Goal: Contribute content: Contribute content

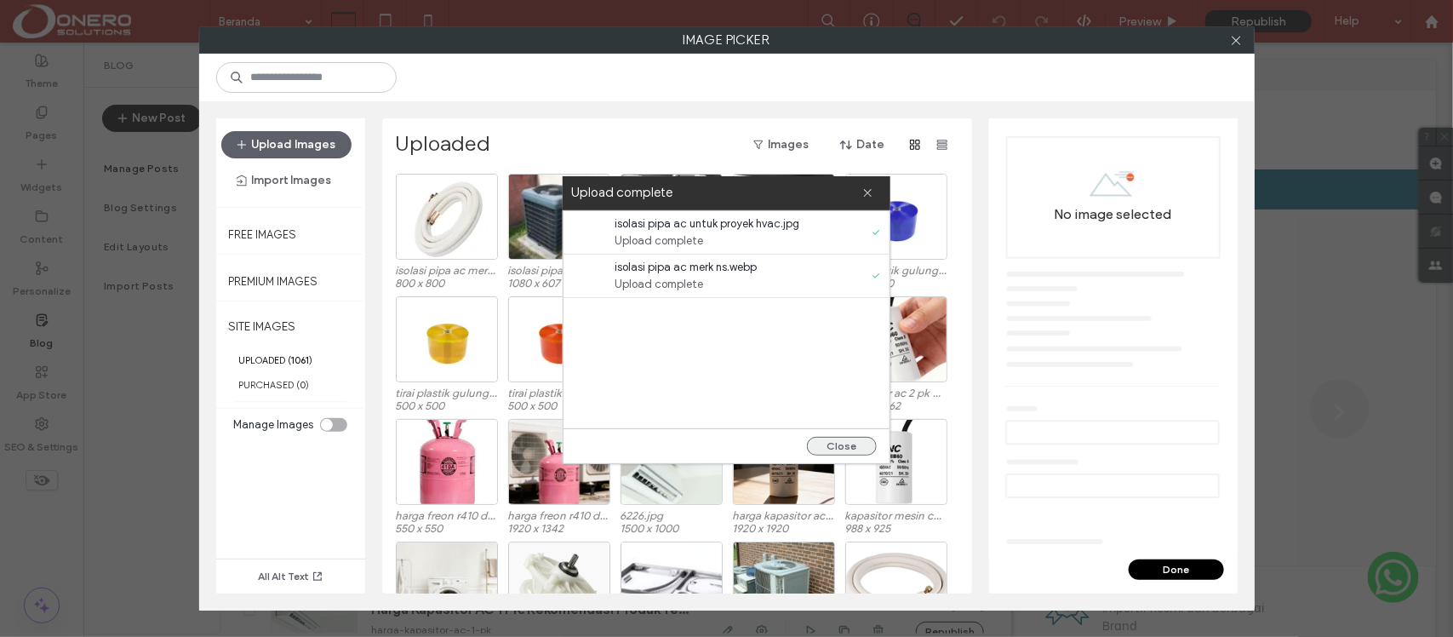
click at [843, 449] on button "Close" at bounding box center [842, 446] width 70 height 19
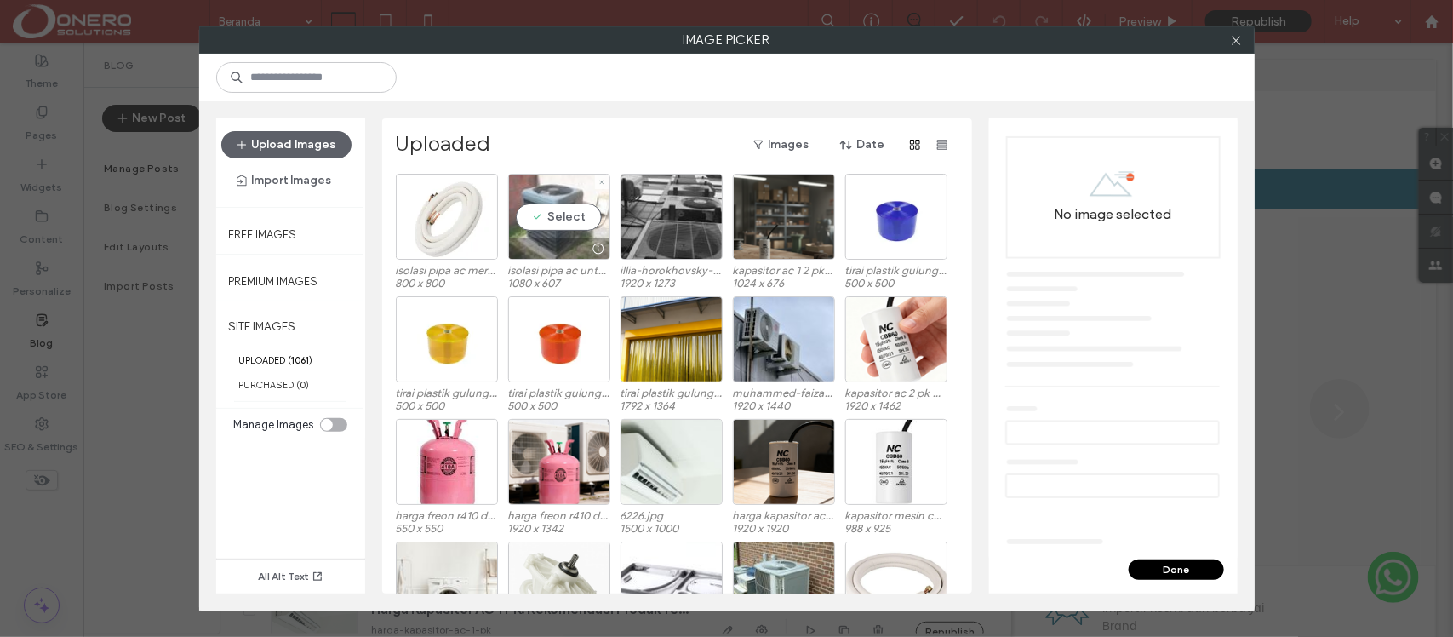
click at [577, 207] on div "Select" at bounding box center [559, 217] width 102 height 86
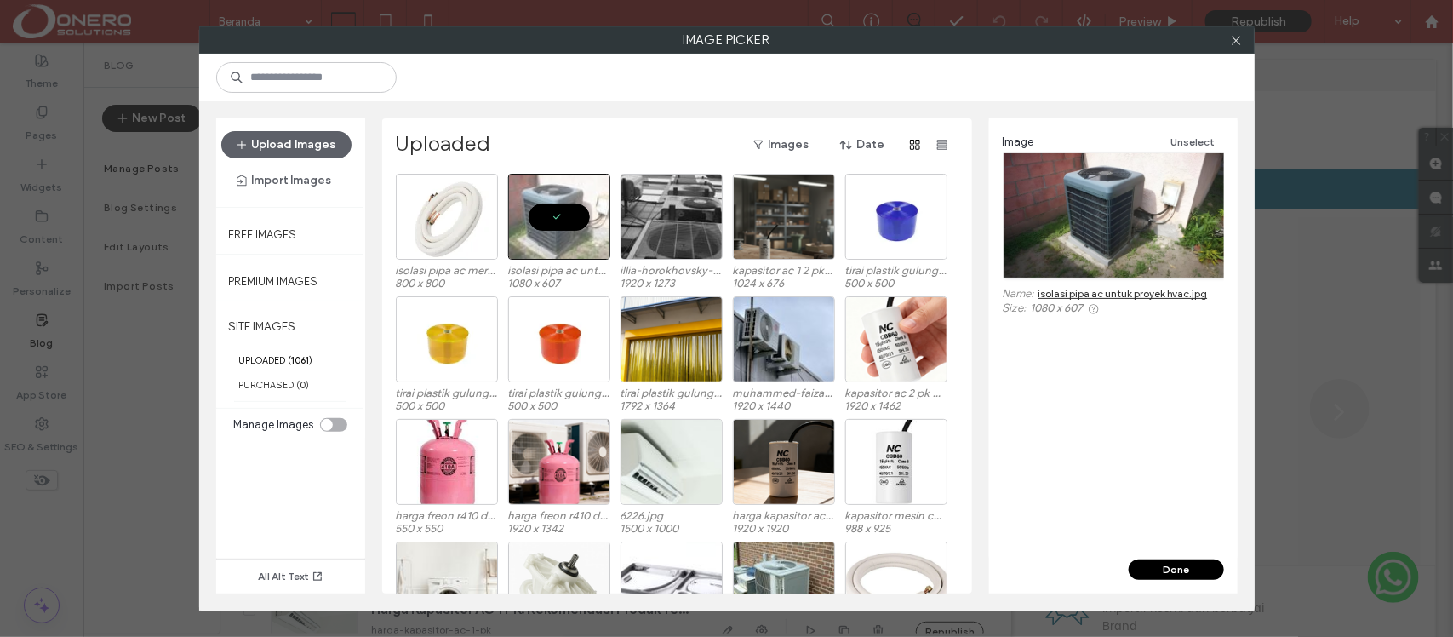
click at [1192, 567] on button "Done" at bounding box center [1175, 569] width 95 height 20
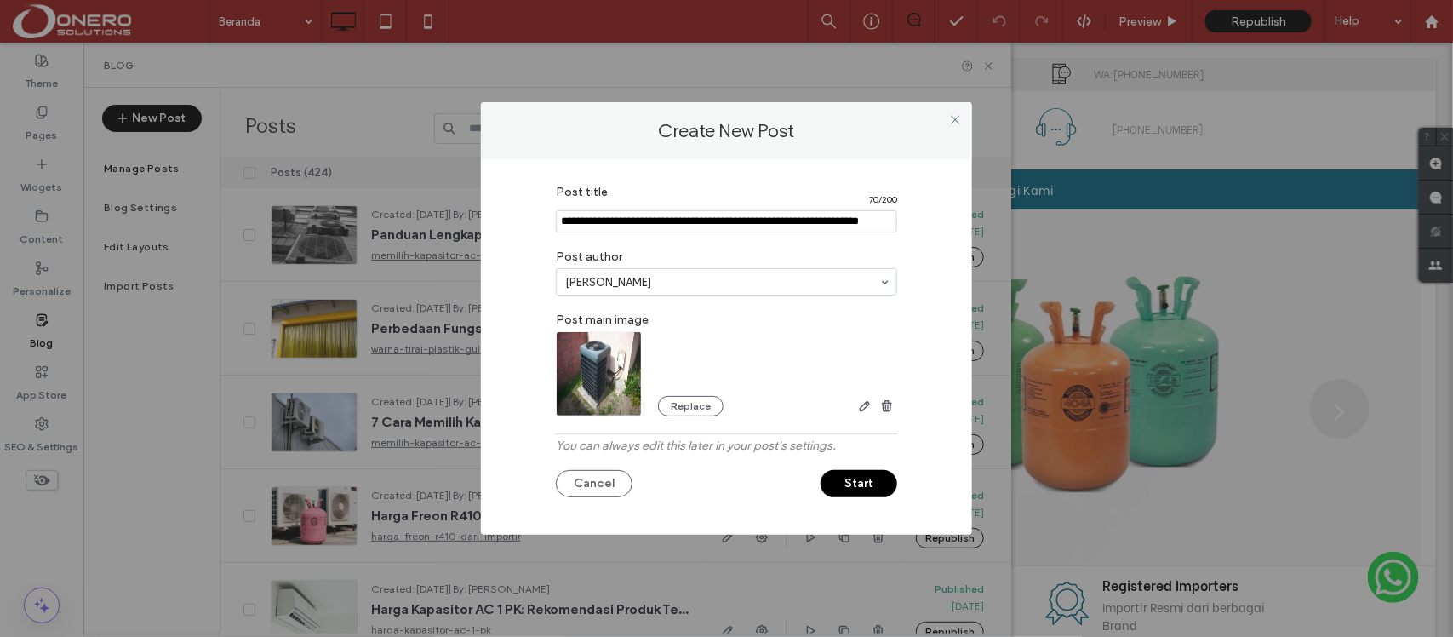
click at [870, 490] on button "Start" at bounding box center [858, 483] width 77 height 27
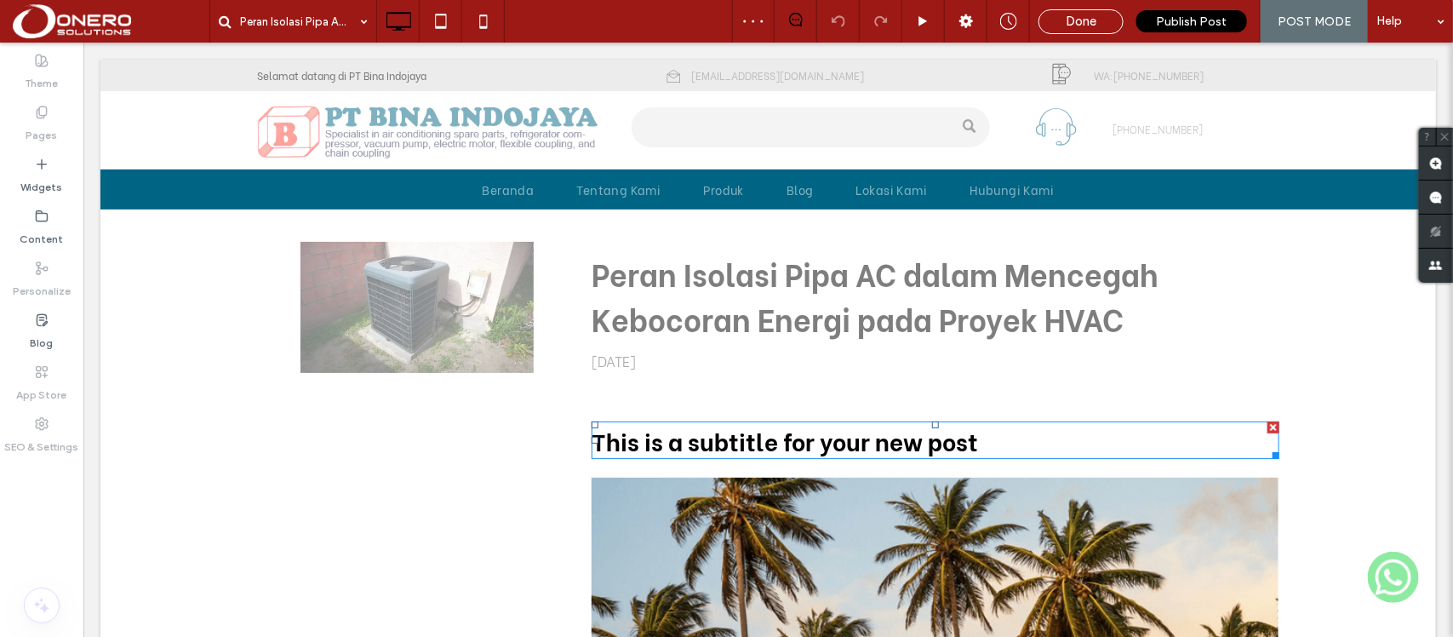
click at [1266, 420] on div at bounding box center [1272, 426] width 12 height 12
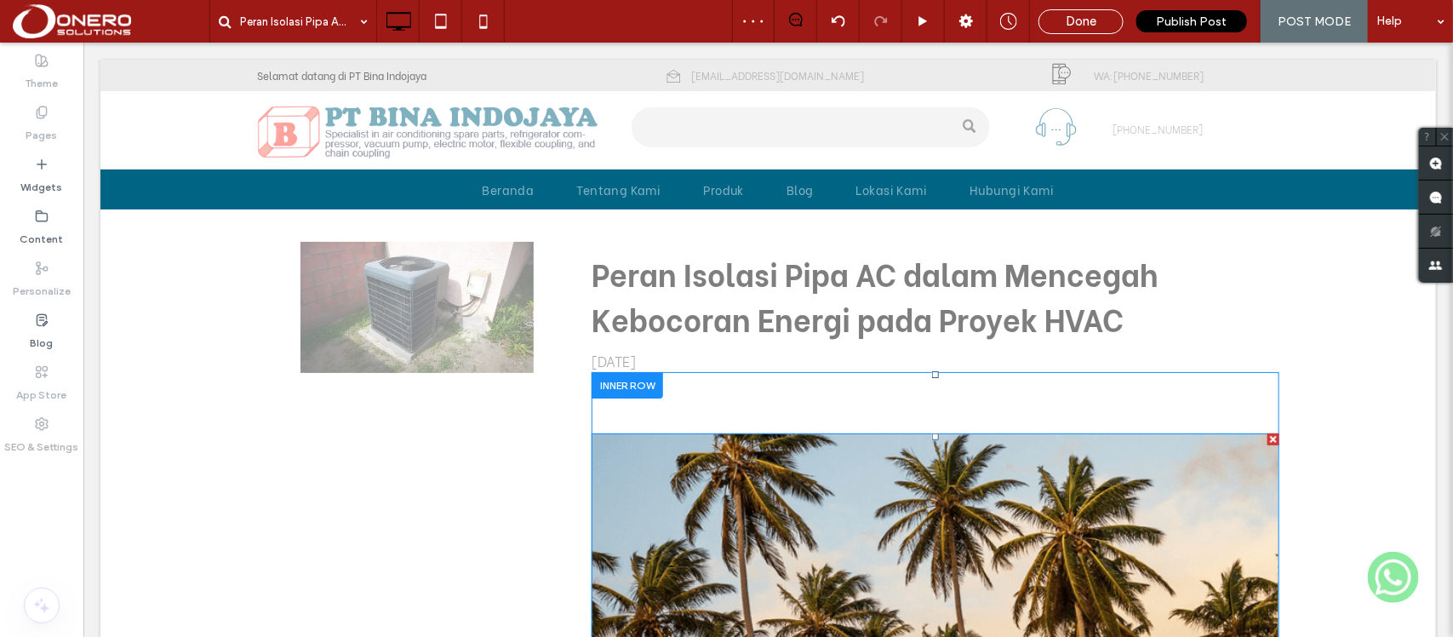
click at [1266, 434] on div at bounding box center [1272, 438] width 12 height 12
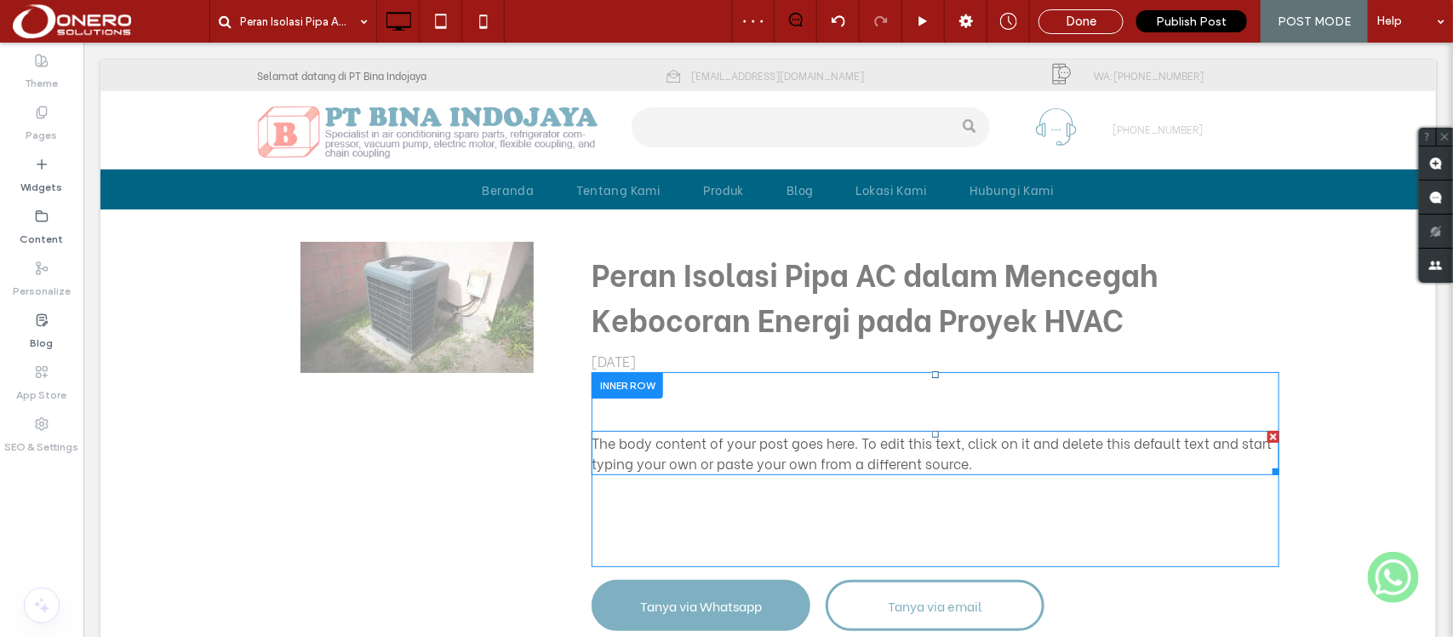
click at [796, 457] on span "The body content of your post goes here. To edit this text, click on it and del…" at bounding box center [931, 451] width 680 height 40
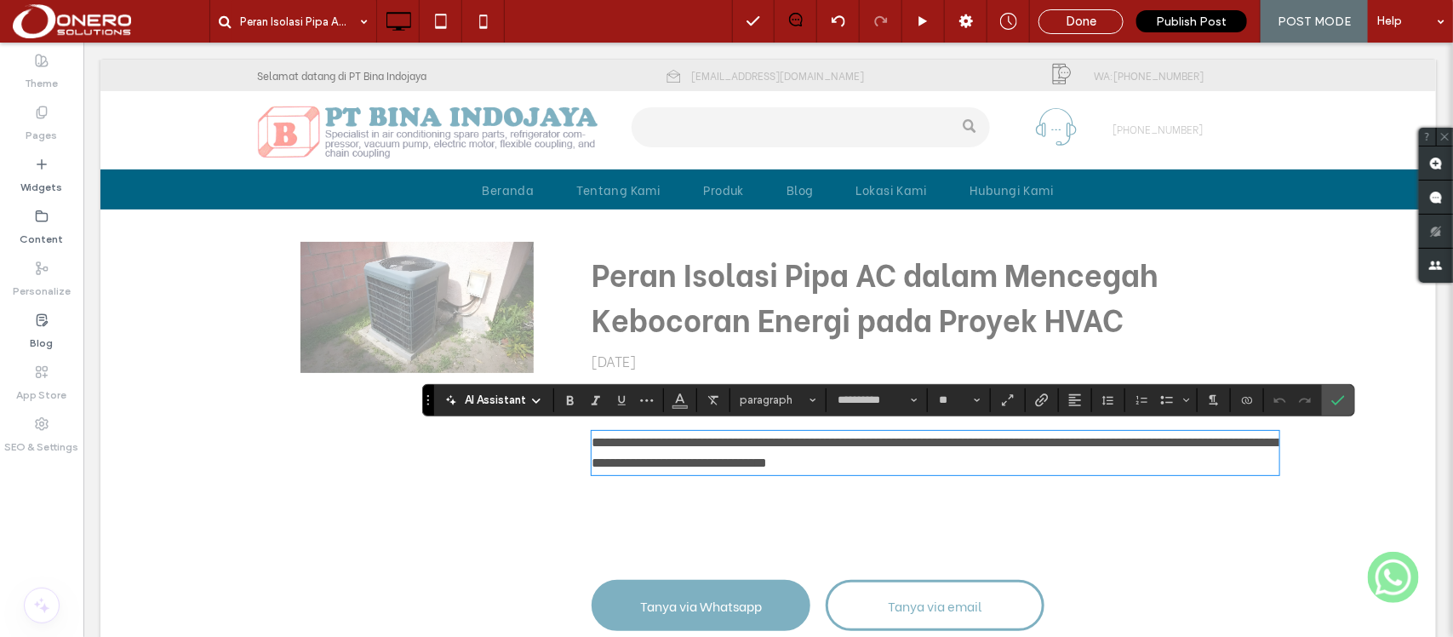
type input "**********"
type input "**"
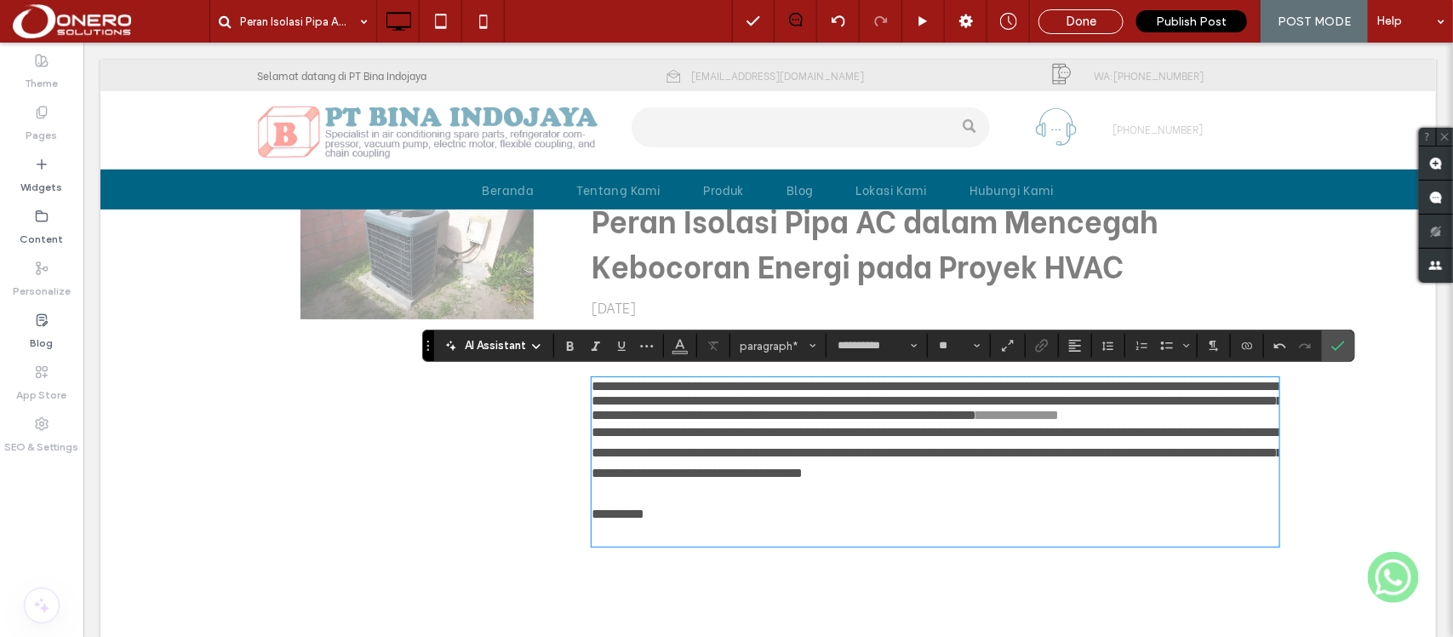
scroll to position [60, 0]
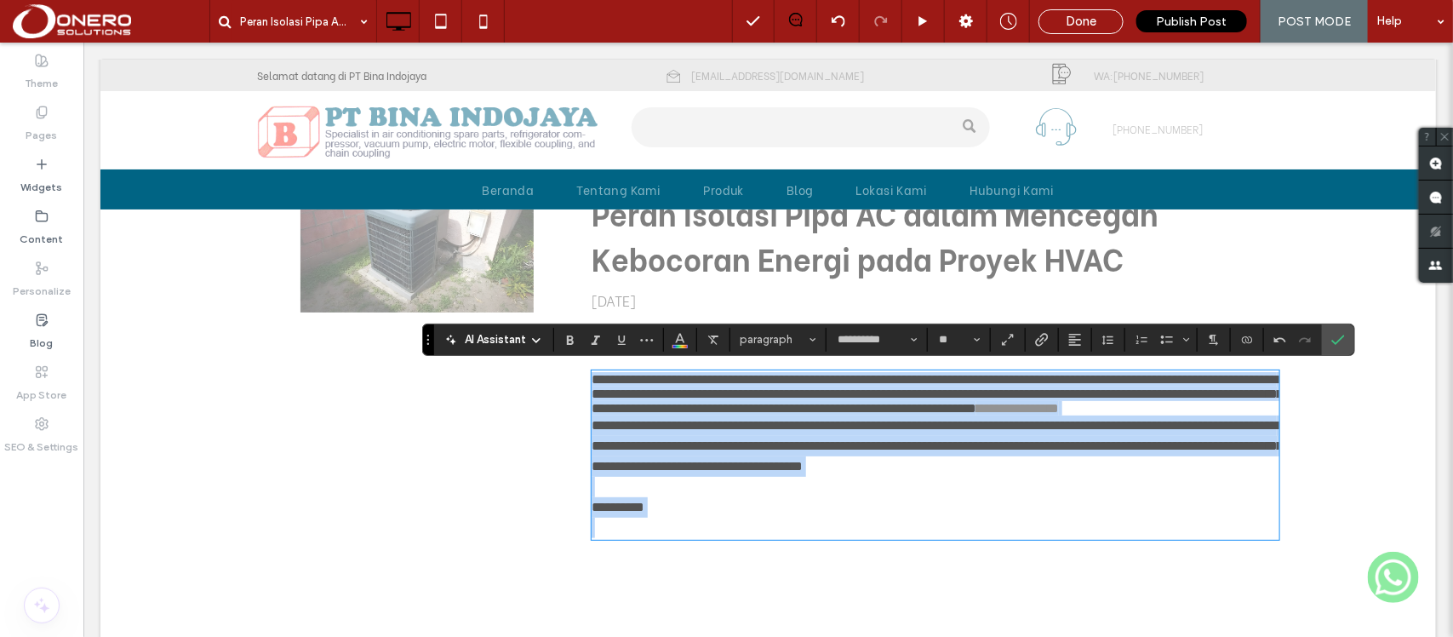
drag, startPoint x: 585, startPoint y: 380, endPoint x: 676, endPoint y: 585, distance: 223.6
click at [676, 537] on div "**********" at bounding box center [934, 454] width 687 height 166
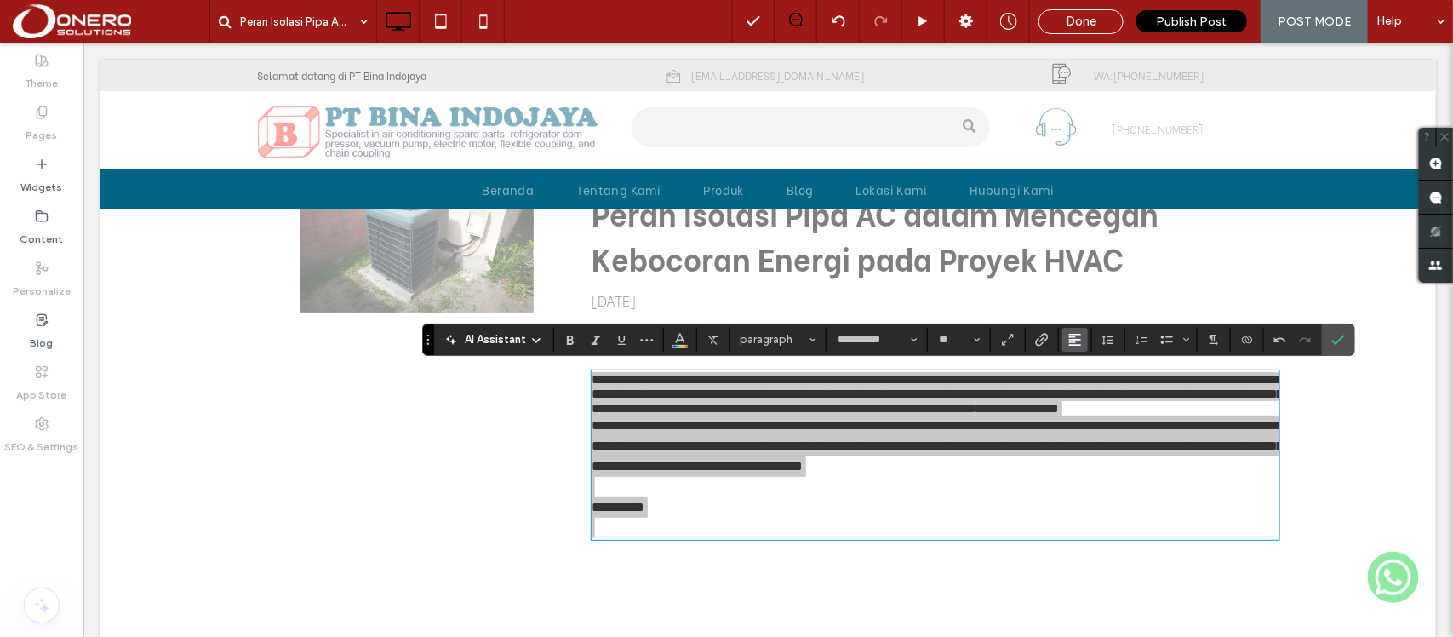
click at [1066, 337] on button "Alignment" at bounding box center [1075, 340] width 26 height 24
click at [1103, 429] on label "ui.textEditor.alignment.justify" at bounding box center [1092, 441] width 60 height 25
click at [1115, 341] on icon "Line Height" at bounding box center [1108, 340] width 14 height 14
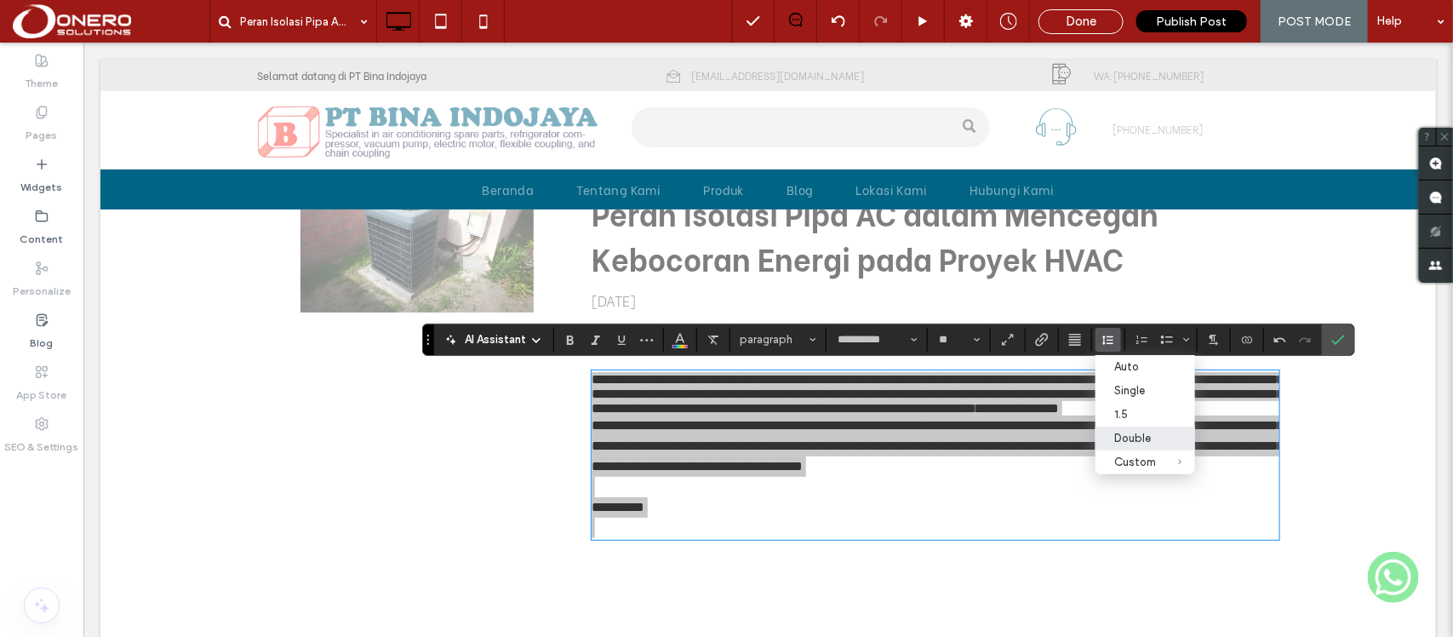
drag, startPoint x: 1153, startPoint y: 448, endPoint x: 1044, endPoint y: 409, distance: 115.5
click at [1153, 444] on div "Double" at bounding box center [1135, 437] width 42 height 13
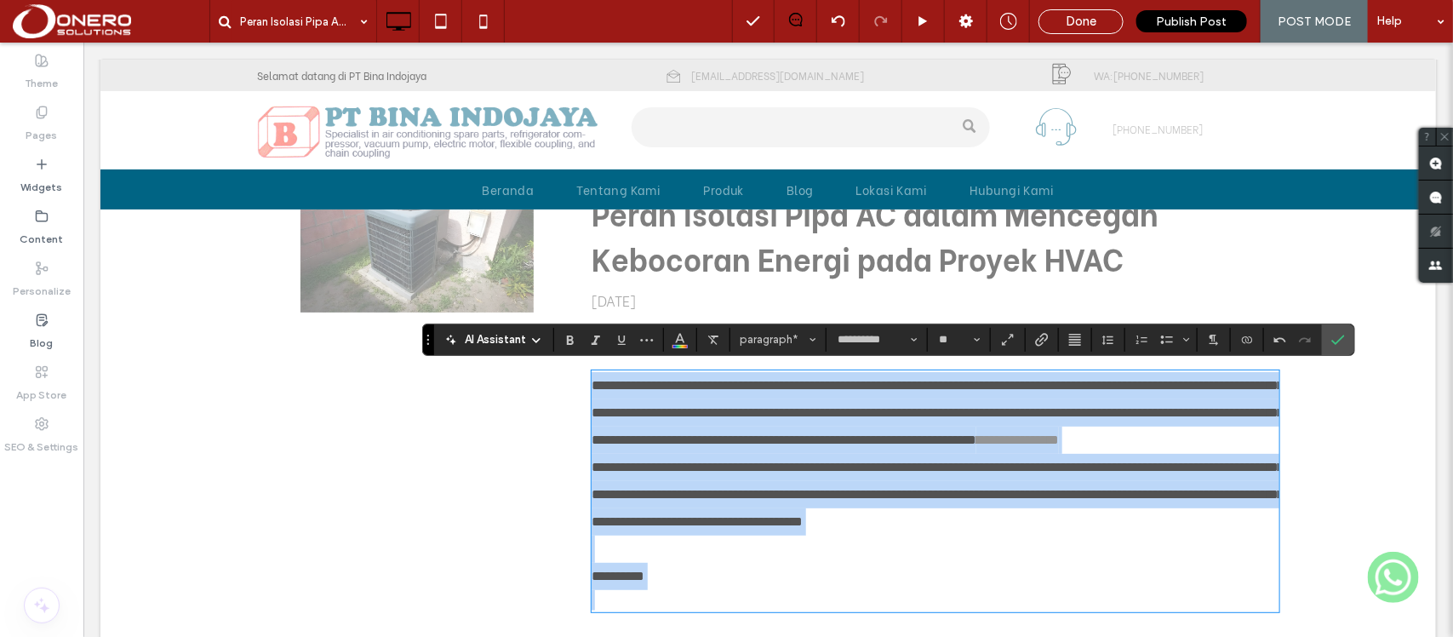
click at [1057, 453] on p "**********" at bounding box center [934, 412] width 687 height 82
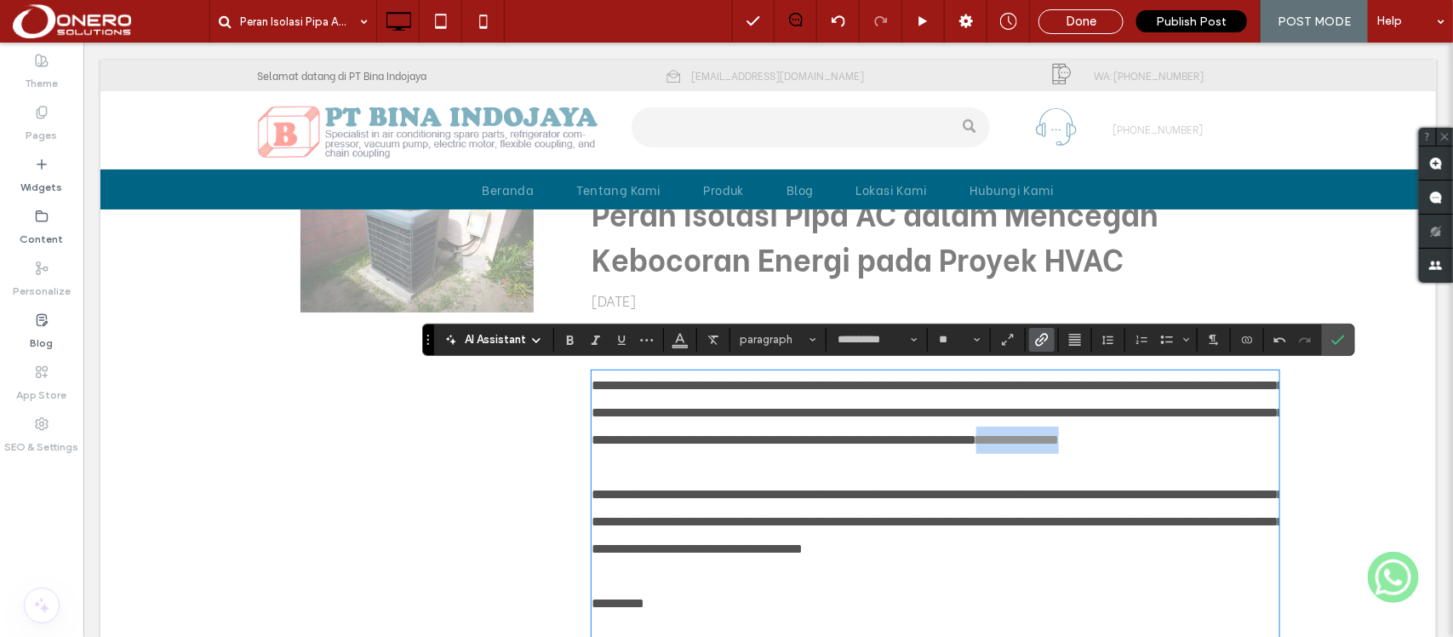
drag, startPoint x: 1006, startPoint y: 469, endPoint x: 914, endPoint y: 471, distance: 91.9
click at [914, 453] on p "**********" at bounding box center [934, 412] width 687 height 82
click at [682, 342] on icon "Color" at bounding box center [680, 338] width 14 height 14
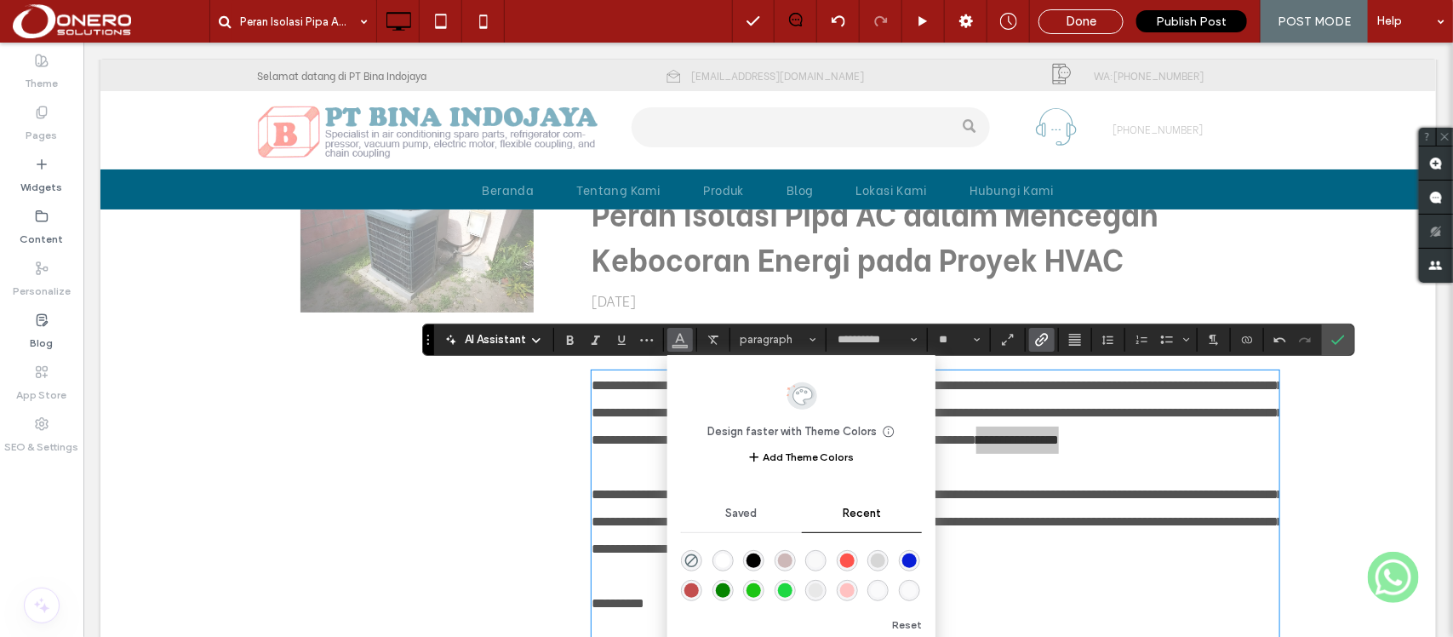
click at [908, 532] on div "Design faster with Theme Colors Save time with Theme Colors Create a color pale…" at bounding box center [801, 498] width 241 height 271
click at [913, 555] on div "rgba(9, 30, 216, 1)" at bounding box center [909, 560] width 14 height 14
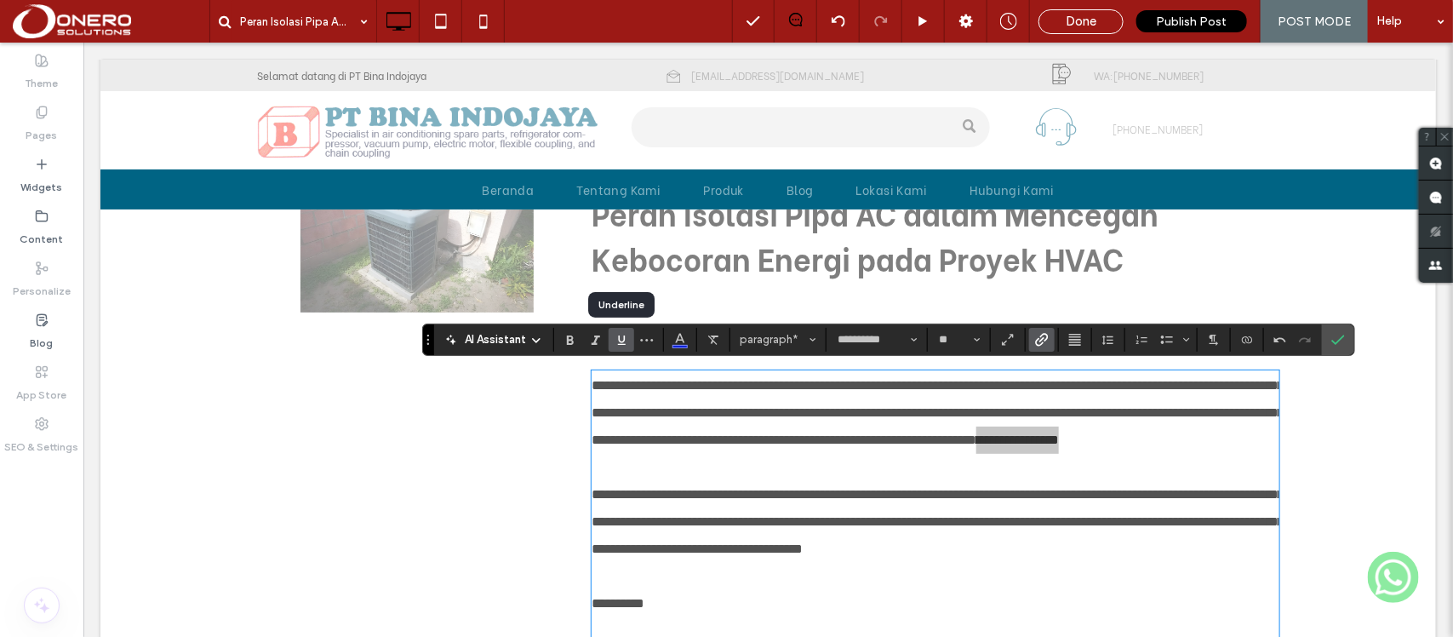
drag, startPoint x: 621, startPoint y: 347, endPoint x: 630, endPoint y: 337, distance: 13.3
click at [621, 347] on span "Underline" at bounding box center [618, 340] width 8 height 24
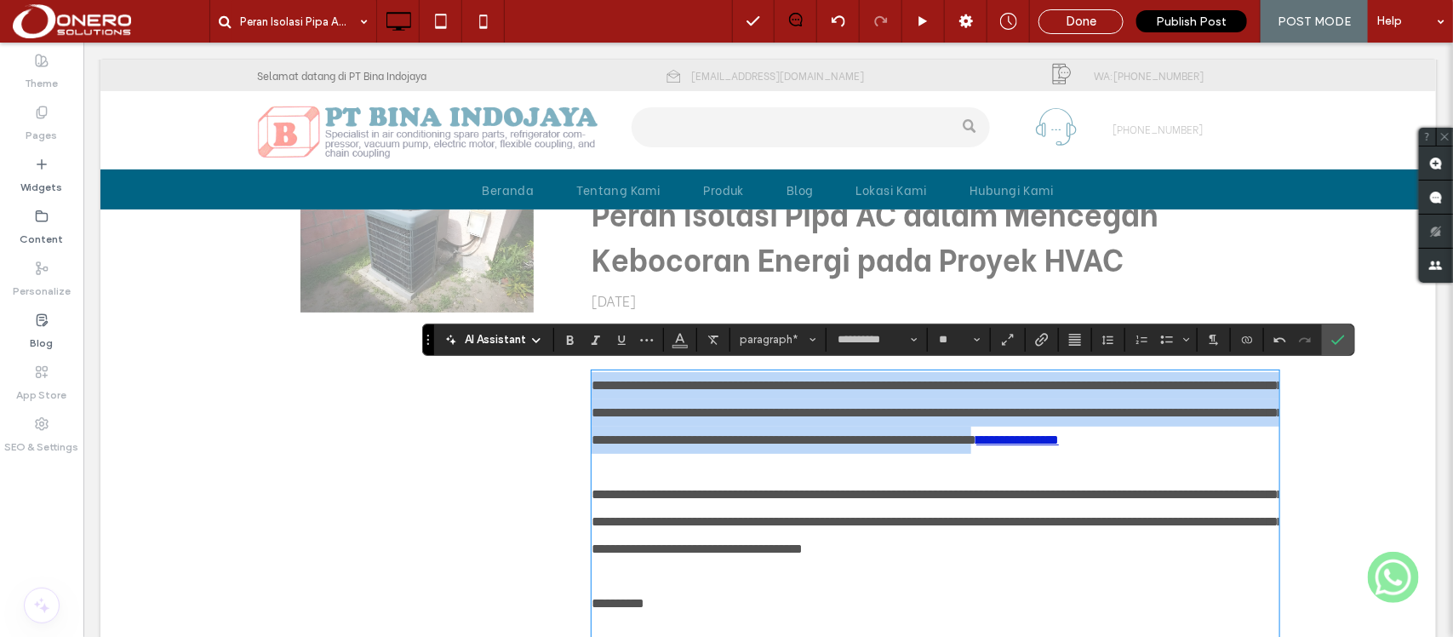
drag, startPoint x: 905, startPoint y: 464, endPoint x: 536, endPoint y: 376, distance: 379.6
click at [536, 376] on div "**********" at bounding box center [767, 510] width 1021 height 660
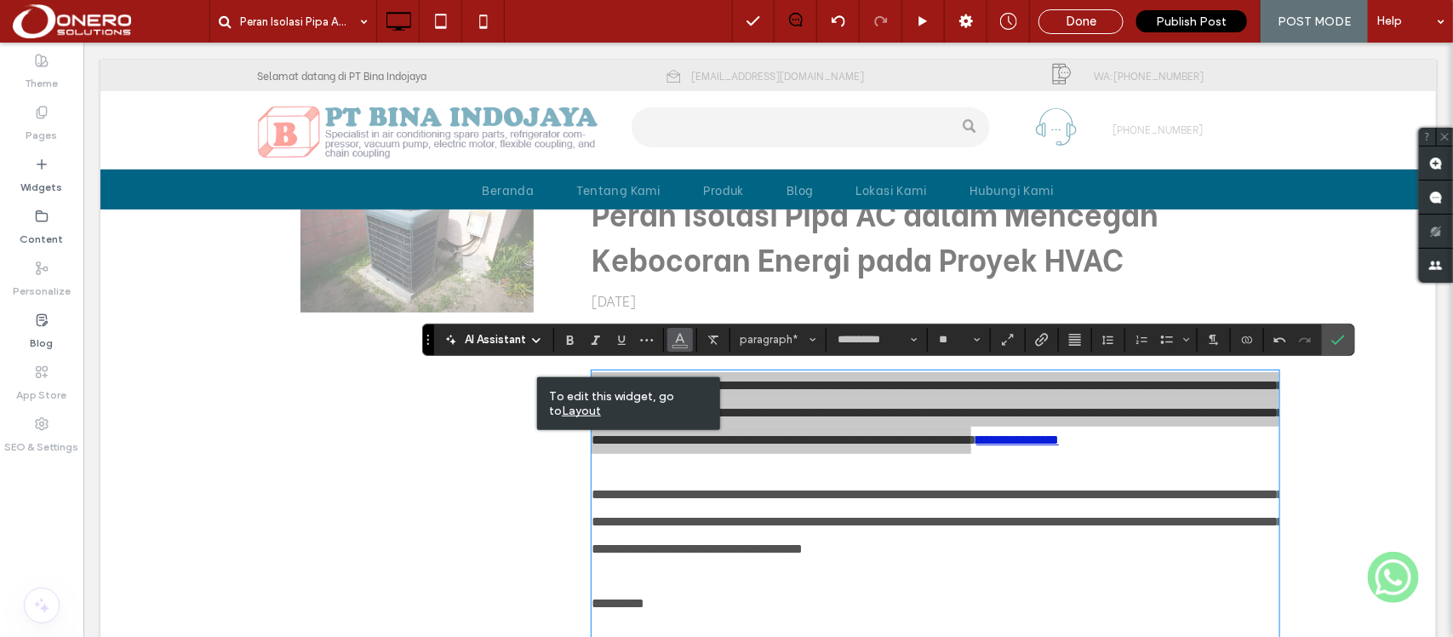
click at [681, 340] on icon "Color" at bounding box center [680, 338] width 14 height 14
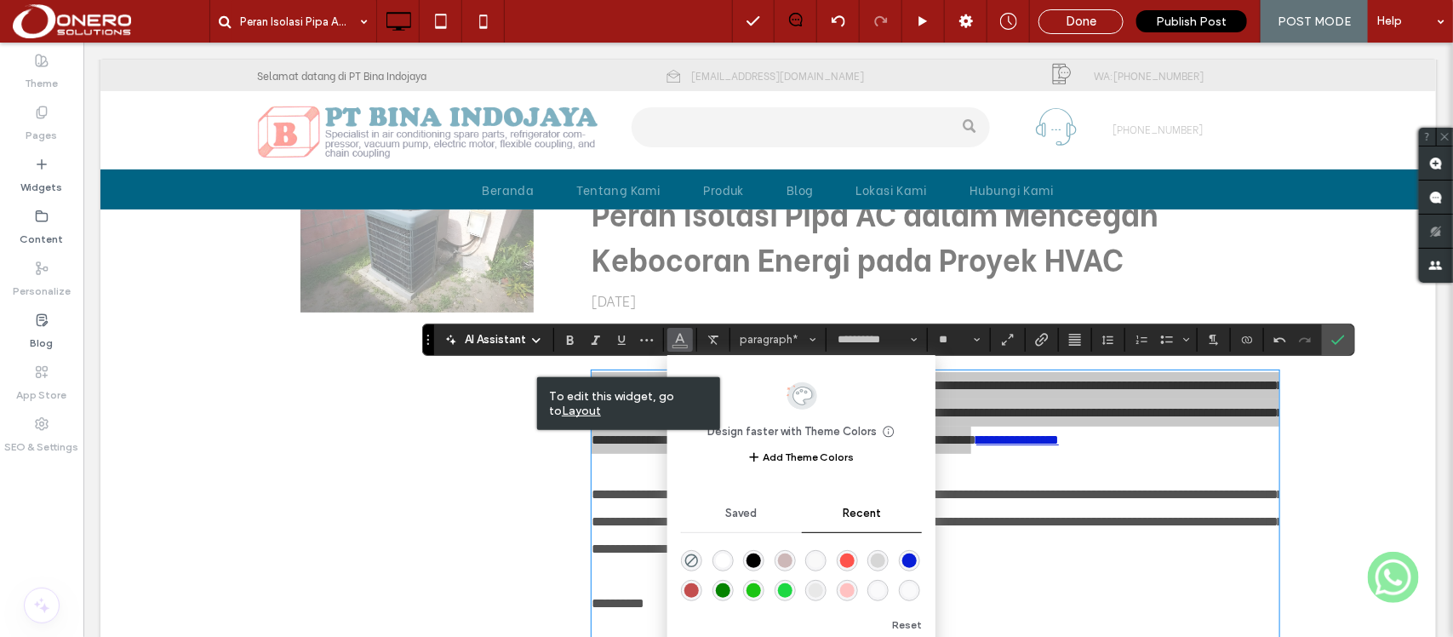
click at [754, 551] on div "rgba(0, 0, 0, 1)" at bounding box center [753, 560] width 21 height 21
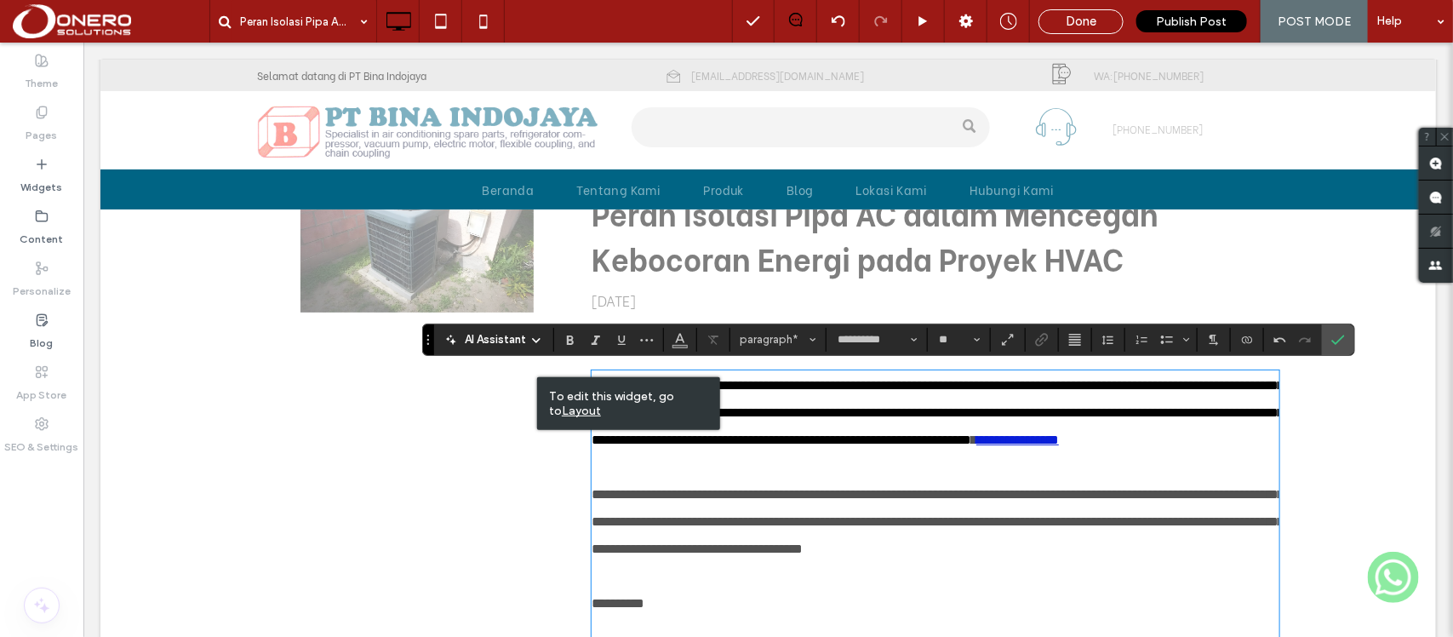
click at [753, 550] on span "**********" at bounding box center [937, 520] width 692 height 67
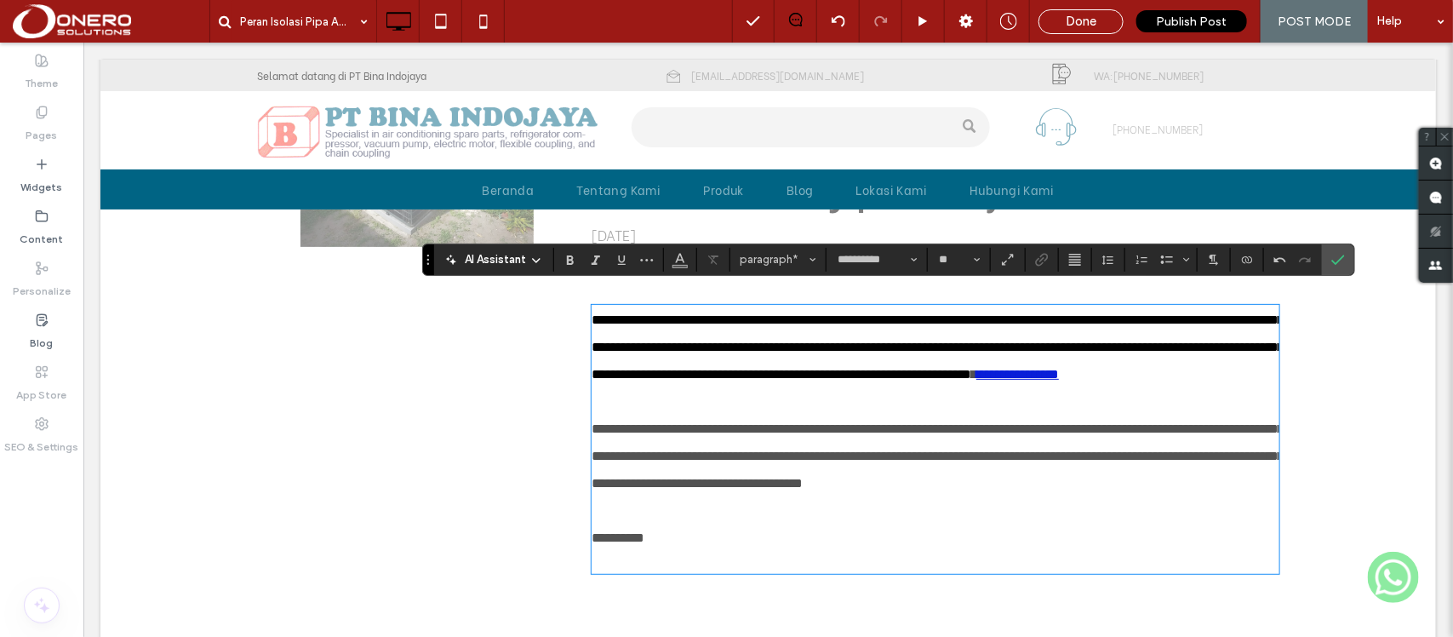
scroll to position [153, 0]
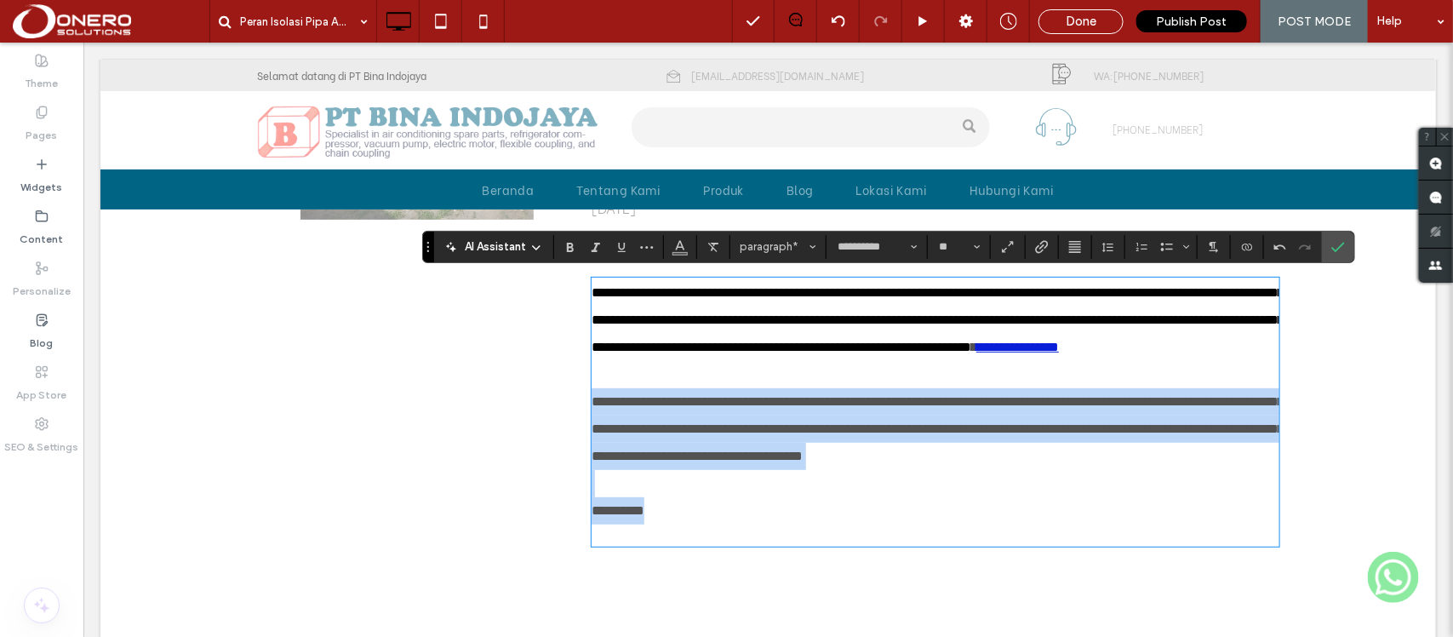
drag, startPoint x: 659, startPoint y: 557, endPoint x: 574, endPoint y: 426, distance: 156.7
click at [575, 426] on div "**********" at bounding box center [926, 418] width 702 height 660
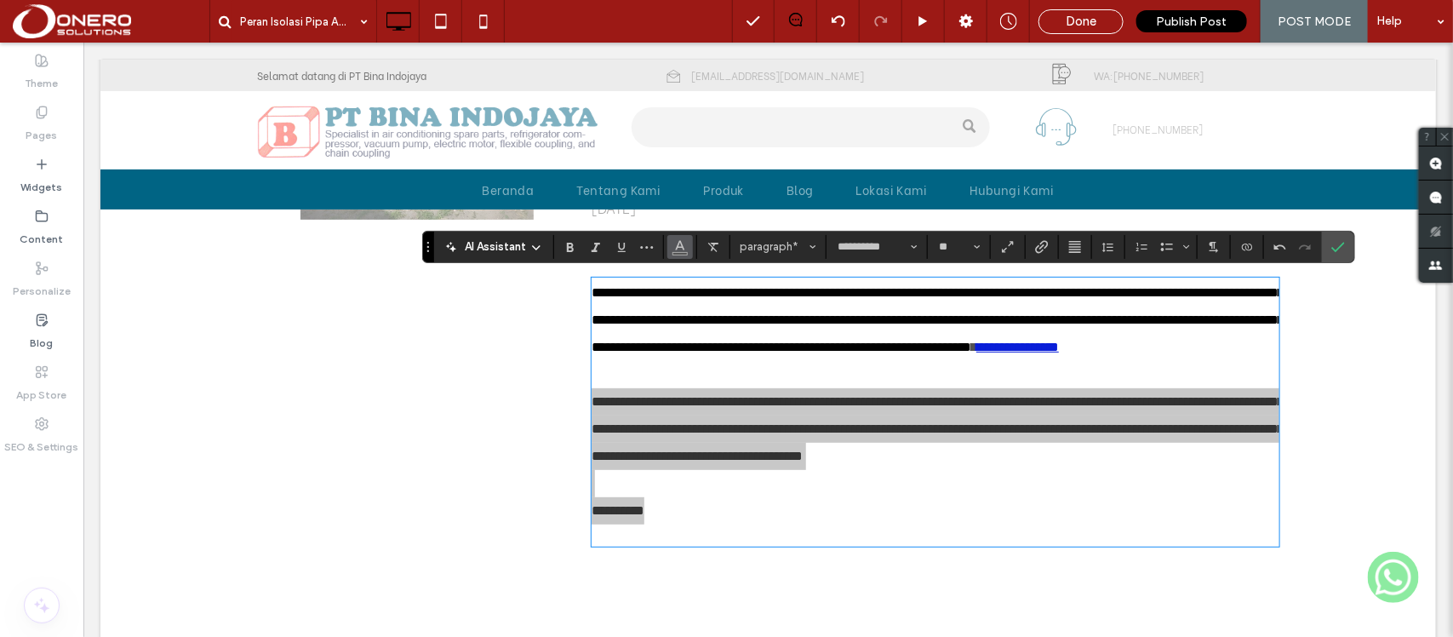
click at [681, 247] on use "Color" at bounding box center [680, 244] width 9 height 9
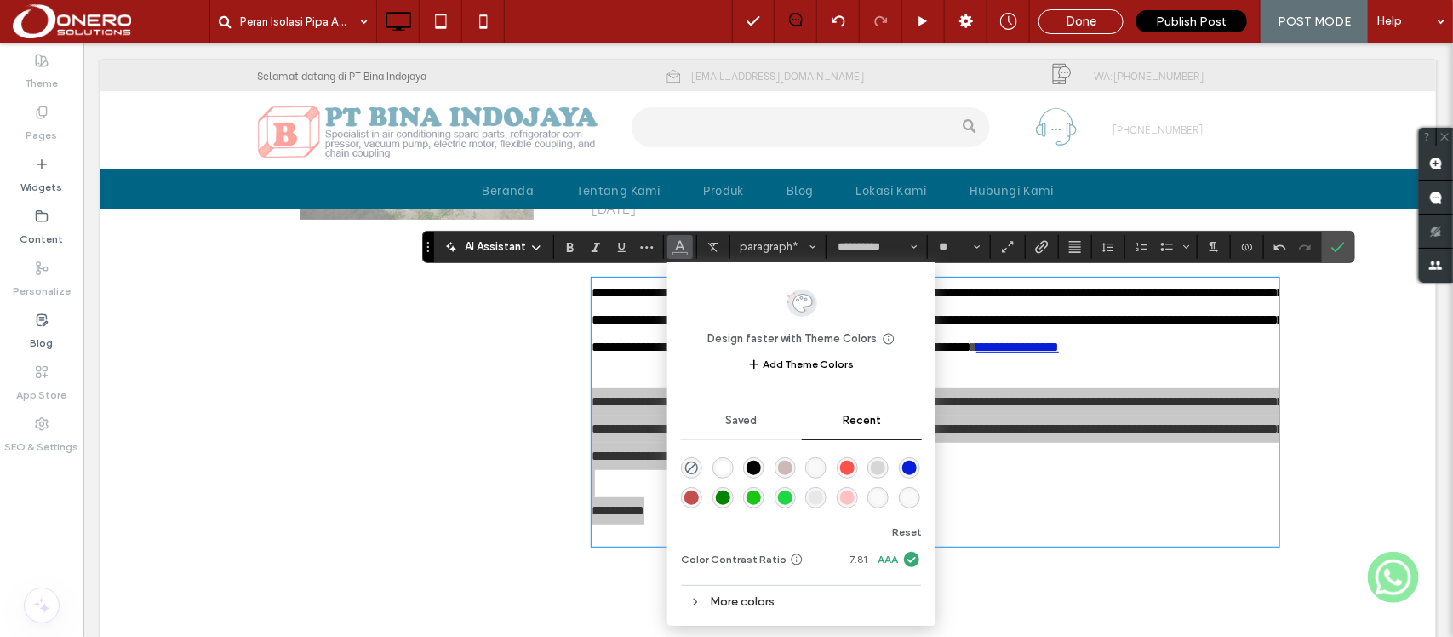
click at [758, 469] on div "rgba(0, 0, 0, 1)" at bounding box center [753, 467] width 14 height 14
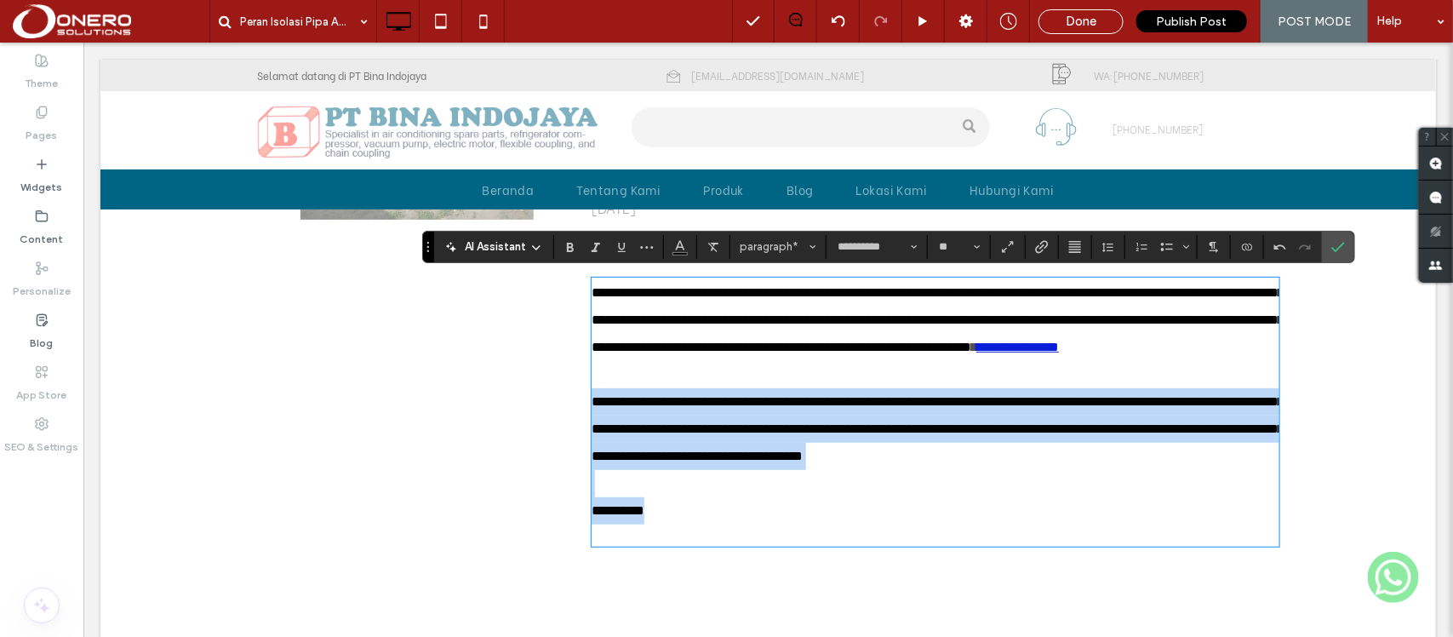
click at [976, 461] on span "**********" at bounding box center [937, 427] width 692 height 67
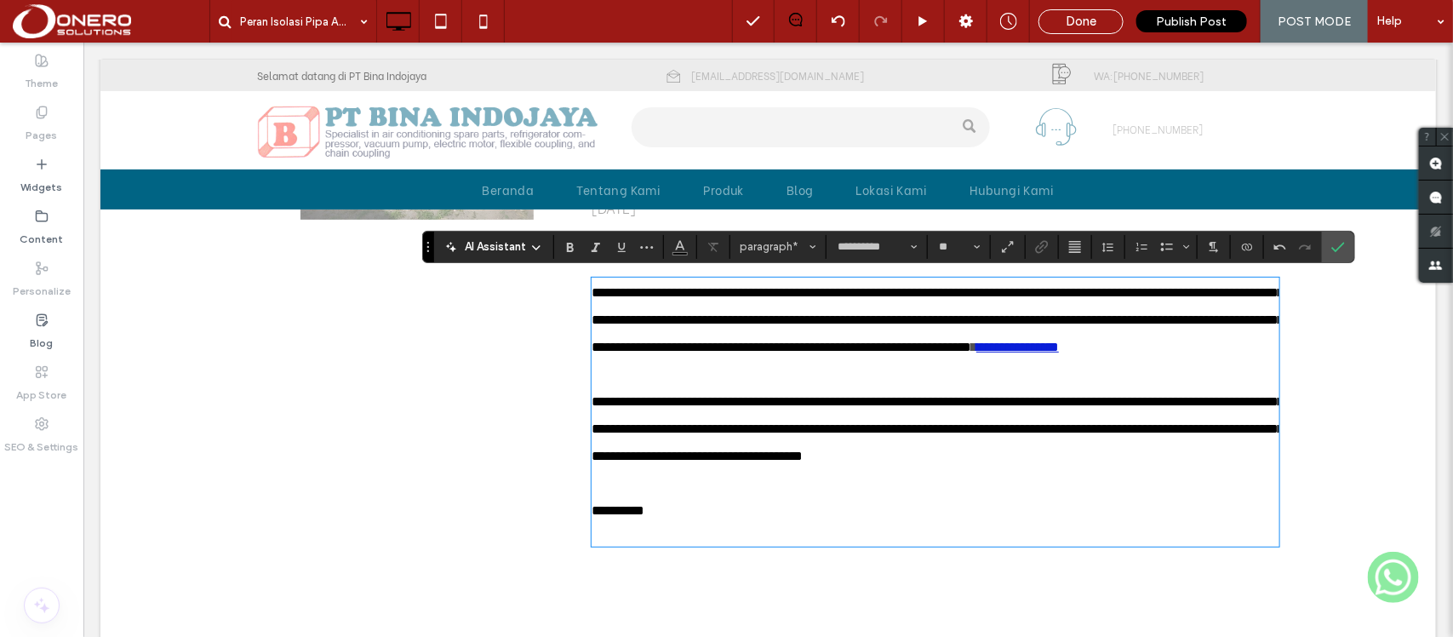
click at [669, 523] on p "**********" at bounding box center [934, 509] width 687 height 27
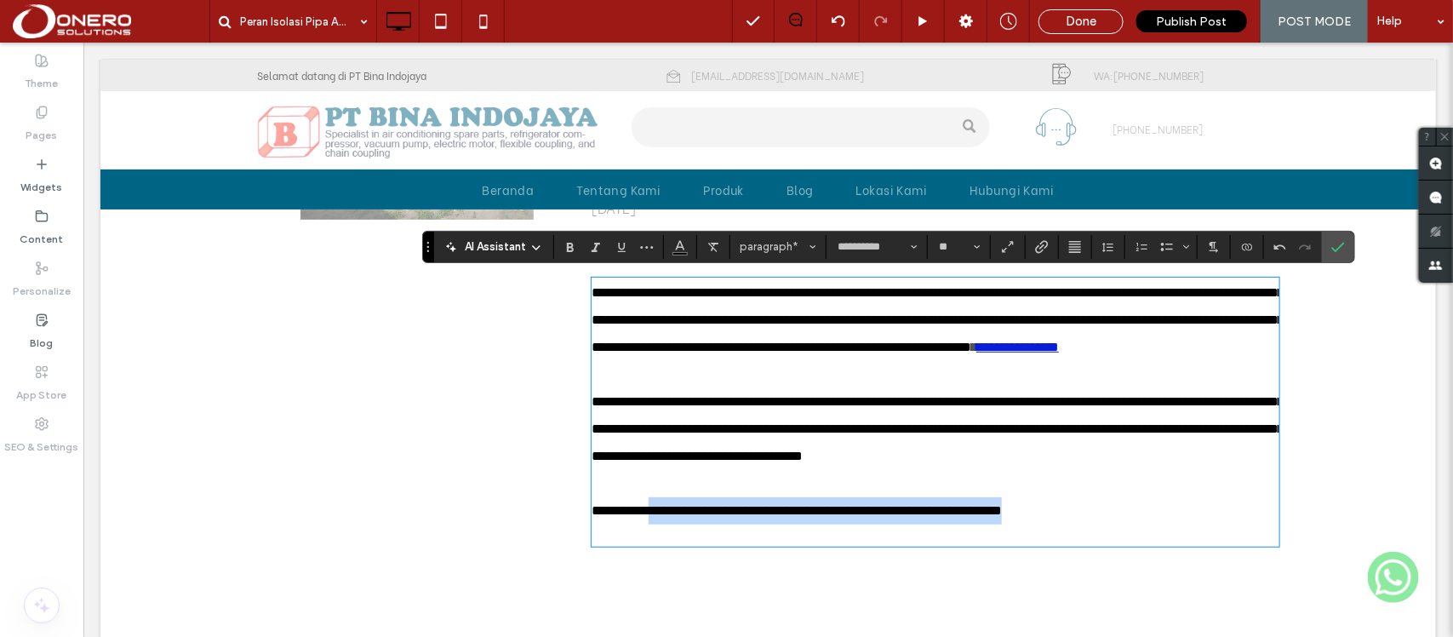
drag, startPoint x: 1141, startPoint y: 558, endPoint x: 655, endPoint y: 563, distance: 485.9
click at [655, 523] on p "**********" at bounding box center [934, 509] width 687 height 27
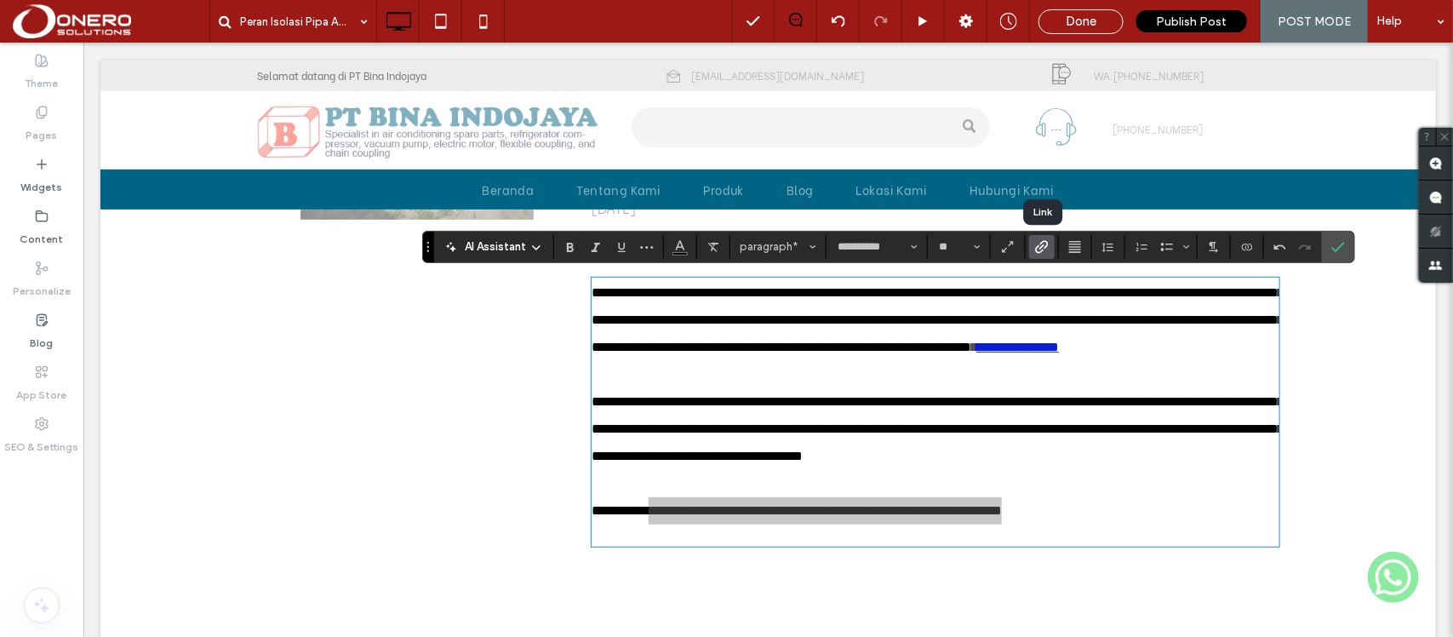
click at [1039, 245] on icon "Link" at bounding box center [1042, 247] width 14 height 14
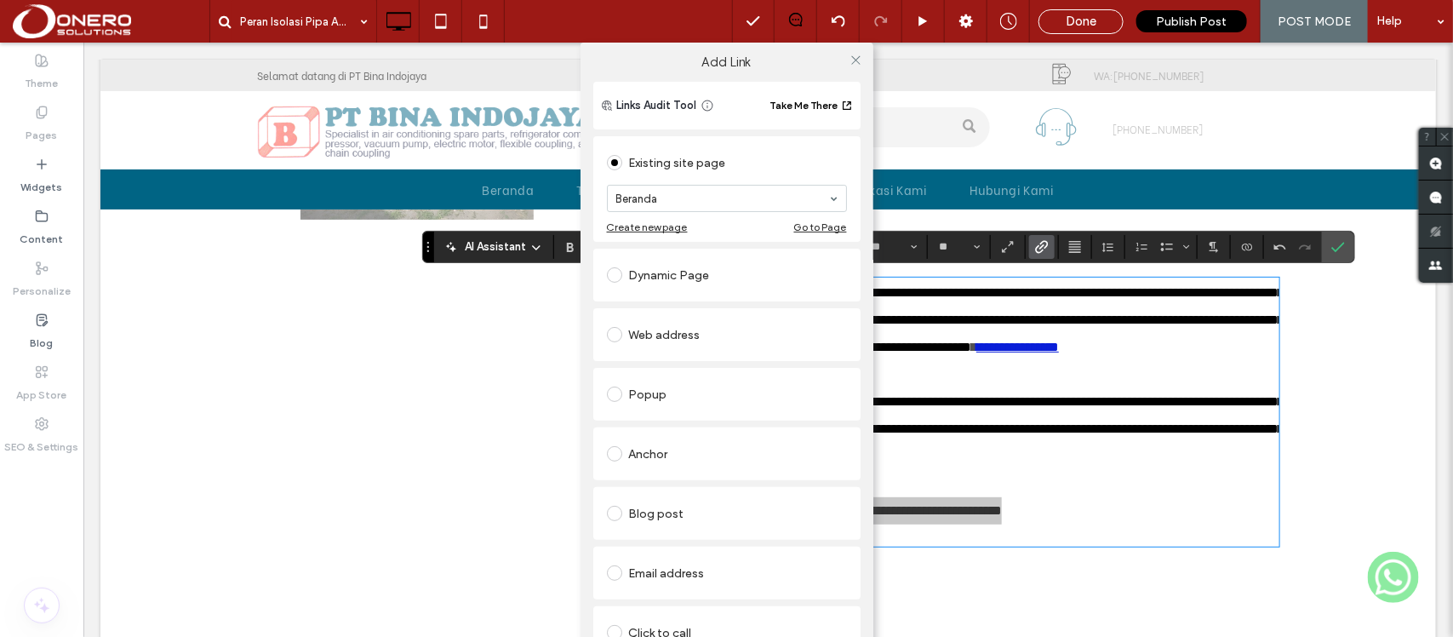
click at [635, 336] on div "Web address" at bounding box center [727, 334] width 240 height 27
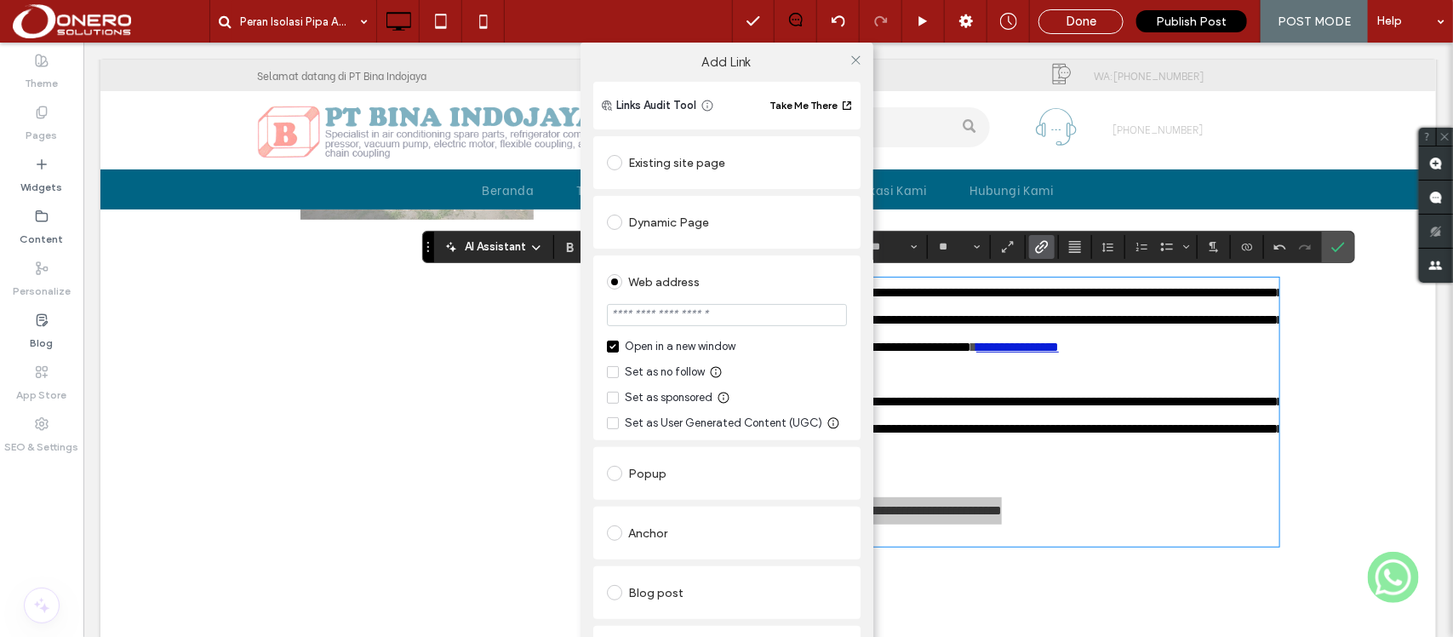
click at [699, 300] on section at bounding box center [727, 316] width 240 height 43
click at [724, 325] on input "url" at bounding box center [727, 315] width 240 height 22
paste input "**********"
type input "**********"
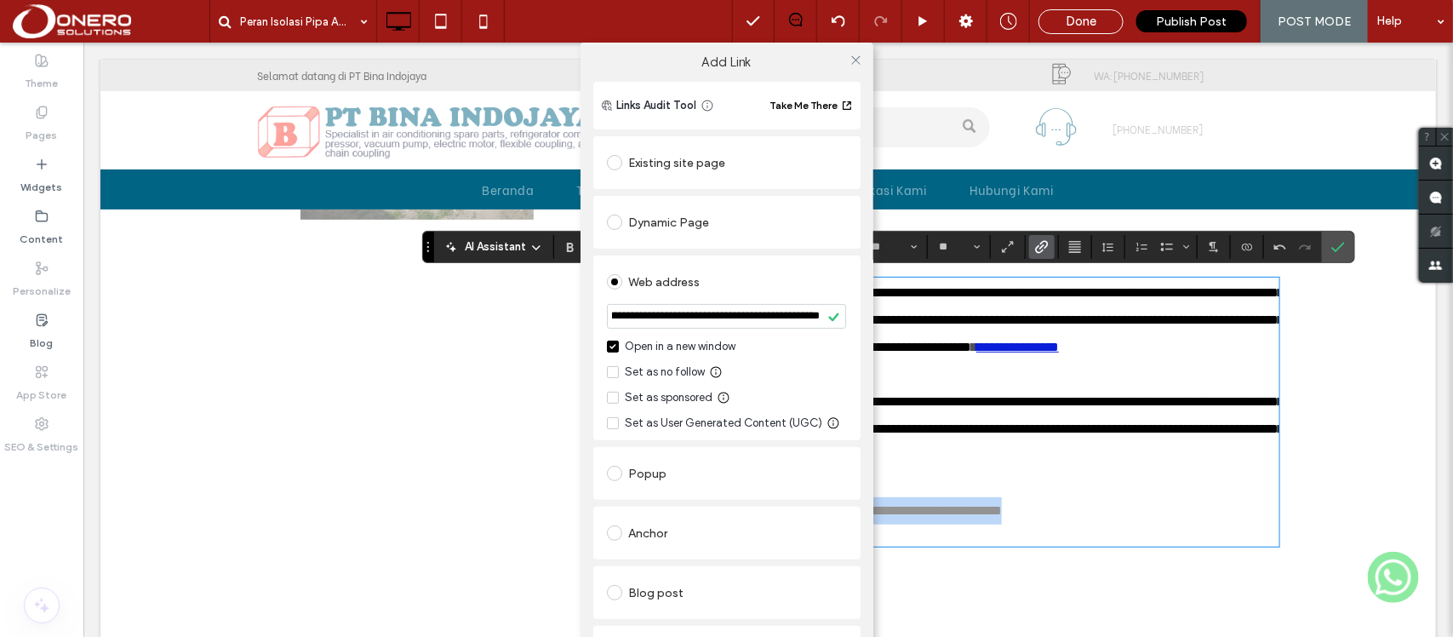
scroll to position [0, 0]
click at [764, 273] on div "Web address" at bounding box center [727, 281] width 240 height 27
click at [853, 57] on icon at bounding box center [855, 60] width 13 height 13
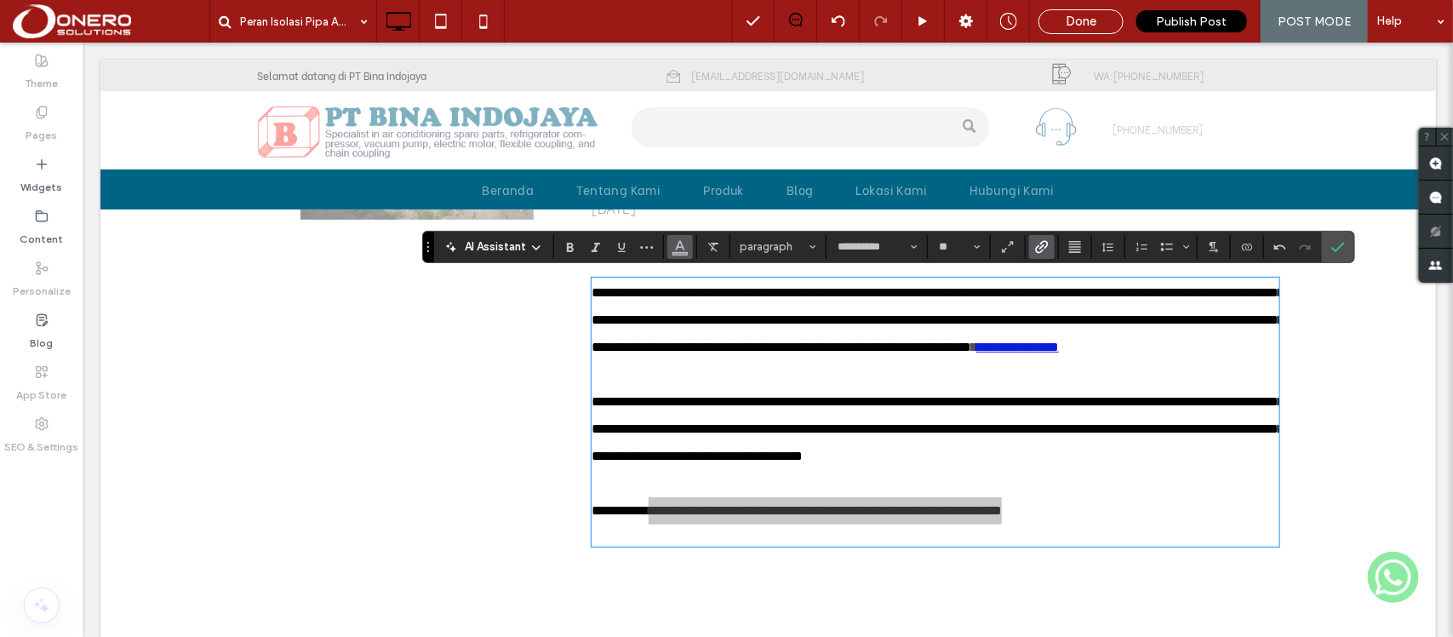
click at [679, 247] on use "Color" at bounding box center [680, 244] width 9 height 9
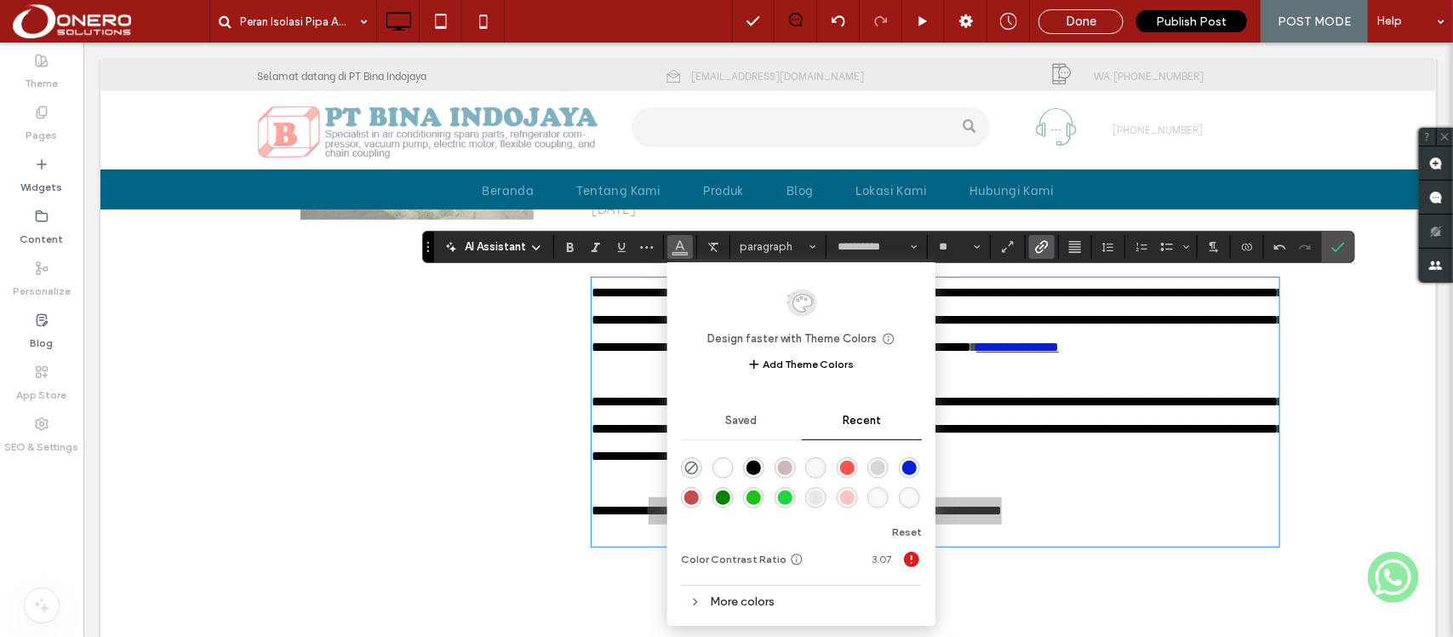
click at [912, 461] on div "rgba(9, 30, 216, 1)" at bounding box center [909, 467] width 14 height 14
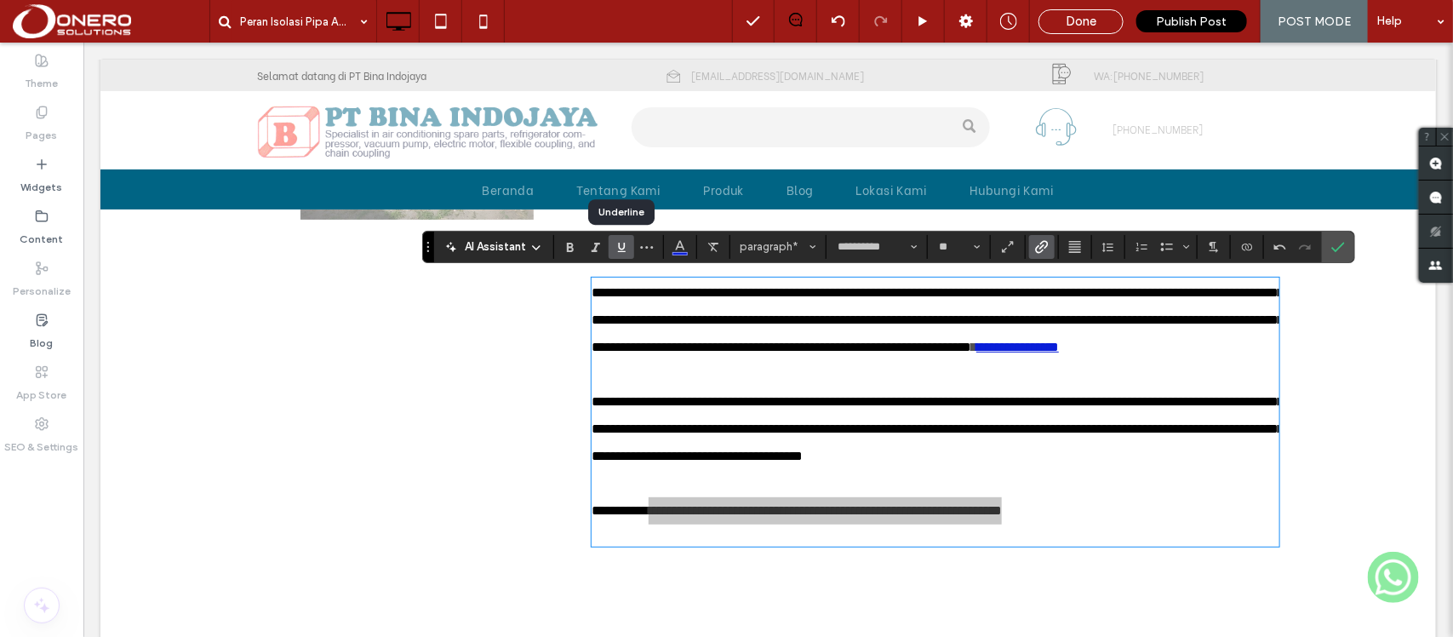
drag, startPoint x: 627, startPoint y: 252, endPoint x: 861, endPoint y: 388, distance: 270.7
click at [627, 252] on icon "Underline" at bounding box center [621, 247] width 14 height 14
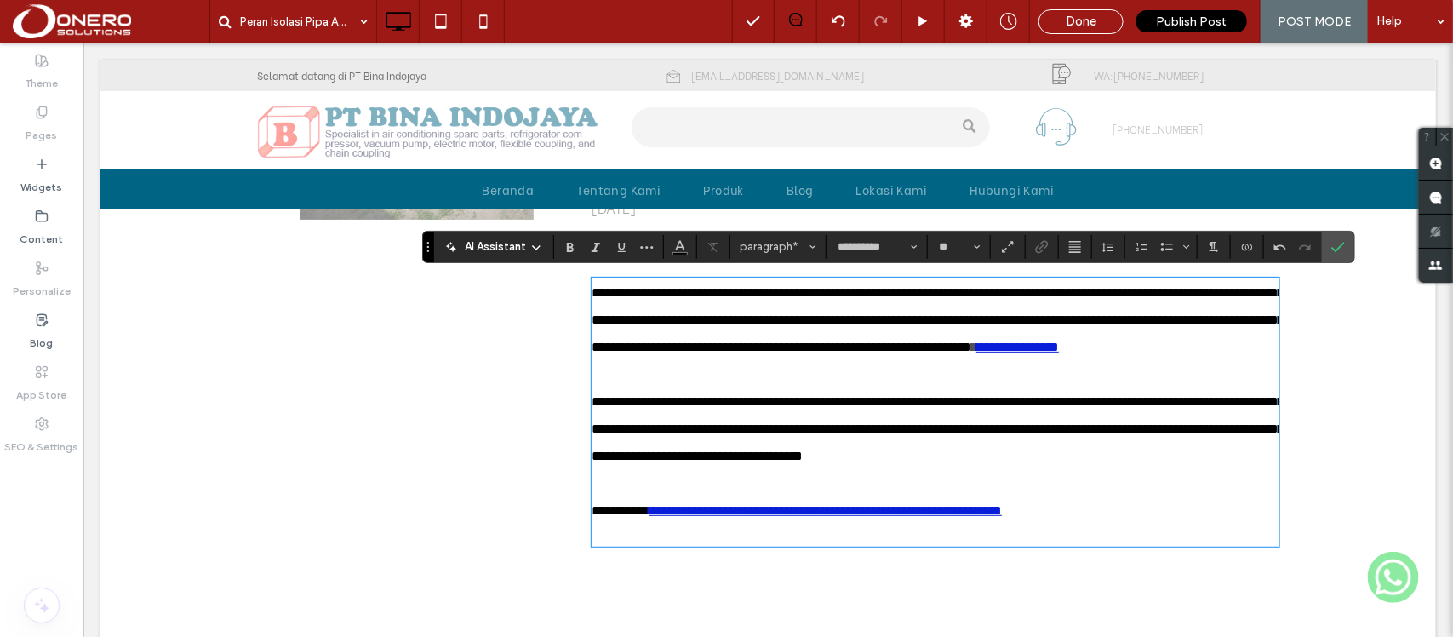
click at [988, 442] on p "**********" at bounding box center [934, 428] width 687 height 82
click at [1337, 234] on span "Confirm" at bounding box center [1335, 246] width 8 height 31
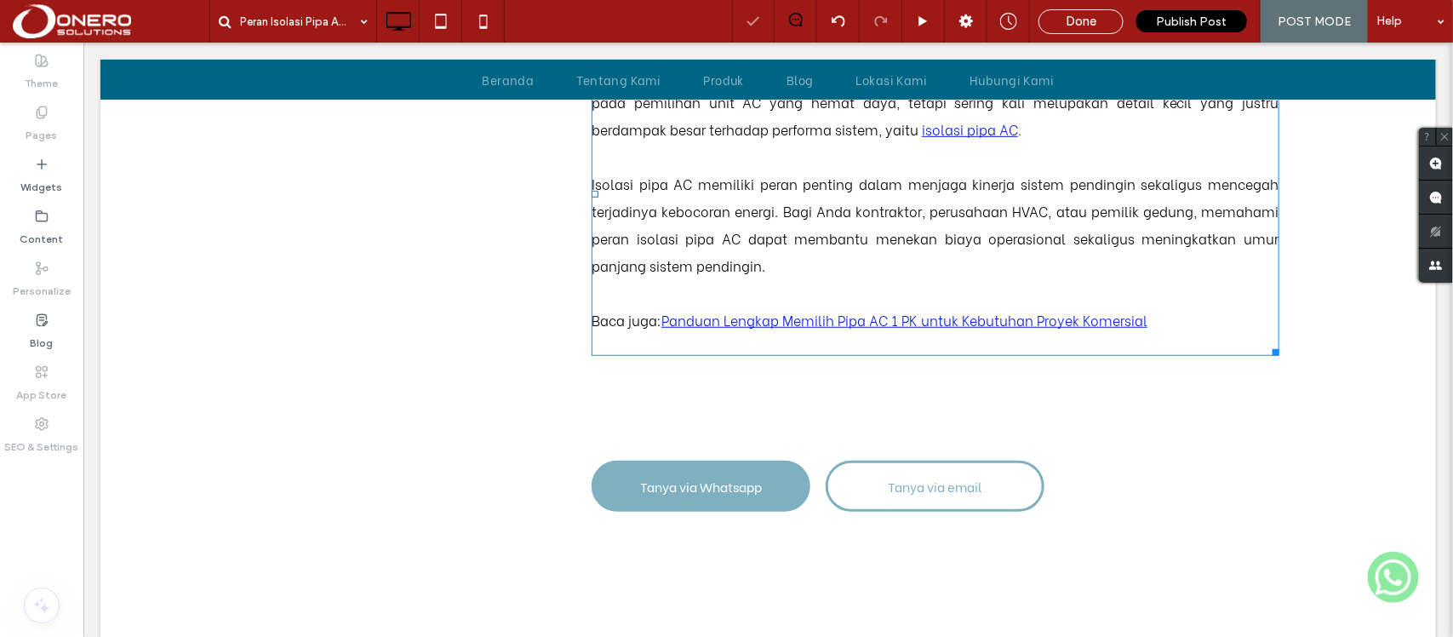
scroll to position [407, 0]
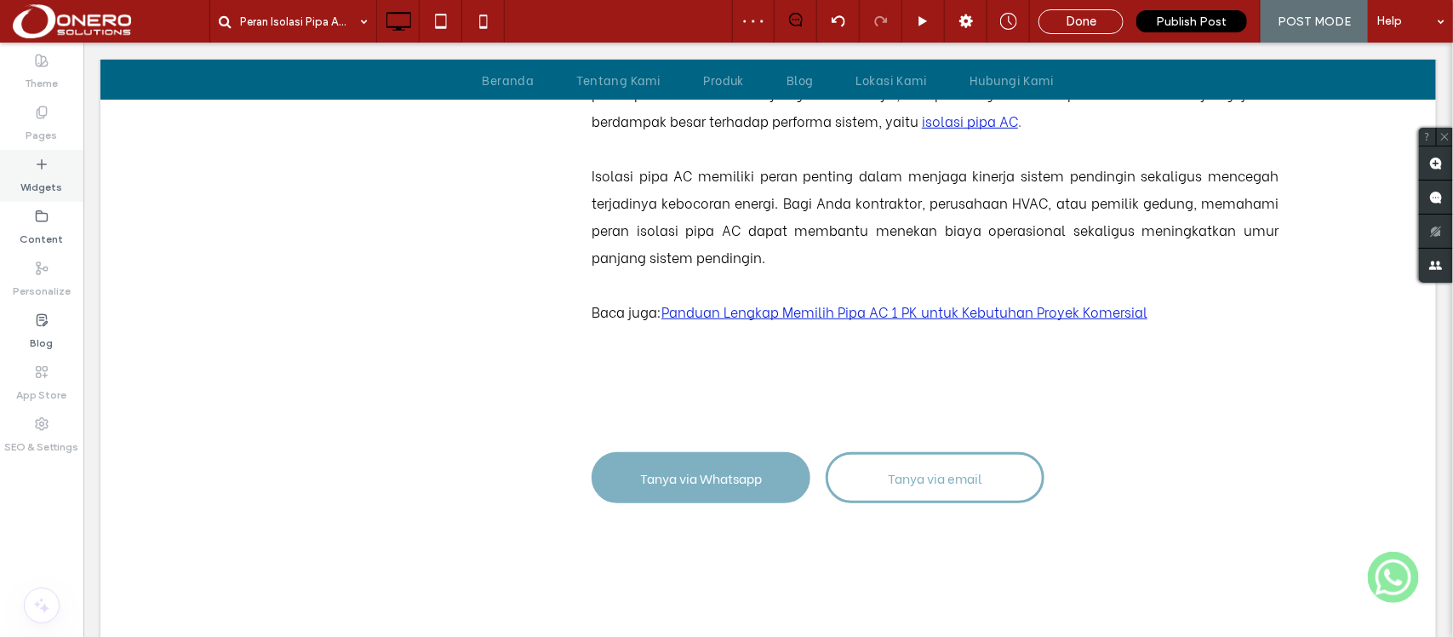
click at [49, 174] on label "Widgets" at bounding box center [42, 183] width 42 height 24
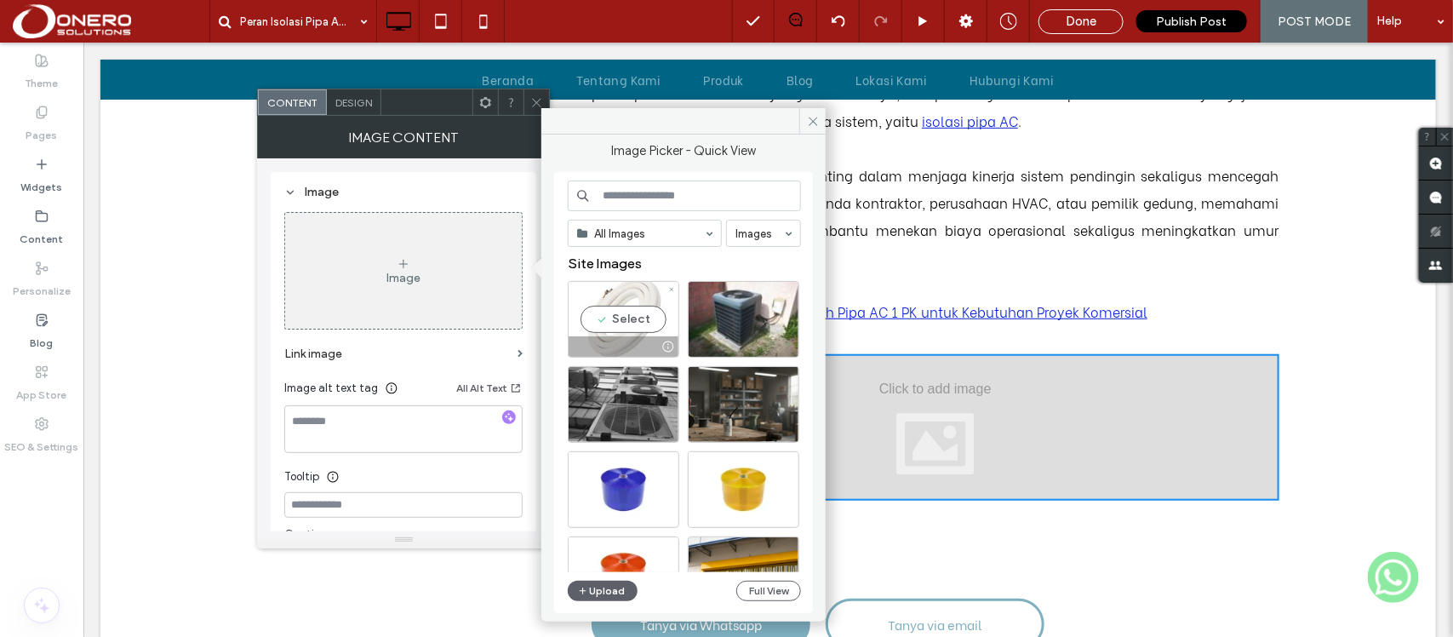
click at [627, 317] on div "Select" at bounding box center [623, 319] width 111 height 77
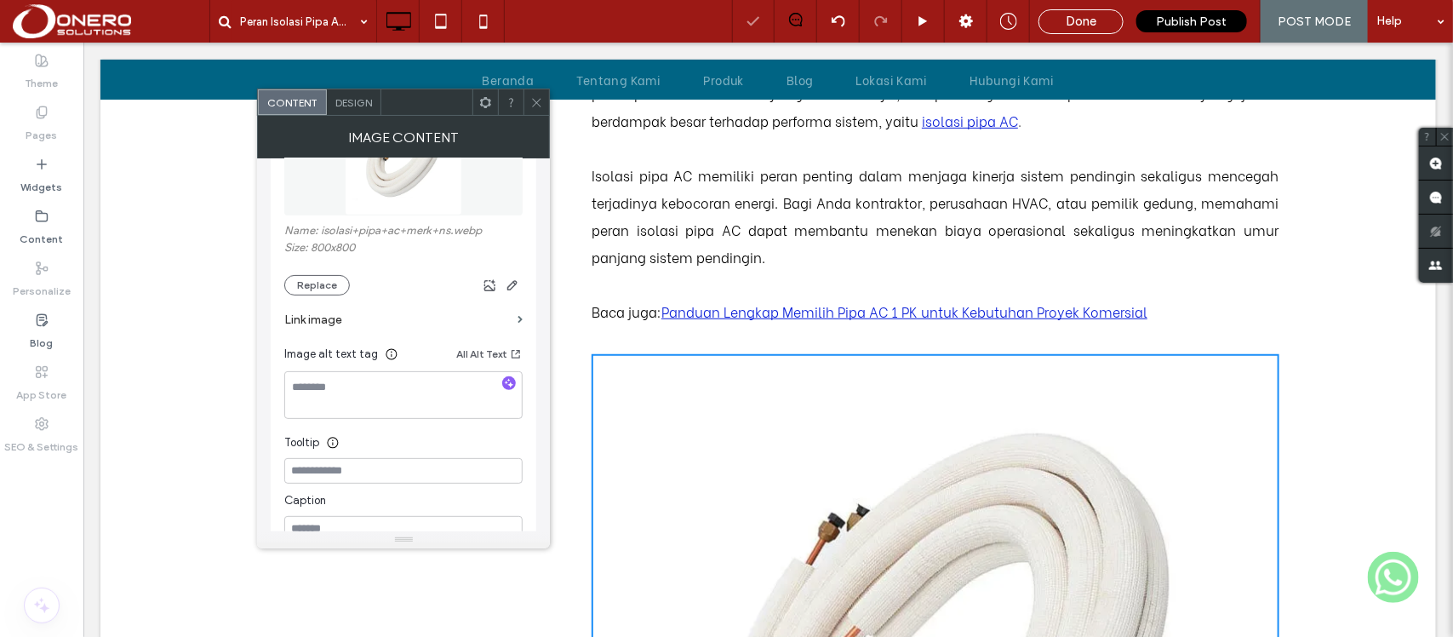
scroll to position [273, 0]
click at [345, 380] on textarea at bounding box center [403, 392] width 238 height 48
type textarea "**********"
click at [538, 100] on icon at bounding box center [536, 102] width 13 height 13
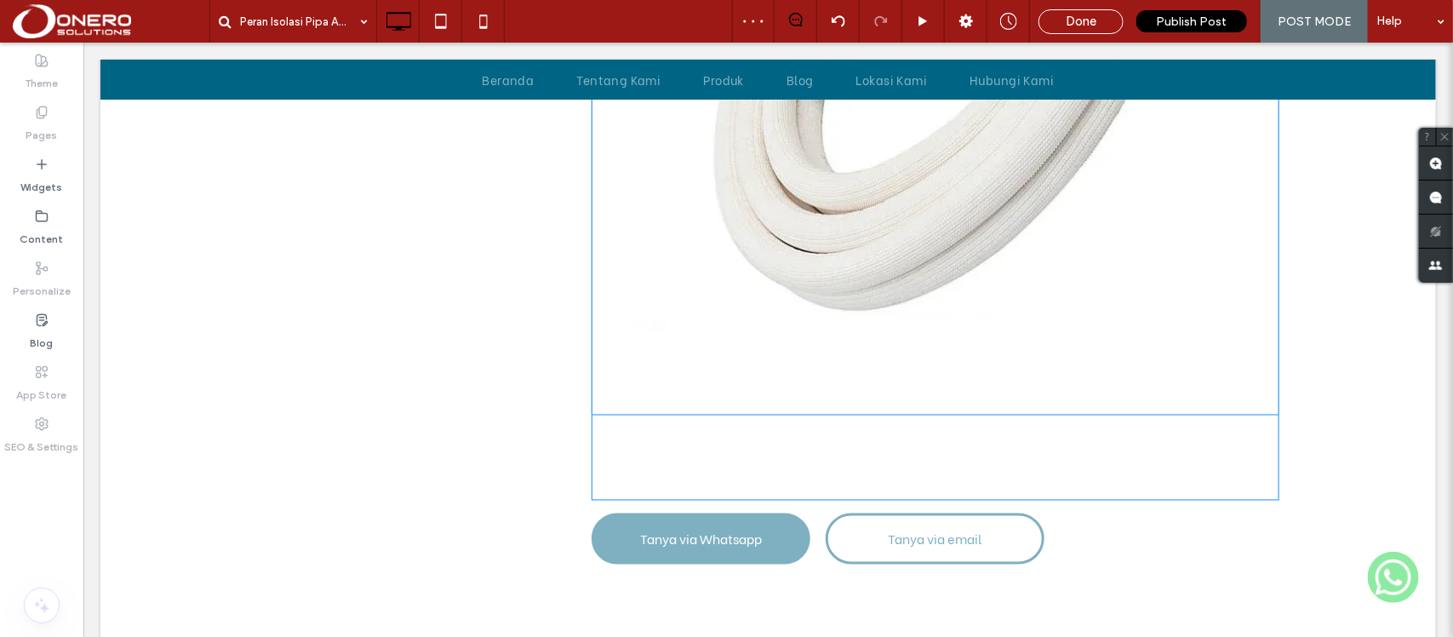
scroll to position [1038, 0]
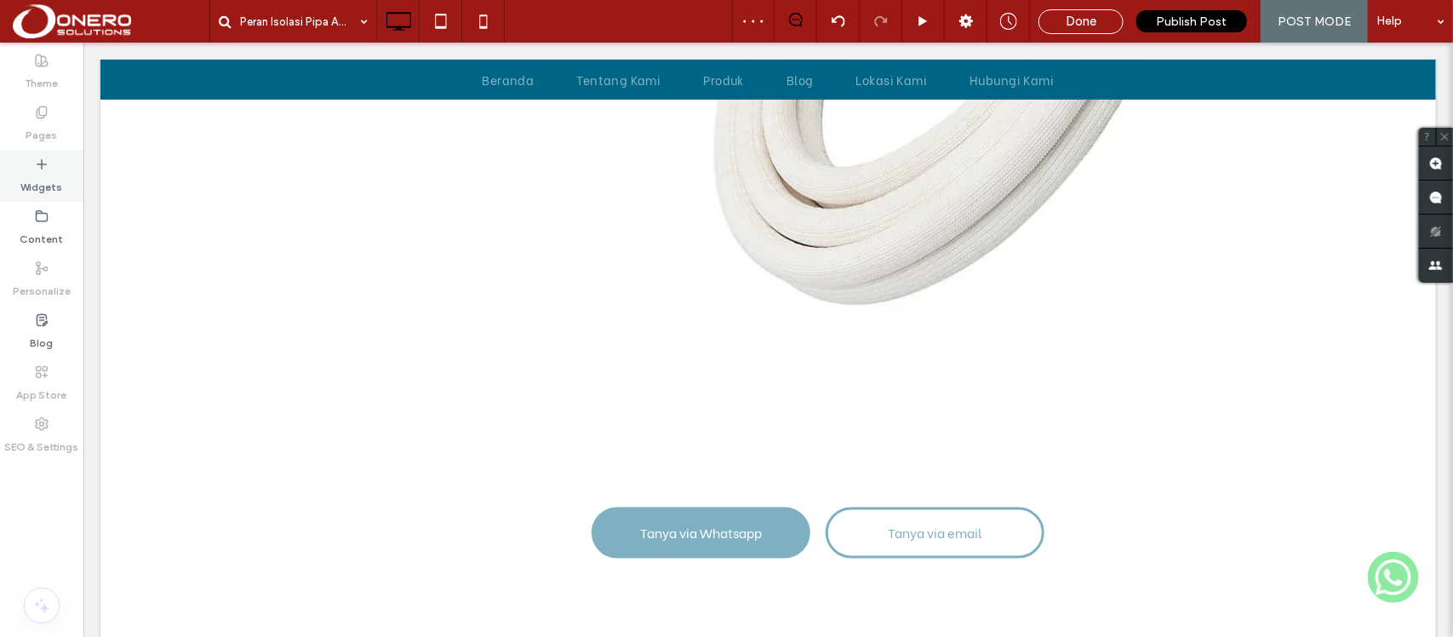
click at [35, 164] on icon at bounding box center [42, 164] width 14 height 14
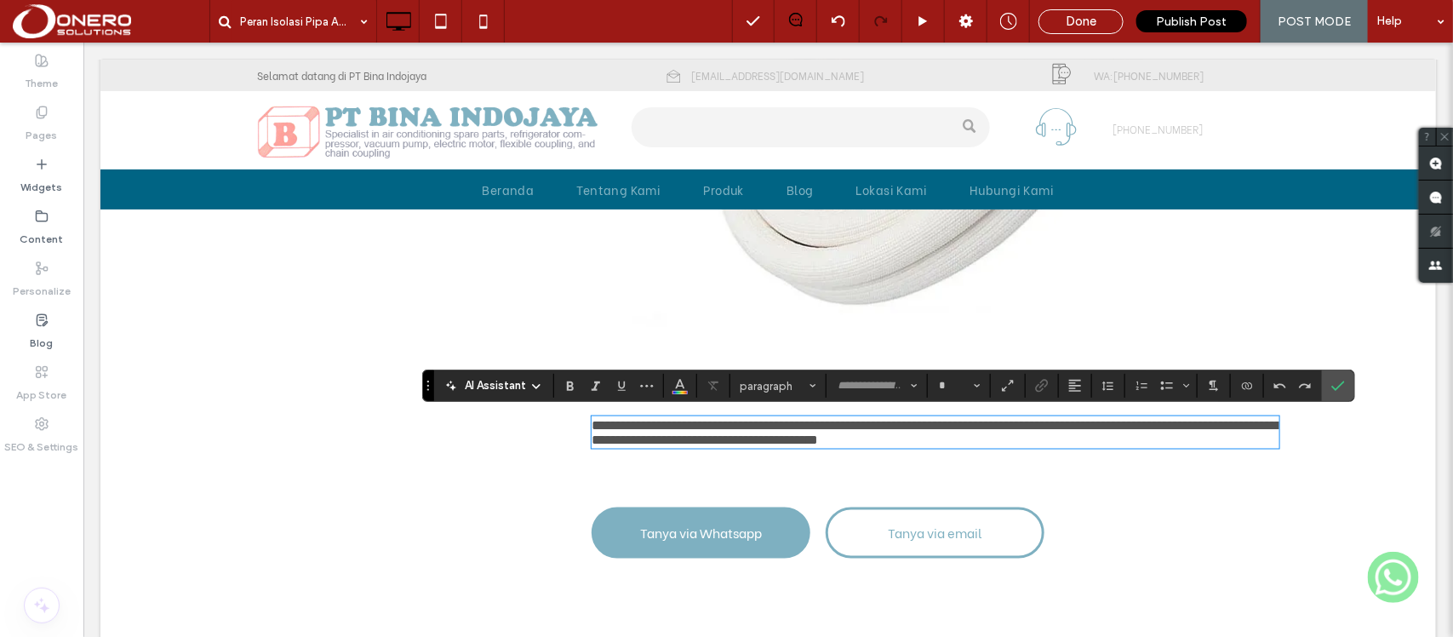
type input "**********"
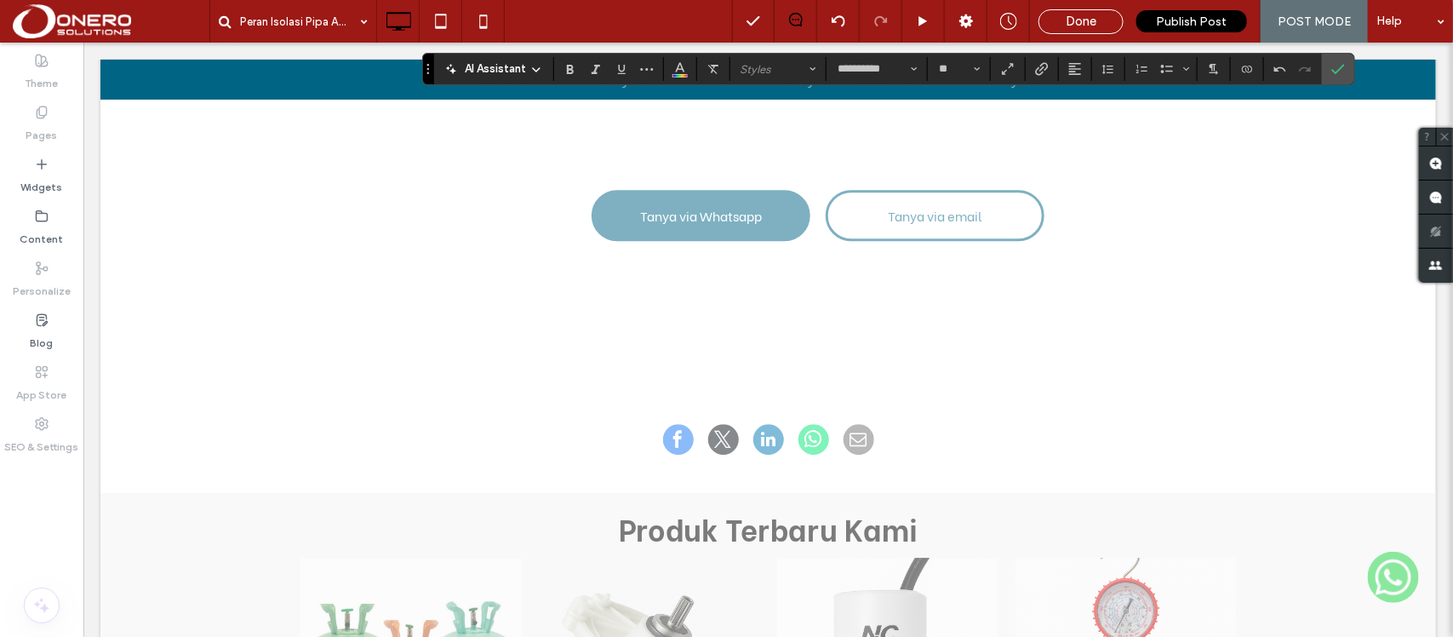
scroll to position [2269, 0]
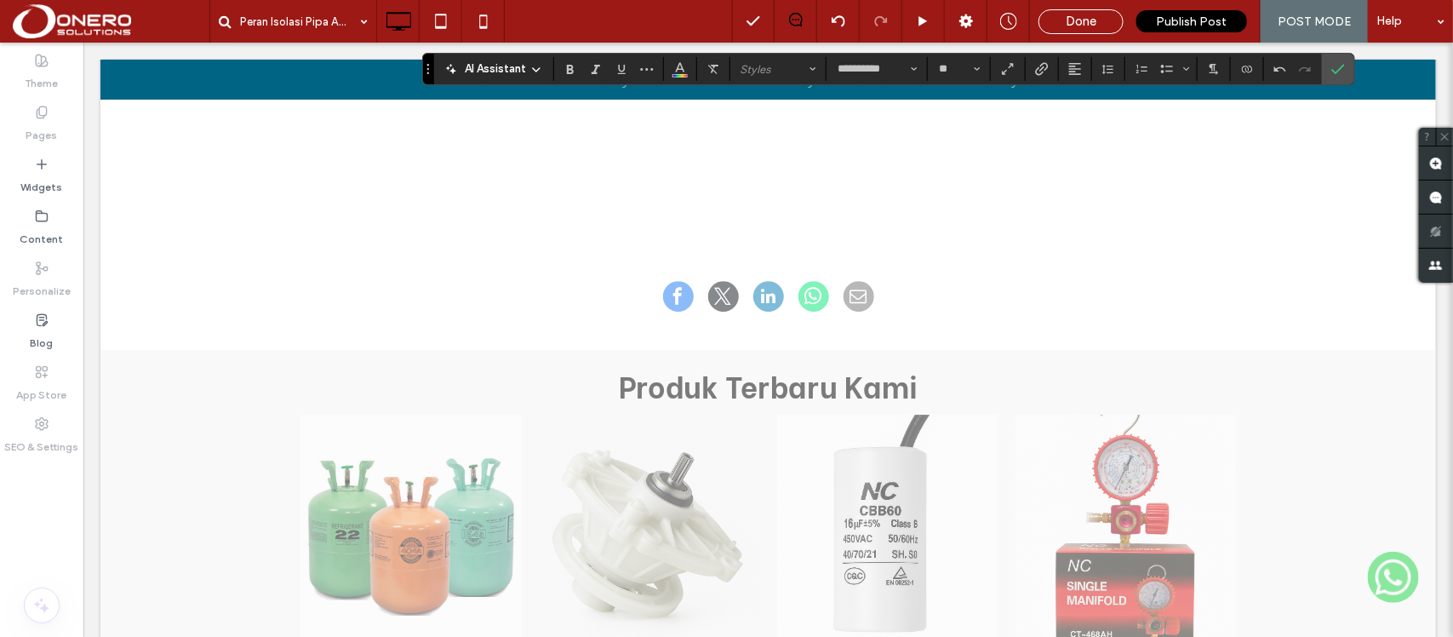
drag, startPoint x: 586, startPoint y: 235, endPoint x: 1286, endPoint y: 443, distance: 729.9
click at [1076, 66] on use "Alignment" at bounding box center [1075, 69] width 12 height 12
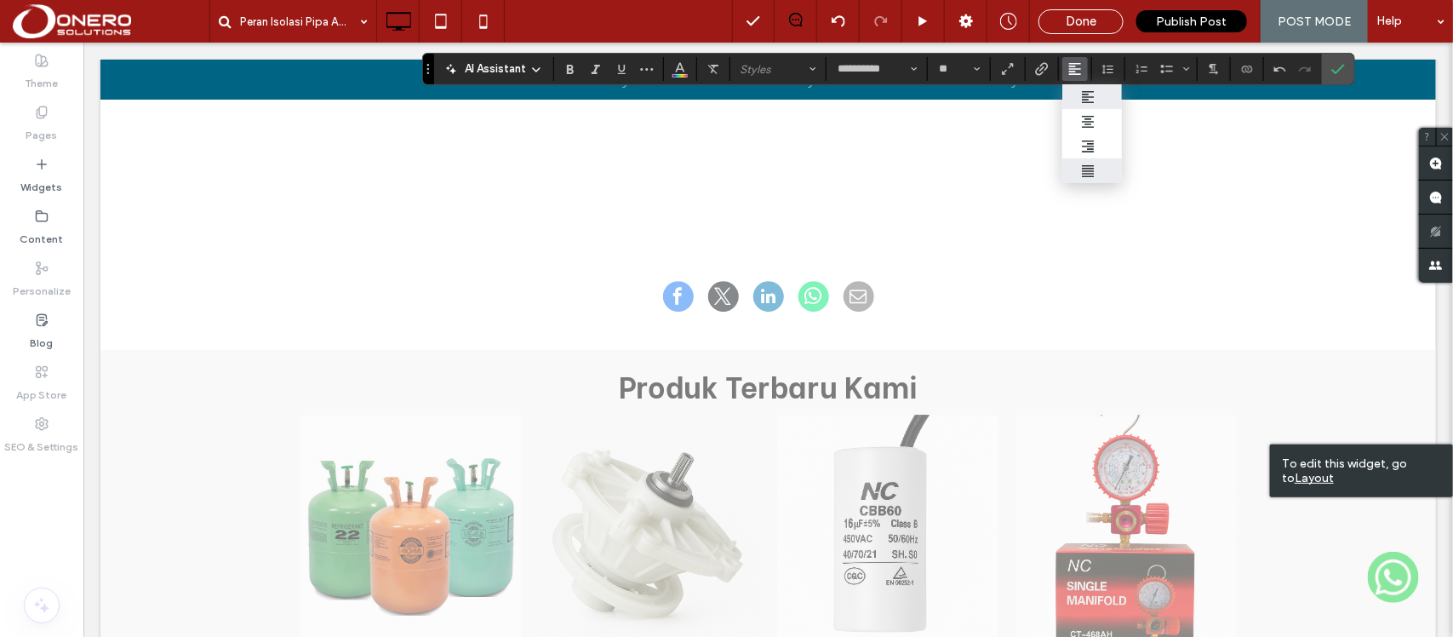
click at [1082, 170] on icon "ui.textEditor.alignment.justify" at bounding box center [1088, 171] width 14 height 14
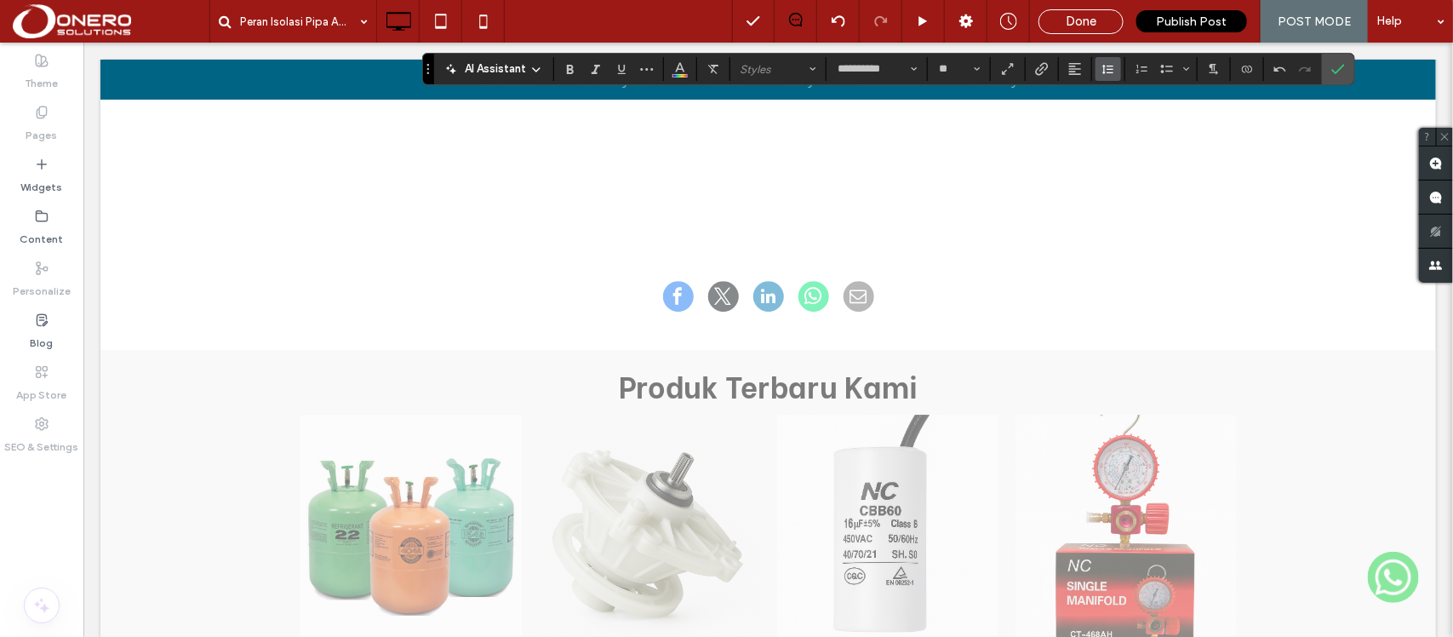
scroll to position [2081, 0]
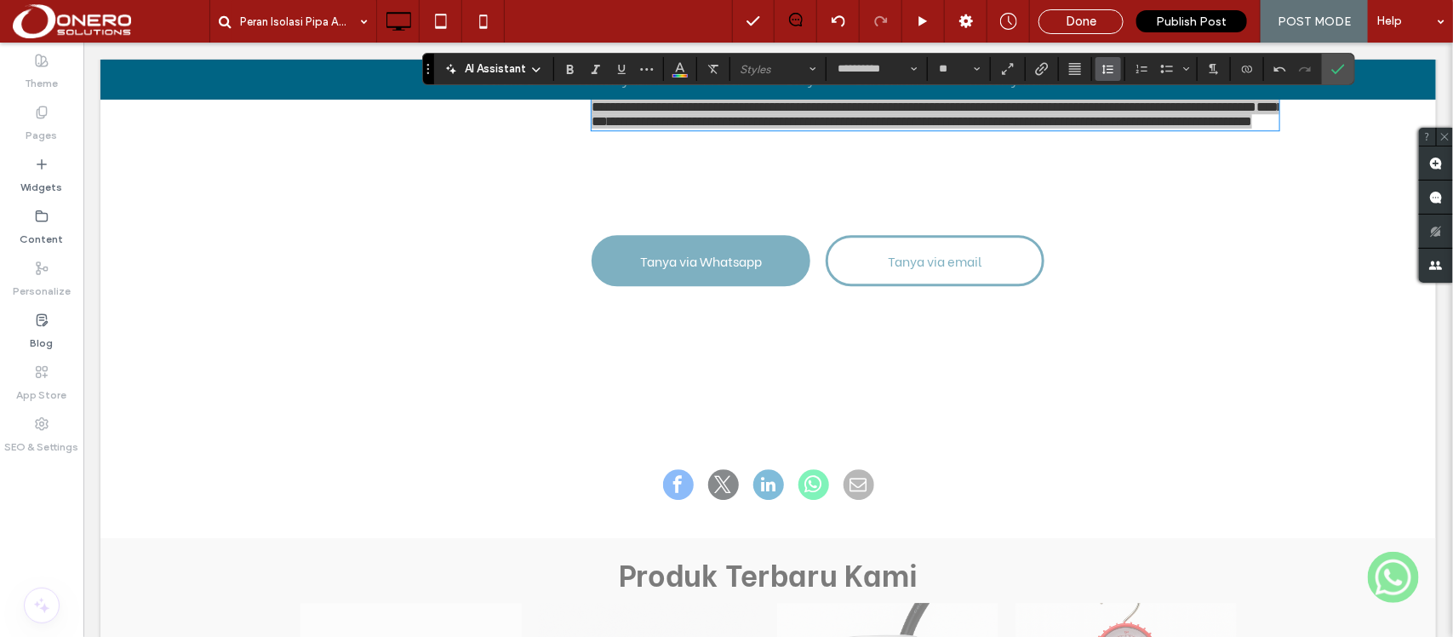
click at [1109, 64] on icon "Line Height" at bounding box center [1108, 69] width 14 height 14
click at [1115, 173] on label "Double" at bounding box center [1145, 168] width 100 height 24
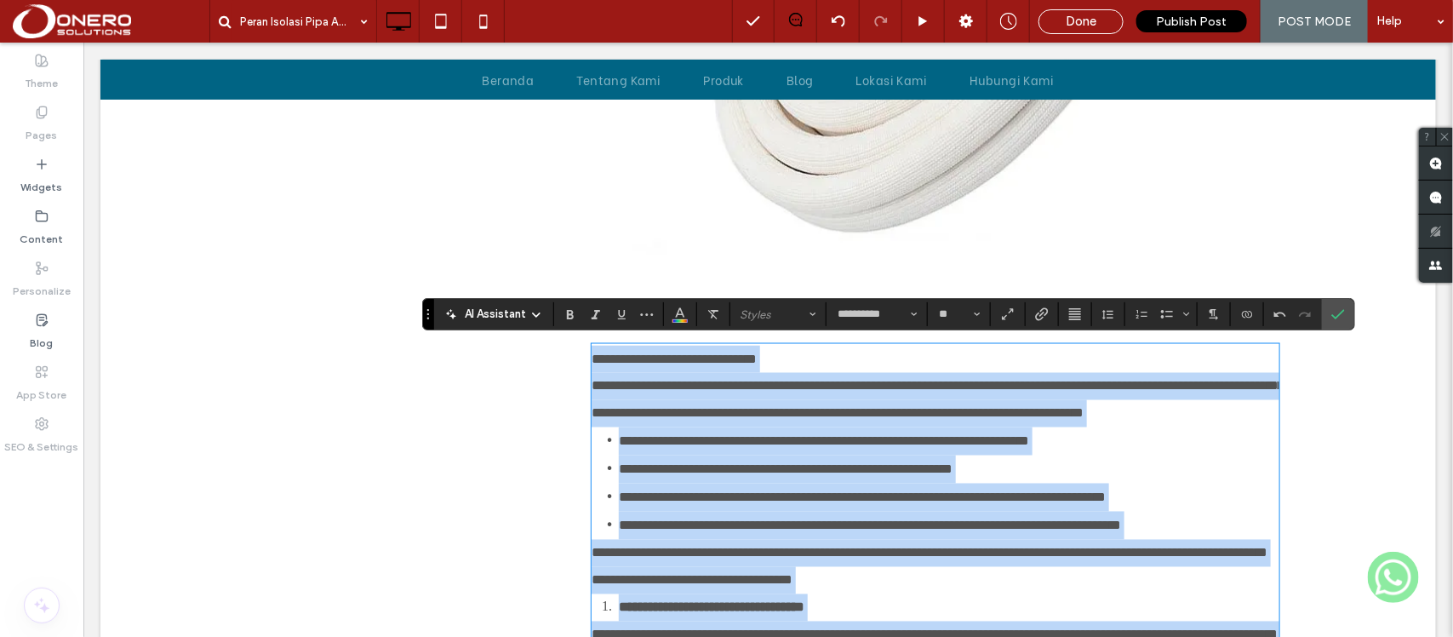
scroll to position [1109, 0]
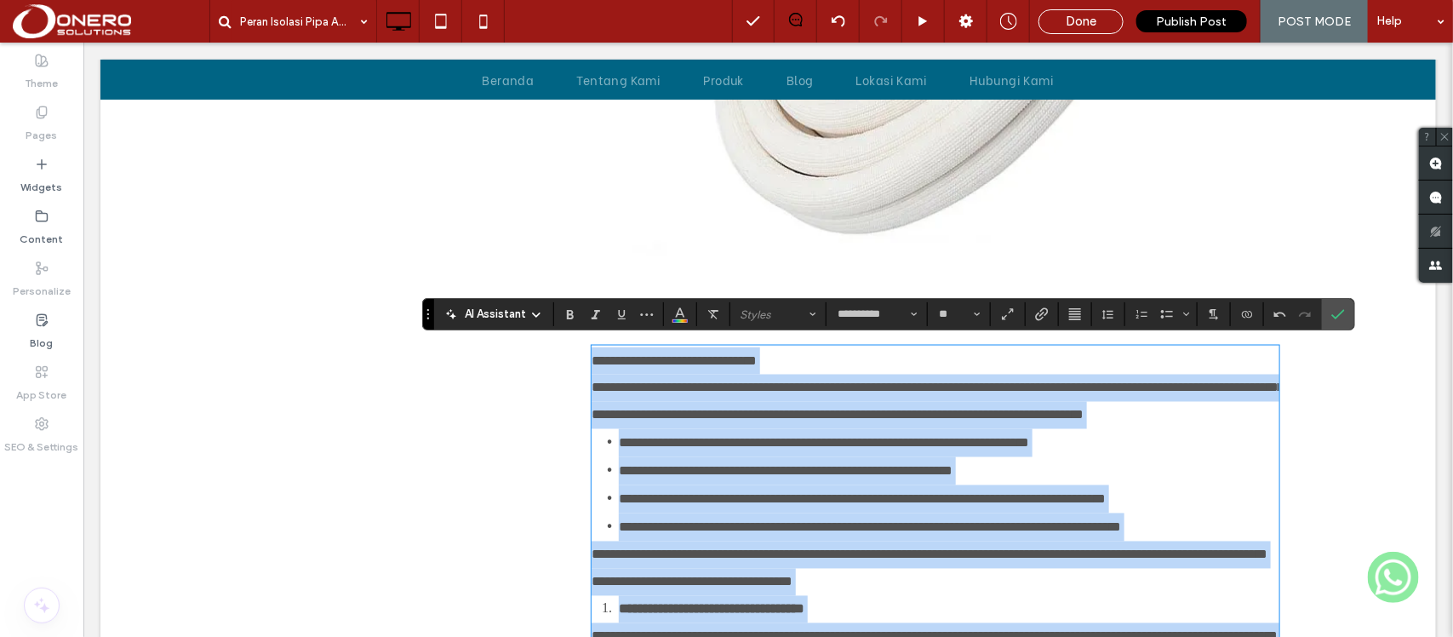
click at [817, 352] on p "**********" at bounding box center [934, 359] width 687 height 27
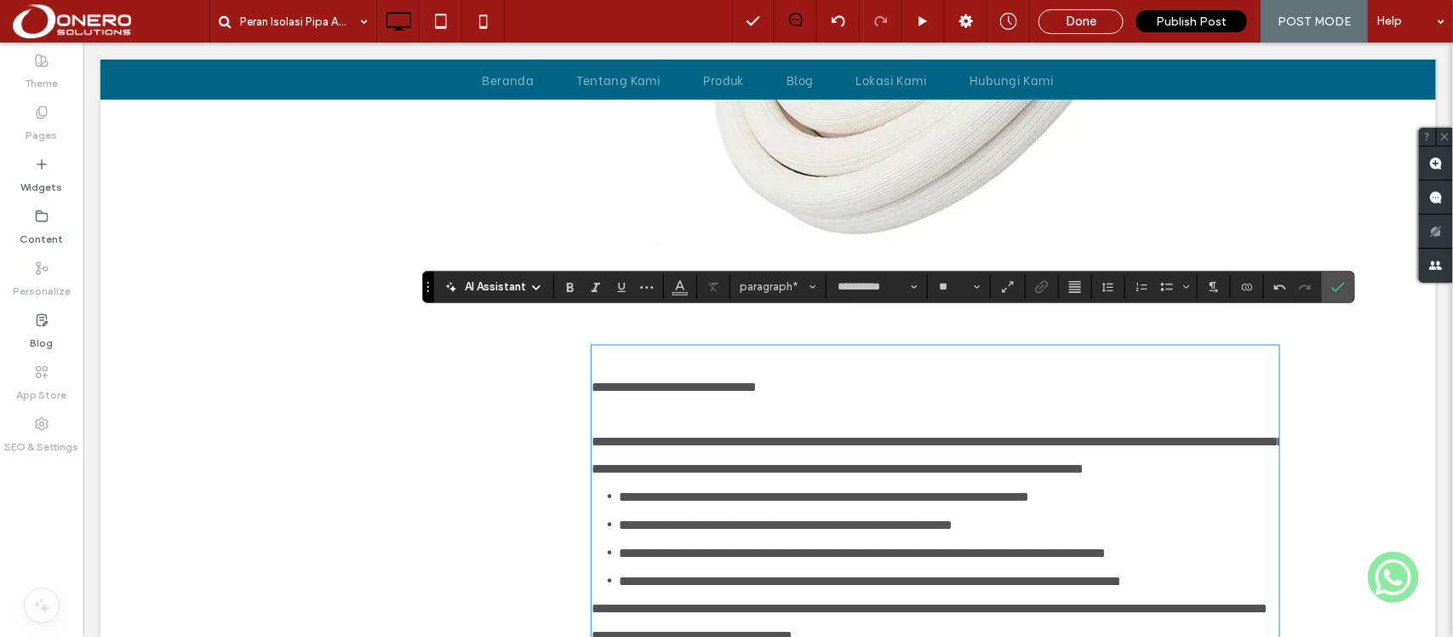
scroll to position [1137, 0]
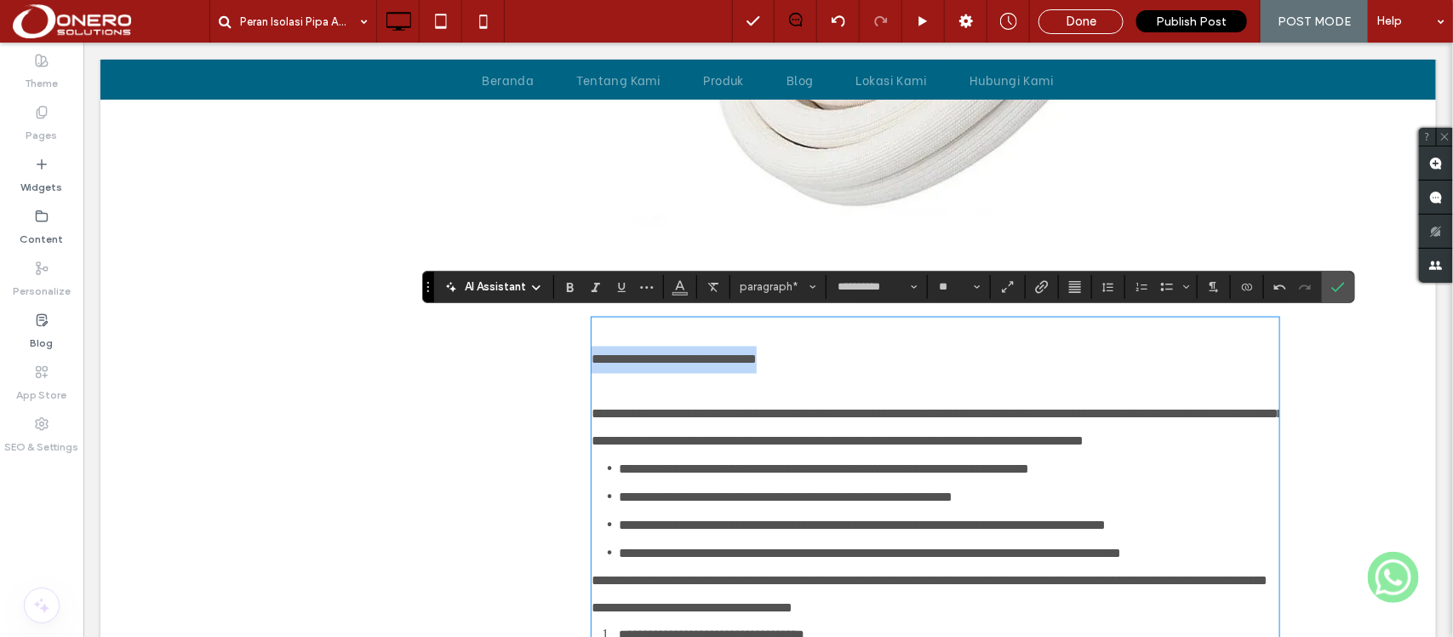
drag, startPoint x: 814, startPoint y: 354, endPoint x: 563, endPoint y: 359, distance: 250.2
click at [563, 359] on div "**********" at bounding box center [767, 538] width 1021 height 2869
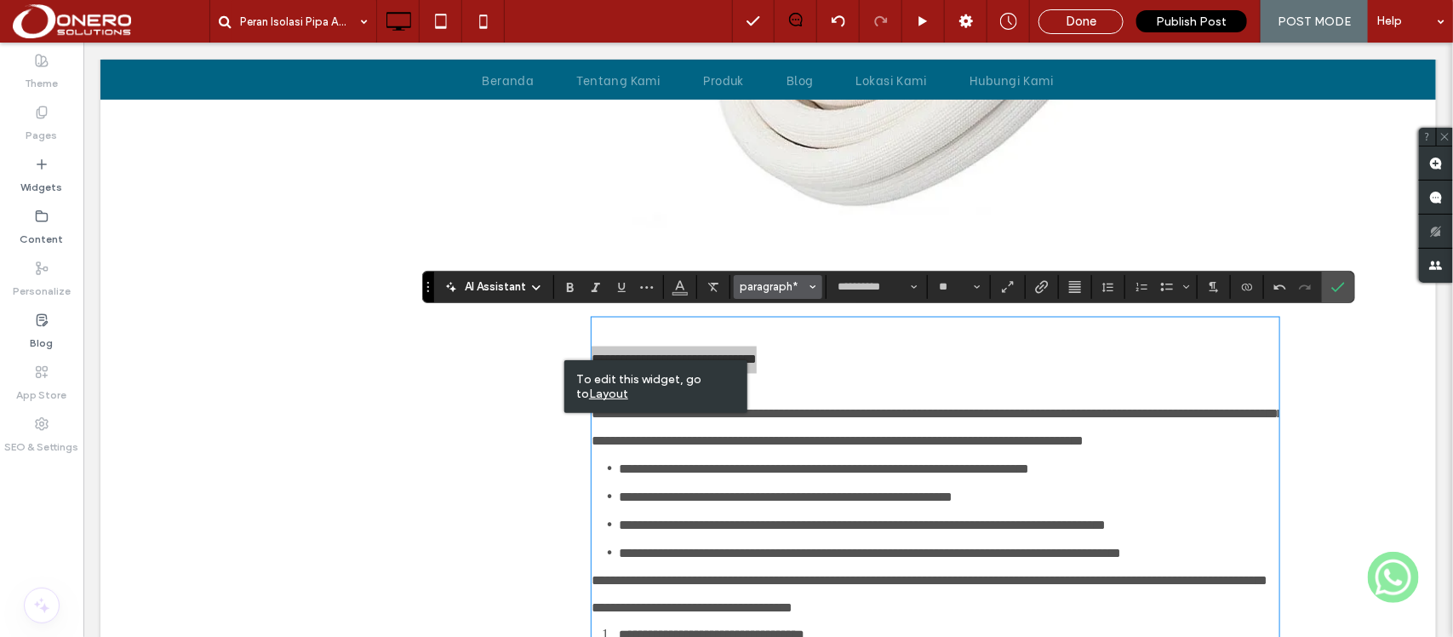
click at [794, 287] on span "paragraph*" at bounding box center [772, 286] width 66 height 13
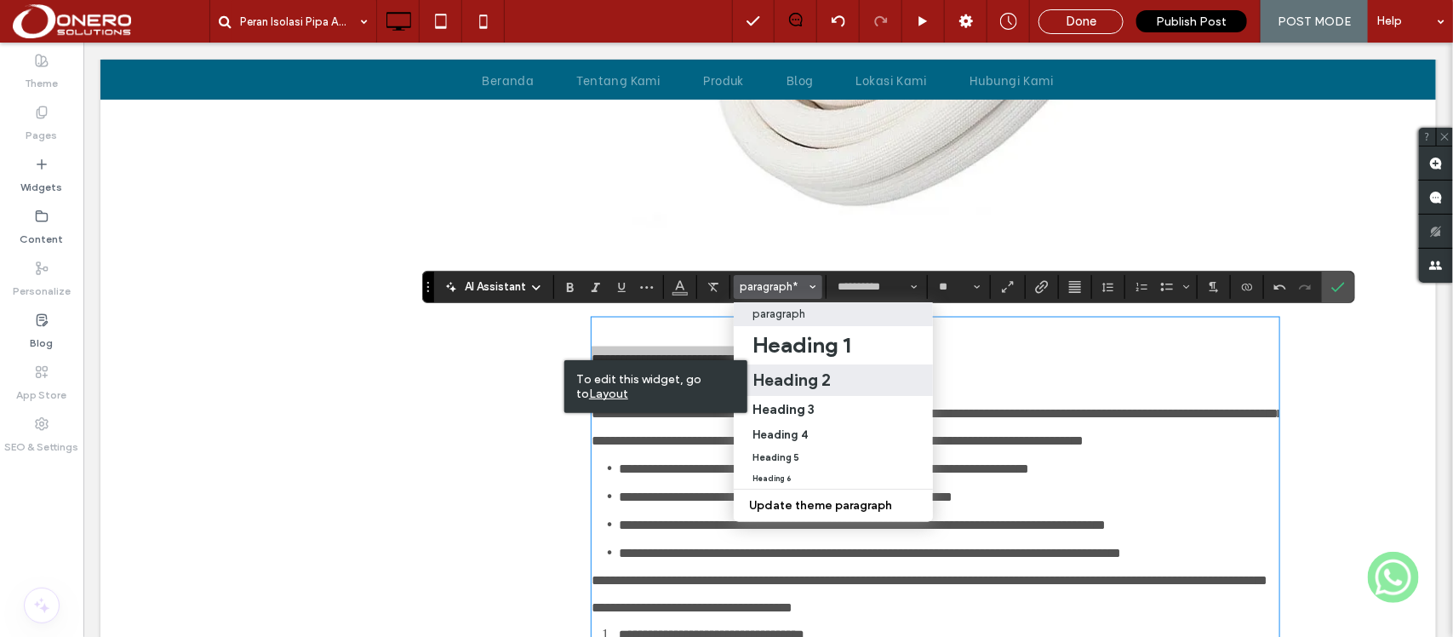
drag, startPoint x: 830, startPoint y: 368, endPoint x: 793, endPoint y: 404, distance: 51.1
click at [830, 369] on h2 "Heading 2" at bounding box center [791, 379] width 78 height 20
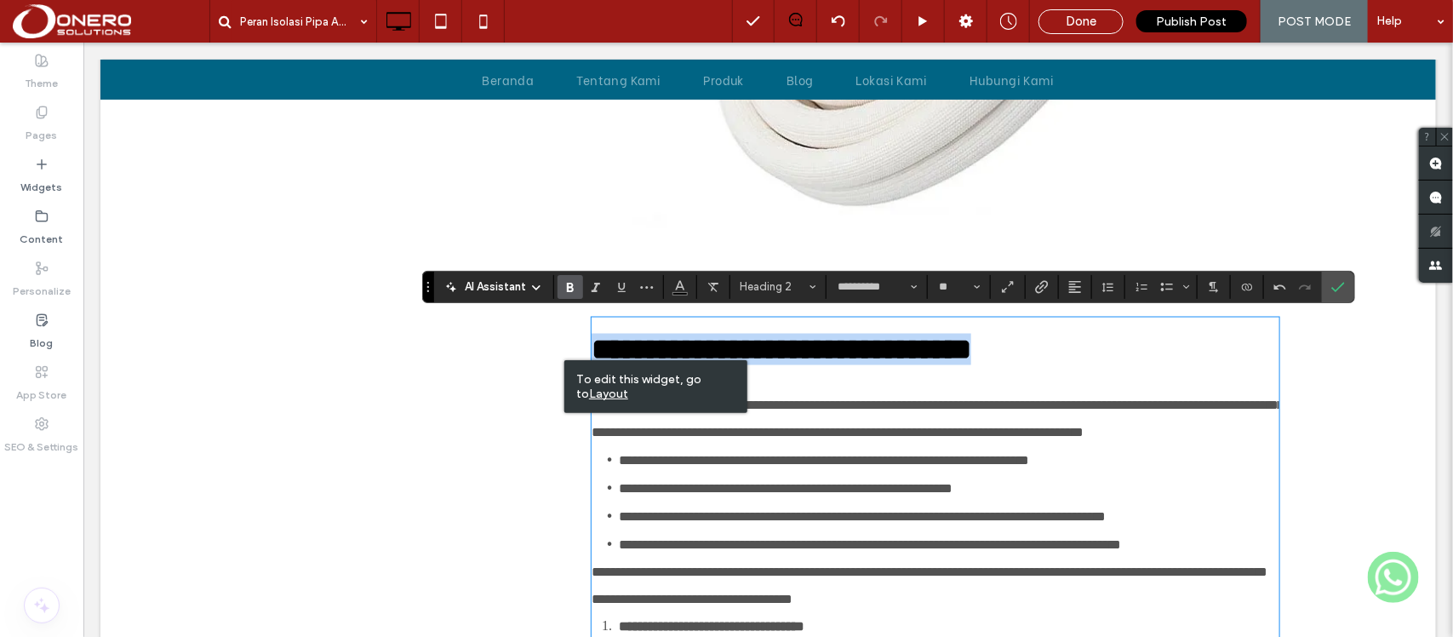
click at [873, 446] on p "**********" at bounding box center [934, 418] width 687 height 54
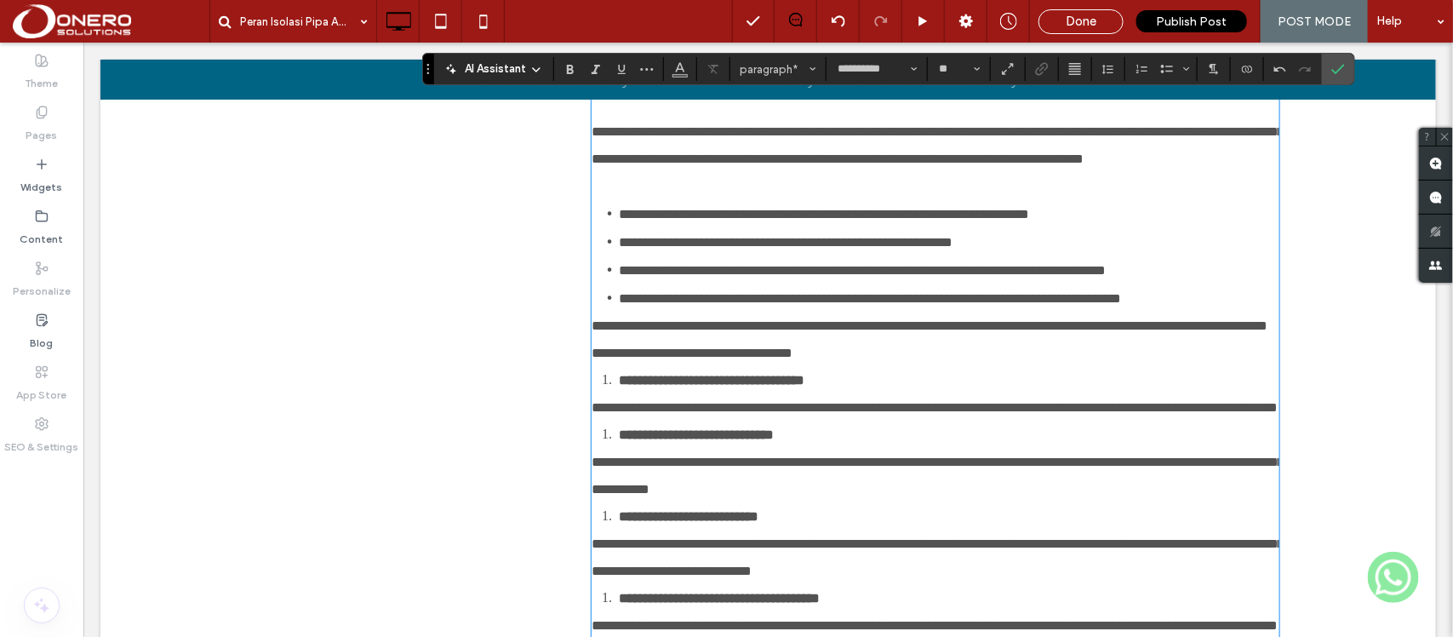
scroll to position [1411, 0]
click at [727, 311] on li "**********" at bounding box center [947, 297] width 659 height 28
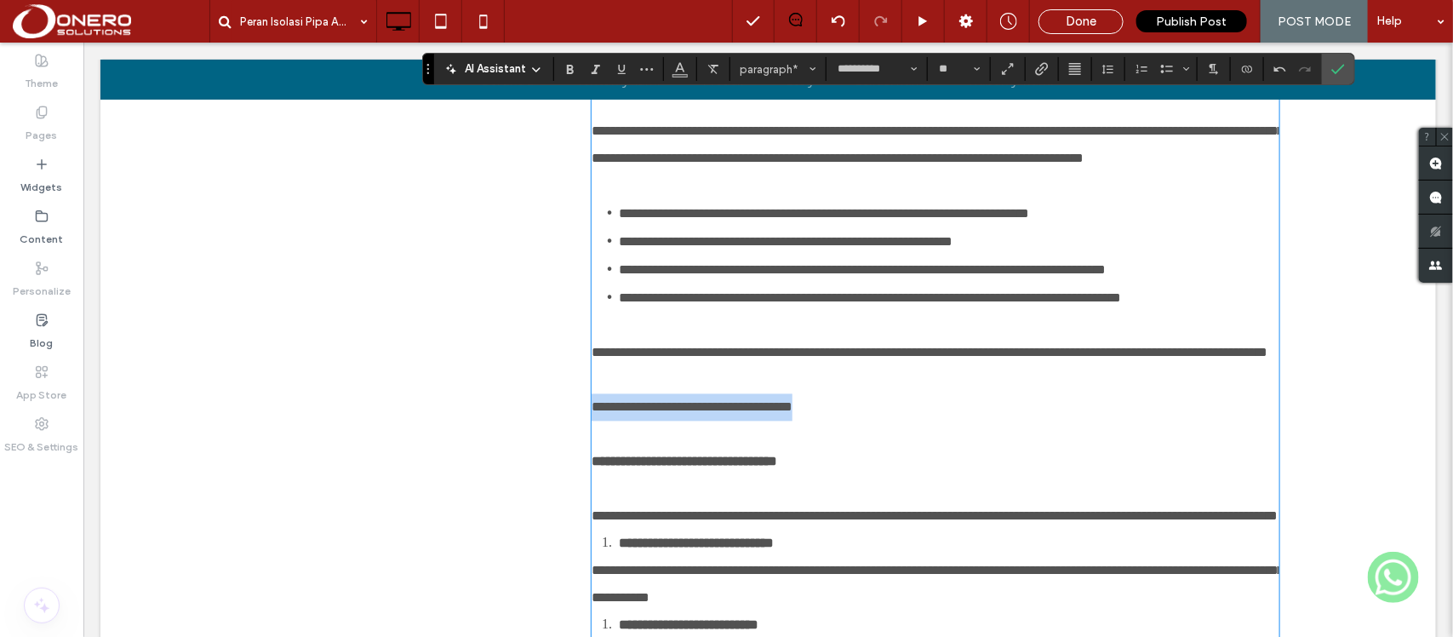
drag, startPoint x: 874, startPoint y: 514, endPoint x: 563, endPoint y: 500, distance: 310.9
click at [563, 500] on div "**********" at bounding box center [767, 328] width 1021 height 2997
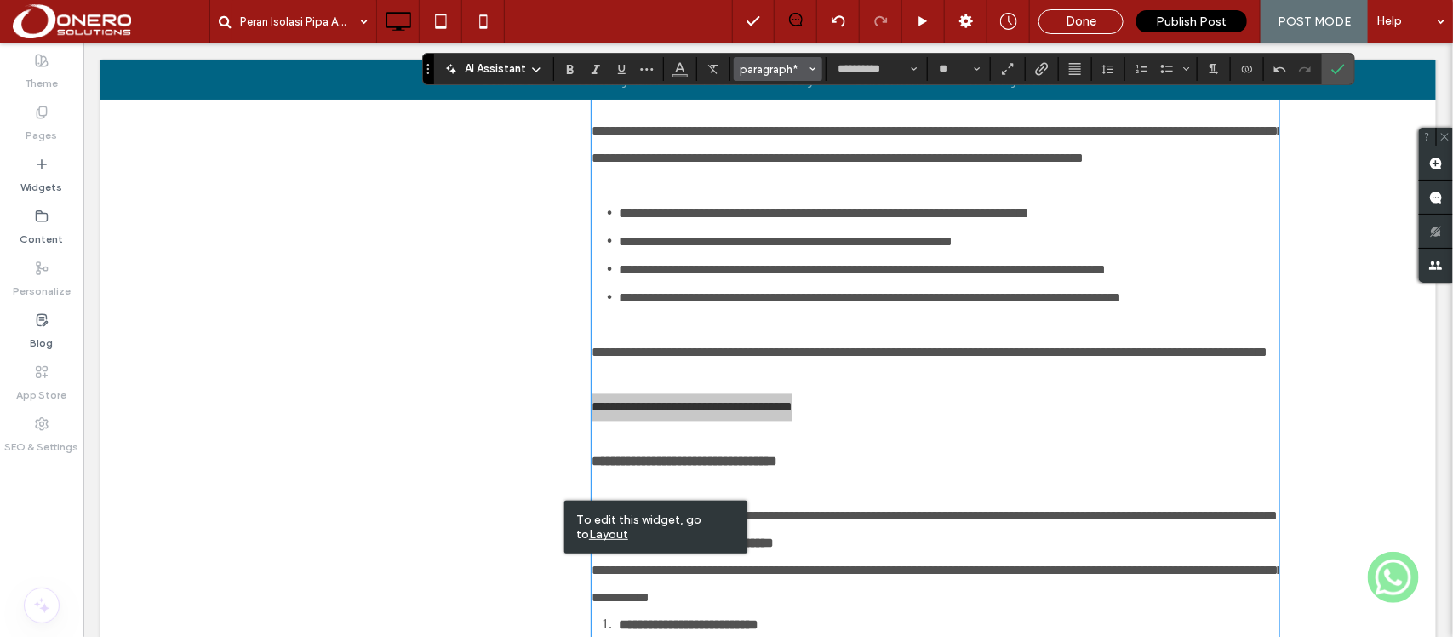
click at [764, 72] on span "paragraph*" at bounding box center [772, 69] width 66 height 13
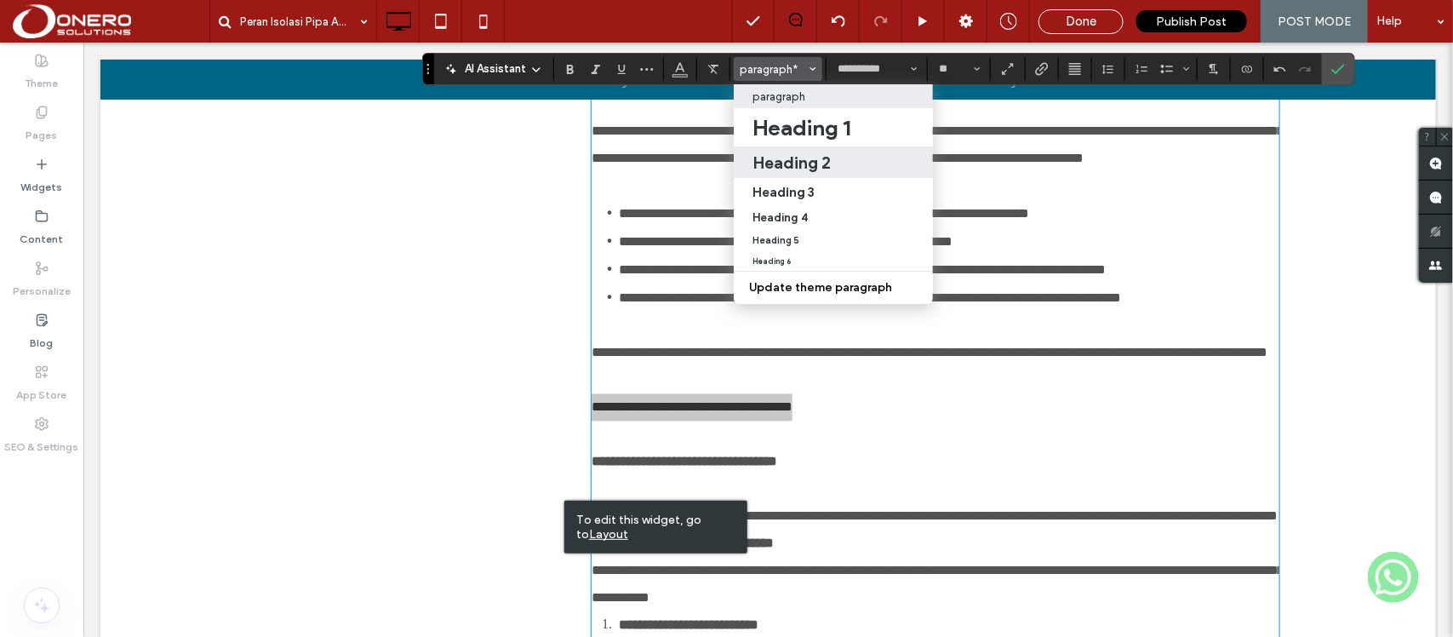
click at [805, 170] on h2 "Heading 2" at bounding box center [791, 162] width 78 height 20
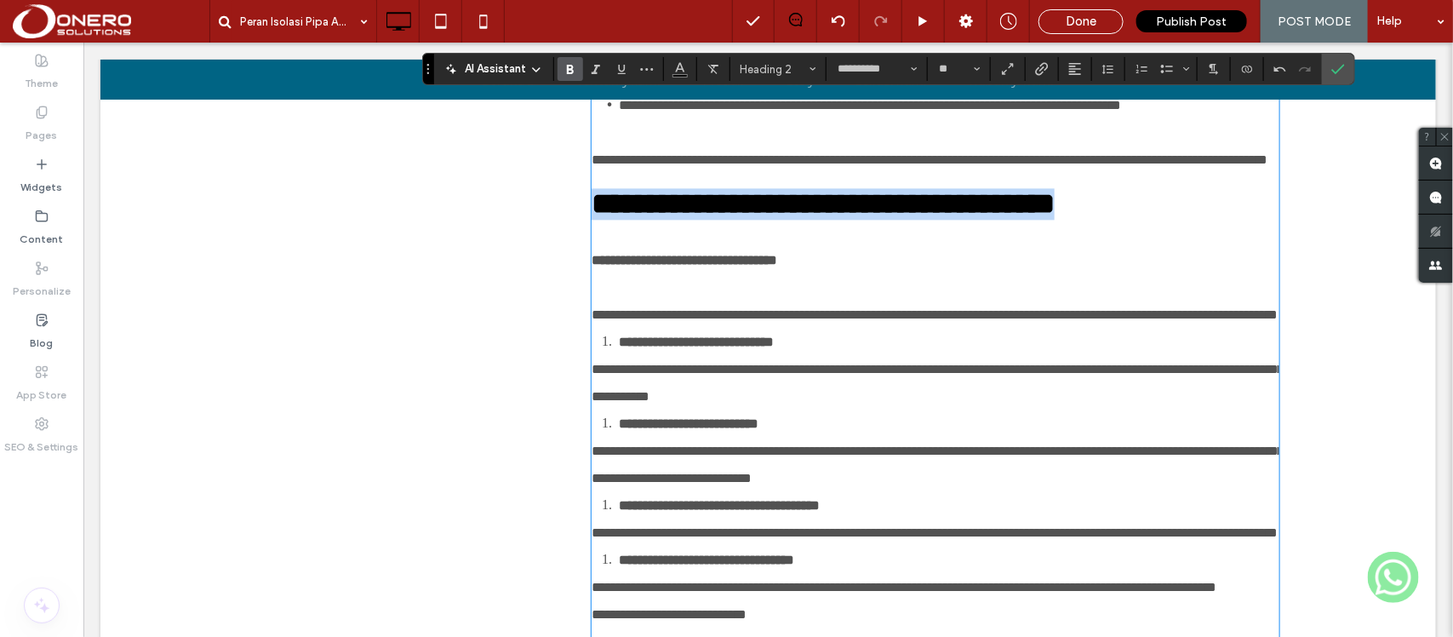
scroll to position [1605, 0]
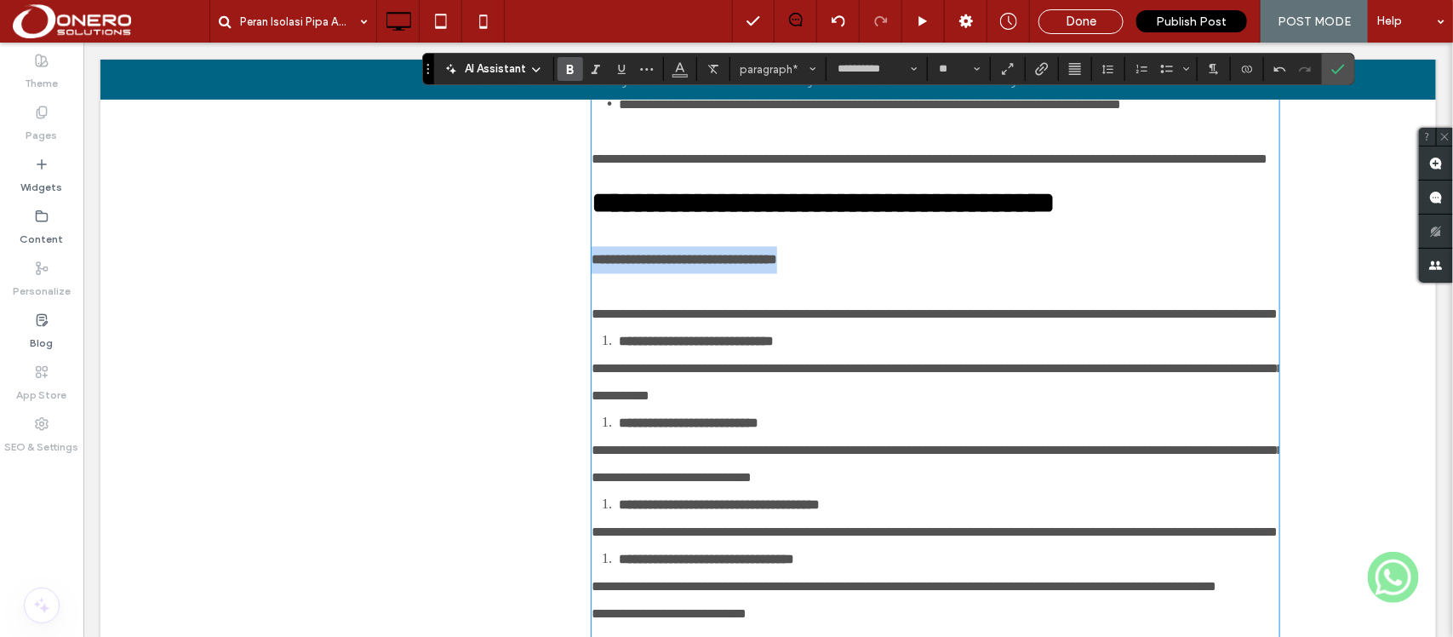
drag, startPoint x: 859, startPoint y: 376, endPoint x: 568, endPoint y: 375, distance: 291.0
click at [575, 375] on div "**********" at bounding box center [926, 130] width 702 height 2989
click at [768, 66] on span "paragraph*" at bounding box center [772, 69] width 66 height 13
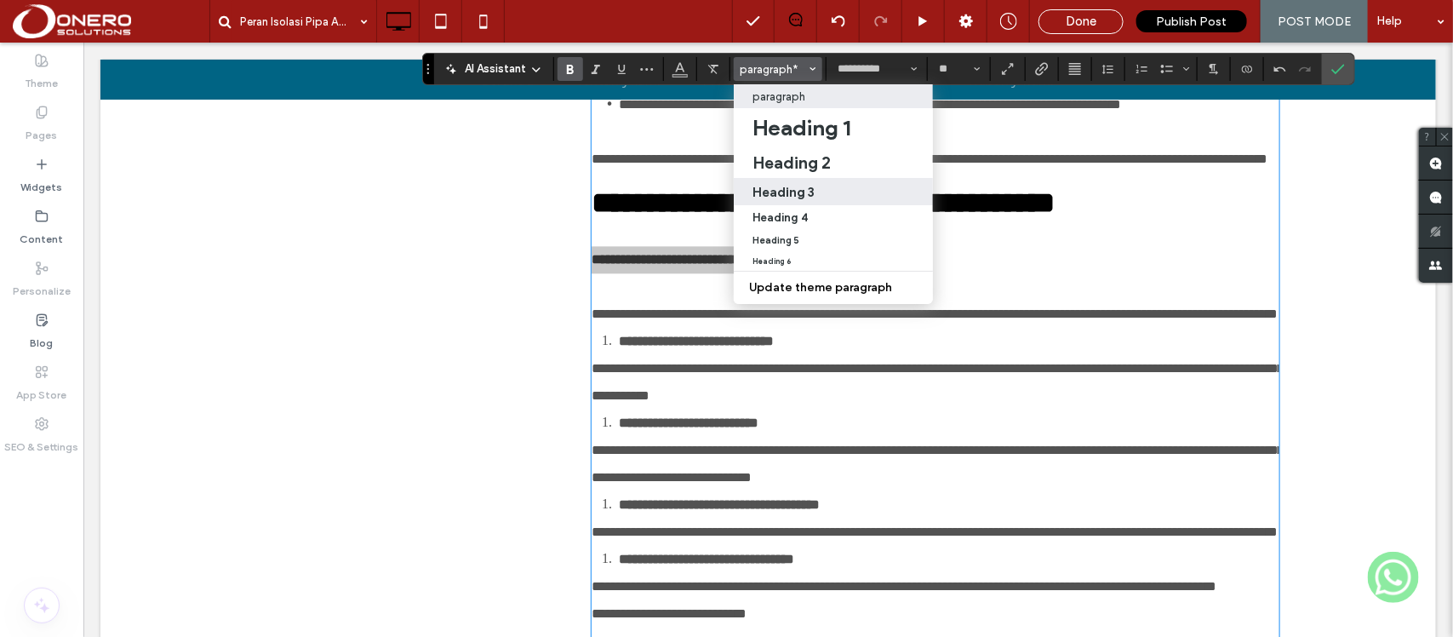
click at [811, 202] on label "Heading 3" at bounding box center [833, 191] width 199 height 27
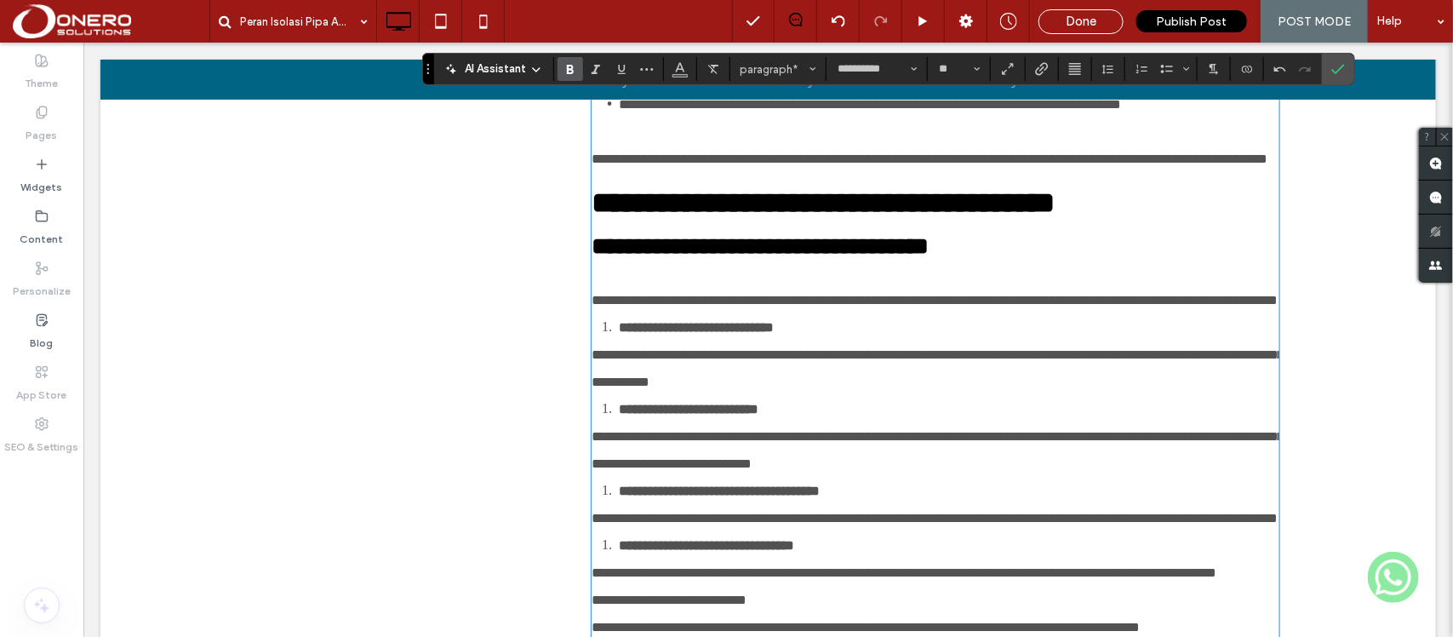
type input "**"
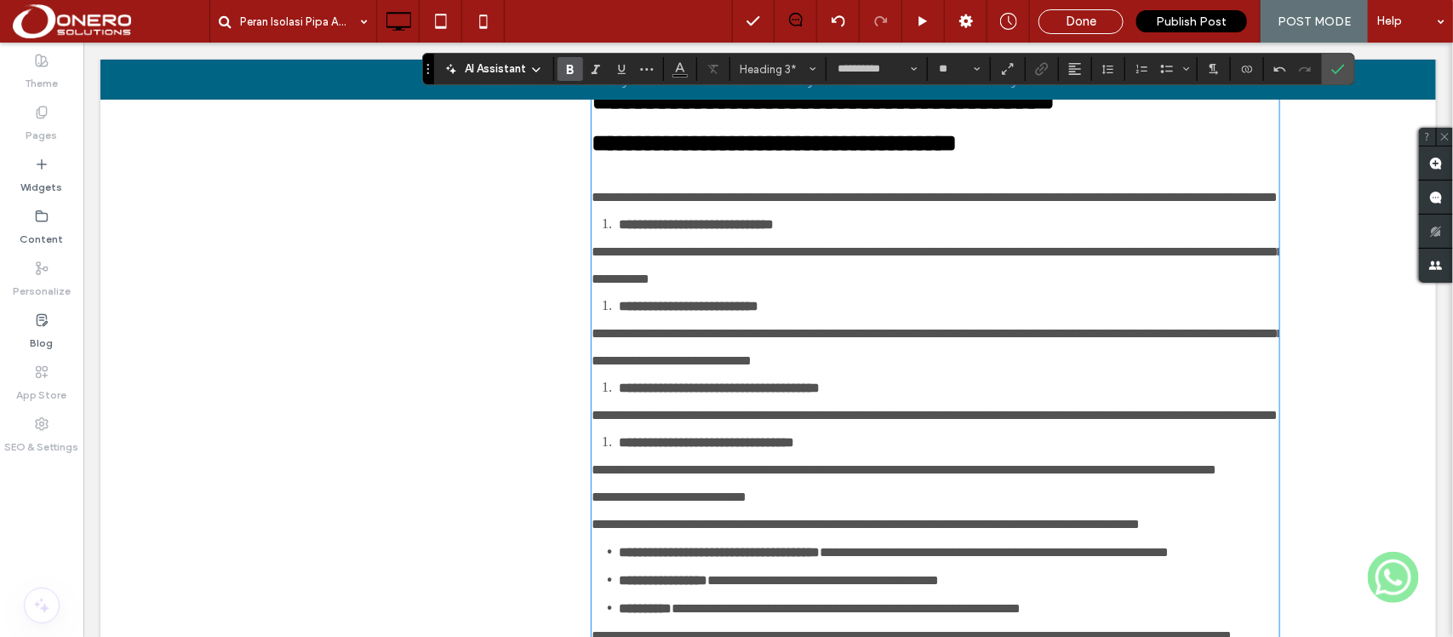
scroll to position [1762, 0]
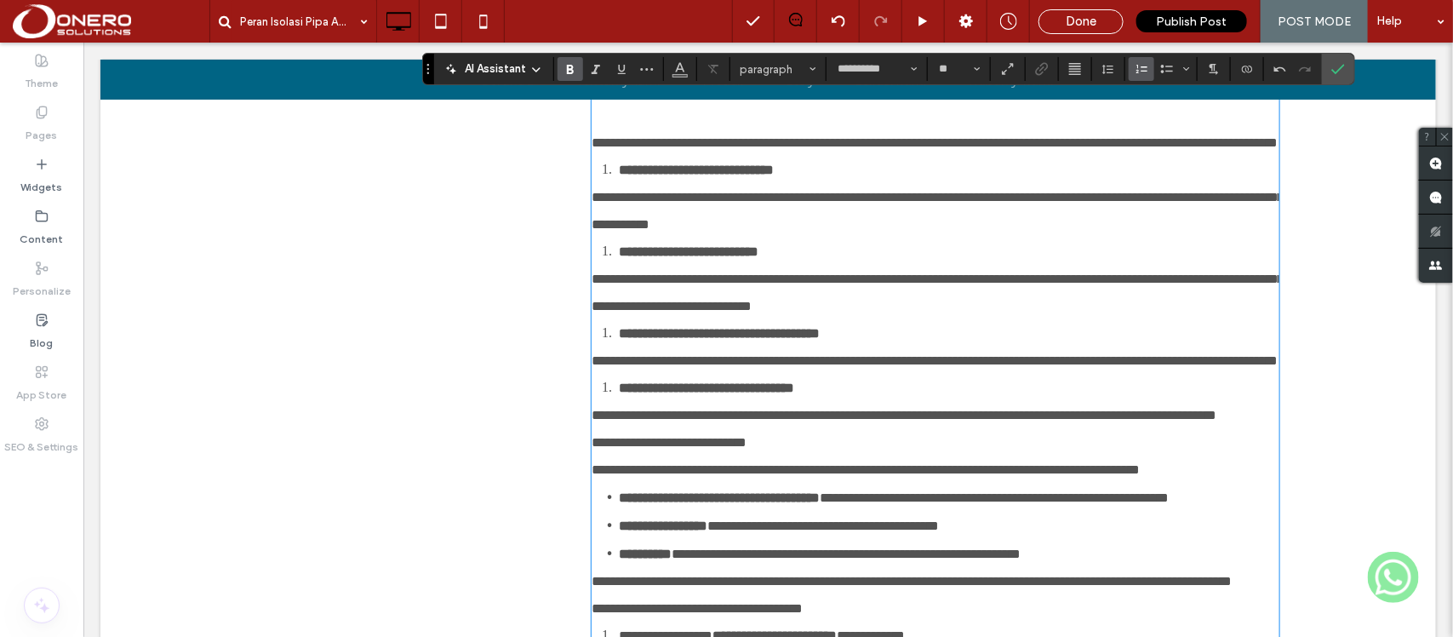
click at [618, 175] on strong "**********" at bounding box center [695, 169] width 155 height 13
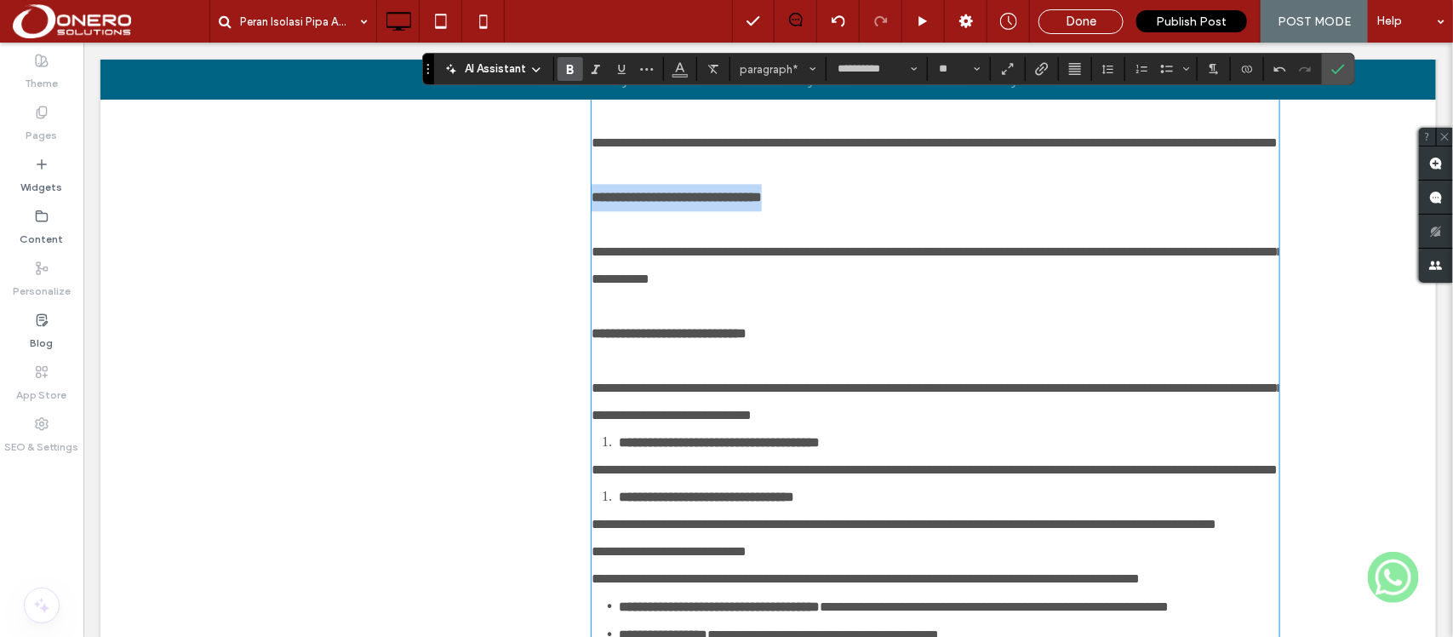
drag, startPoint x: 850, startPoint y: 348, endPoint x: 559, endPoint y: 351, distance: 291.0
click at [559, 351] on div "**********" at bounding box center [767, 21] width 1021 height 3084
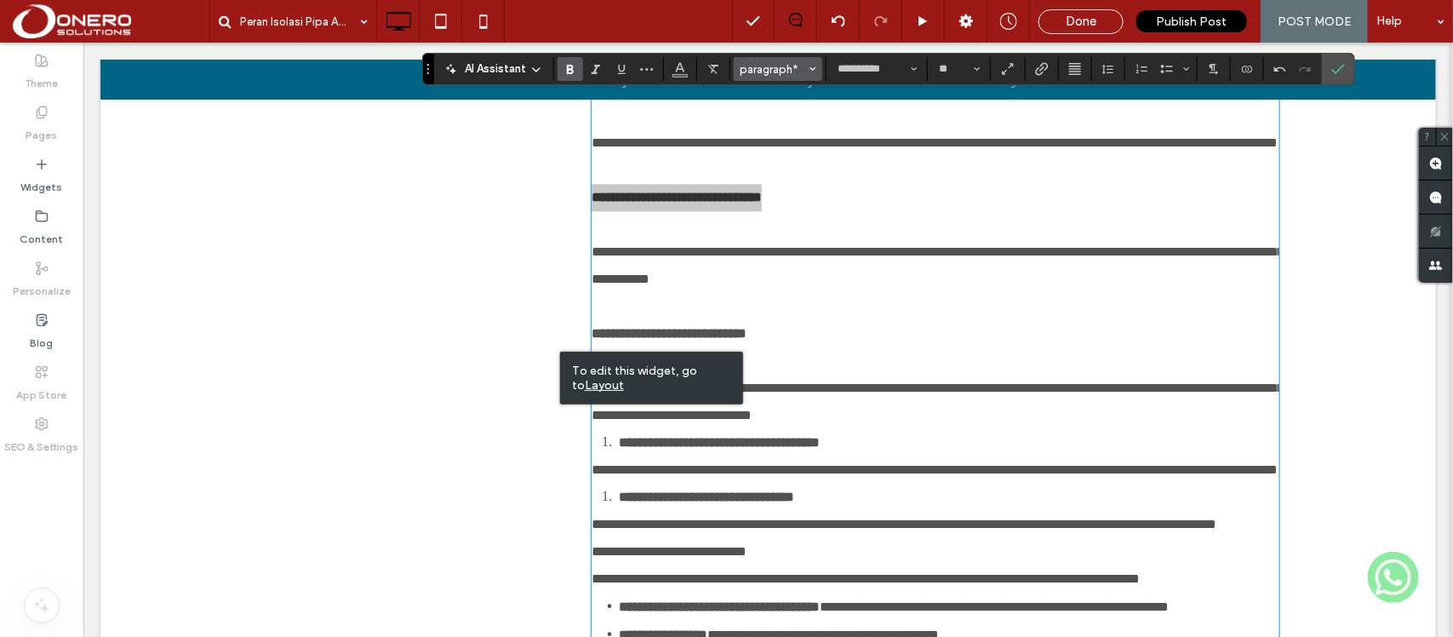
click at [780, 63] on span "paragraph*" at bounding box center [772, 69] width 66 height 13
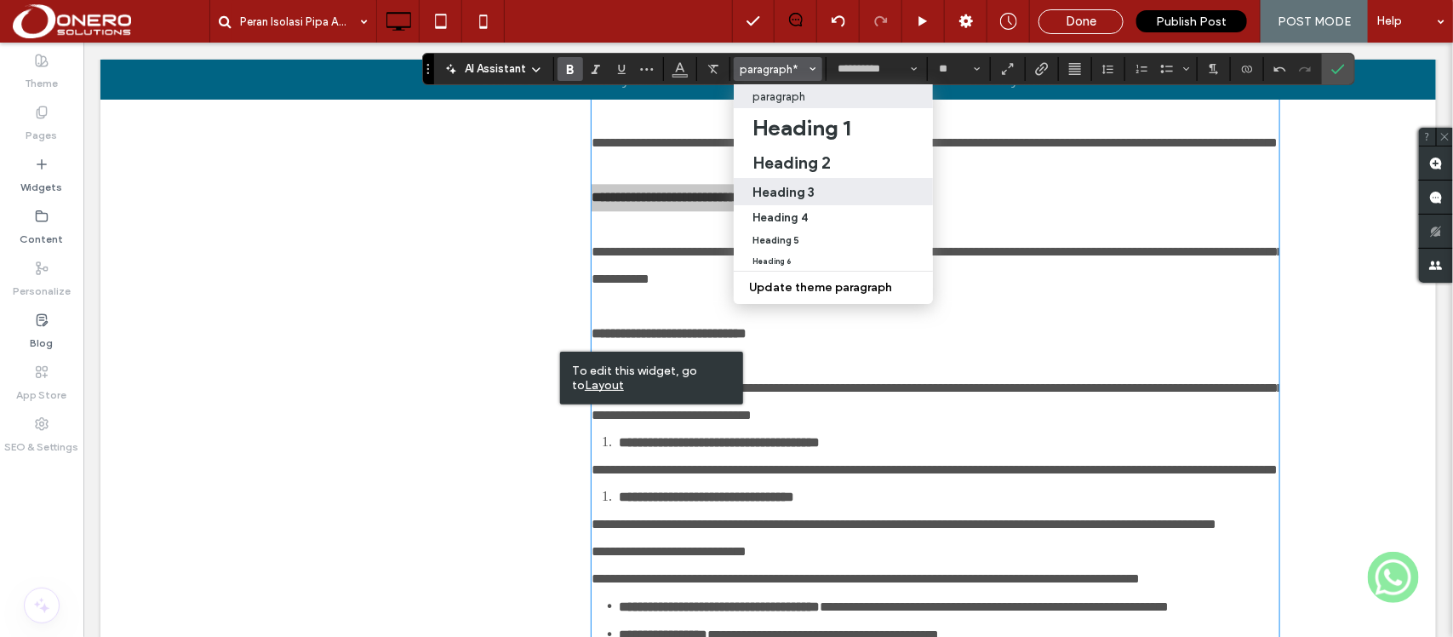
click at [815, 198] on div "Heading 3" at bounding box center [833, 192] width 162 height 16
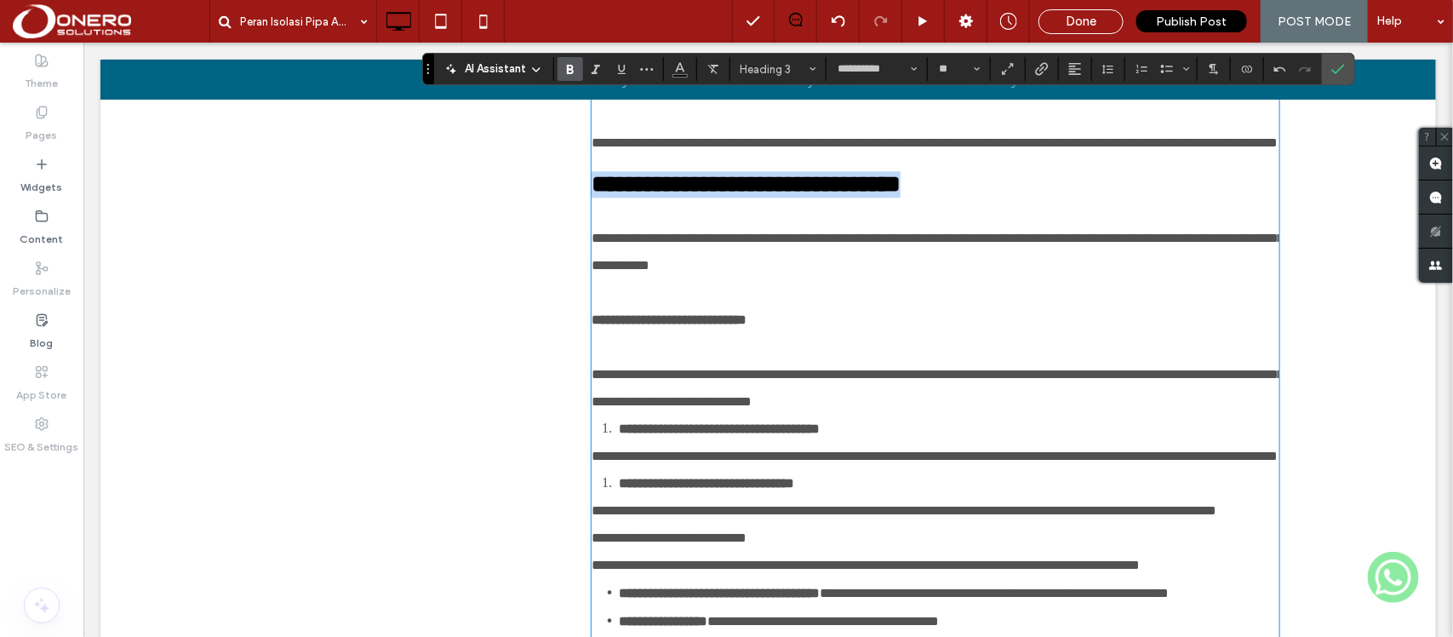
scroll to position [1864, 0]
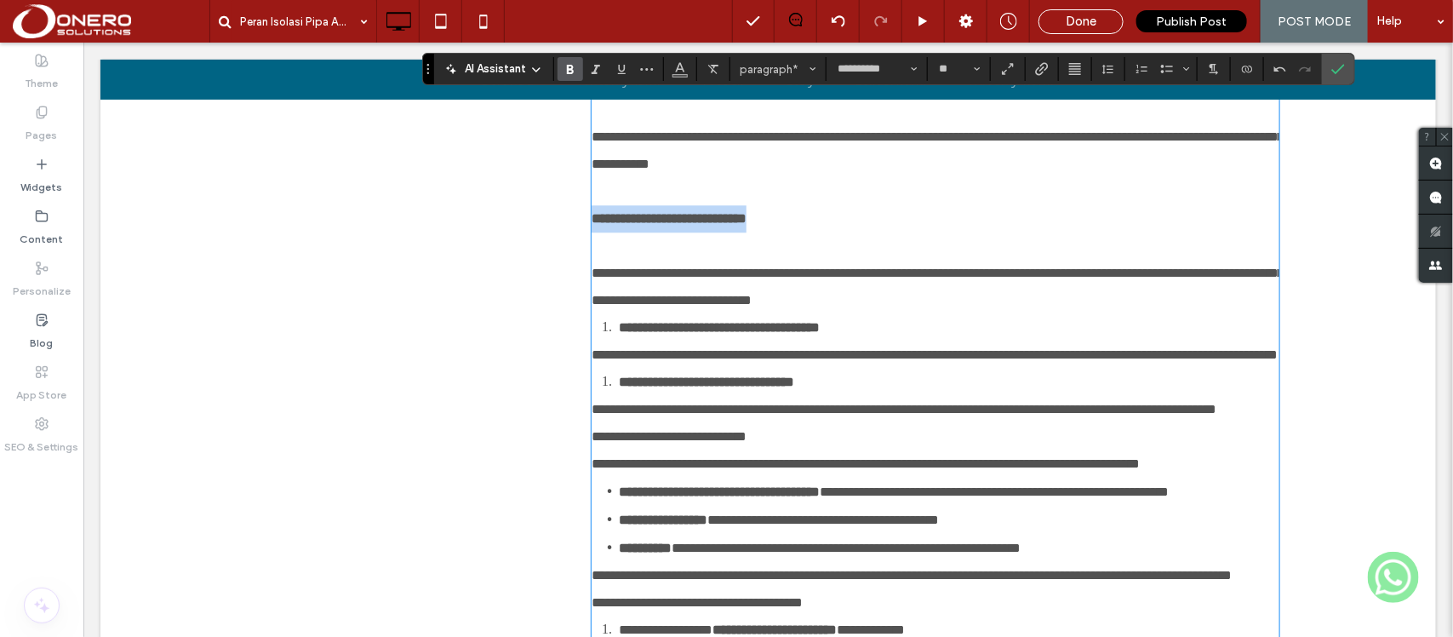
drag, startPoint x: 805, startPoint y: 382, endPoint x: 567, endPoint y: 378, distance: 238.3
click at [754, 71] on span "paragraph*" at bounding box center [772, 69] width 66 height 13
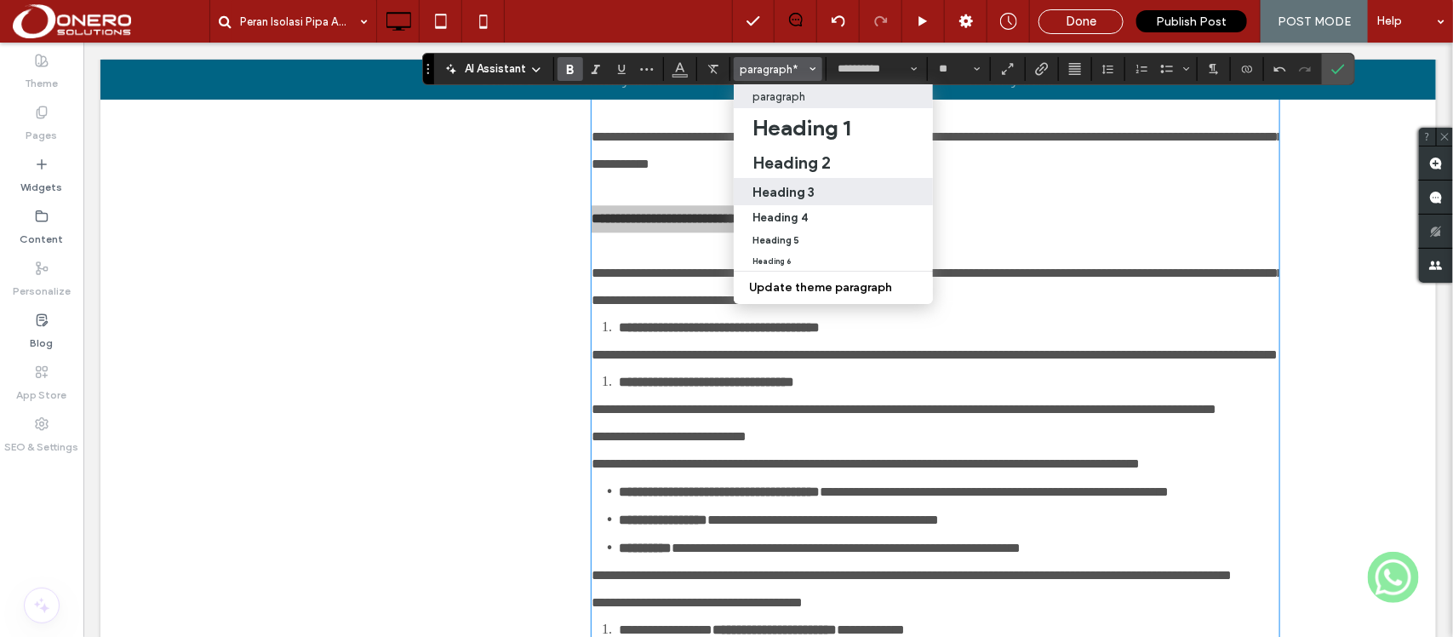
click at [808, 184] on h3 "Heading 3" at bounding box center [783, 192] width 62 height 16
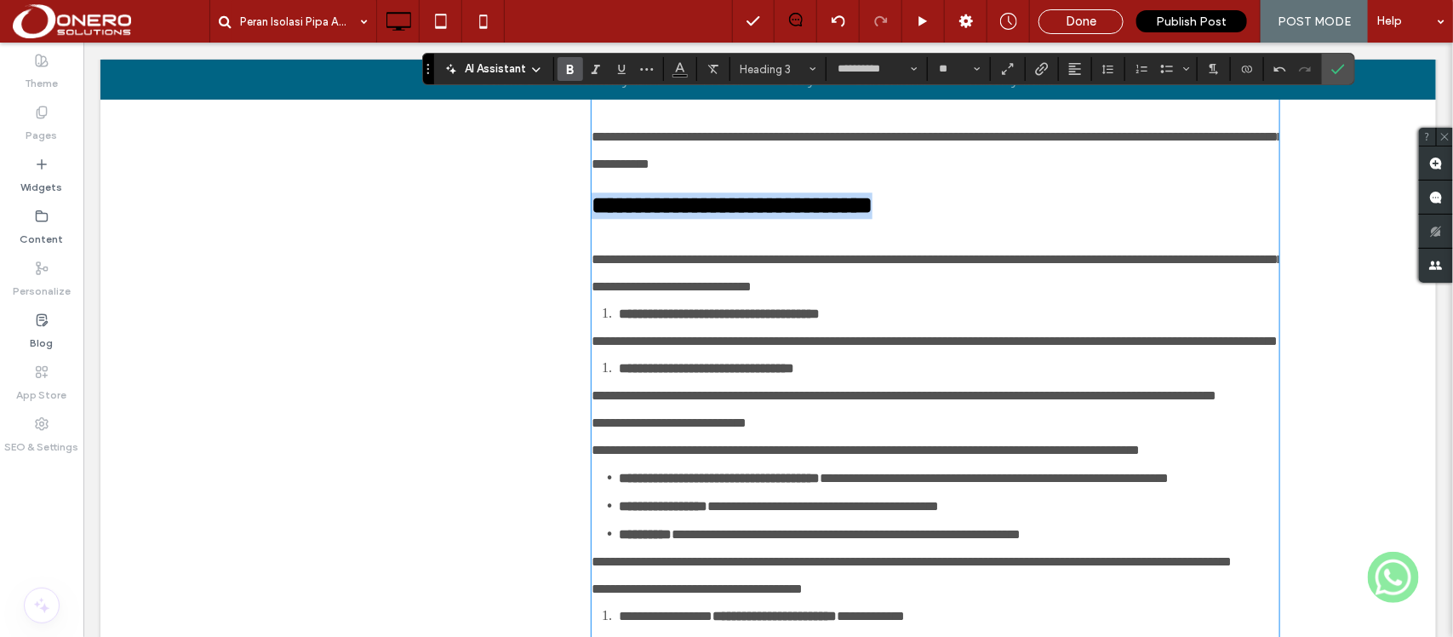
scroll to position [1977, 0]
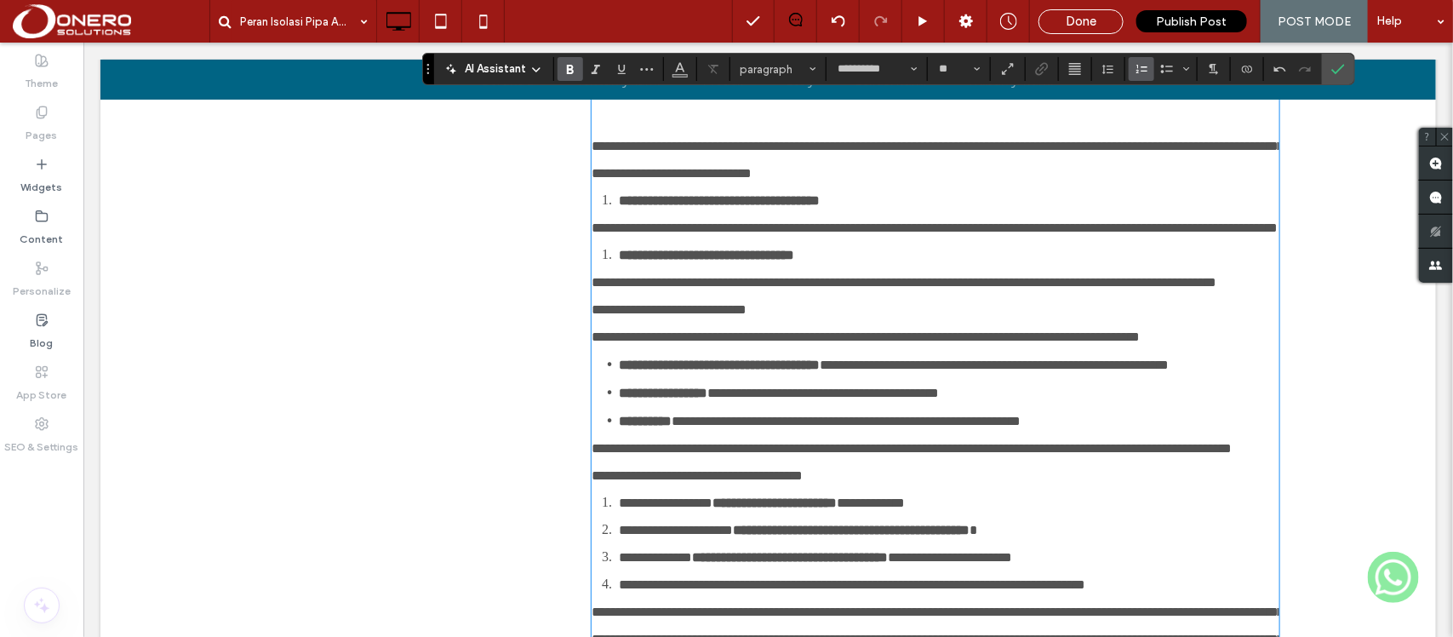
click at [618, 214] on li "**********" at bounding box center [947, 199] width 659 height 27
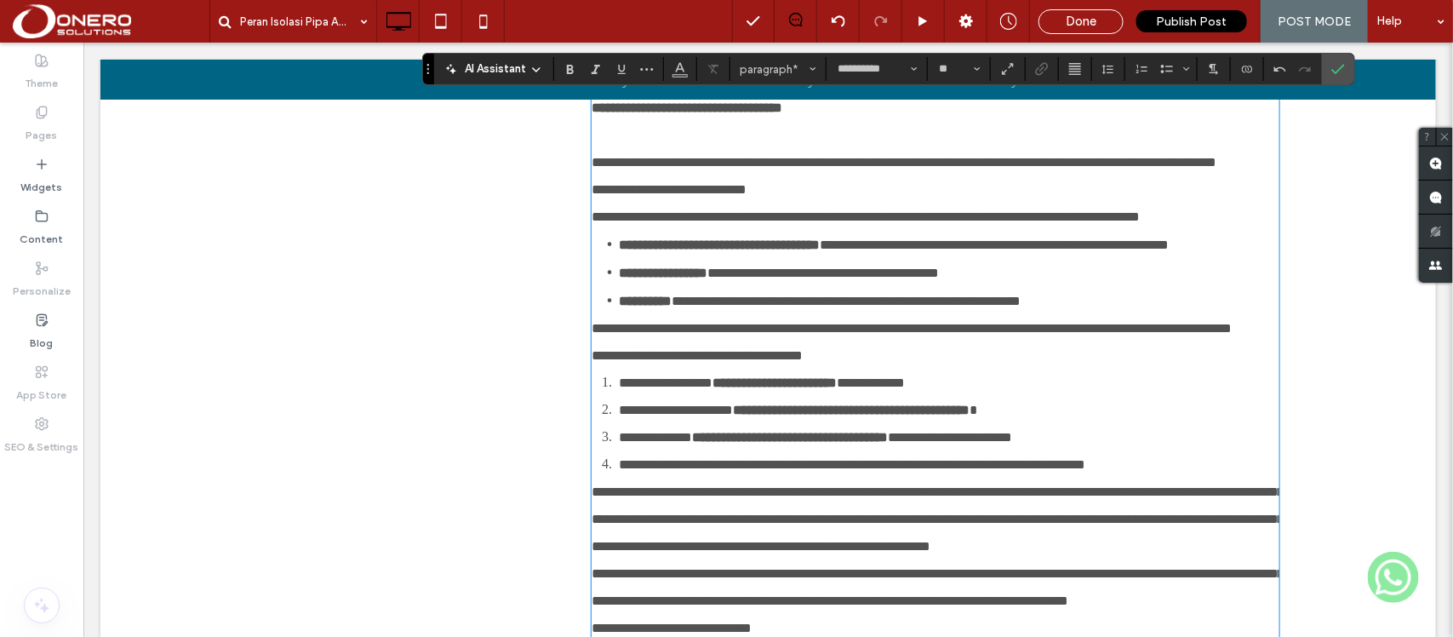
scroll to position [2207, 0]
click at [787, 174] on p "**********" at bounding box center [934, 160] width 687 height 27
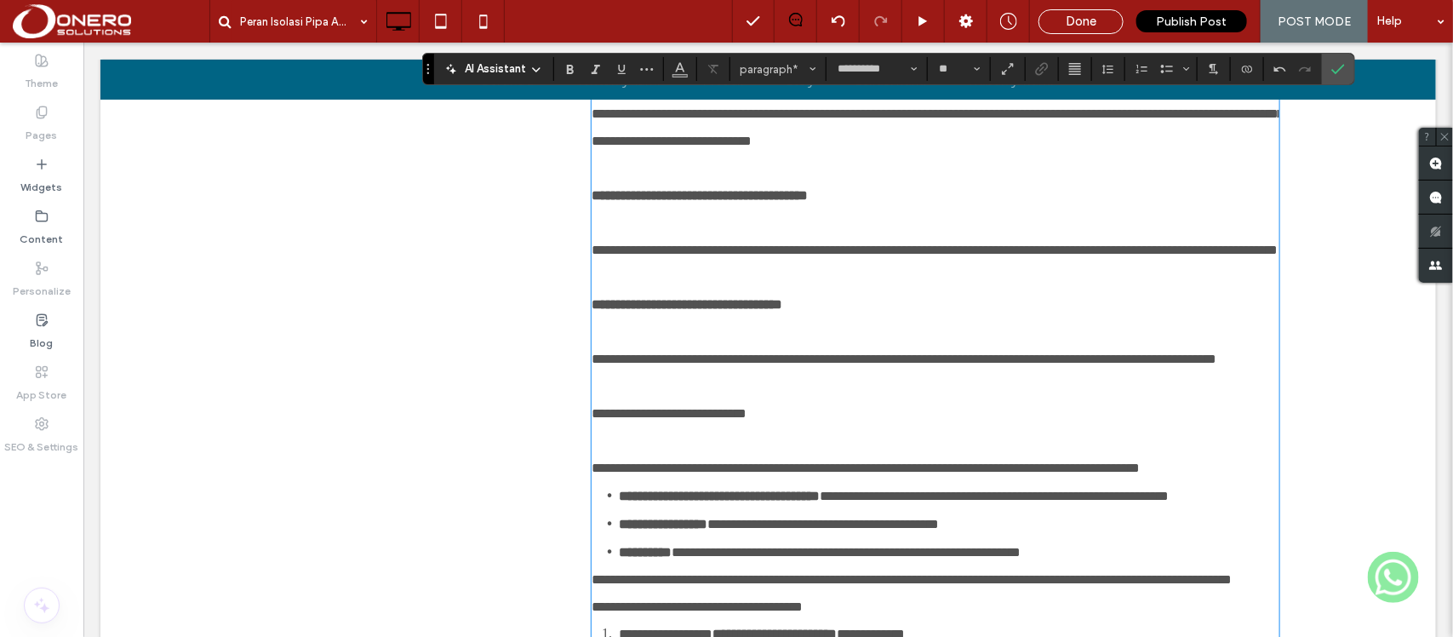
scroll to position [2117, 0]
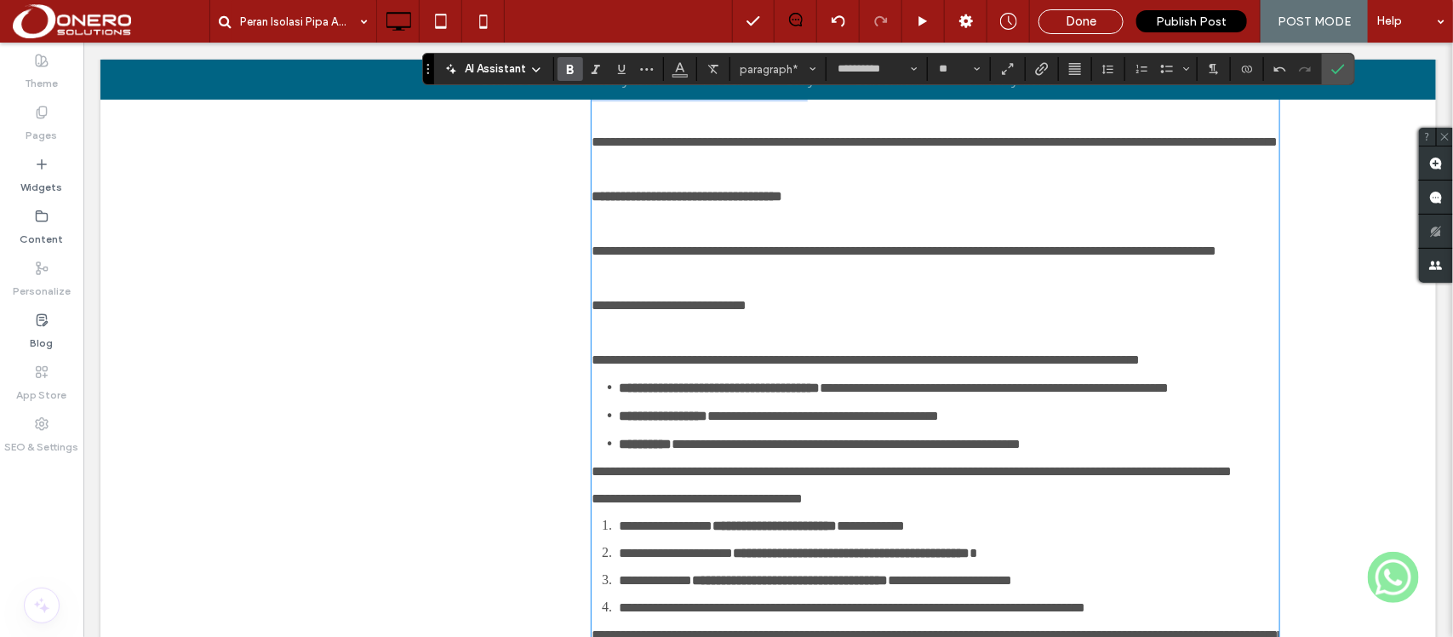
drag, startPoint x: 889, startPoint y: 263, endPoint x: 561, endPoint y: 269, distance: 328.5
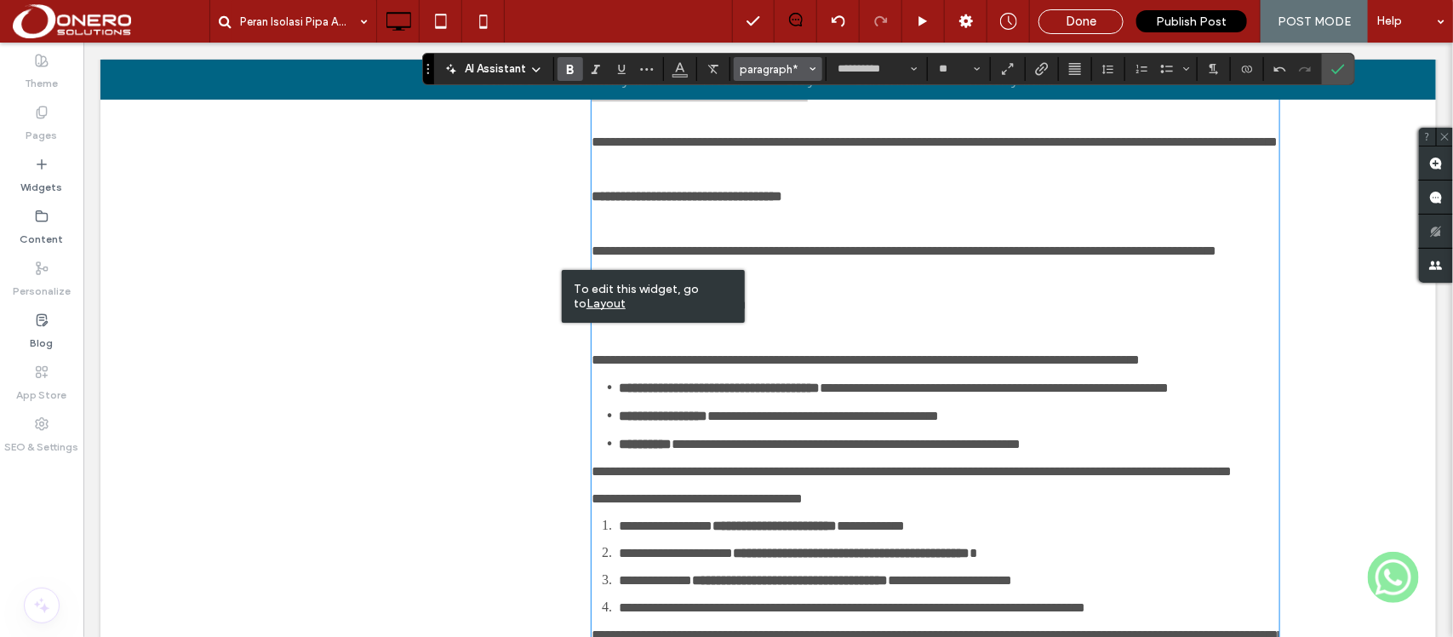
click at [785, 66] on span "paragraph*" at bounding box center [772, 69] width 66 height 13
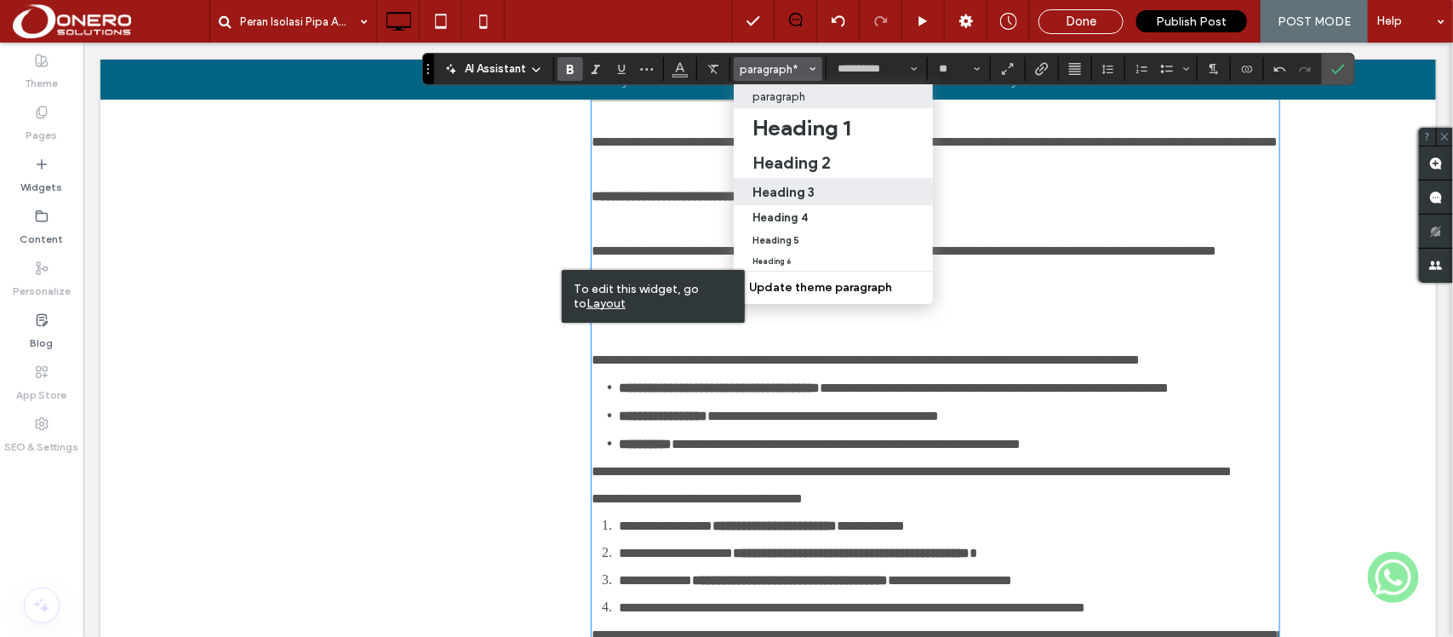
drag, startPoint x: 830, startPoint y: 186, endPoint x: 778, endPoint y: 390, distance: 210.7
click at [830, 186] on div "Heading 3" at bounding box center [833, 192] width 162 height 16
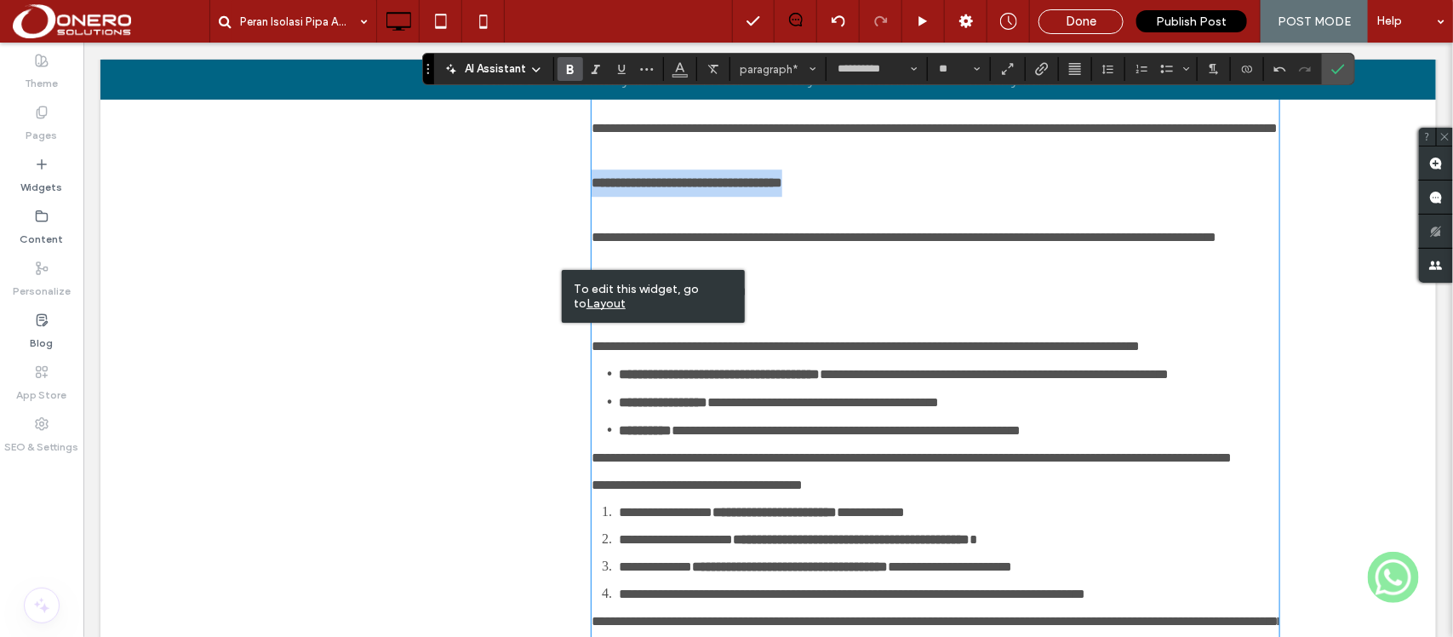
drag, startPoint x: 869, startPoint y: 408, endPoint x: 561, endPoint y: 399, distance: 308.2
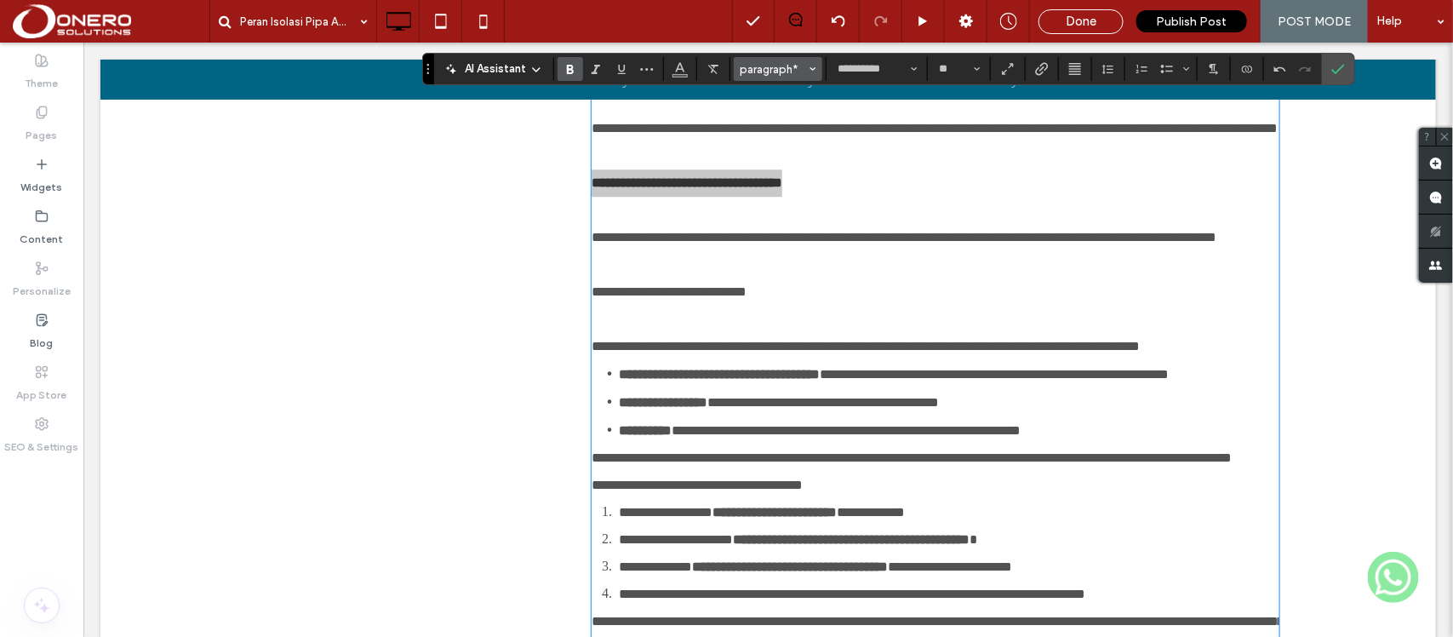
click at [745, 72] on span "paragraph*" at bounding box center [772, 69] width 66 height 13
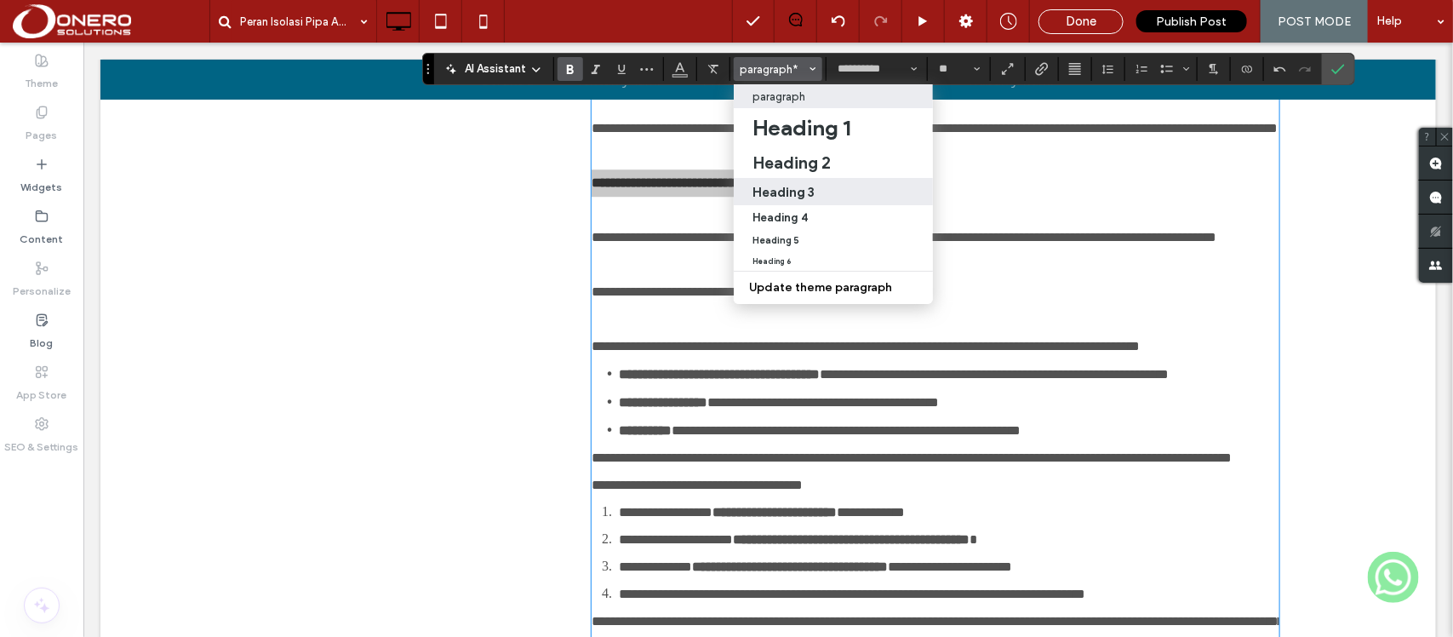
drag, startPoint x: 802, startPoint y: 194, endPoint x: 677, endPoint y: 380, distance: 224.2
click at [802, 194] on h3 "Heading 3" at bounding box center [783, 192] width 62 height 16
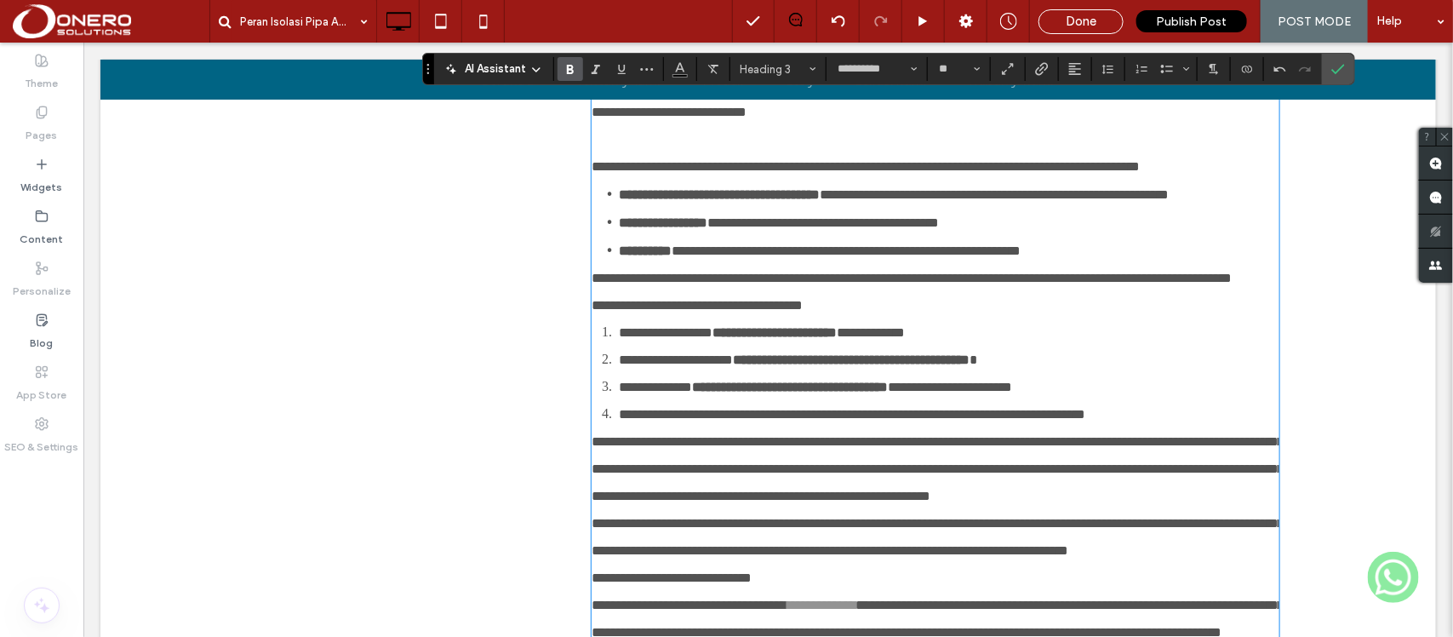
scroll to position [2286, 0]
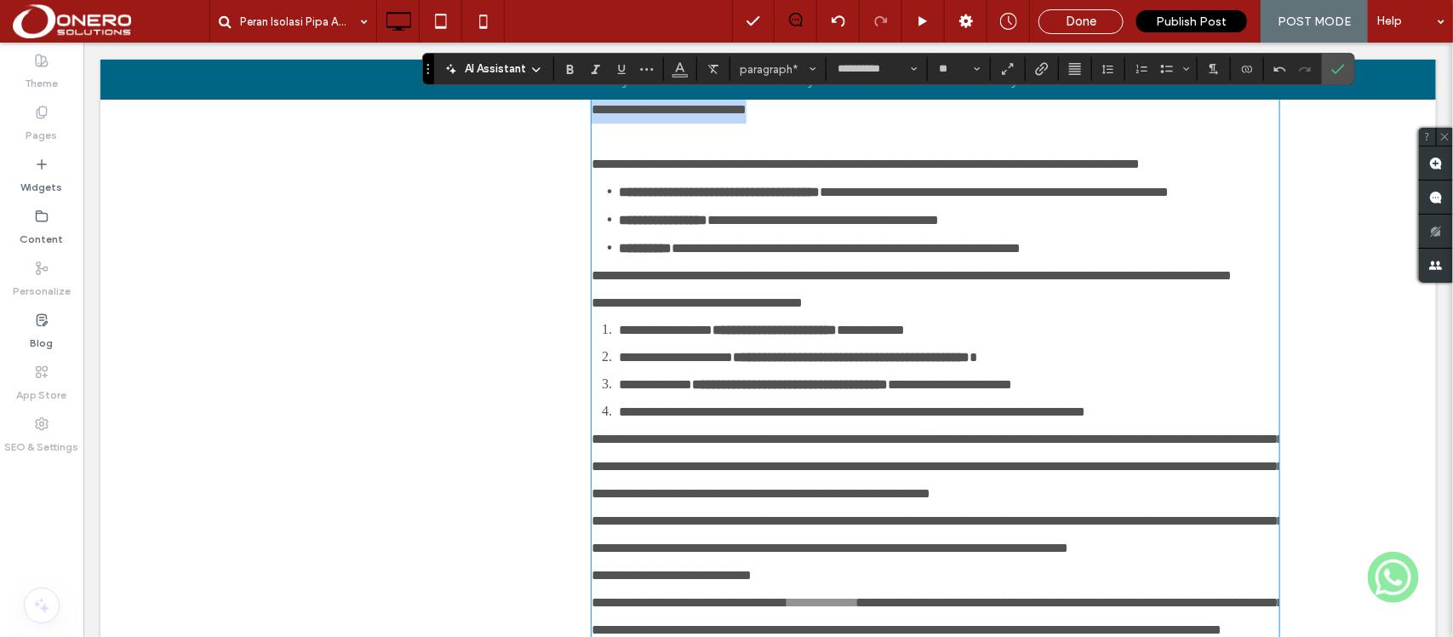
drag, startPoint x: 776, startPoint y: 376, endPoint x: 559, endPoint y: 357, distance: 217.9
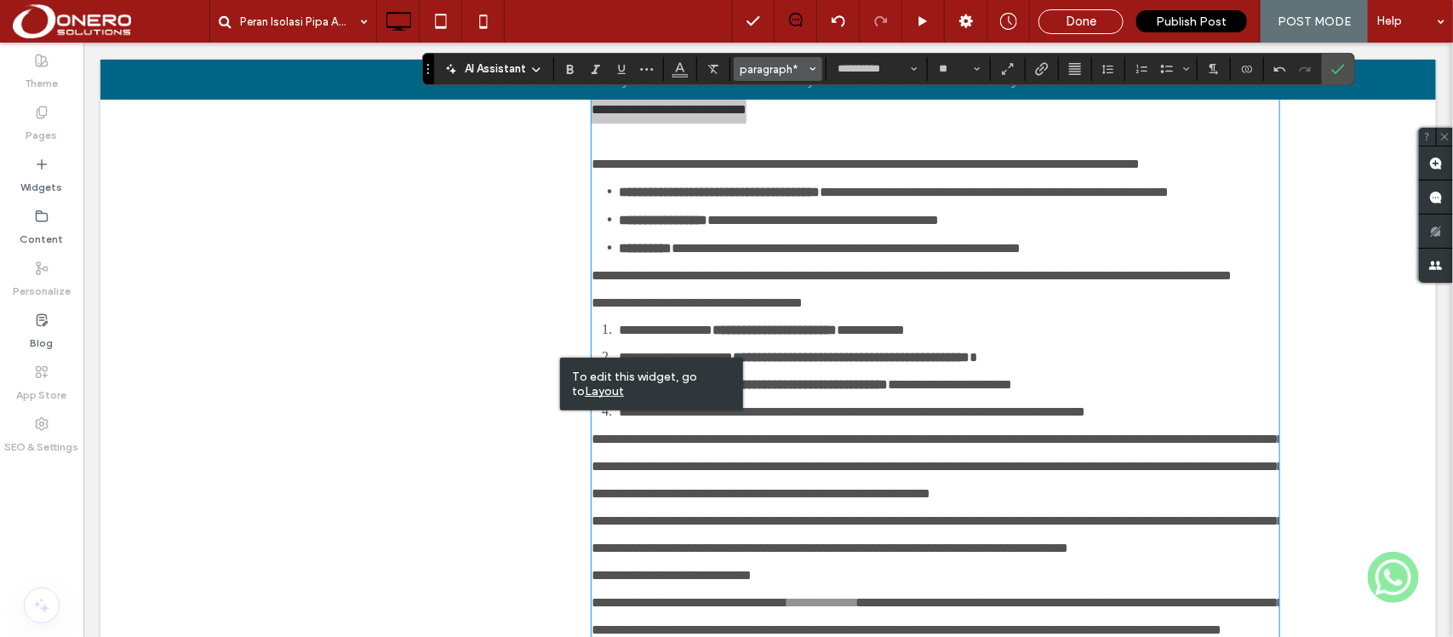
click at [751, 68] on span "paragraph*" at bounding box center [772, 69] width 66 height 13
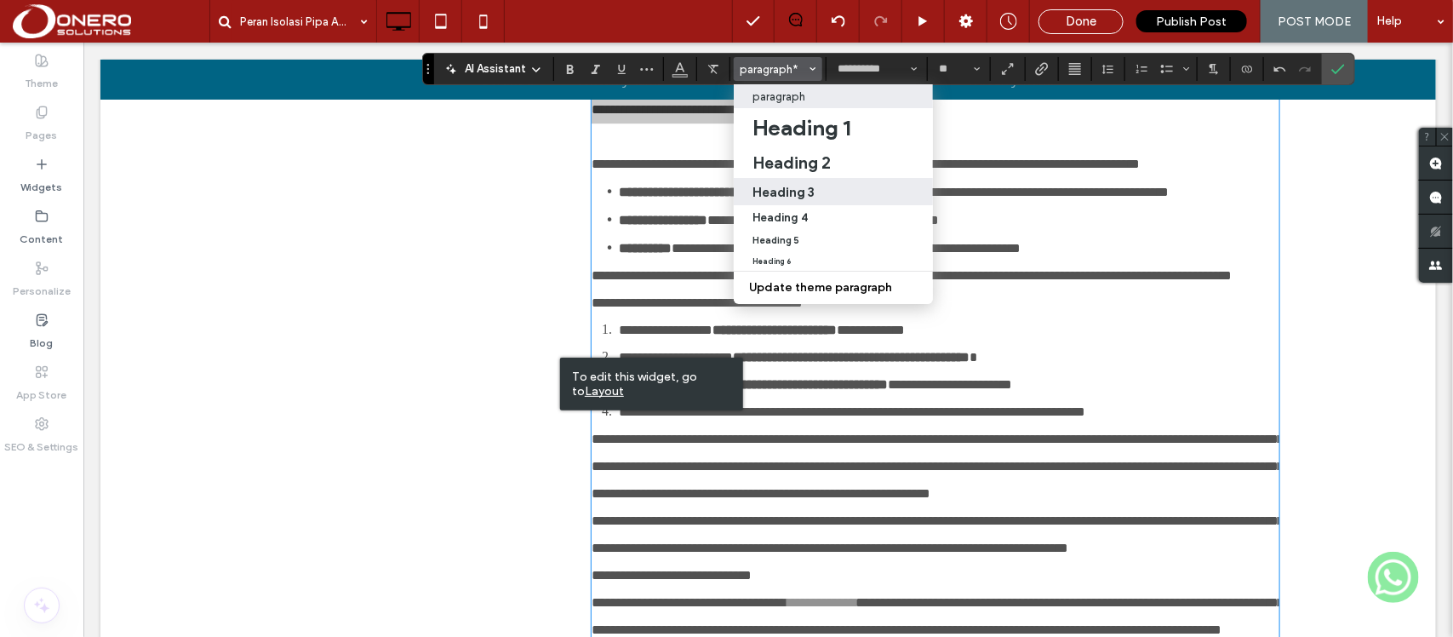
drag, startPoint x: 832, startPoint y: 181, endPoint x: 739, endPoint y: 201, distance: 94.8
click at [832, 181] on label "Heading 3" at bounding box center [833, 191] width 199 height 27
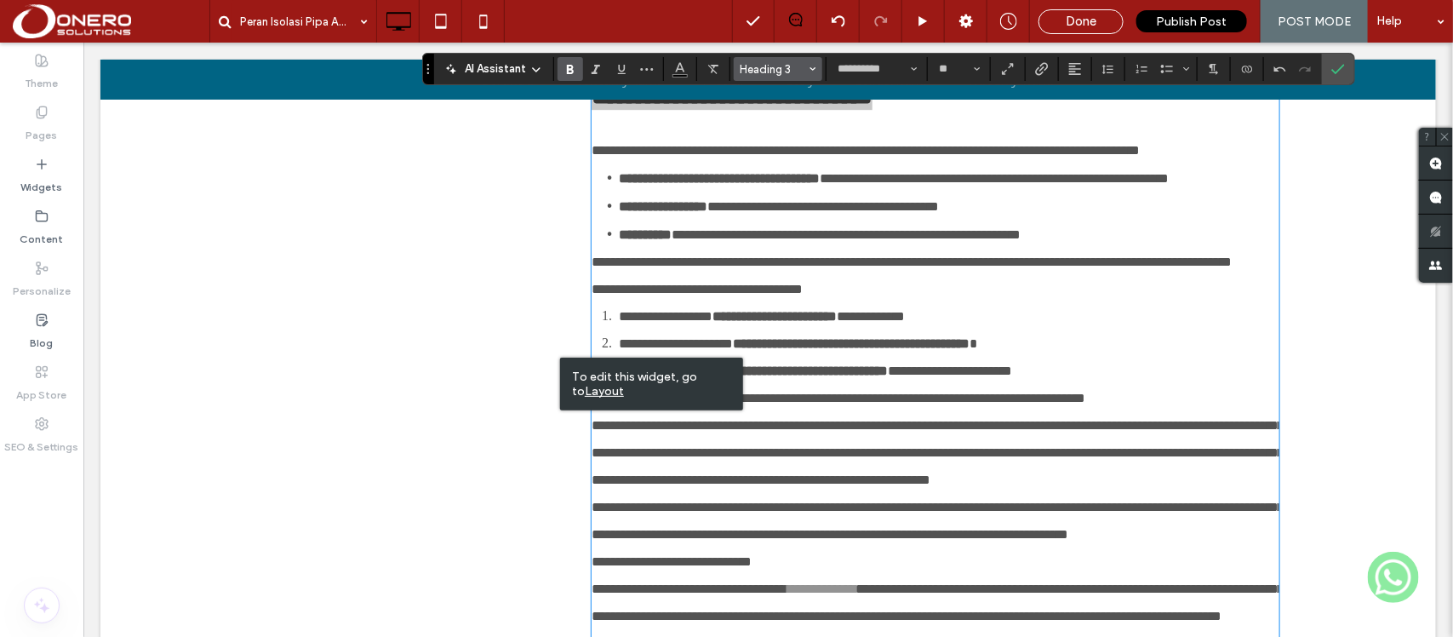
click at [792, 66] on span "Heading 3" at bounding box center [772, 69] width 66 height 13
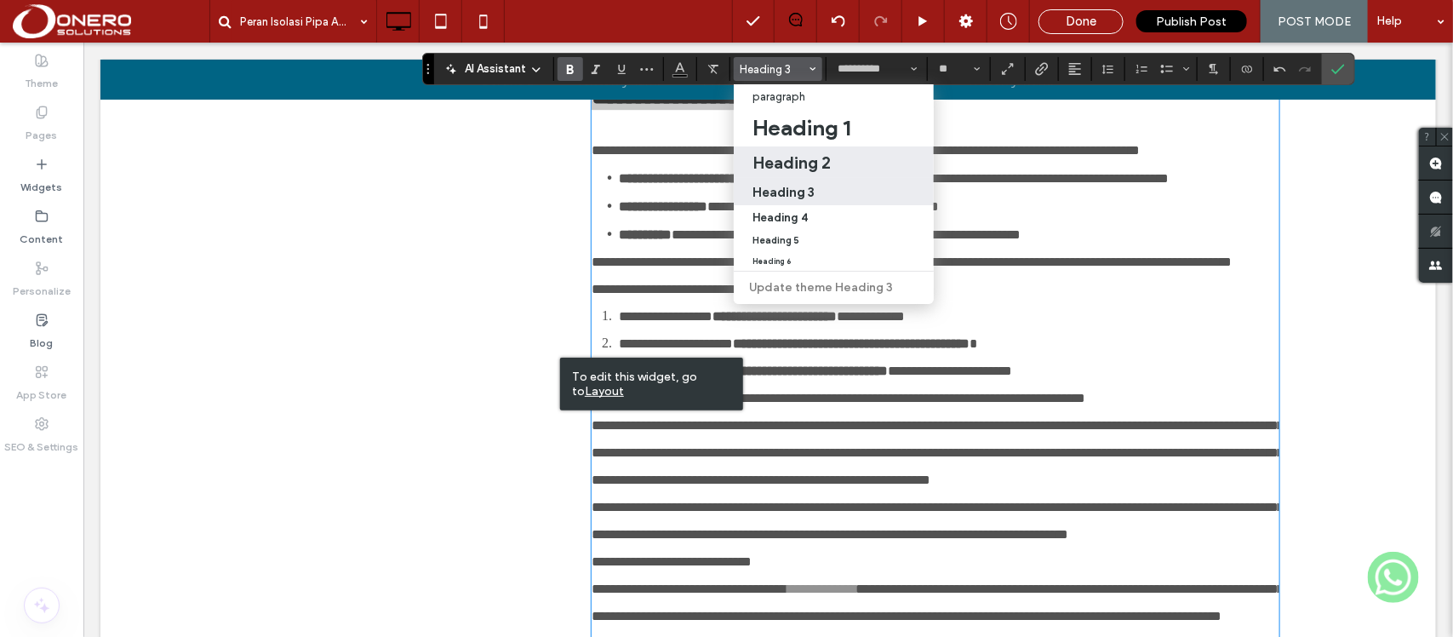
click at [813, 164] on h2 "Heading 2" at bounding box center [791, 162] width 78 height 20
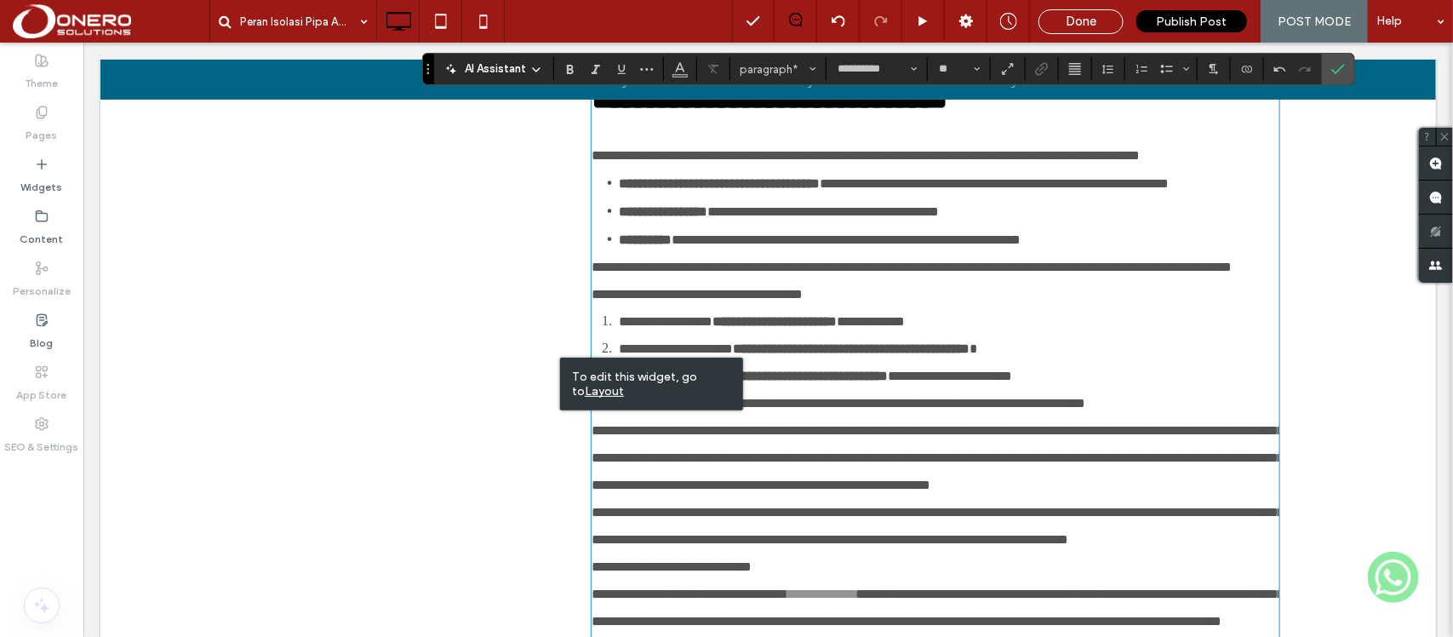
click at [678, 168] on p "**********" at bounding box center [934, 154] width 687 height 27
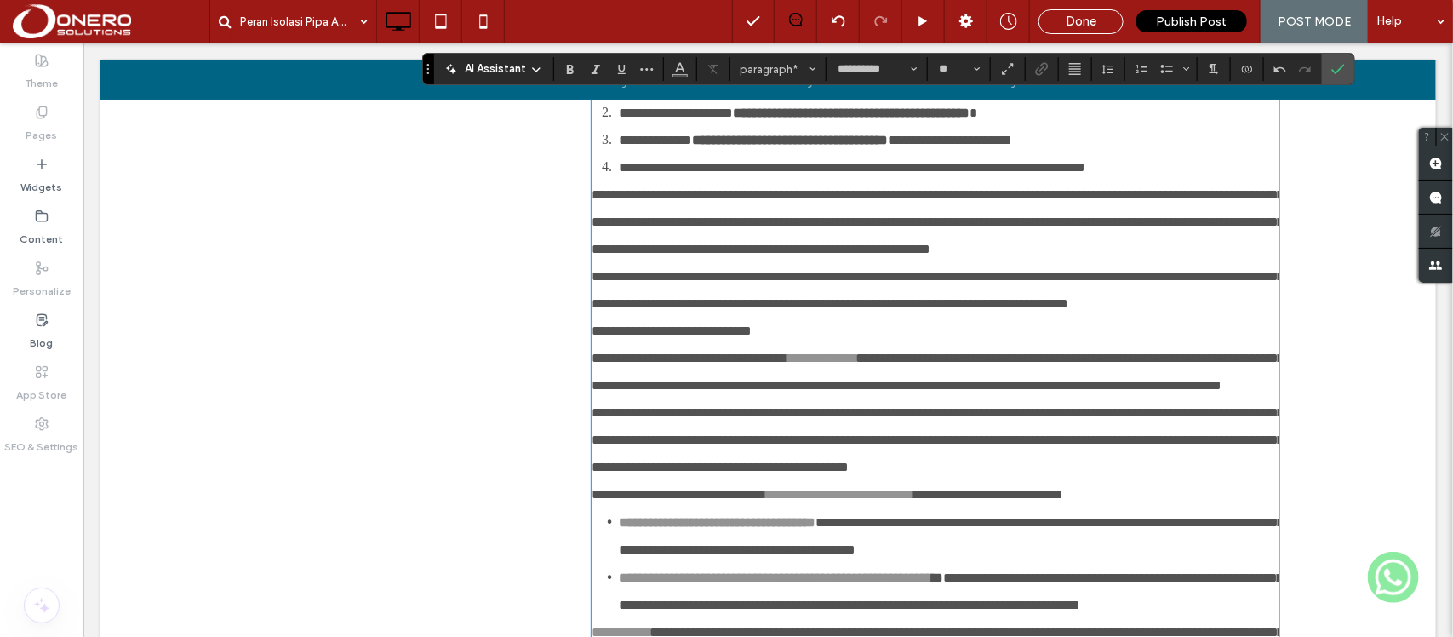
scroll to position [2594, 0]
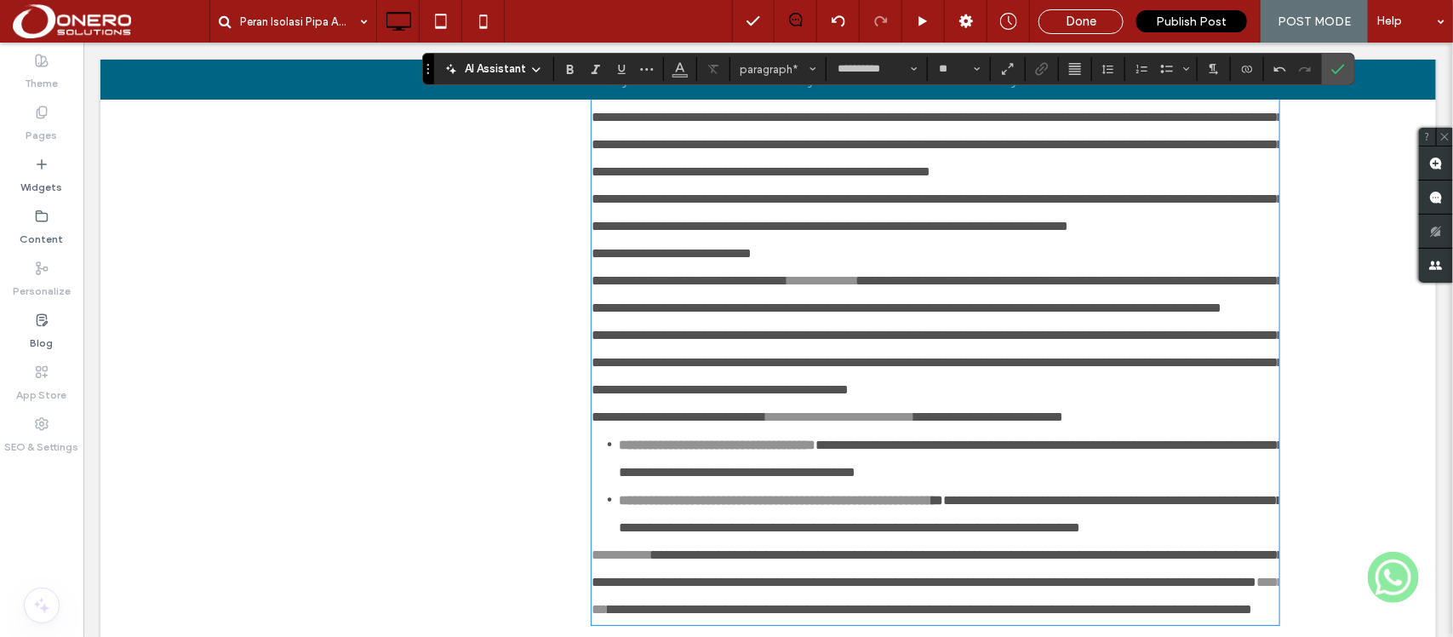
scroll to position [2730, 0]
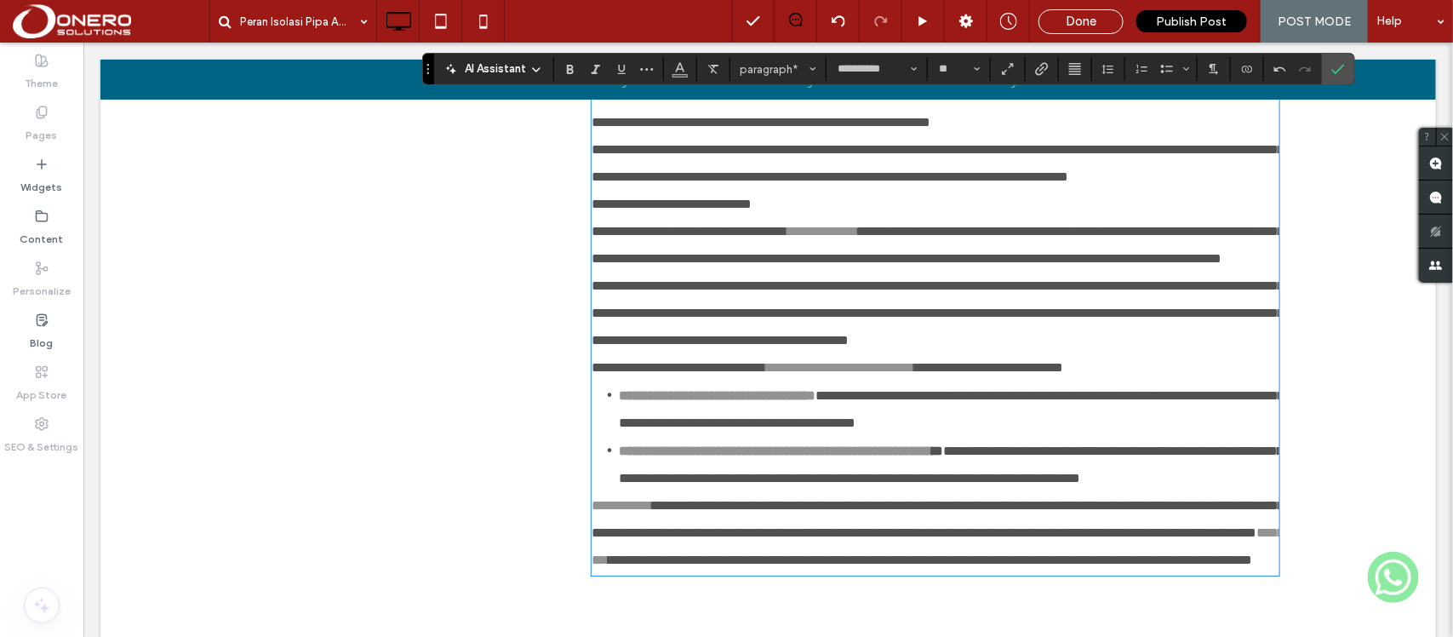
drag, startPoint x: 867, startPoint y: 264, endPoint x: 545, endPoint y: 273, distance: 321.8
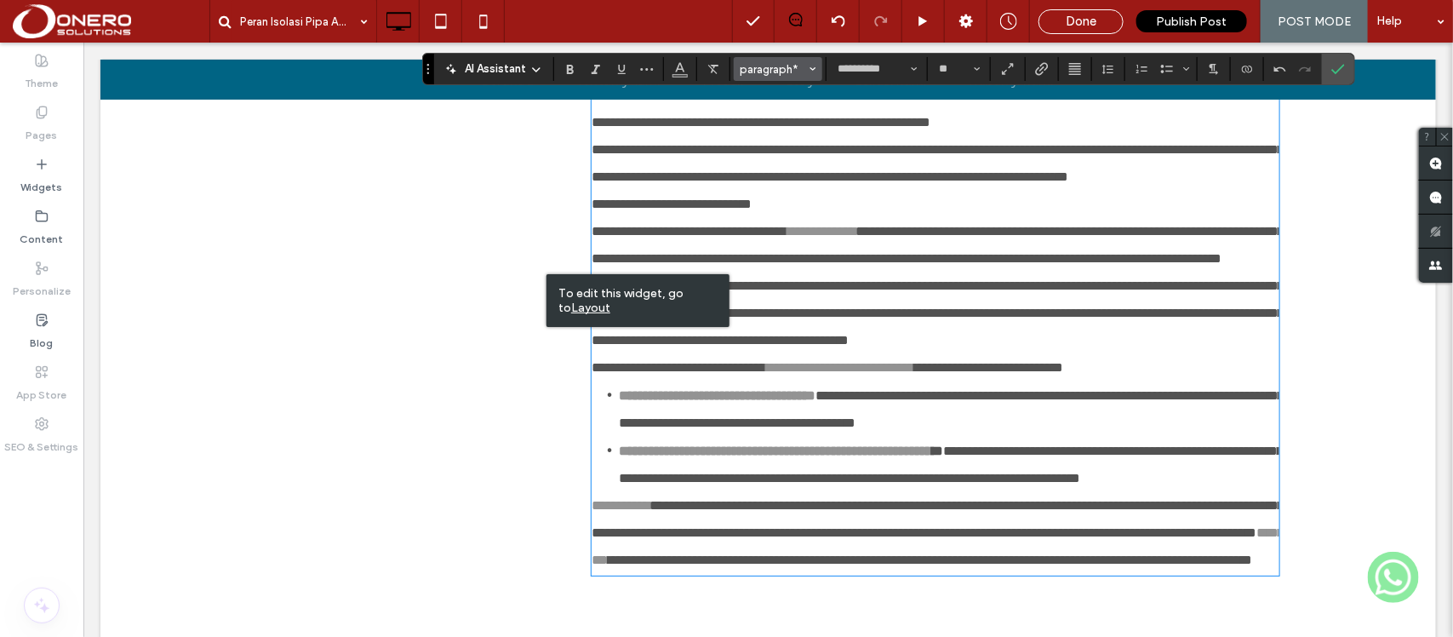
click at [775, 63] on span "paragraph*" at bounding box center [772, 69] width 66 height 13
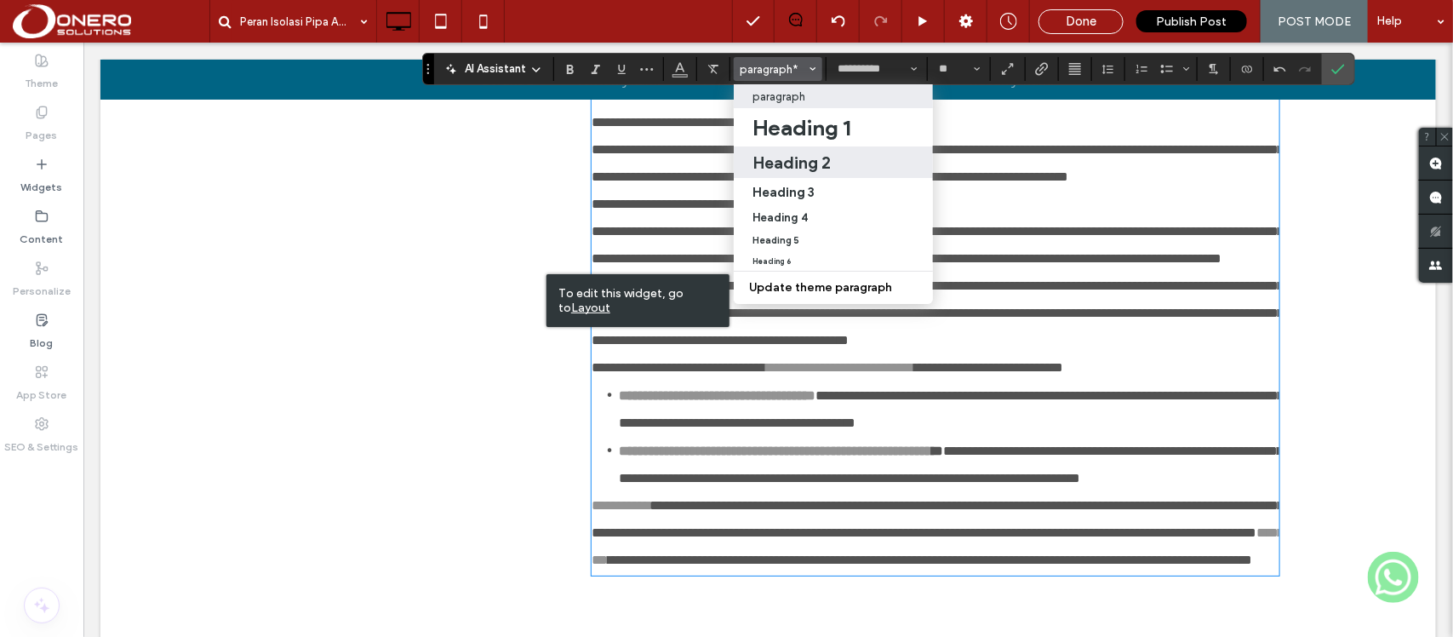
click at [819, 157] on h2 "Heading 2" at bounding box center [791, 162] width 78 height 20
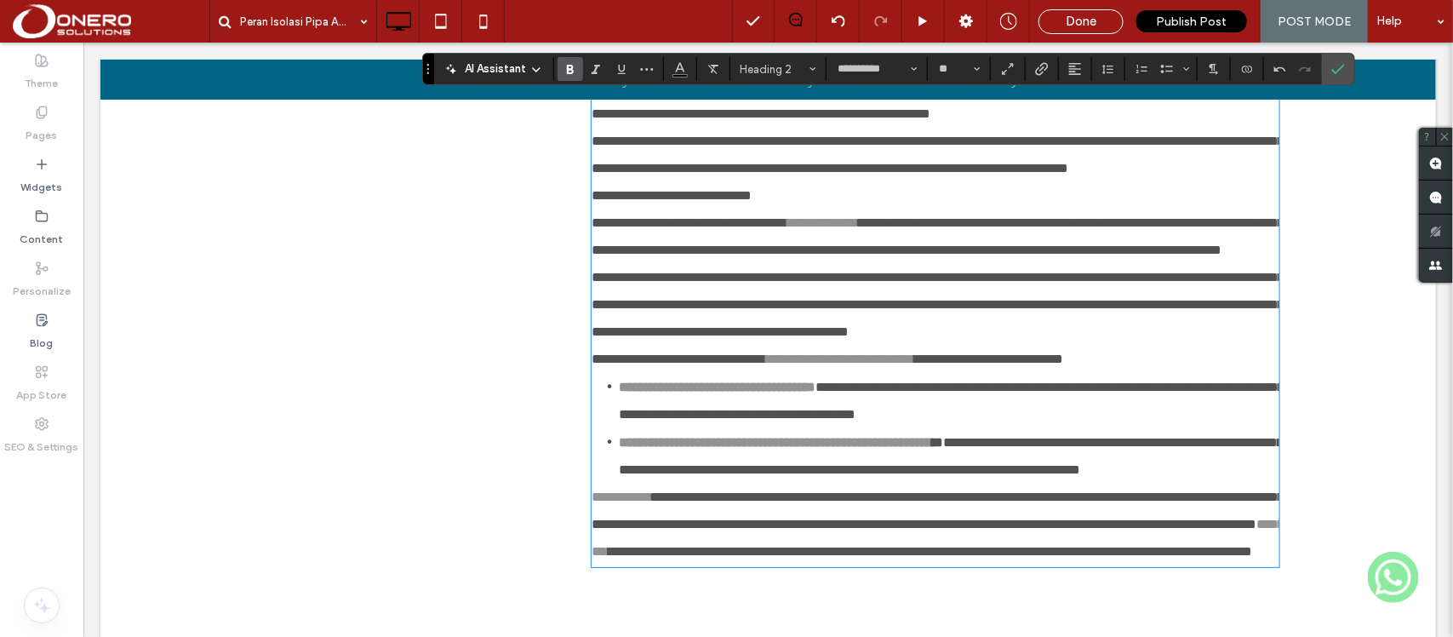
scroll to position [2762, 0]
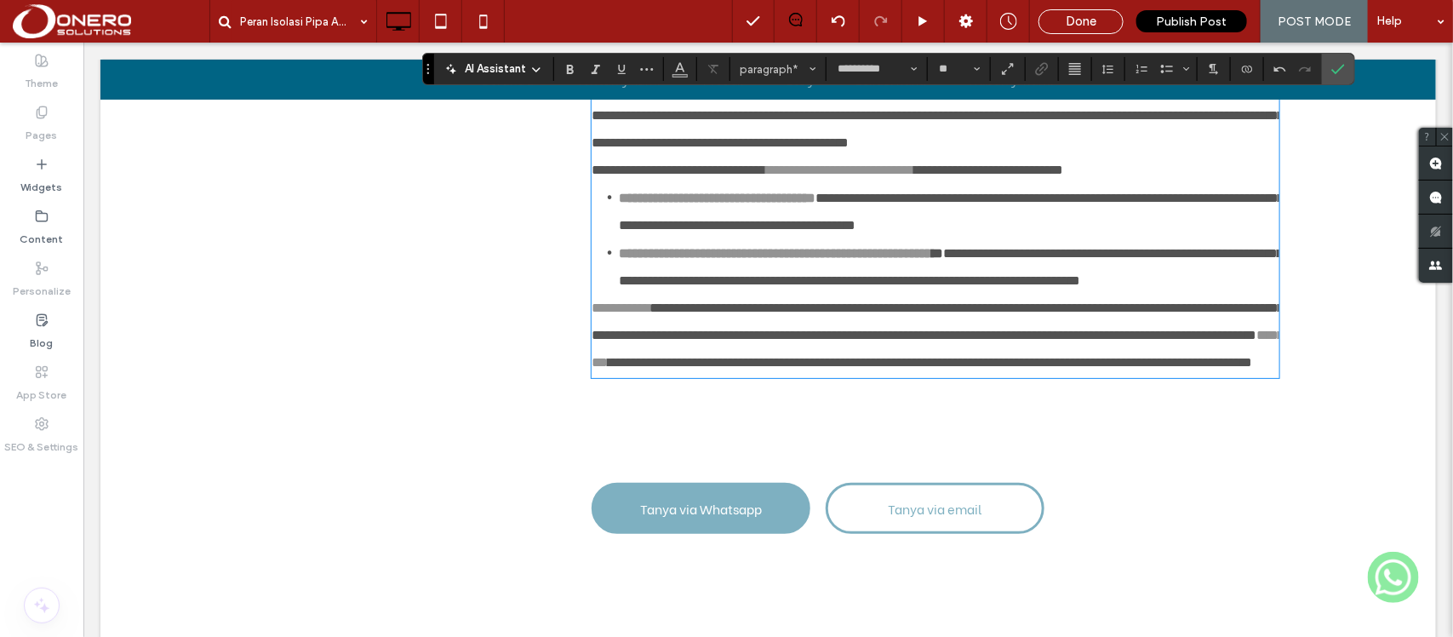
scroll to position [2947, 0]
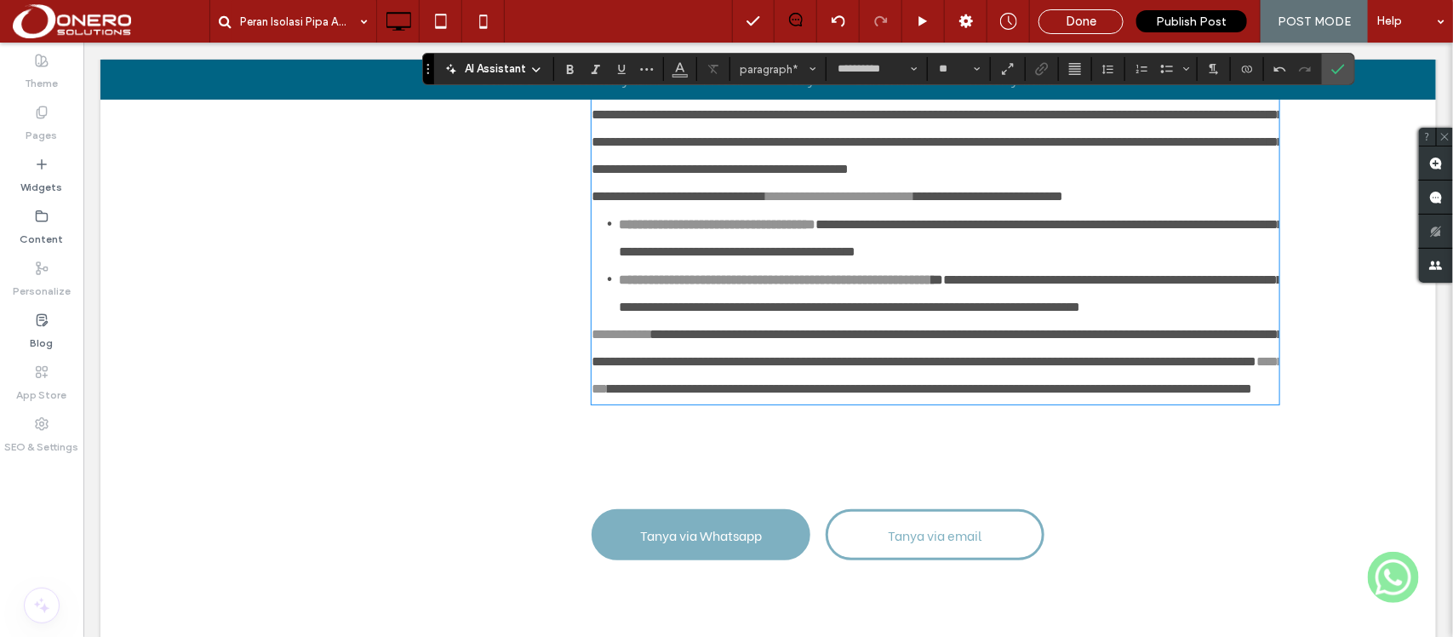
scroll to position [3009, 0]
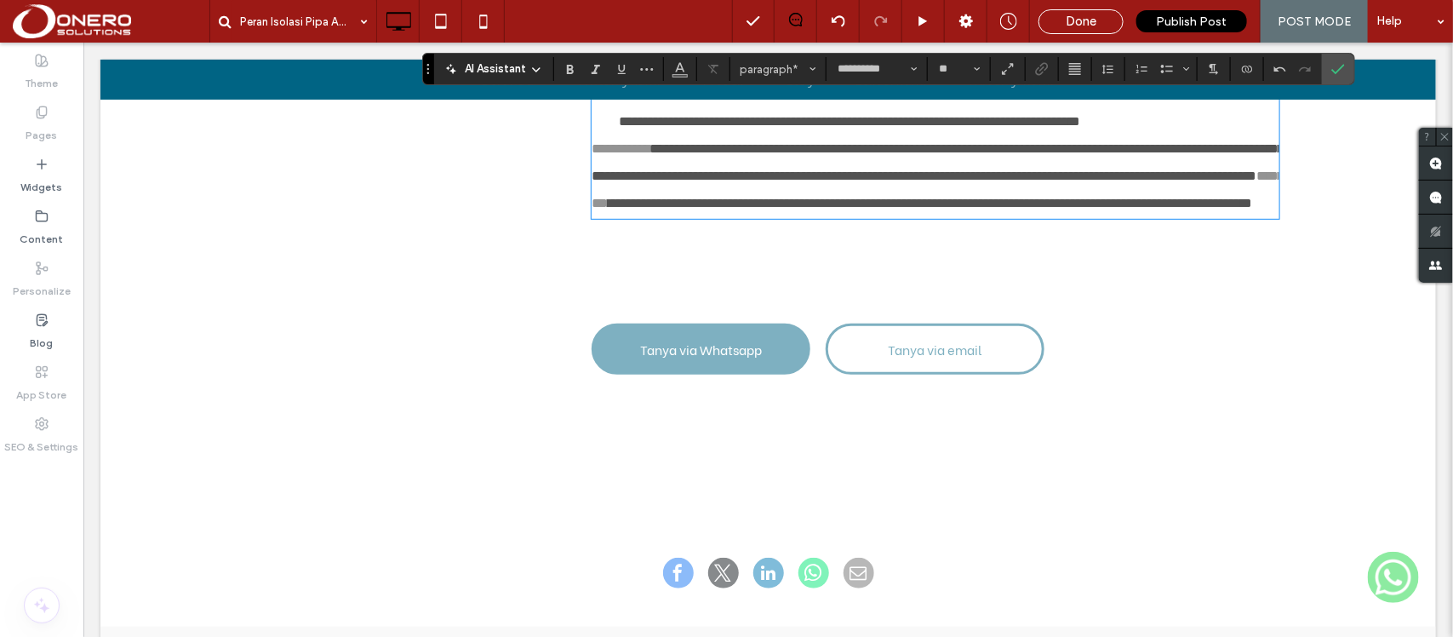
scroll to position [3188, 0]
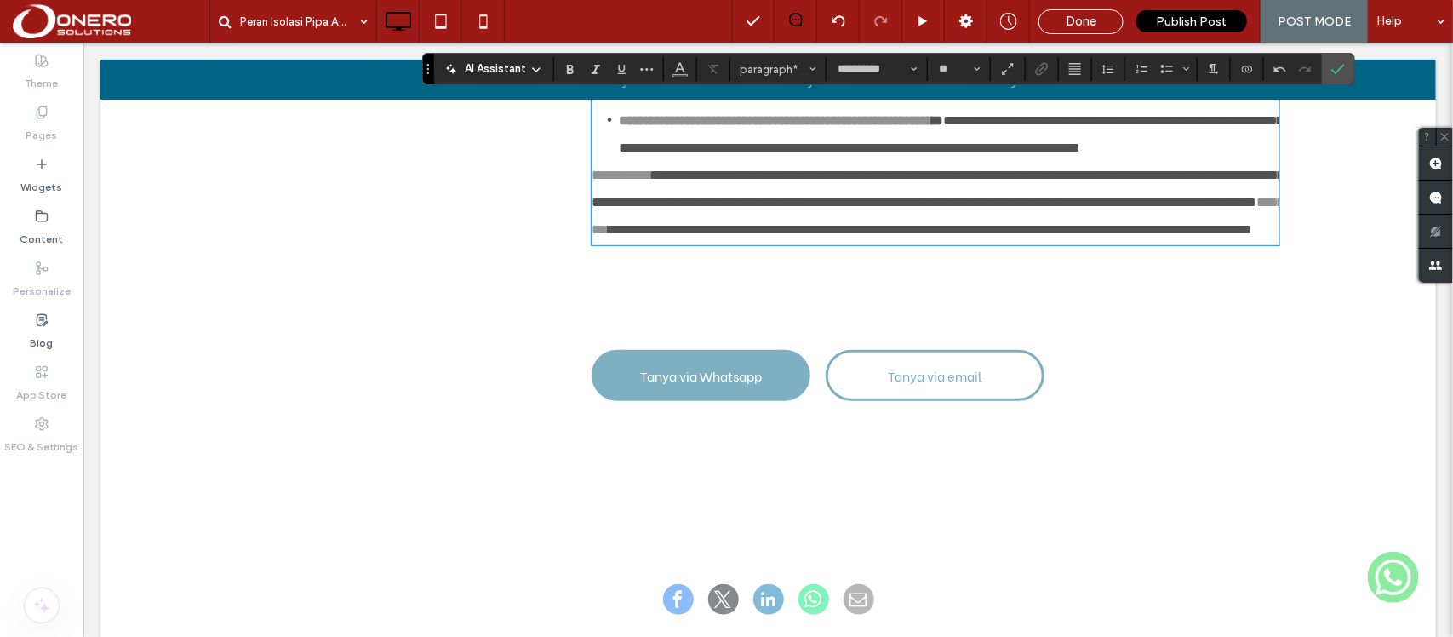
scroll to position [3328, 0]
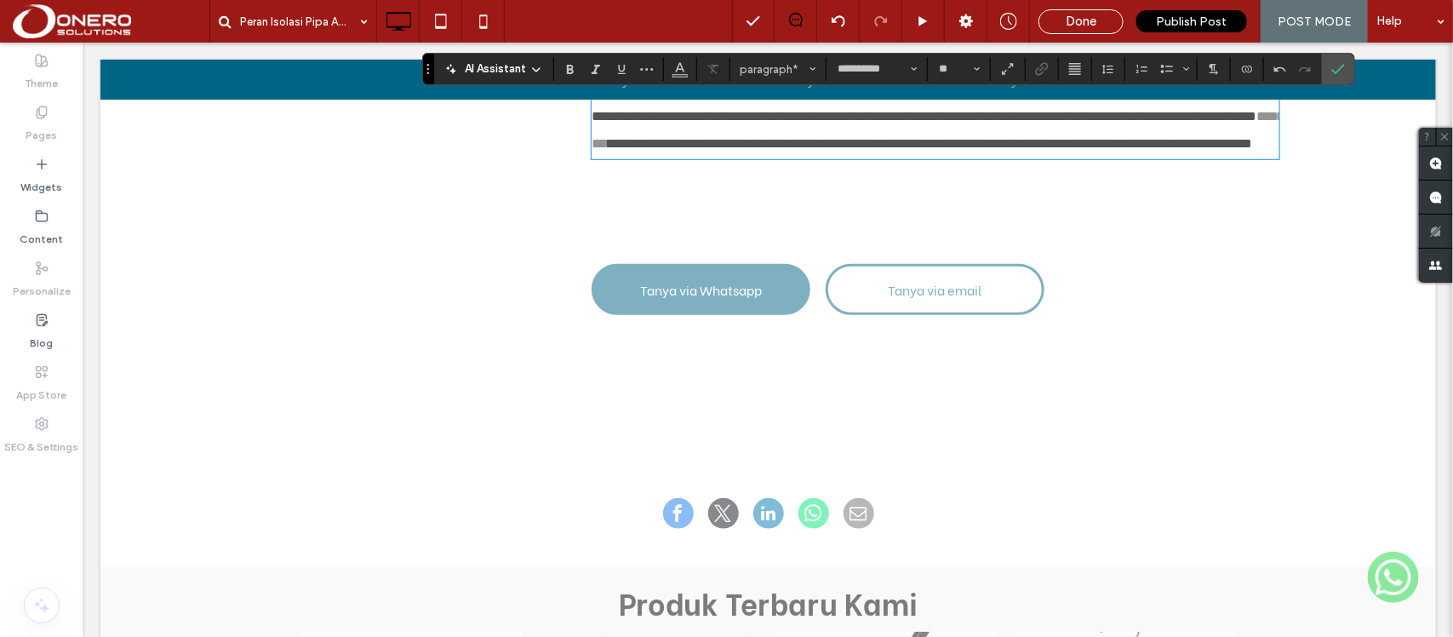
scroll to position [3536, 0]
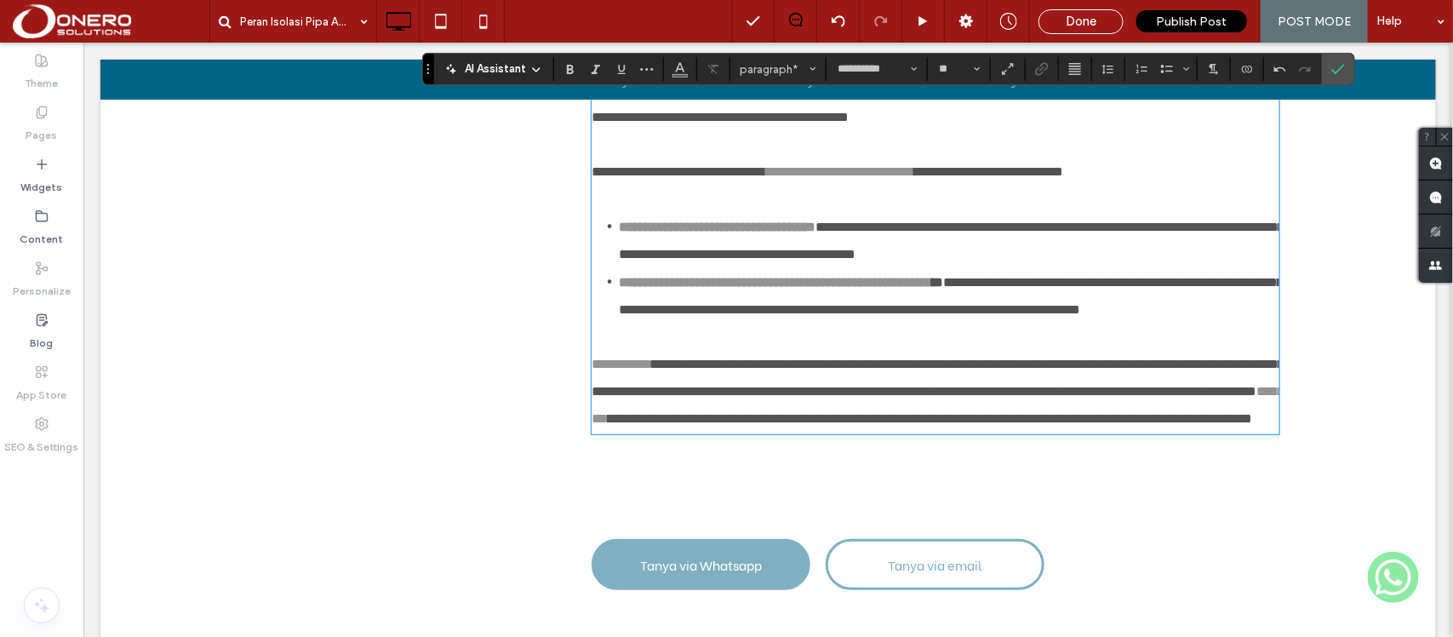
scroll to position [3130, 0]
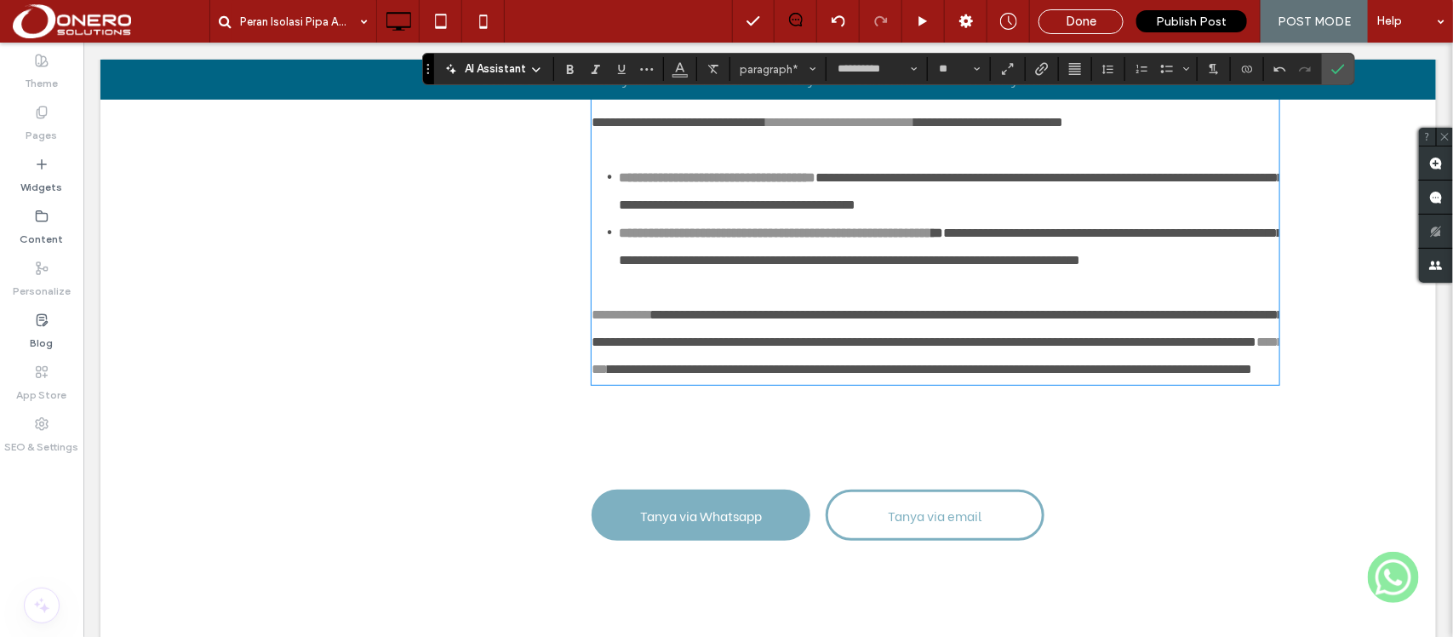
drag, startPoint x: 802, startPoint y: 306, endPoint x: 584, endPoint y: 306, distance: 217.8
click at [776, 63] on span "paragraph*" at bounding box center [772, 69] width 66 height 13
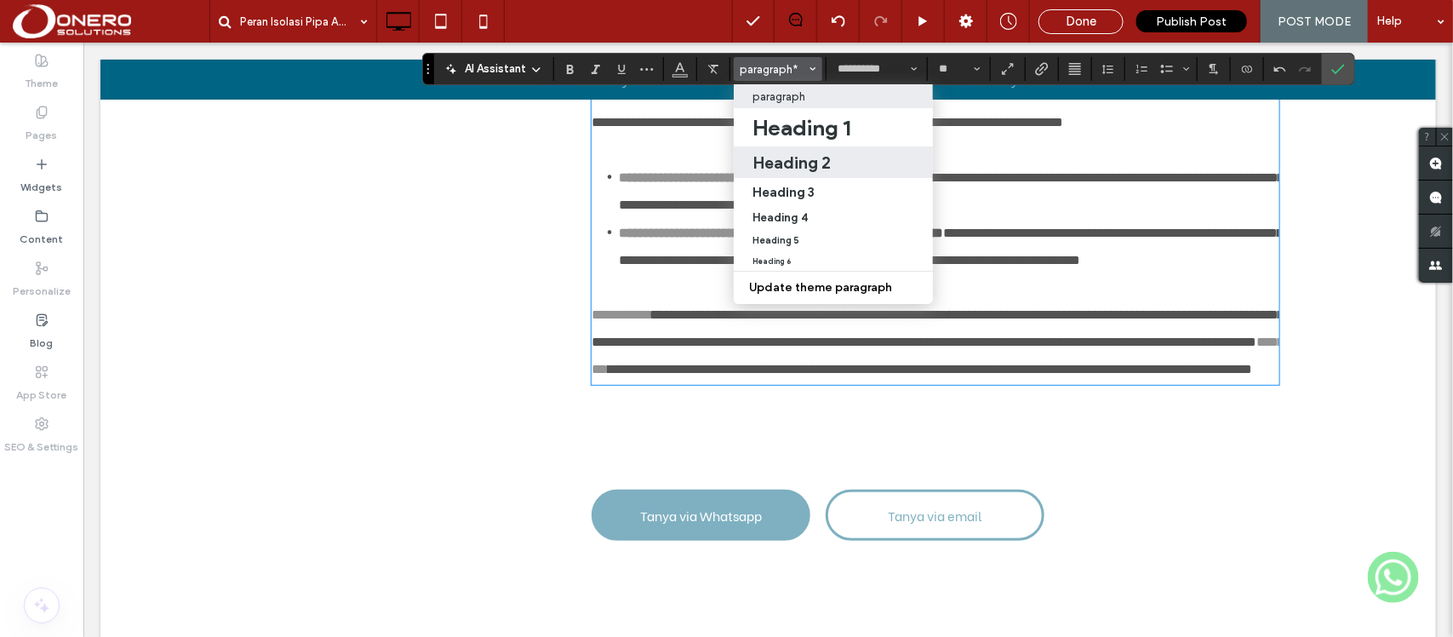
click at [806, 157] on h2 "Heading 2" at bounding box center [791, 162] width 78 height 20
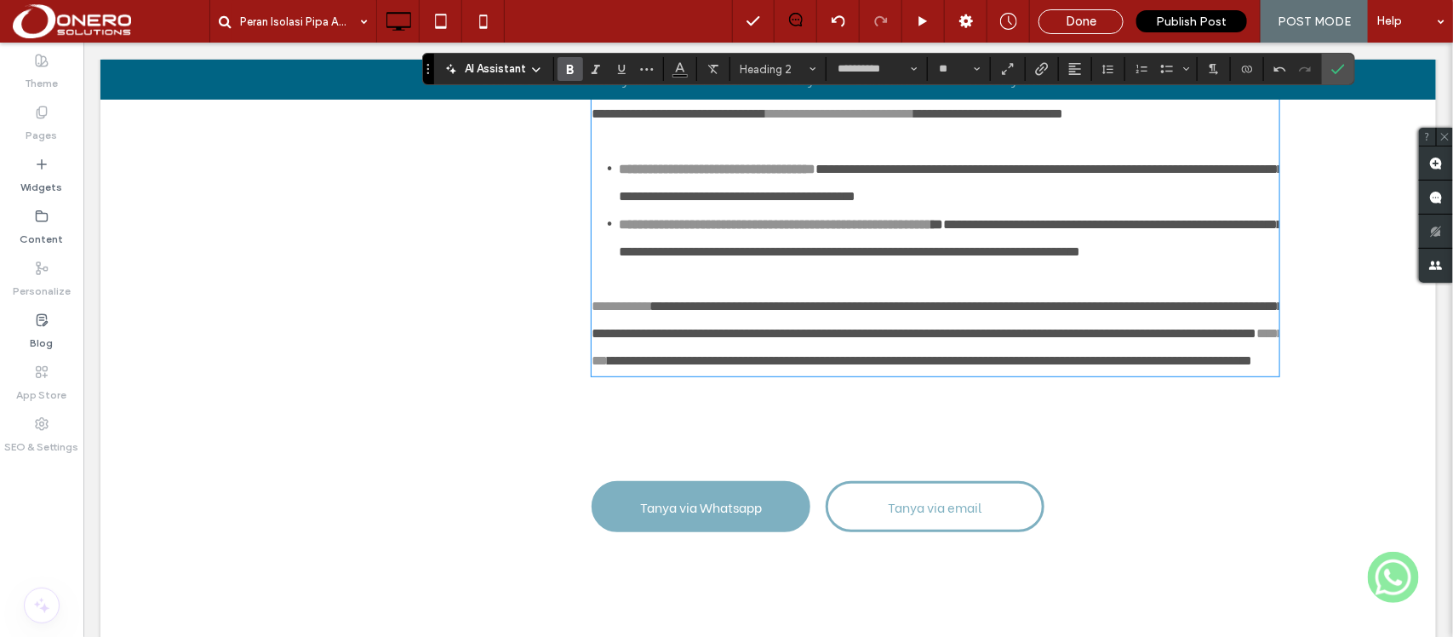
type input "**"
drag, startPoint x: 928, startPoint y: 374, endPoint x: 840, endPoint y: 371, distance: 88.5
click at [677, 72] on icon "Color" at bounding box center [680, 67] width 14 height 14
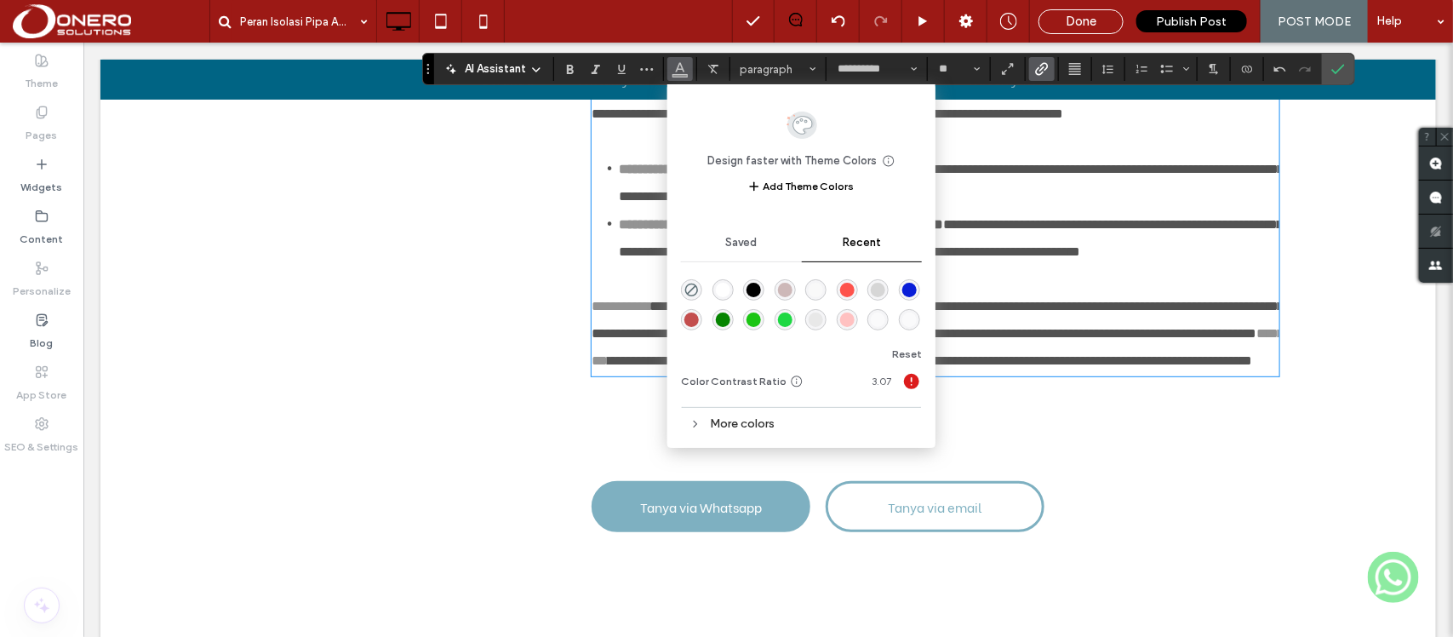
click at [915, 288] on div "rgba(9, 30, 216, 1)" at bounding box center [909, 290] width 14 height 14
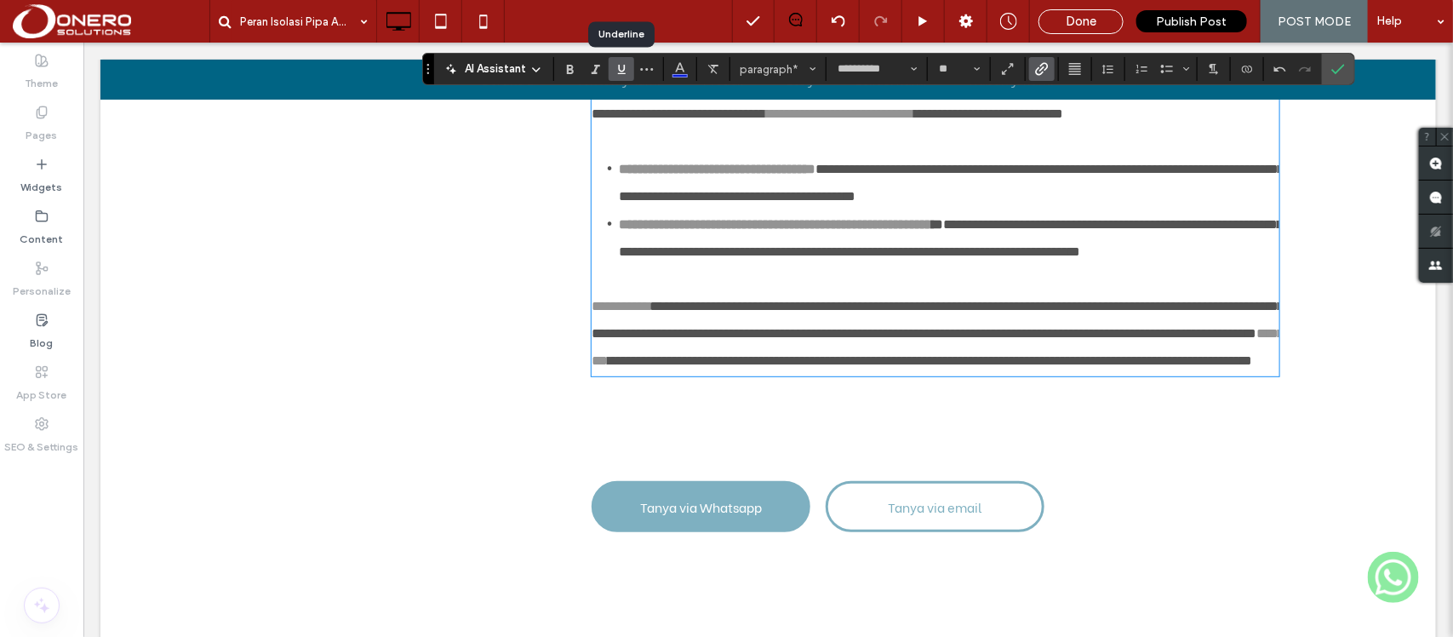
click at [627, 72] on icon "Underline" at bounding box center [621, 69] width 14 height 14
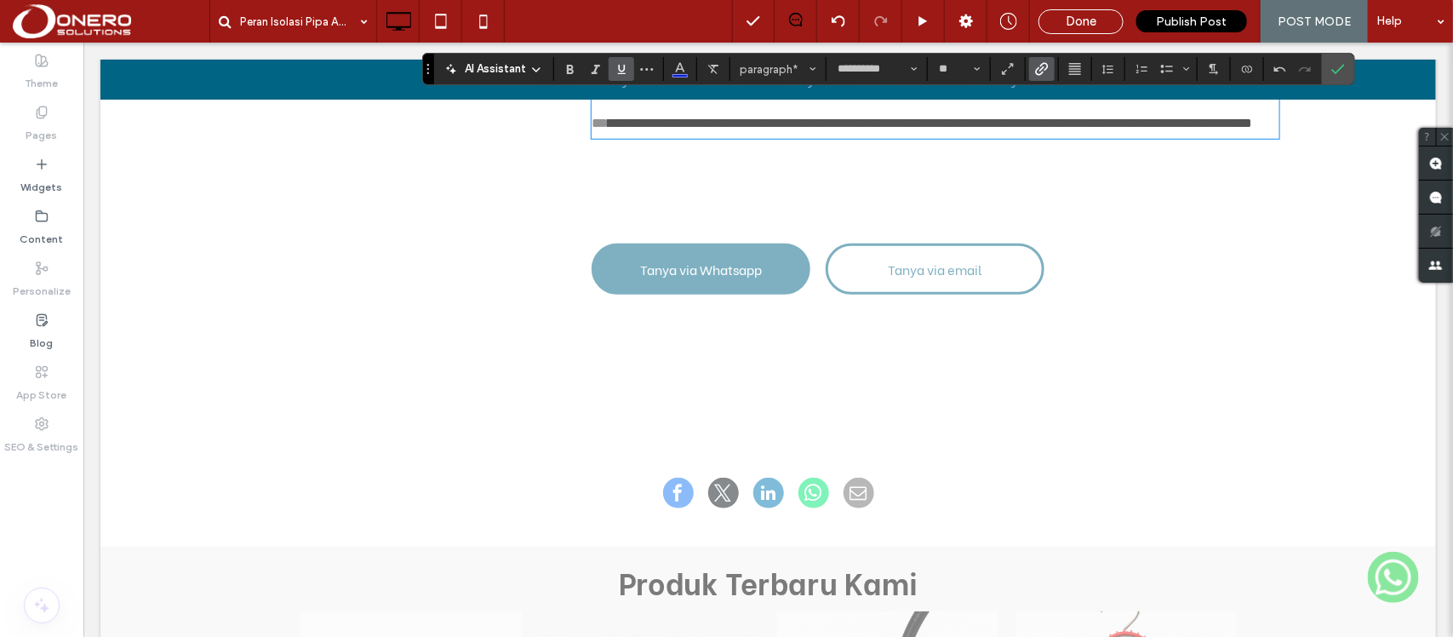
scroll to position [3370, 0]
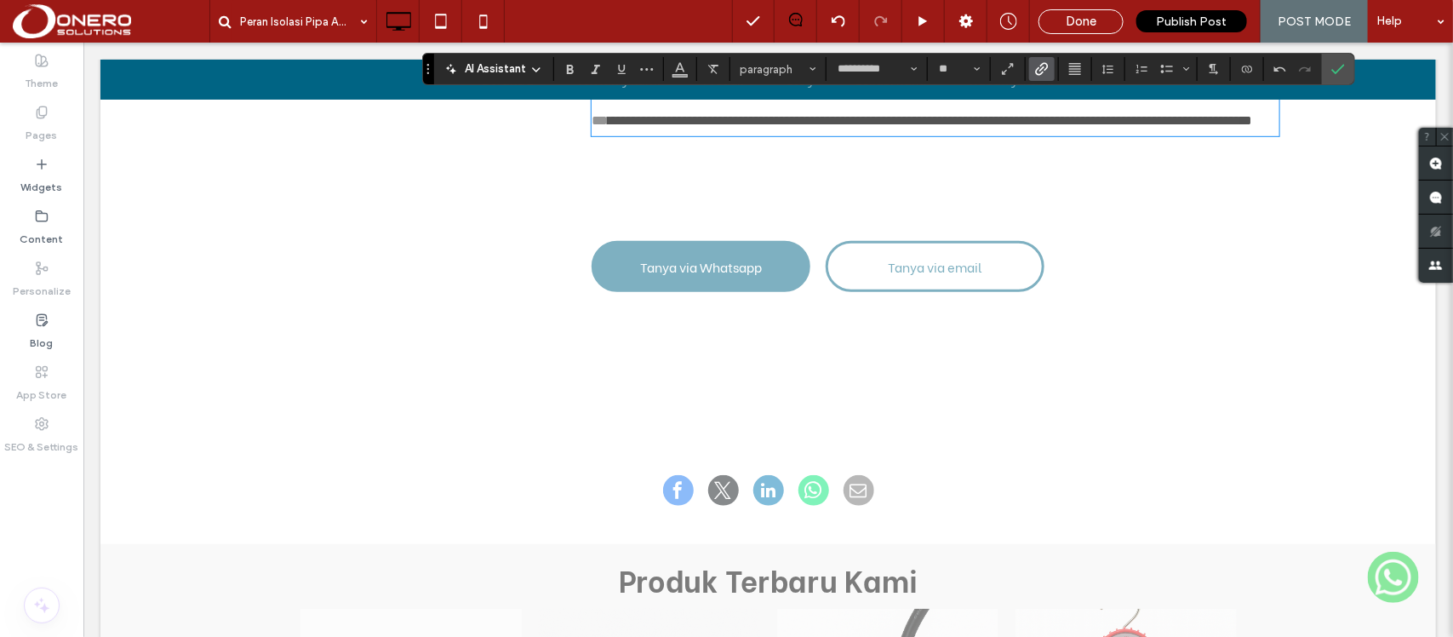
drag, startPoint x: 1008, startPoint y: 374, endPoint x: 822, endPoint y: 380, distance: 186.5
click at [672, 70] on button "Color" at bounding box center [680, 69] width 26 height 24
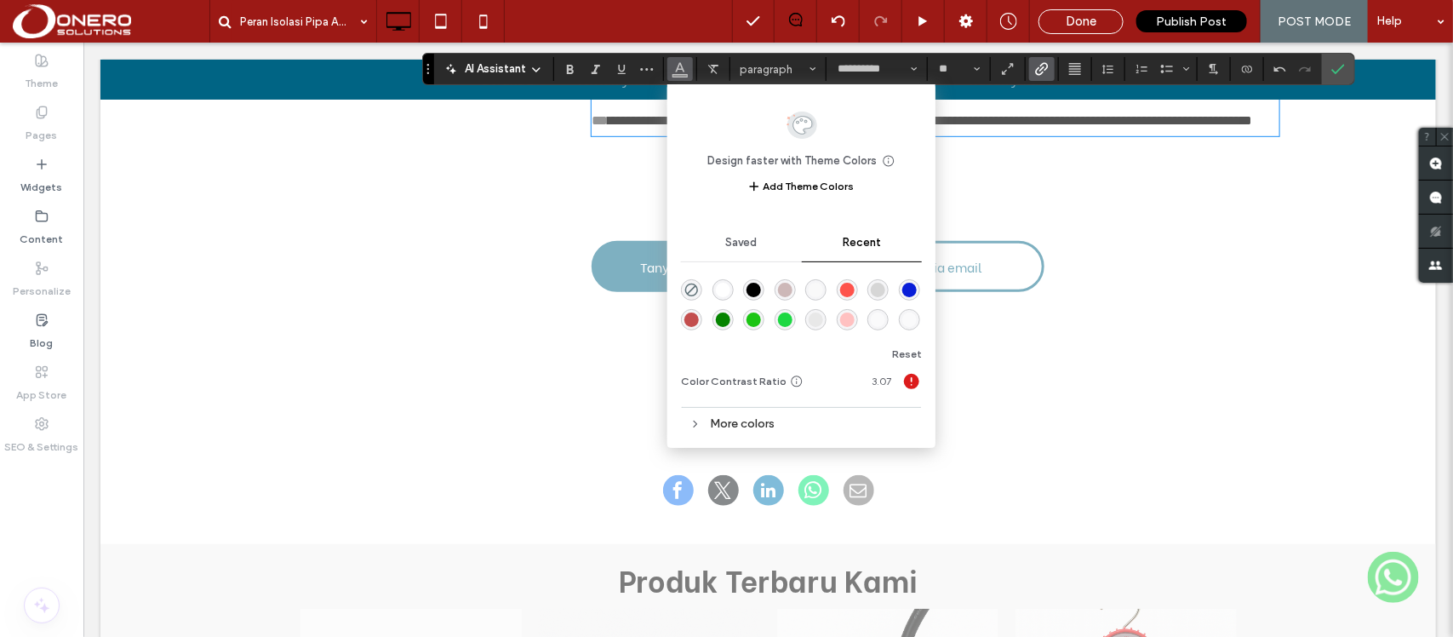
click at [911, 283] on div "rgba(9, 30, 216, 1)" at bounding box center [909, 290] width 14 height 14
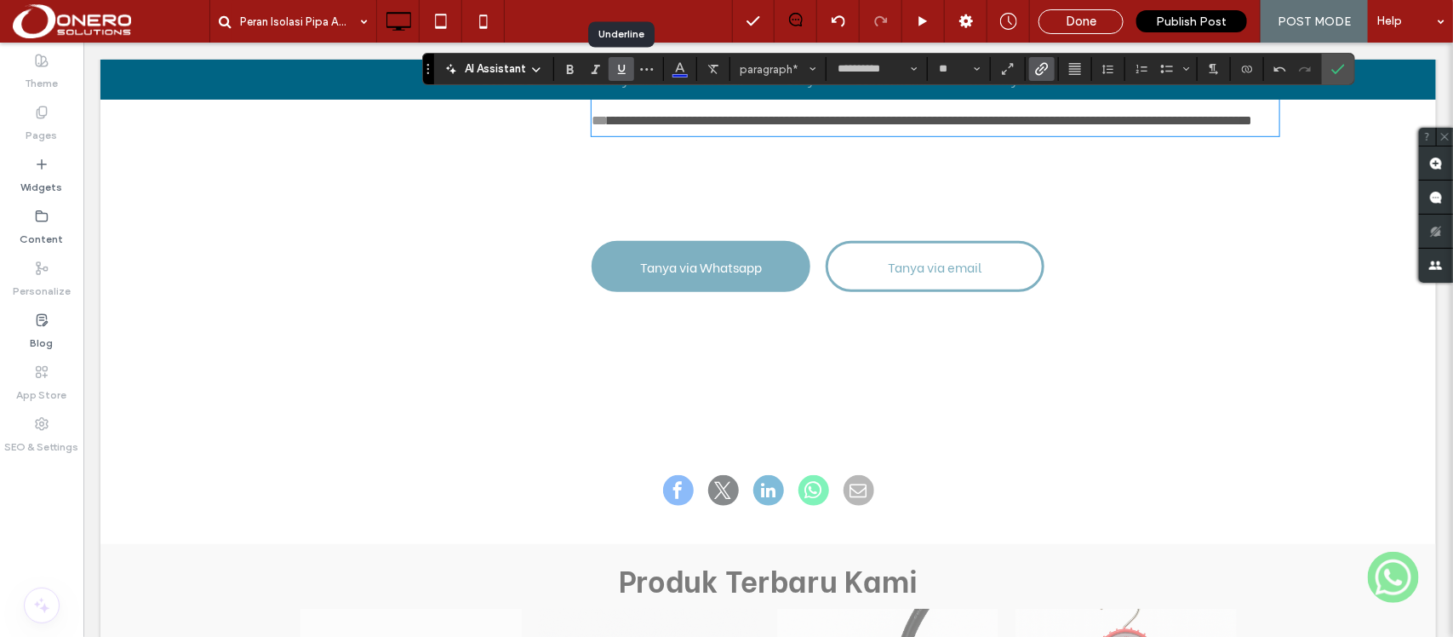
click at [619, 71] on use "Underline" at bounding box center [622, 69] width 8 height 9
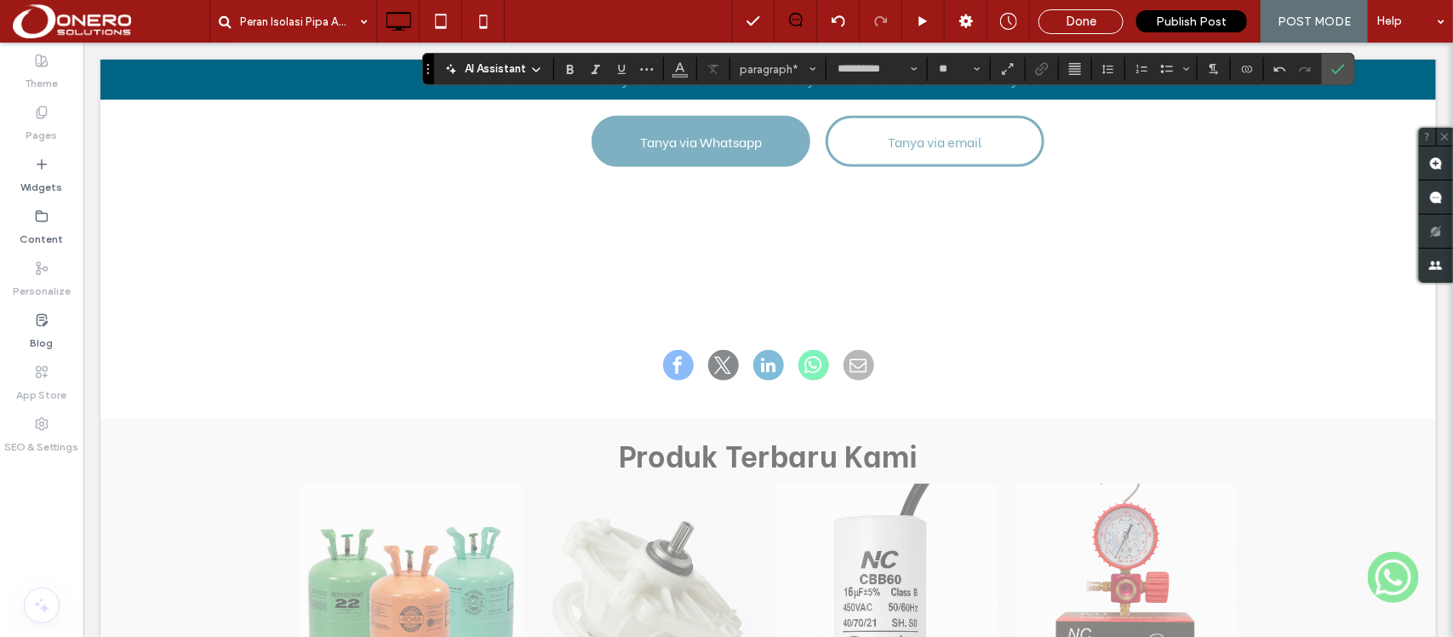
scroll to position [3496, 0]
drag, startPoint x: 656, startPoint y: 469, endPoint x: 569, endPoint y: 469, distance: 86.8
click at [674, 65] on icon "Color" at bounding box center [680, 67] width 14 height 14
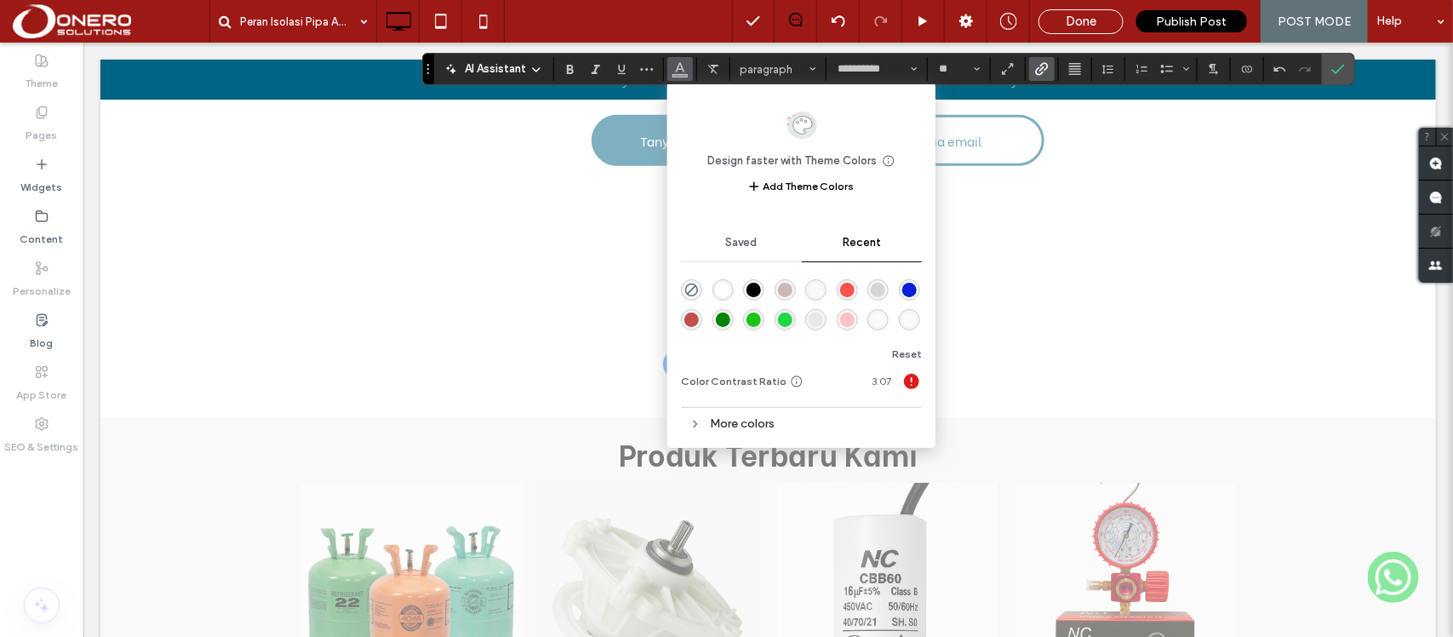
click at [912, 286] on div "rgba(9, 30, 216, 1)" at bounding box center [909, 290] width 14 height 14
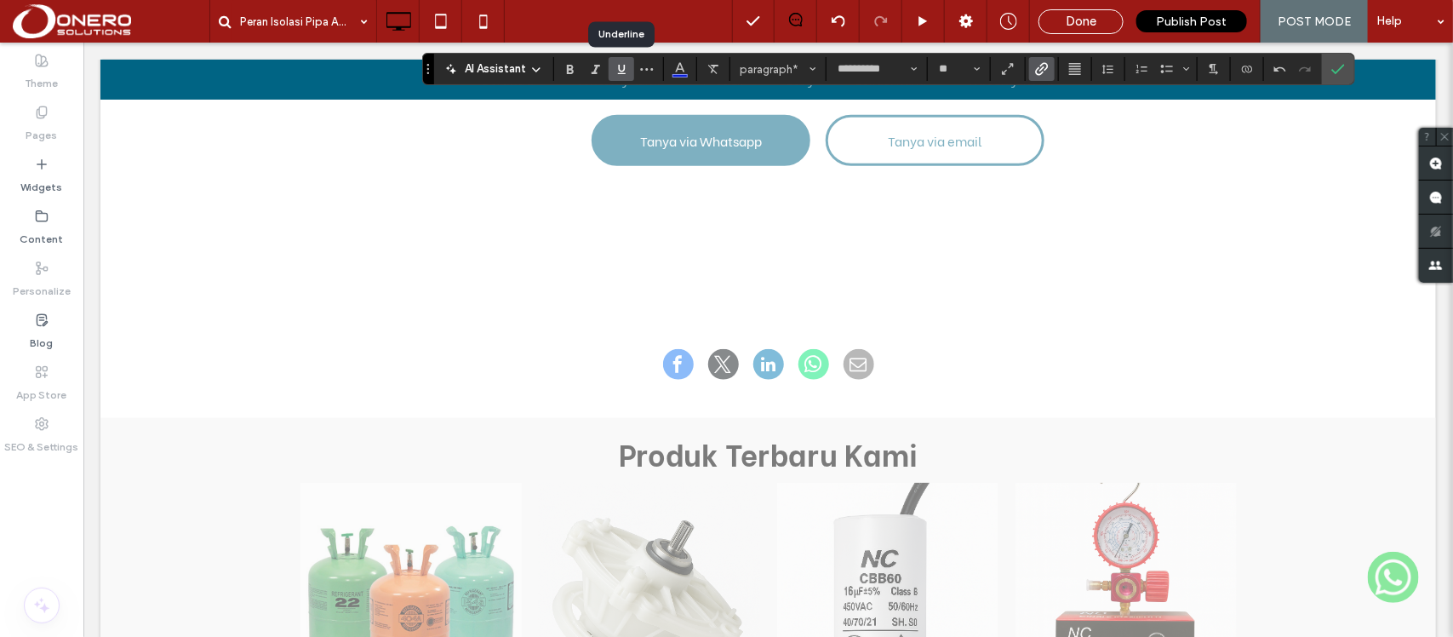
drag, startPoint x: 622, startPoint y: 65, endPoint x: 811, endPoint y: 257, distance: 269.6
click at [622, 65] on icon "Underline" at bounding box center [621, 69] width 14 height 14
drag, startPoint x: 869, startPoint y: 298, endPoint x: 603, endPoint y: 307, distance: 265.7
click at [681, 70] on icon "Color" at bounding box center [680, 67] width 14 height 14
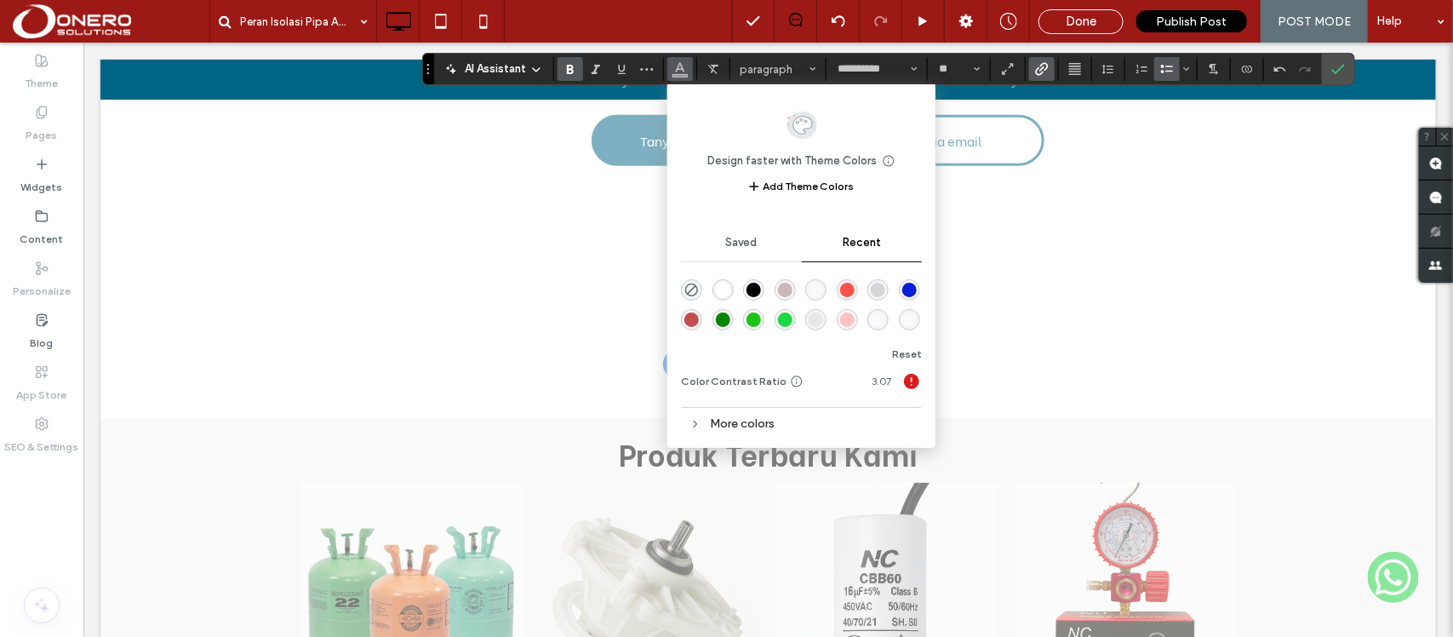
click at [908, 288] on div "rgba(9, 30, 216, 1)" at bounding box center [909, 290] width 14 height 14
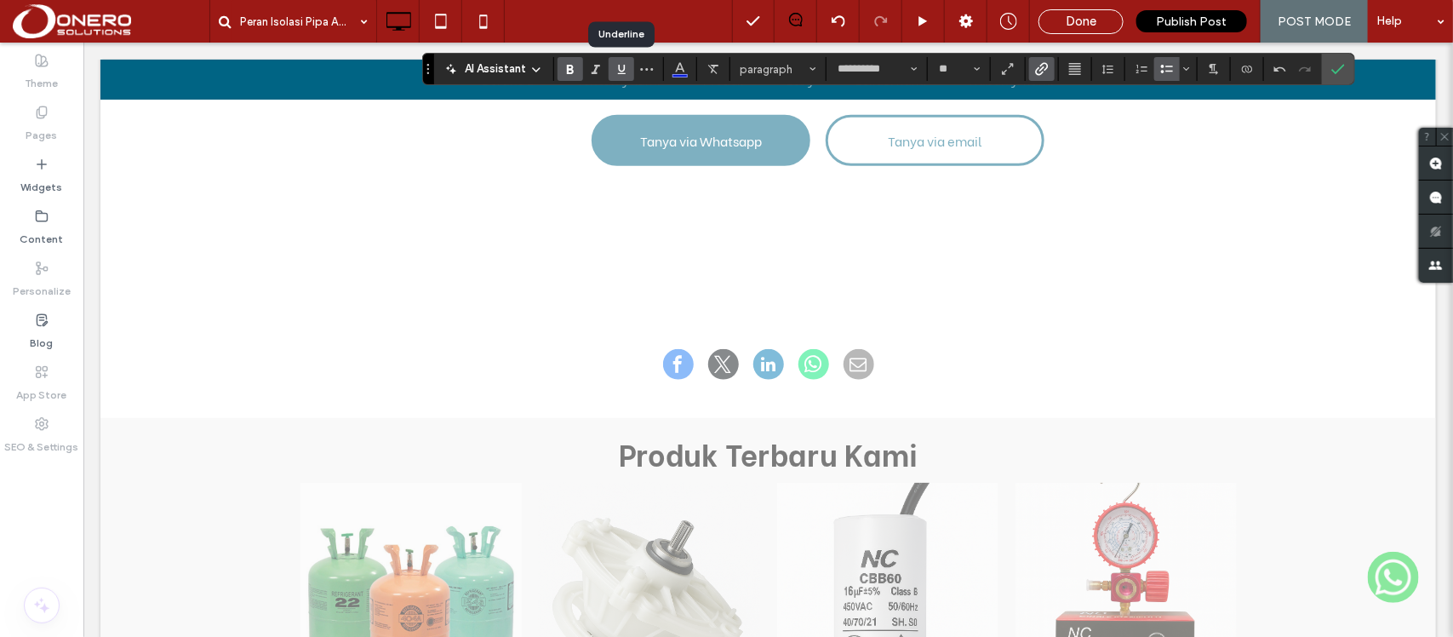
click at [627, 62] on icon "Underline" at bounding box center [621, 69] width 14 height 14
drag, startPoint x: 1013, startPoint y: 357, endPoint x: 578, endPoint y: 369, distance: 435.0
click at [683, 70] on use "Color" at bounding box center [680, 67] width 9 height 9
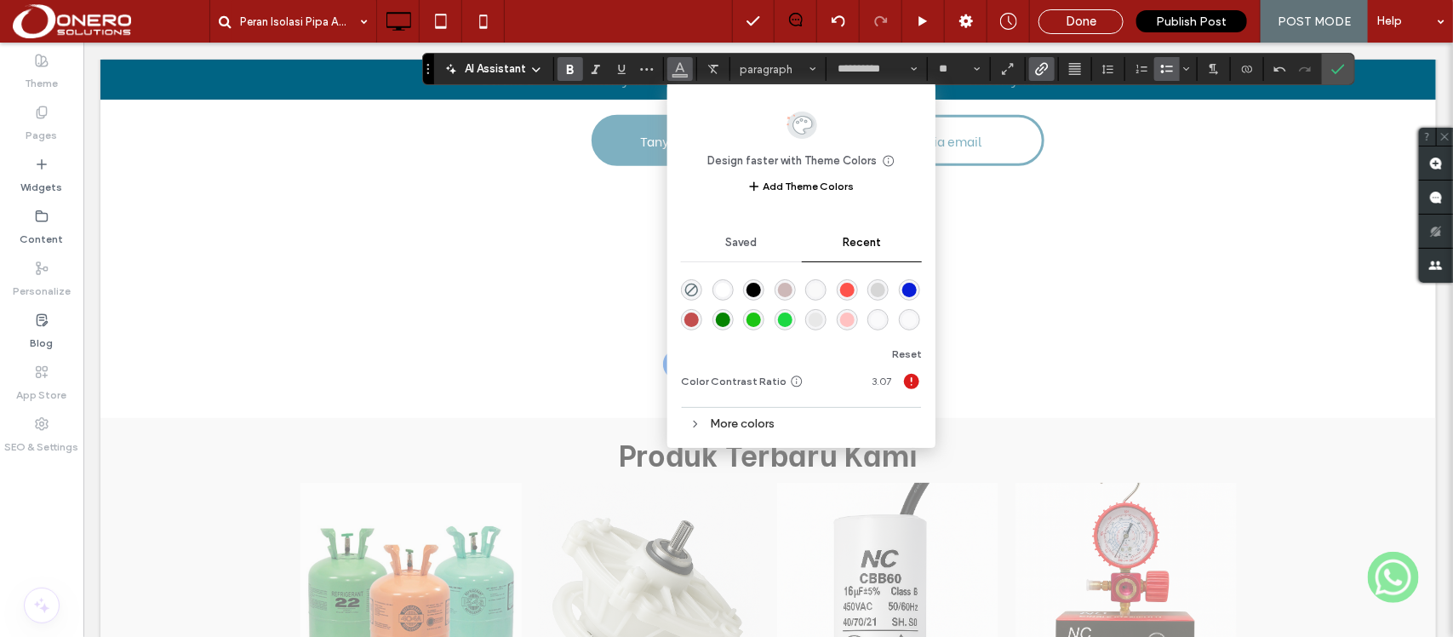
click at [907, 289] on div "rgba(9, 30, 216, 1)" at bounding box center [909, 290] width 14 height 14
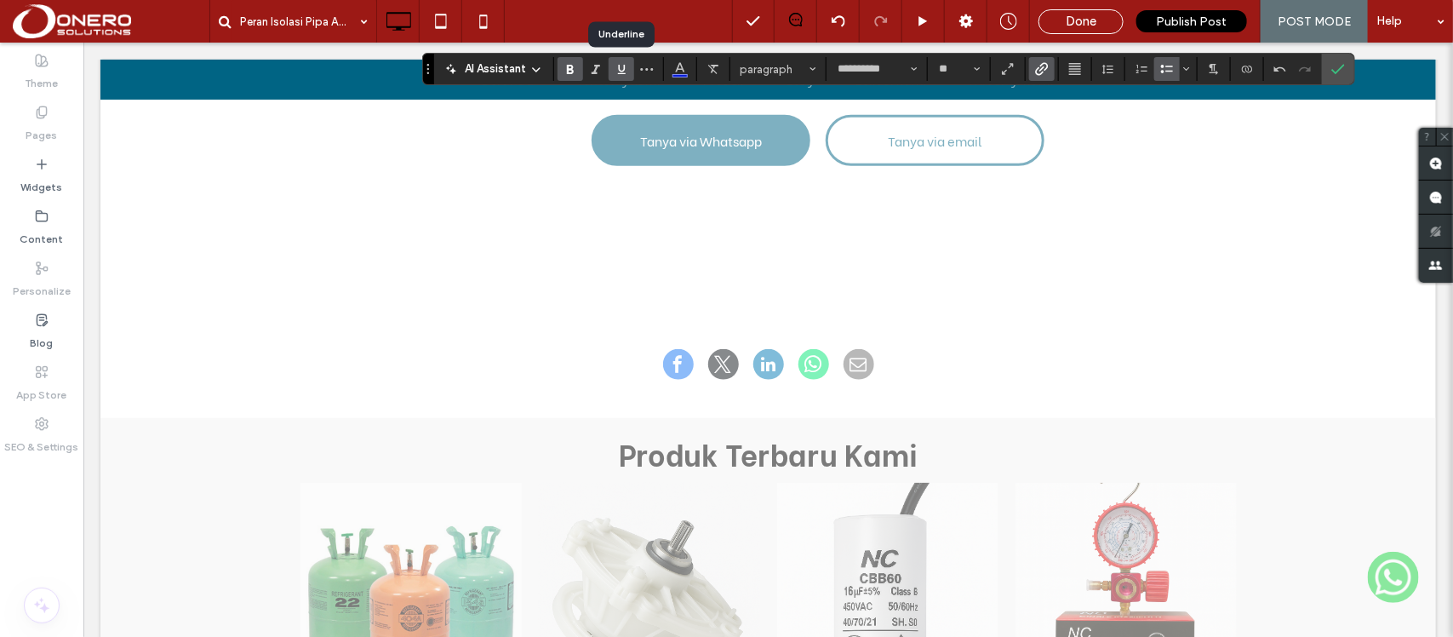
click at [622, 66] on icon "Underline" at bounding box center [621, 69] width 14 height 14
drag, startPoint x: 1064, startPoint y: 519, endPoint x: 1000, endPoint y: 528, distance: 64.4
click at [670, 64] on button "Color" at bounding box center [680, 69] width 26 height 24
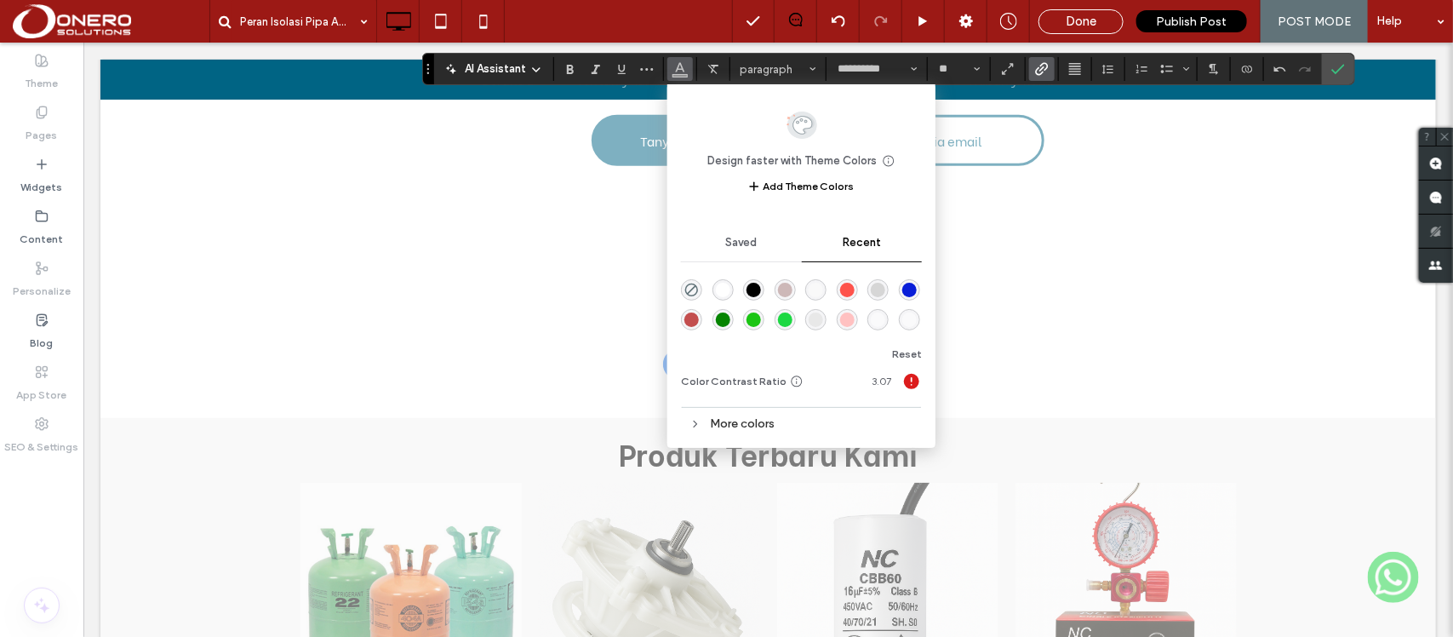
click at [911, 291] on div "rgba(9, 30, 216, 1)" at bounding box center [909, 290] width 14 height 14
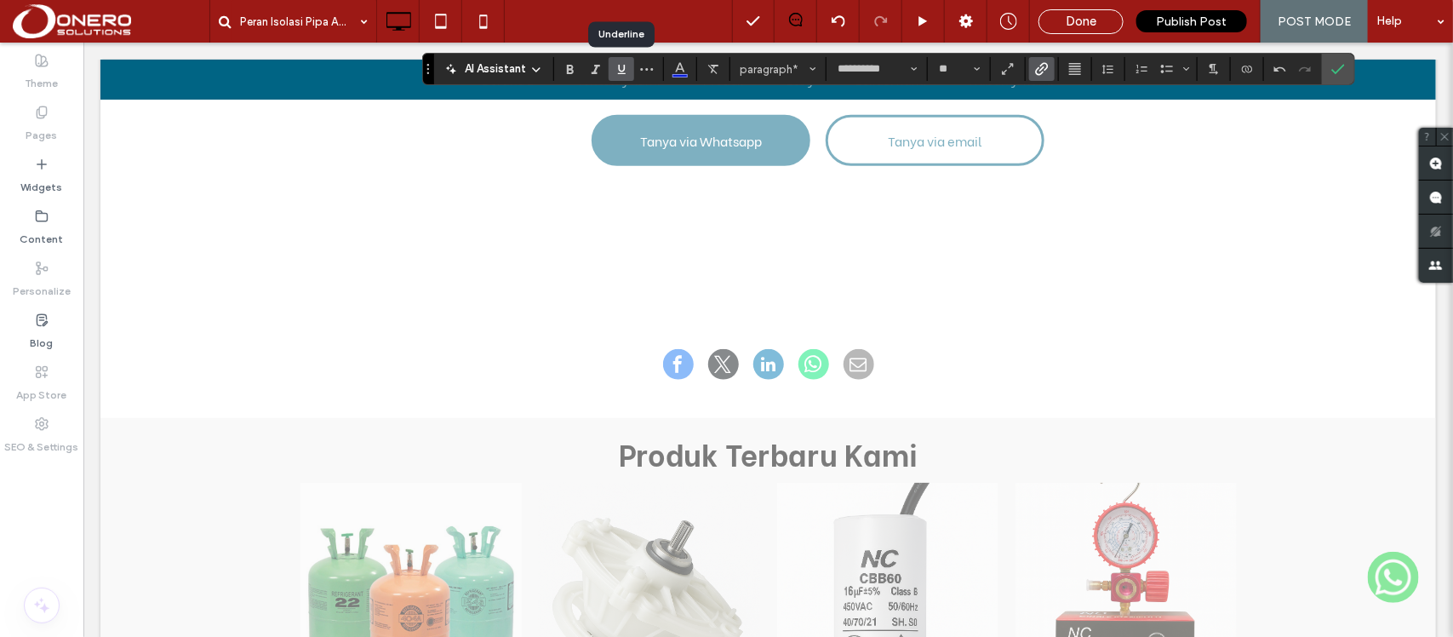
drag, startPoint x: 619, startPoint y: 71, endPoint x: 1049, endPoint y: 424, distance: 556.2
click at [619, 71] on use "Underline" at bounding box center [622, 69] width 8 height 9
drag, startPoint x: 1213, startPoint y: 553, endPoint x: 1072, endPoint y: 524, distance: 144.2
click at [677, 72] on icon "Color" at bounding box center [680, 67] width 14 height 14
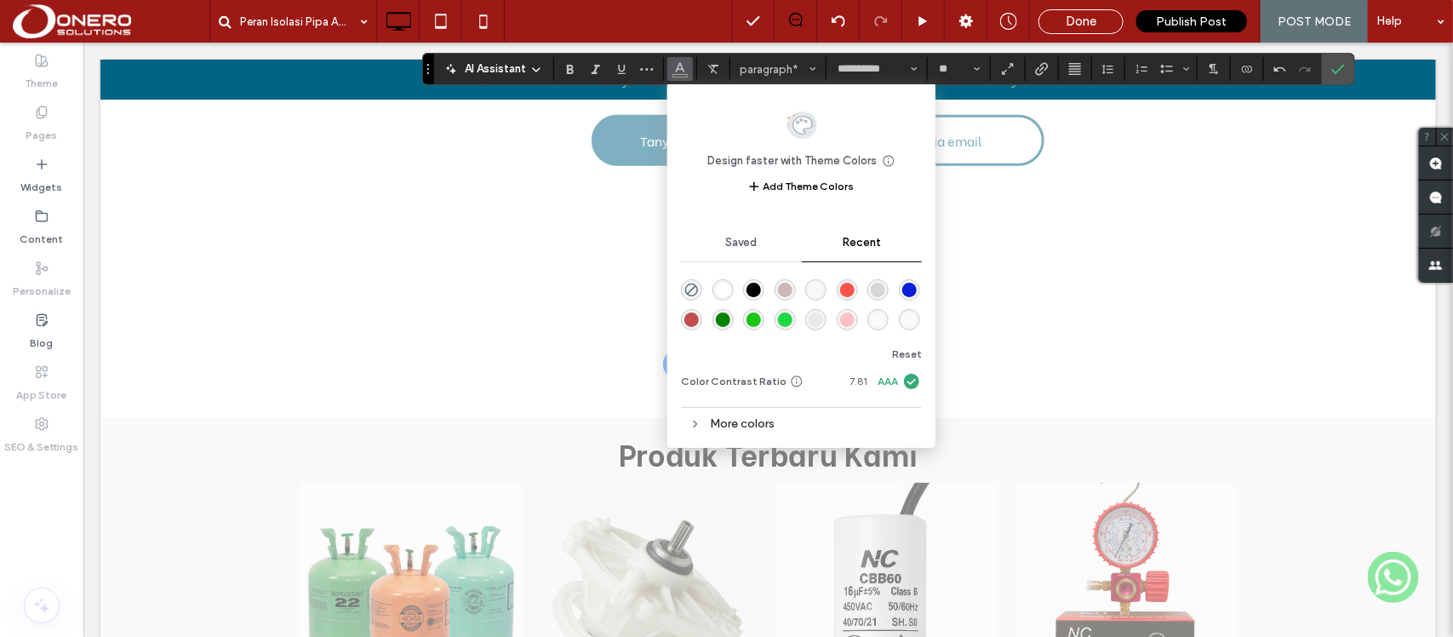
click at [749, 289] on div "rgba(0, 0, 0, 1)" at bounding box center [753, 290] width 14 height 14
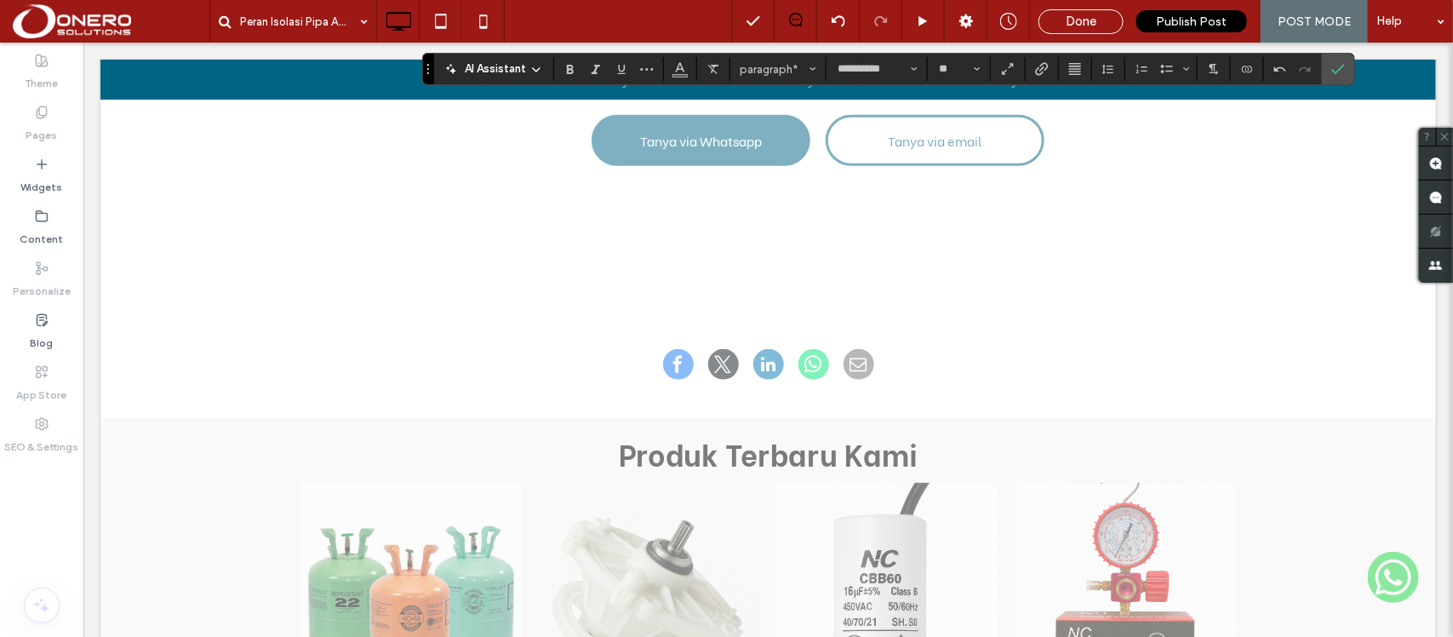
drag, startPoint x: 664, startPoint y: 469, endPoint x: 993, endPoint y: 521, distance: 333.4
click at [679, 58] on span "Color" at bounding box center [680, 67] width 14 height 22
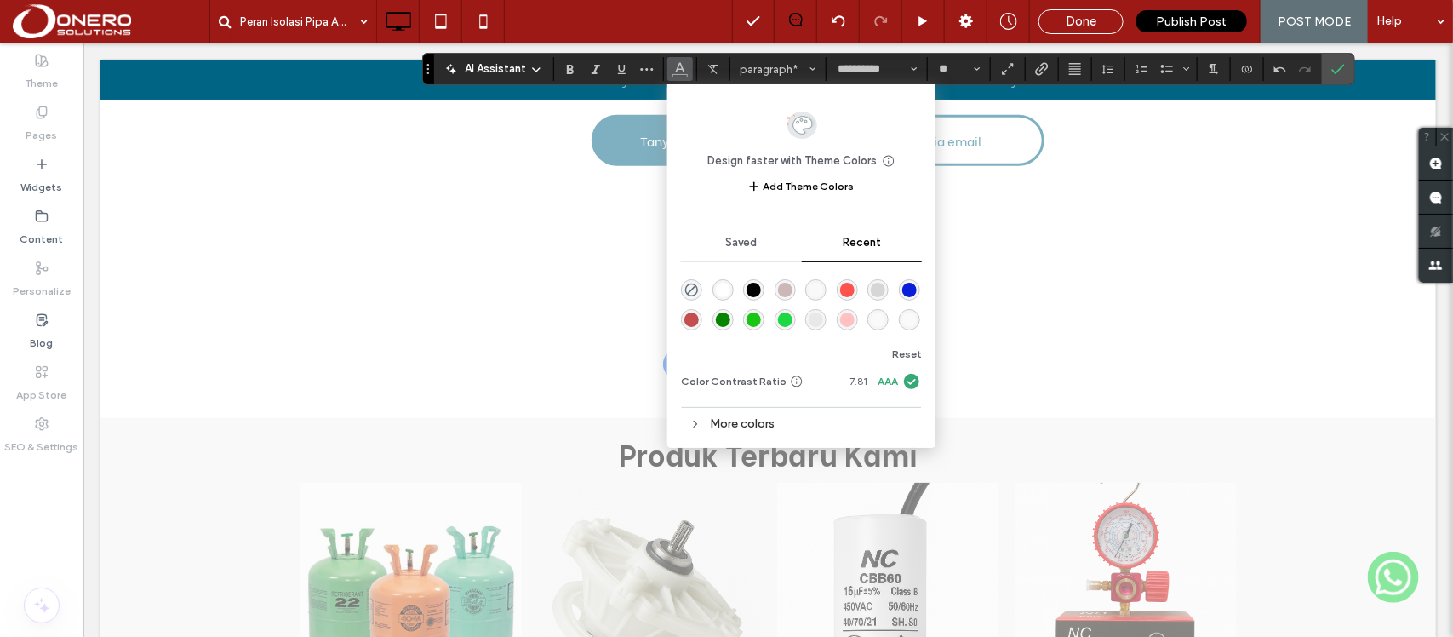
click at [758, 289] on div "rgba(0, 0, 0, 1)" at bounding box center [753, 290] width 14 height 14
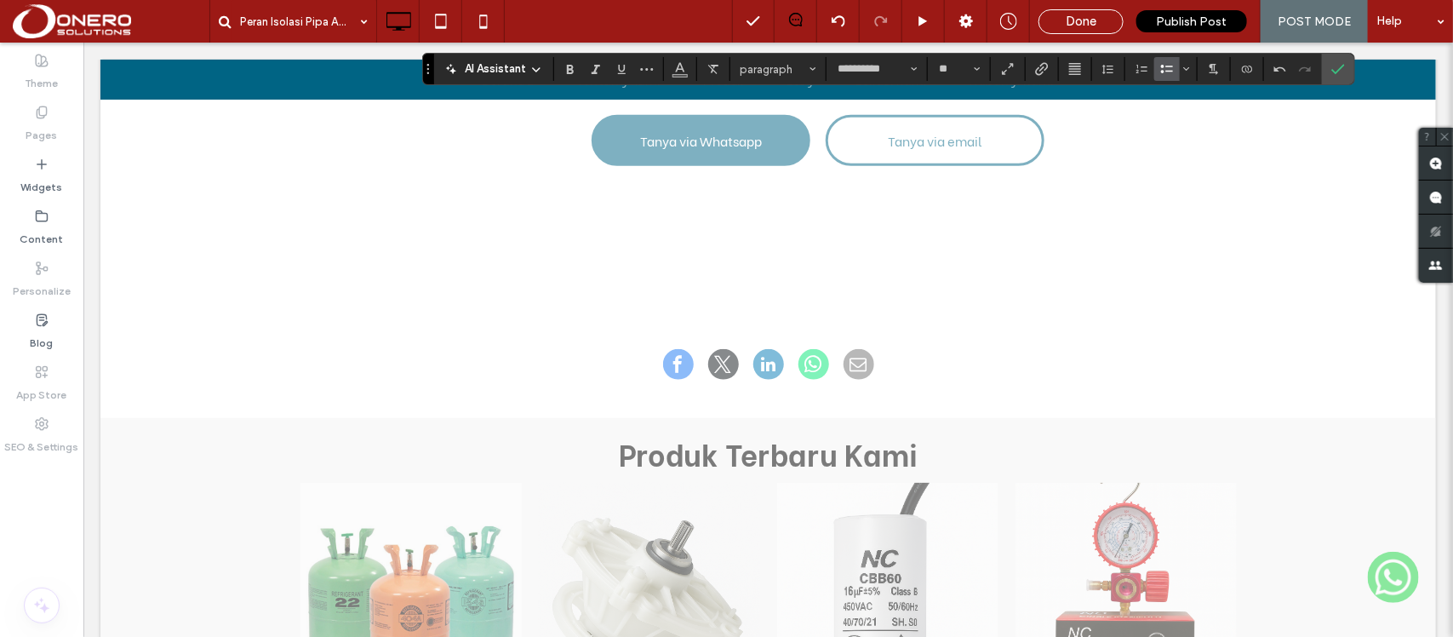
drag, startPoint x: 965, startPoint y: 404, endPoint x: 1013, endPoint y: 365, distance: 61.7
click at [687, 68] on icon "Color" at bounding box center [680, 67] width 14 height 14
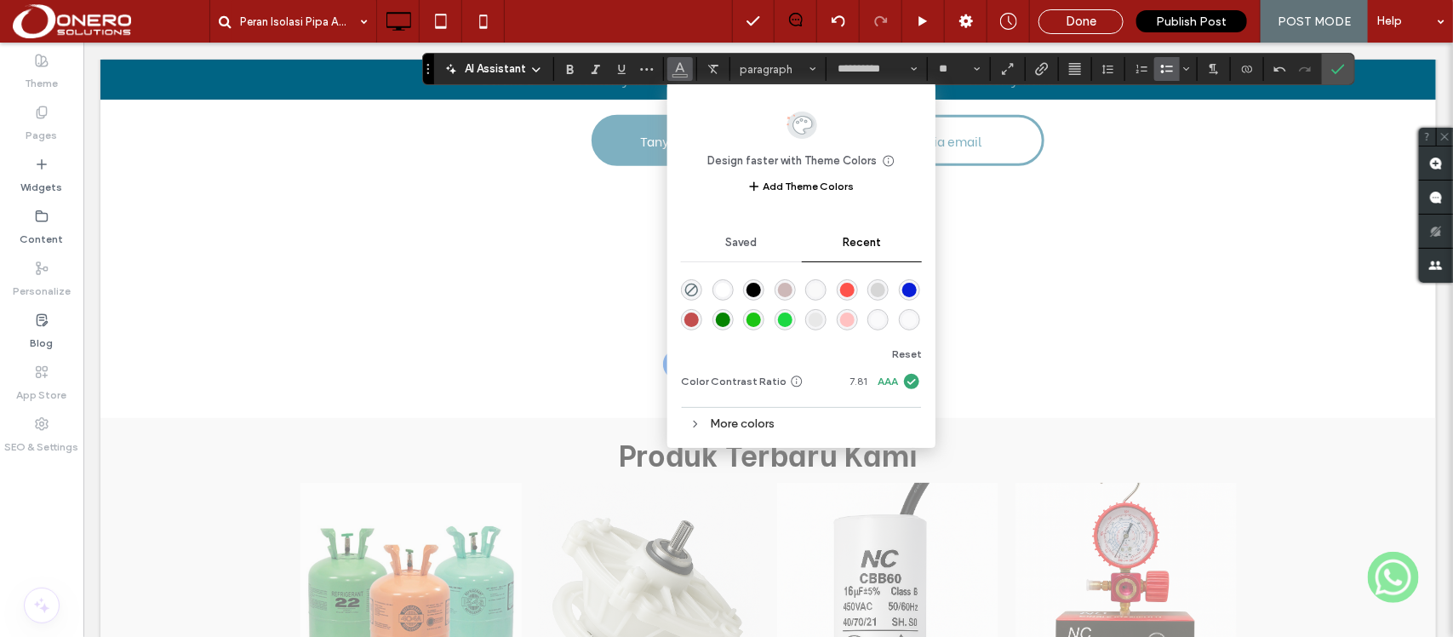
drag, startPoint x: 755, startPoint y: 290, endPoint x: 1025, endPoint y: 286, distance: 270.6
click at [755, 290] on div "rgba(0, 0, 0, 1)" at bounding box center [753, 290] width 14 height 14
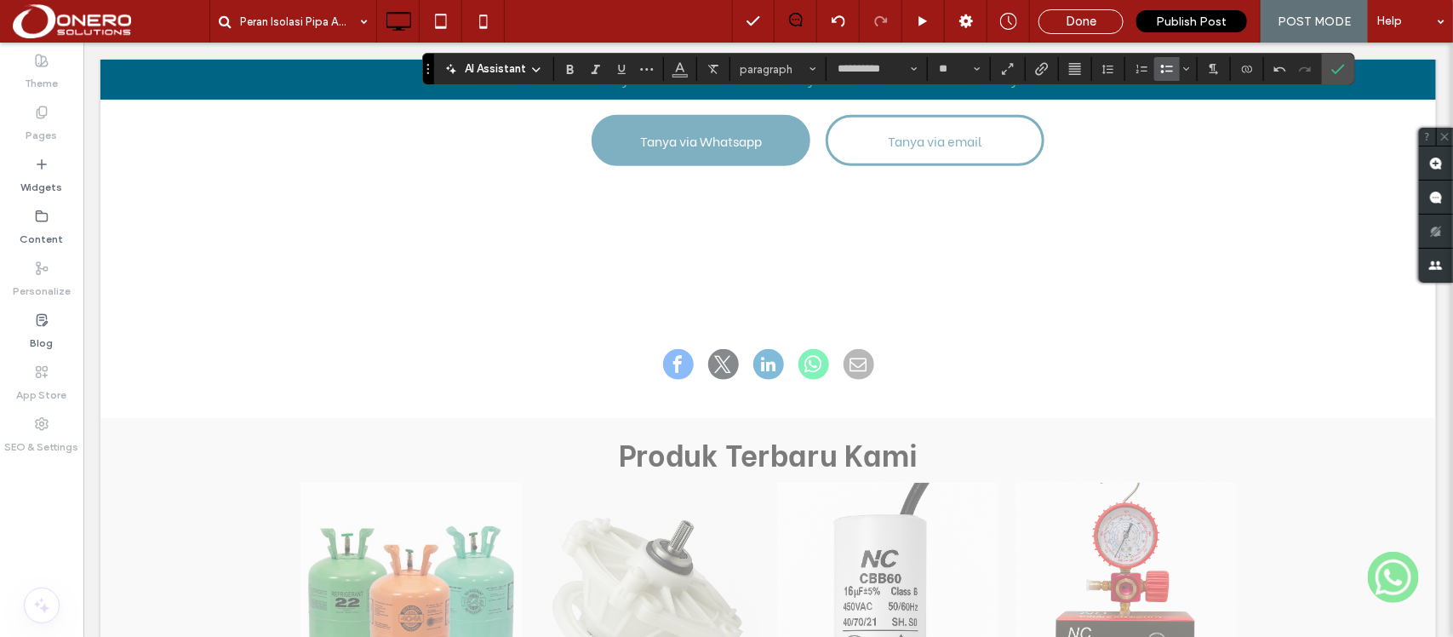
drag, startPoint x: 1183, startPoint y: 323, endPoint x: 871, endPoint y: 303, distance: 312.1
click at [687, 68] on icon "Color" at bounding box center [680, 67] width 14 height 14
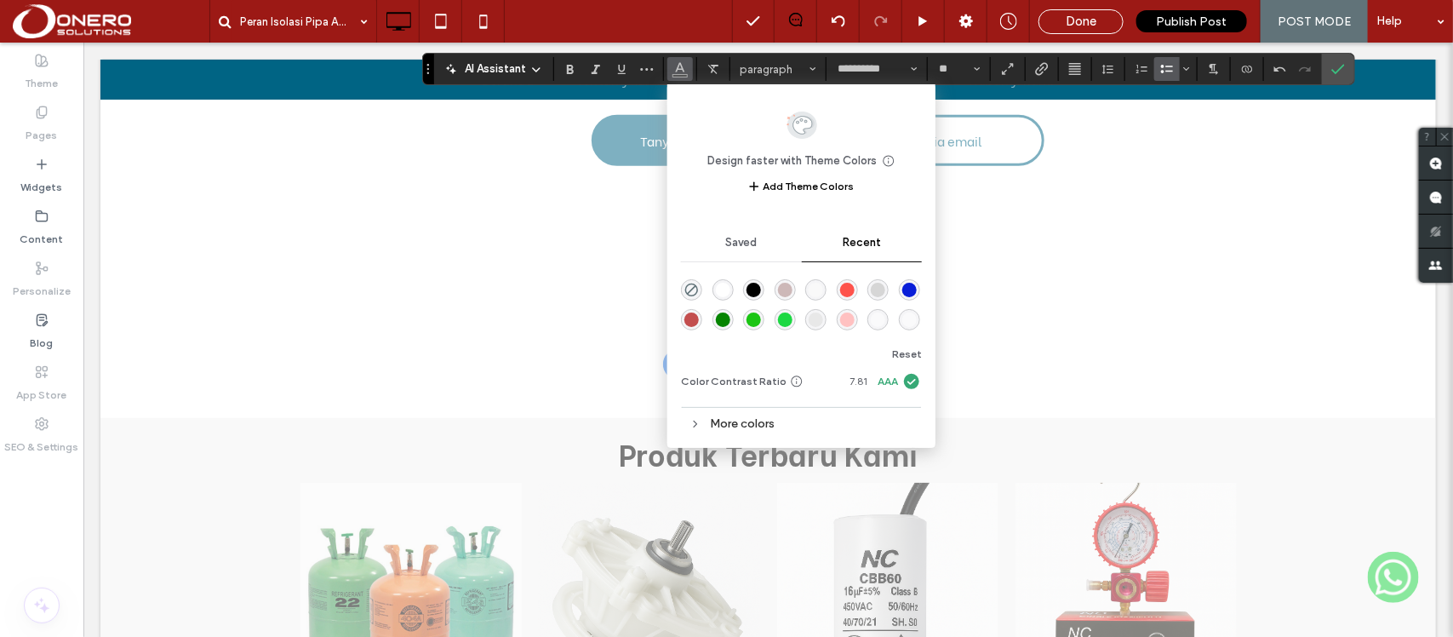
drag, startPoint x: 756, startPoint y: 287, endPoint x: 695, endPoint y: 269, distance: 63.0
click at [756, 287] on div "rgba(0, 0, 0, 1)" at bounding box center [753, 290] width 14 height 14
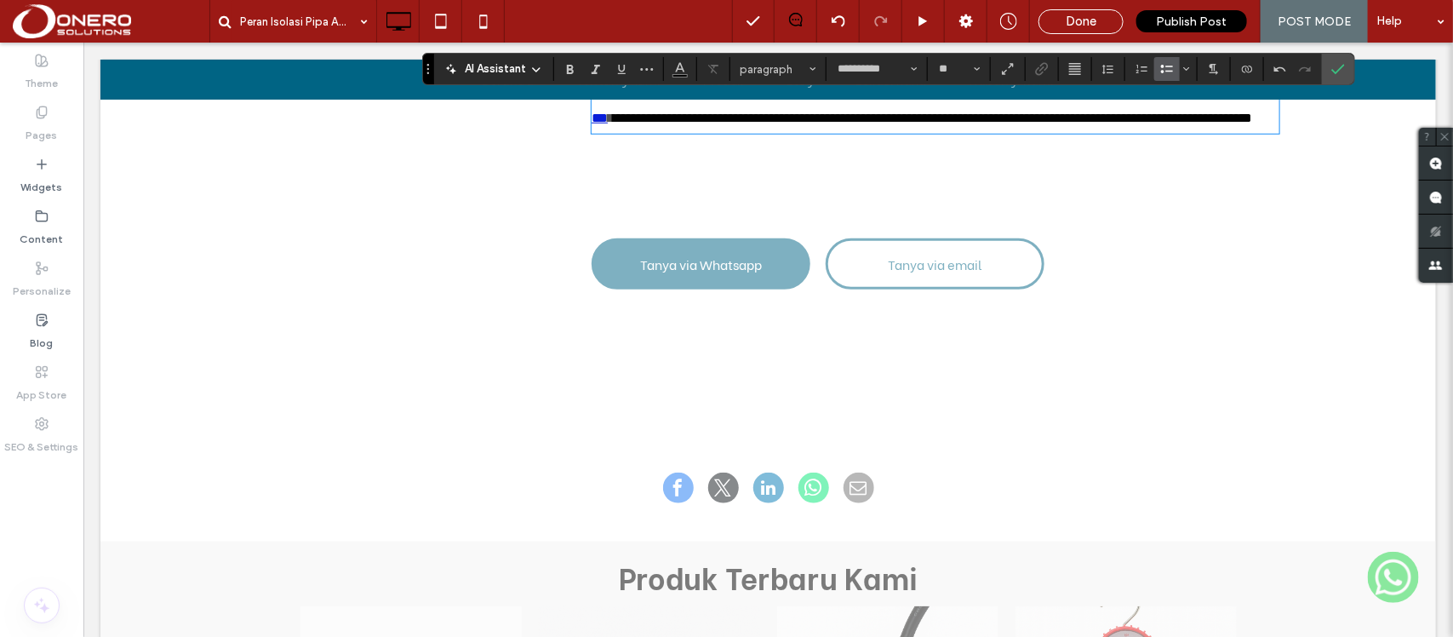
scroll to position [3358, 0]
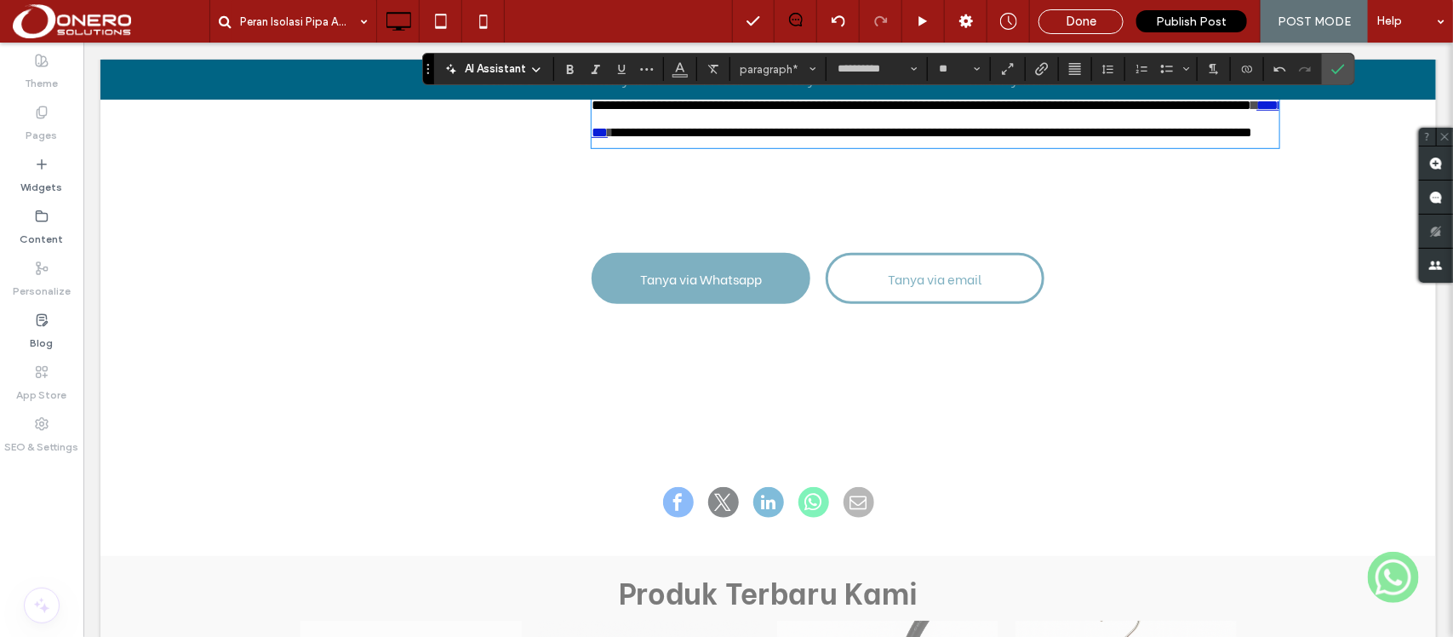
drag, startPoint x: 1221, startPoint y: 387, endPoint x: 1014, endPoint y: 391, distance: 206.8
click at [682, 68] on use "Color" at bounding box center [680, 67] width 9 height 9
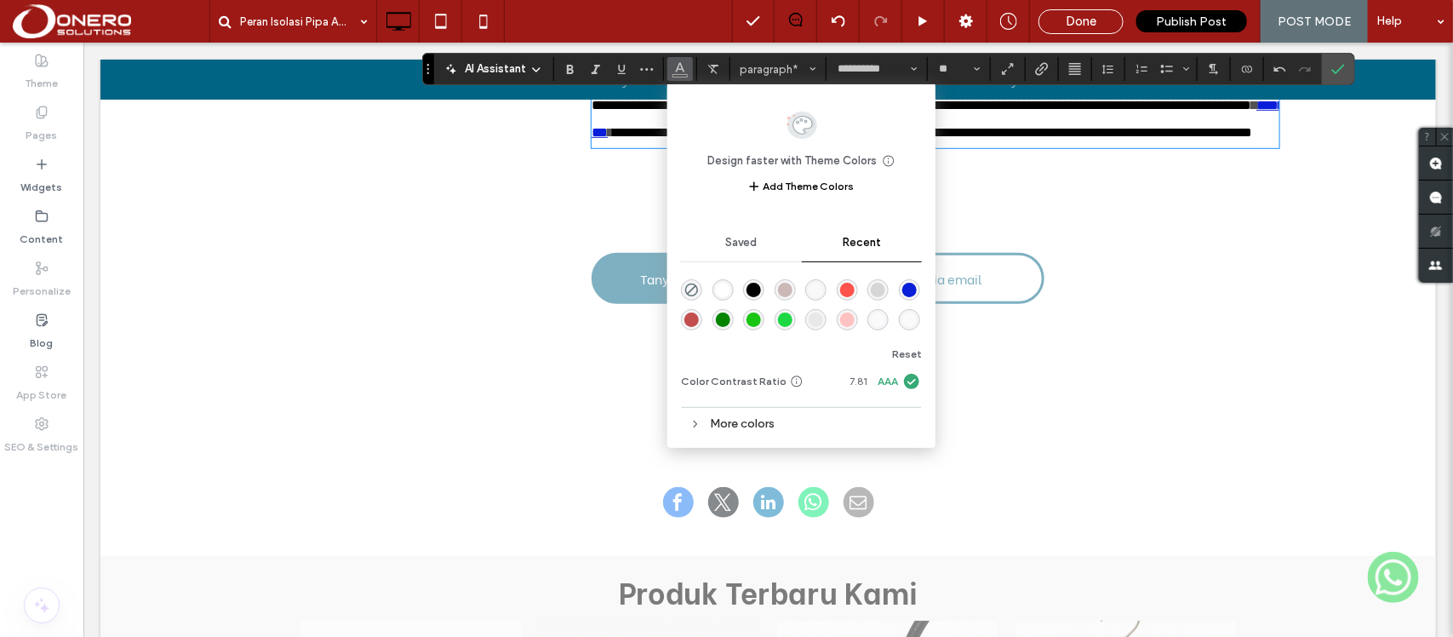
click at [755, 291] on div "rgba(0, 0, 0, 1)" at bounding box center [753, 290] width 14 height 14
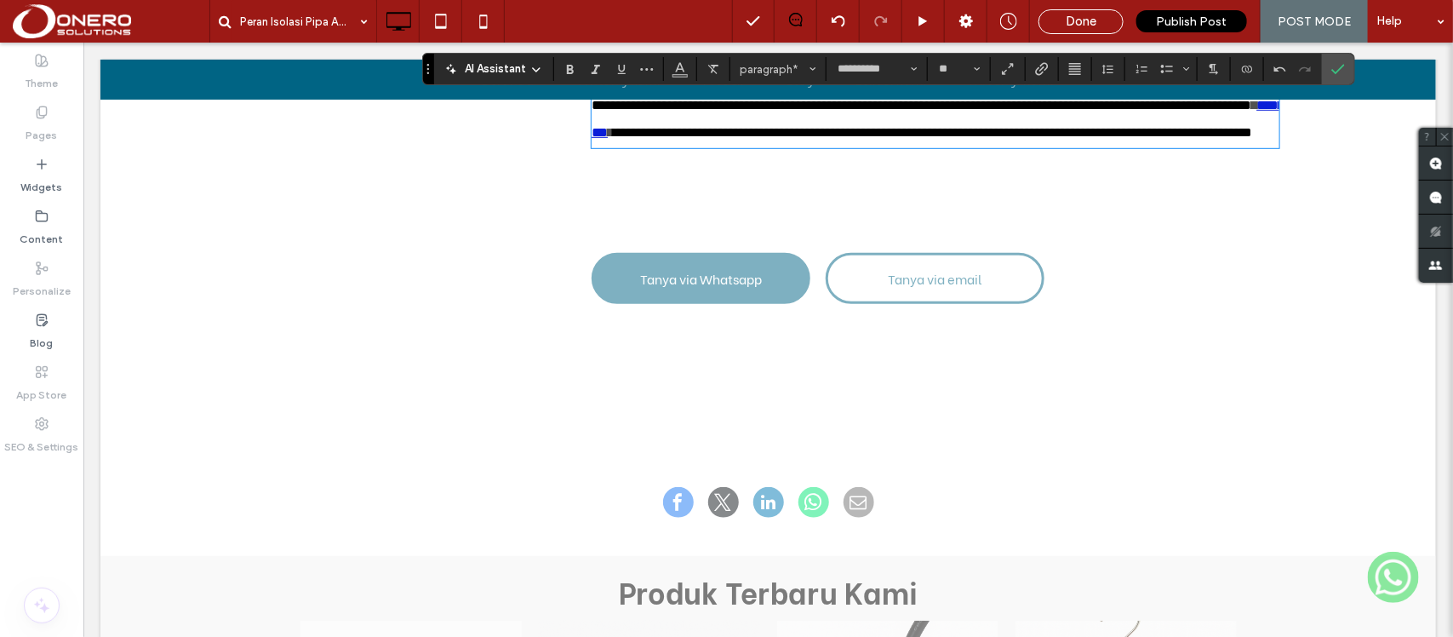
drag, startPoint x: 937, startPoint y: 140, endPoint x: 819, endPoint y: 375, distance: 263.0
click at [682, 69] on use "Color" at bounding box center [680, 67] width 9 height 9
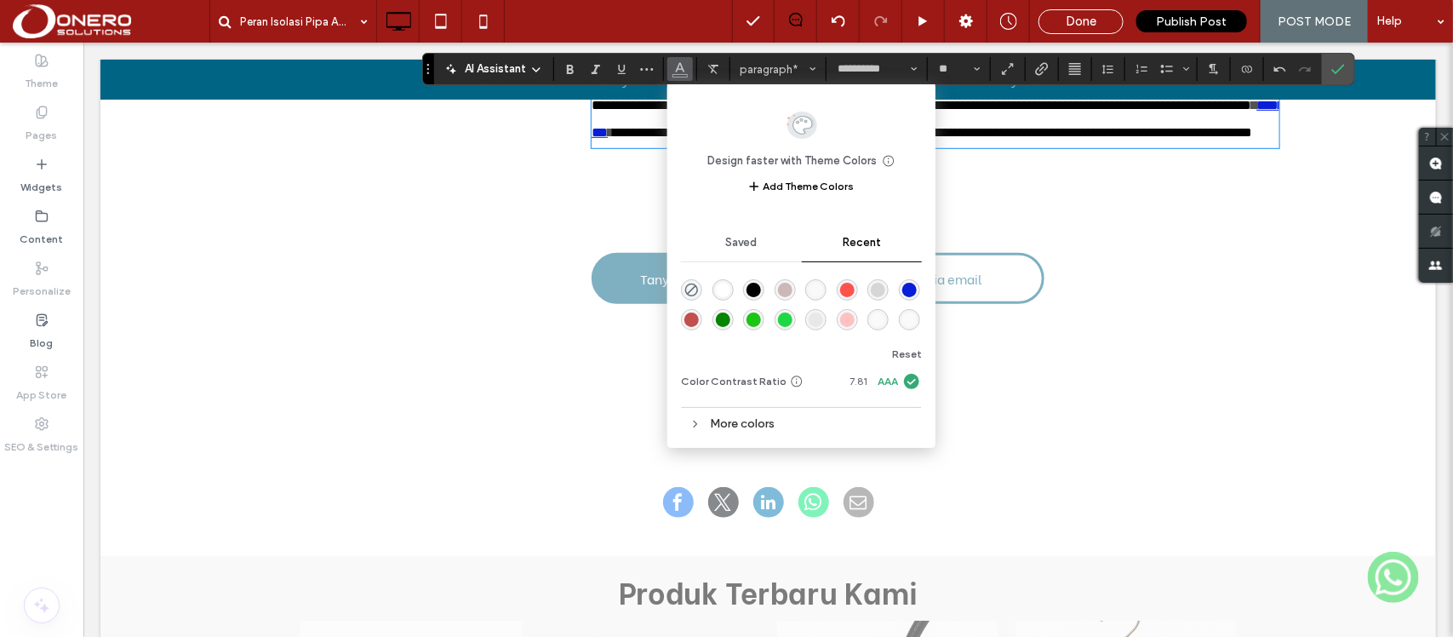
click at [756, 290] on div "rgba(0, 0, 0, 1)" at bounding box center [753, 290] width 14 height 14
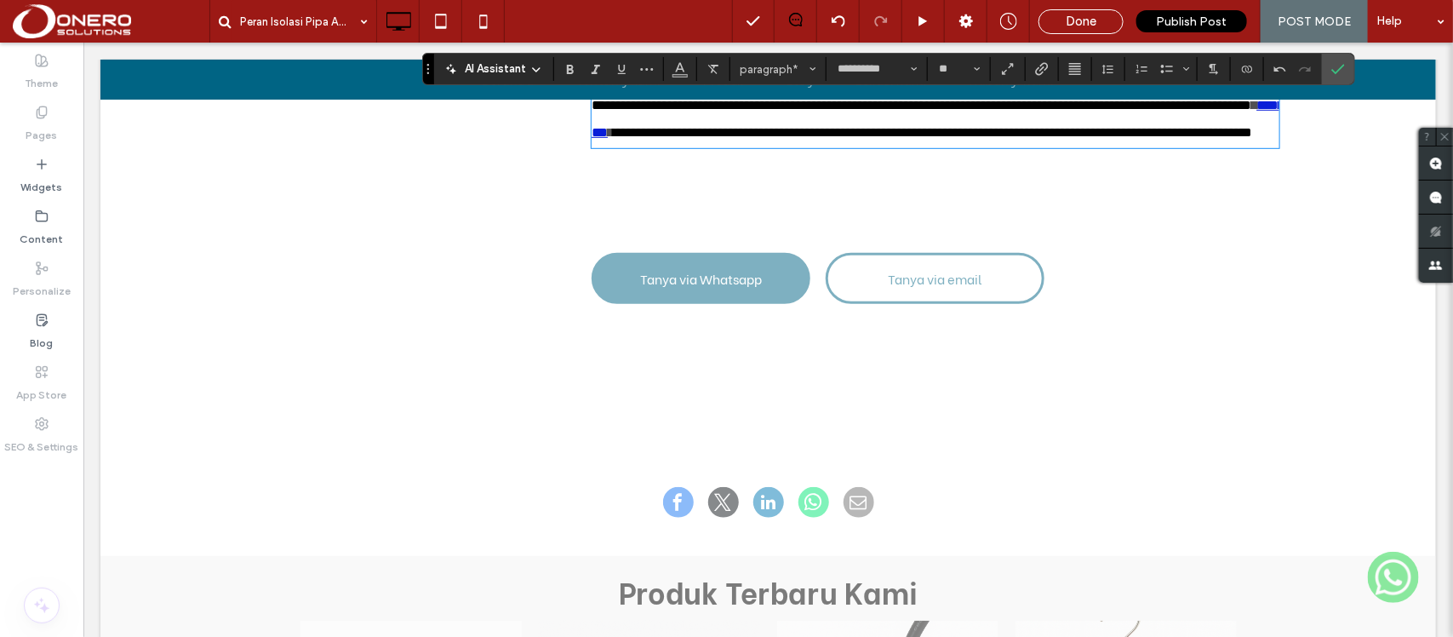
drag, startPoint x: 837, startPoint y: 140, endPoint x: 576, endPoint y: 144, distance: 261.3
click at [677, 66] on icon "Color" at bounding box center [680, 67] width 14 height 14
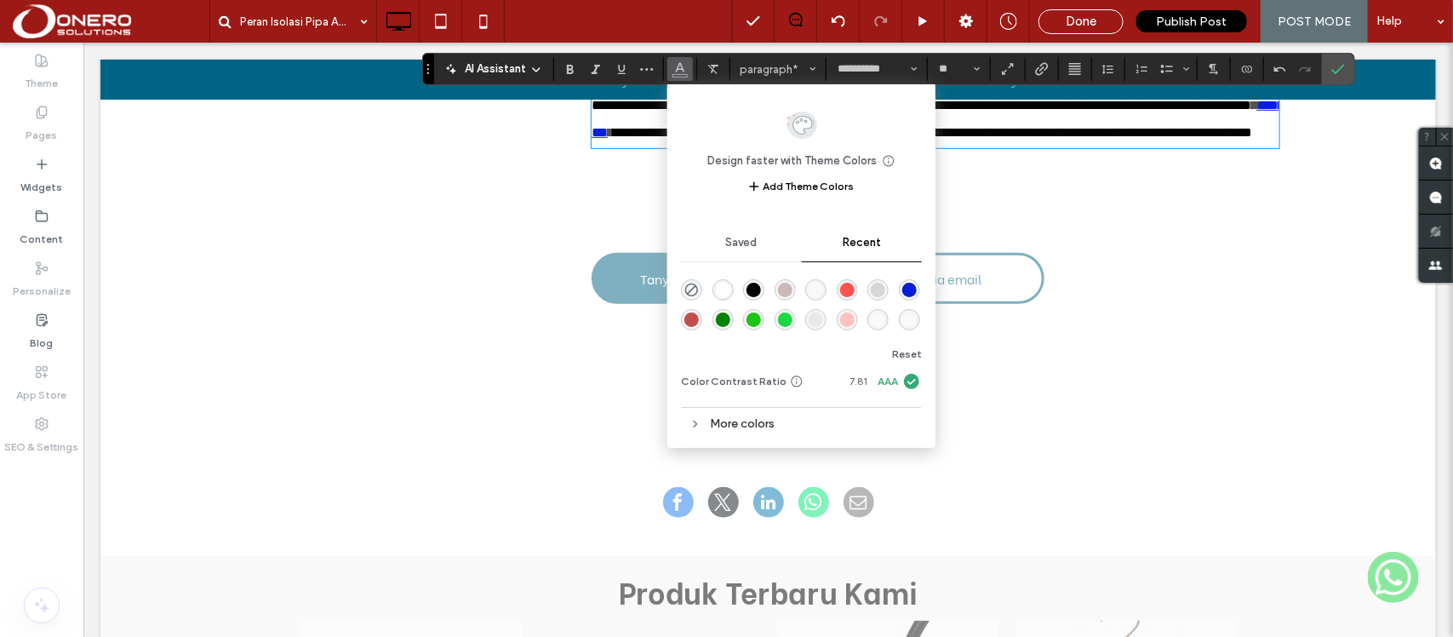
click at [754, 287] on div "rgba(0, 0, 0, 1)" at bounding box center [753, 290] width 14 height 14
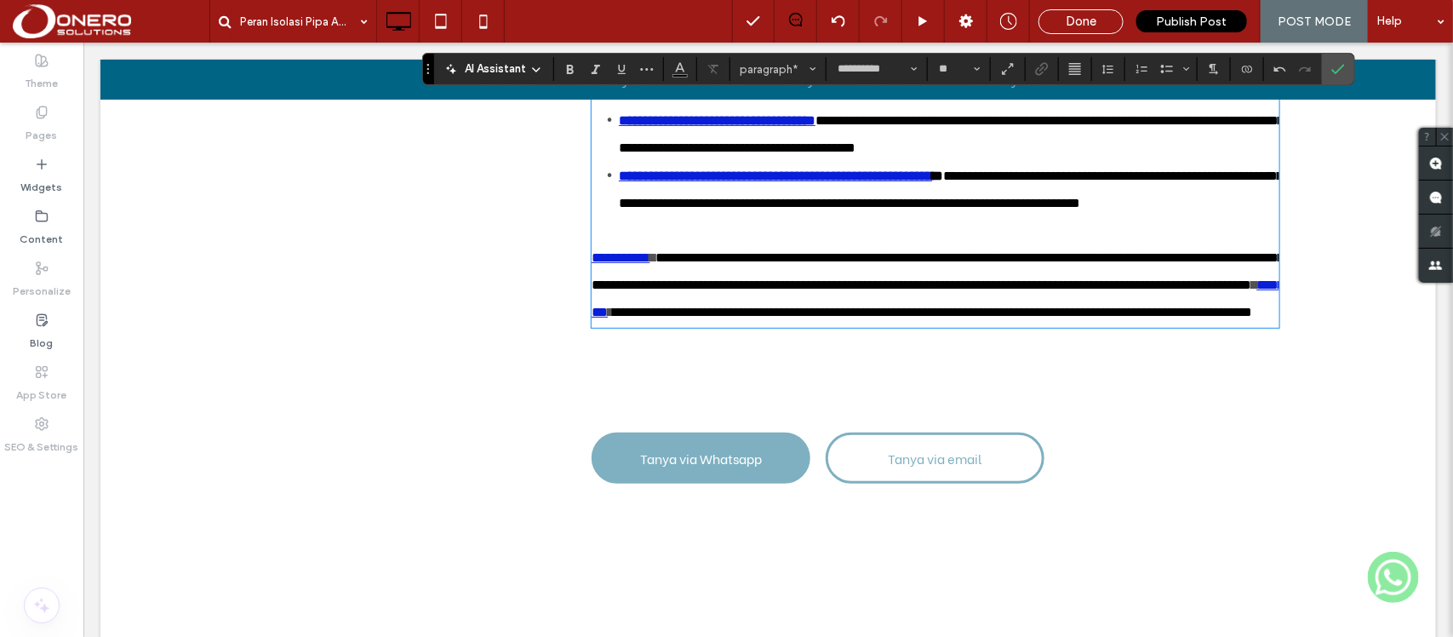
scroll to position [2958, 0]
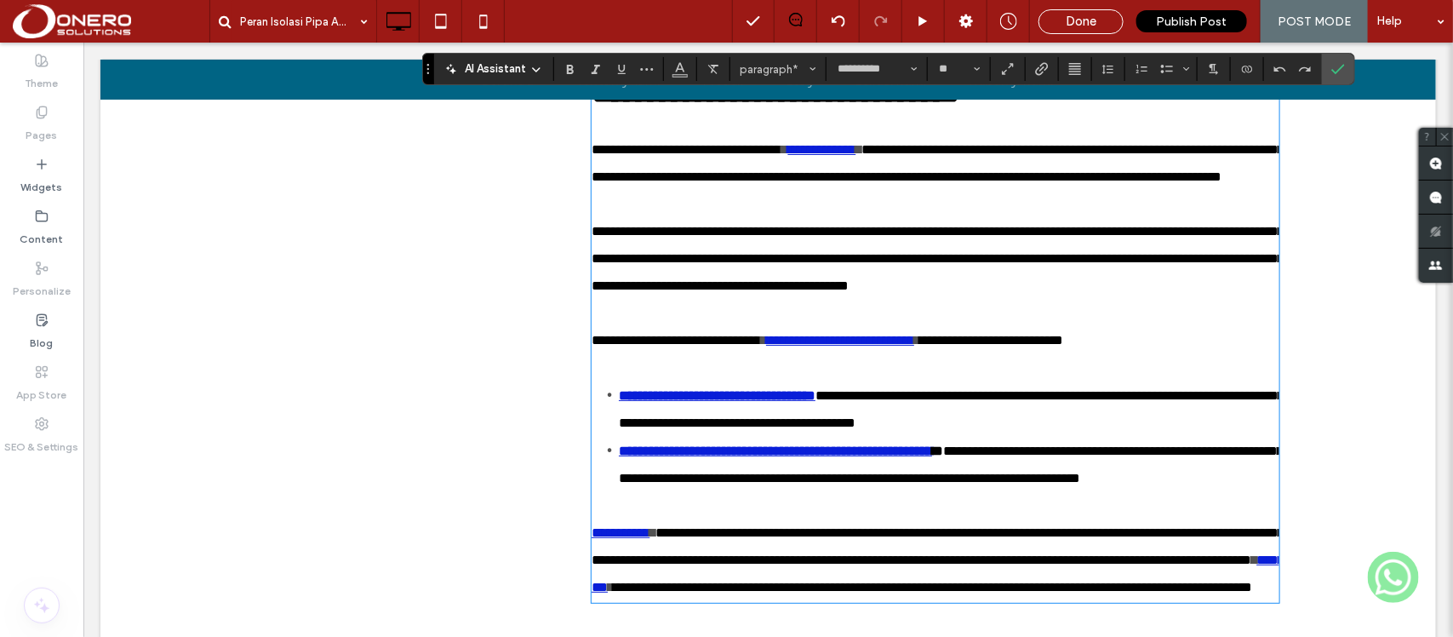
drag, startPoint x: 1179, startPoint y: 234, endPoint x: 656, endPoint y: 246, distance: 523.5
click at [1038, 70] on use "Link" at bounding box center [1042, 68] width 13 height 13
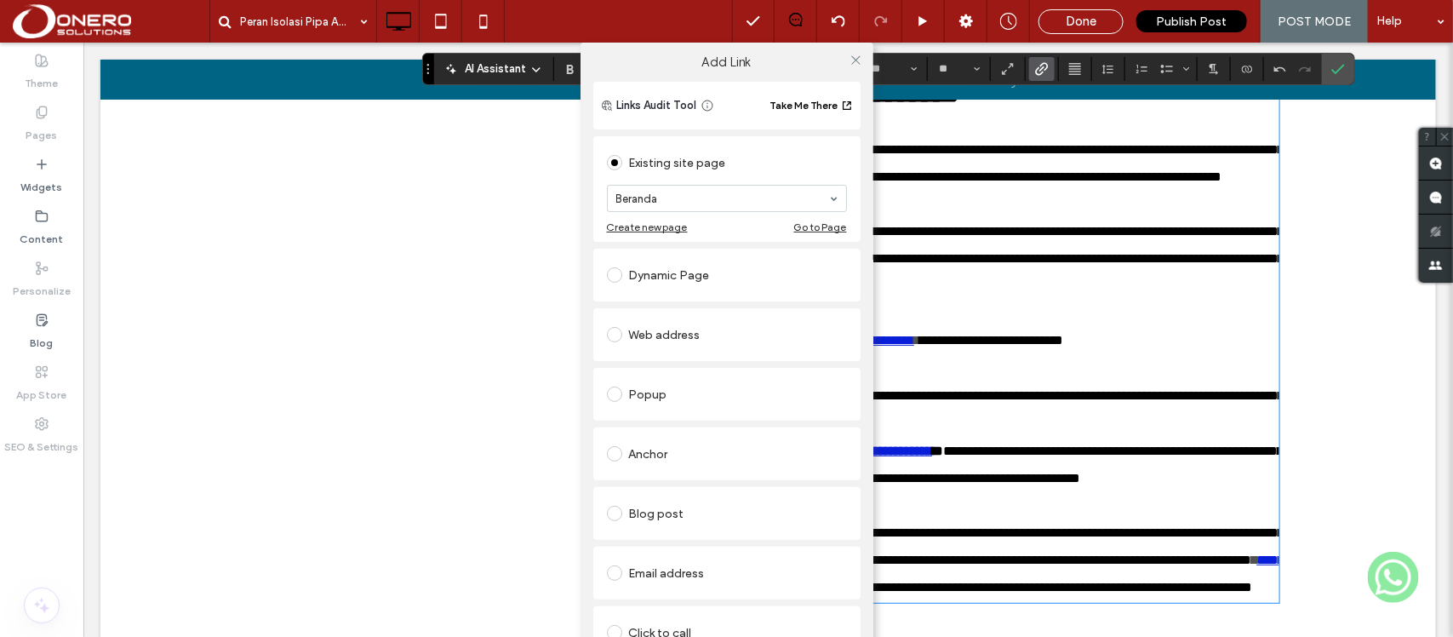
click at [641, 338] on div "Web address" at bounding box center [727, 334] width 240 height 27
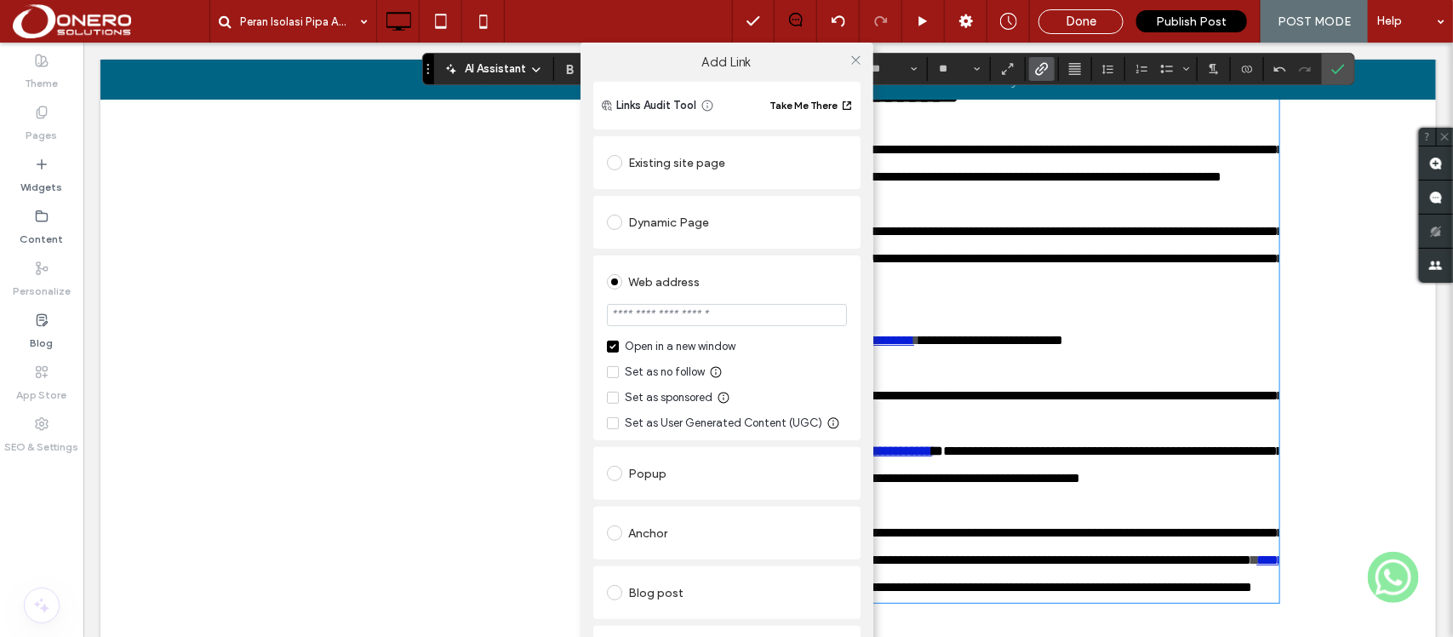
click at [645, 326] on input "url" at bounding box center [727, 315] width 240 height 22
paste input "**********"
type input "**********"
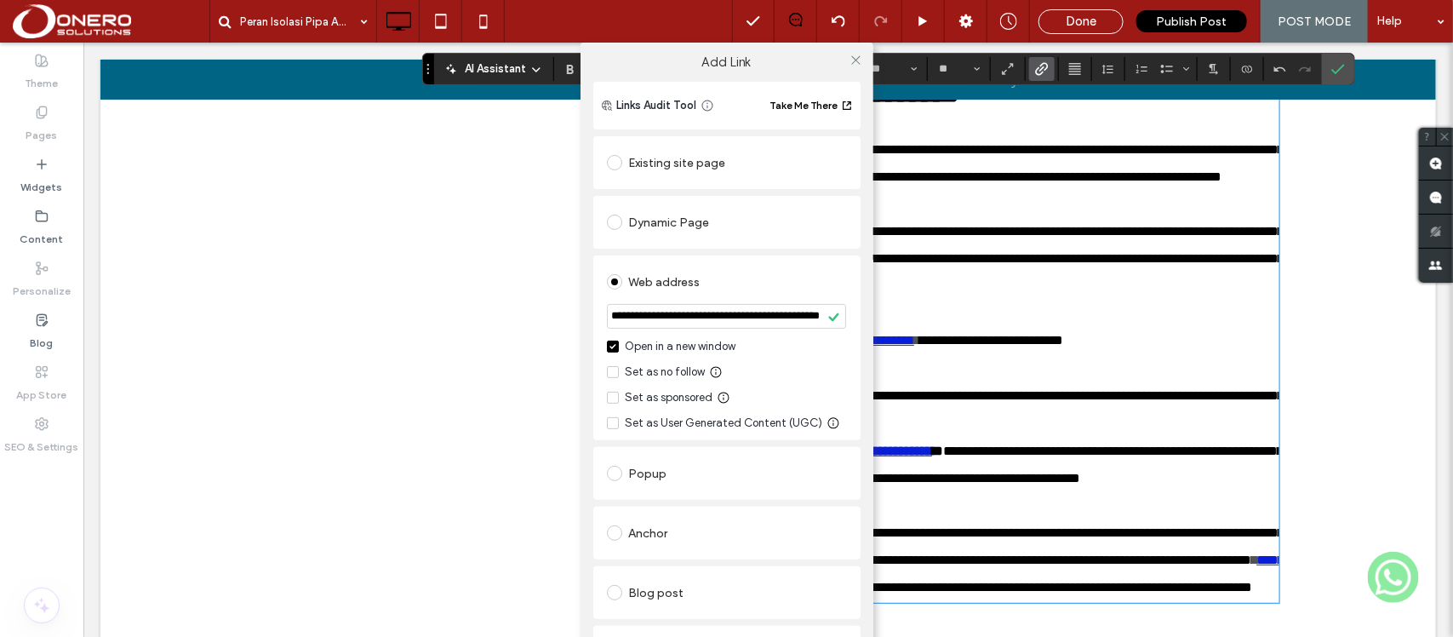
click at [780, 288] on div "Web address" at bounding box center [727, 281] width 240 height 27
click at [849, 57] on icon at bounding box center [855, 60] width 13 height 13
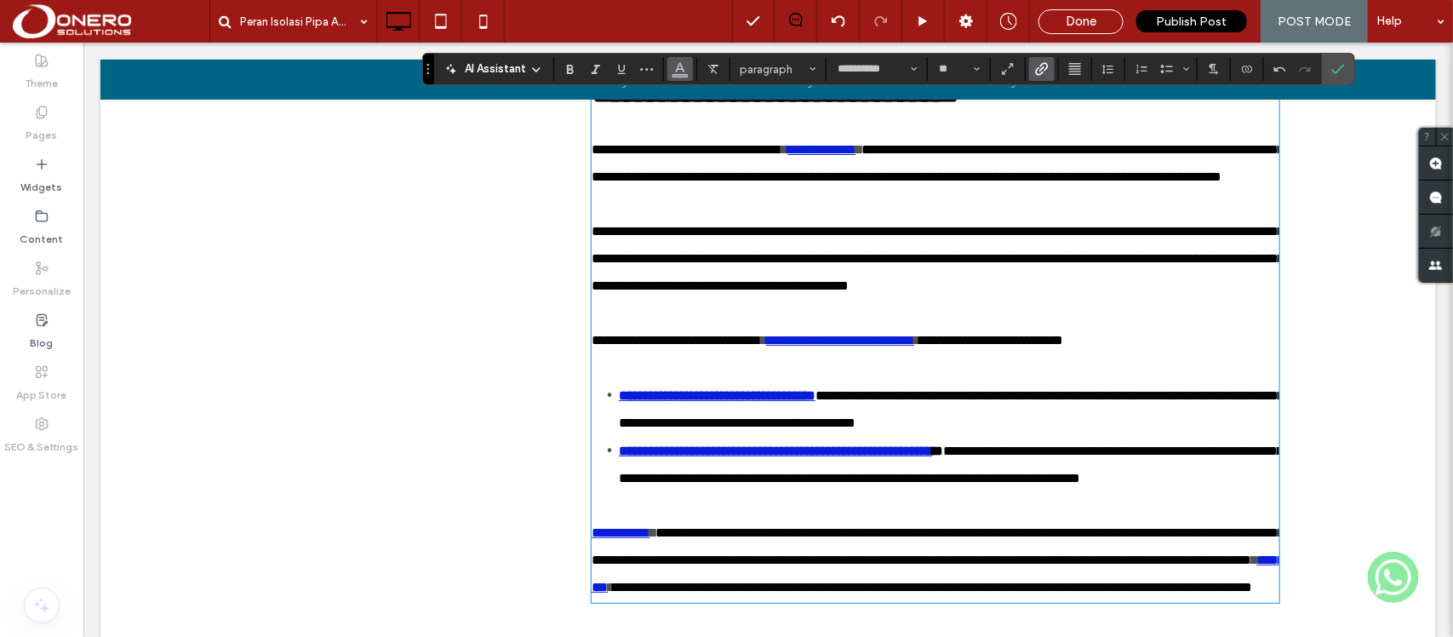
click at [674, 74] on span "Color" at bounding box center [680, 67] width 14 height 22
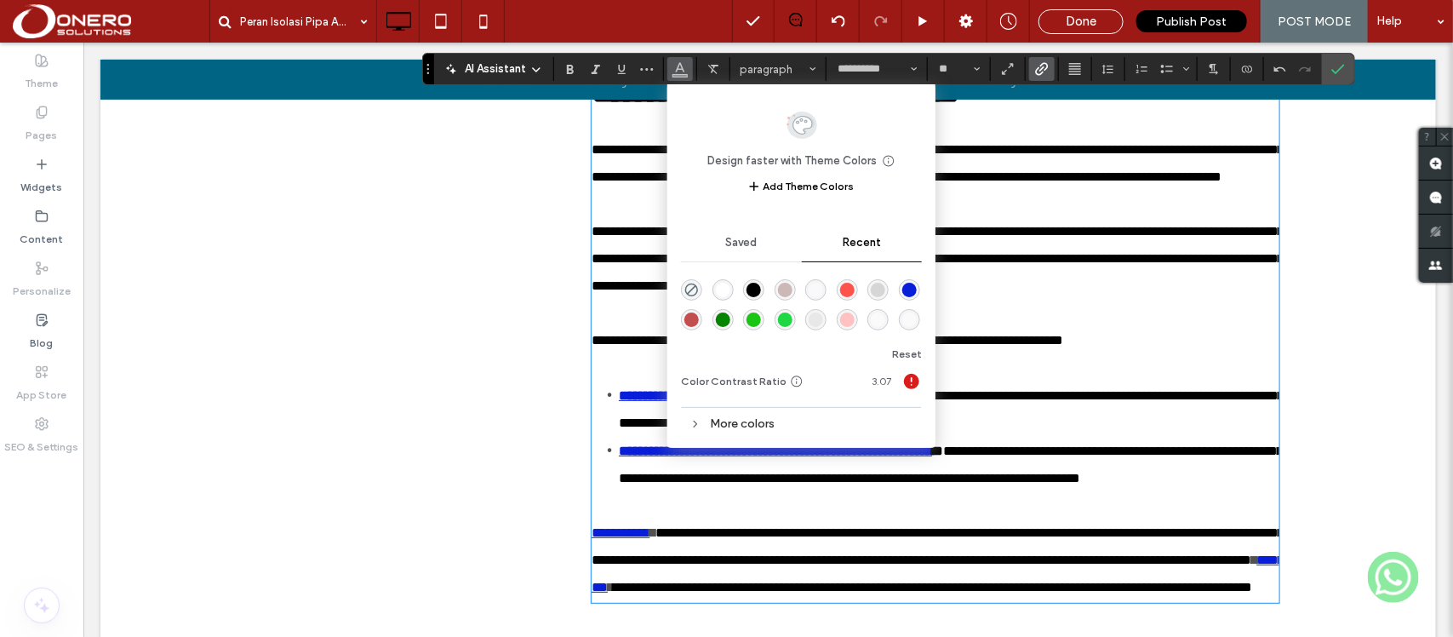
drag, startPoint x: 906, startPoint y: 283, endPoint x: 671, endPoint y: 133, distance: 279.0
click at [906, 283] on div "rgba(9, 30, 216, 1)" at bounding box center [909, 290] width 14 height 14
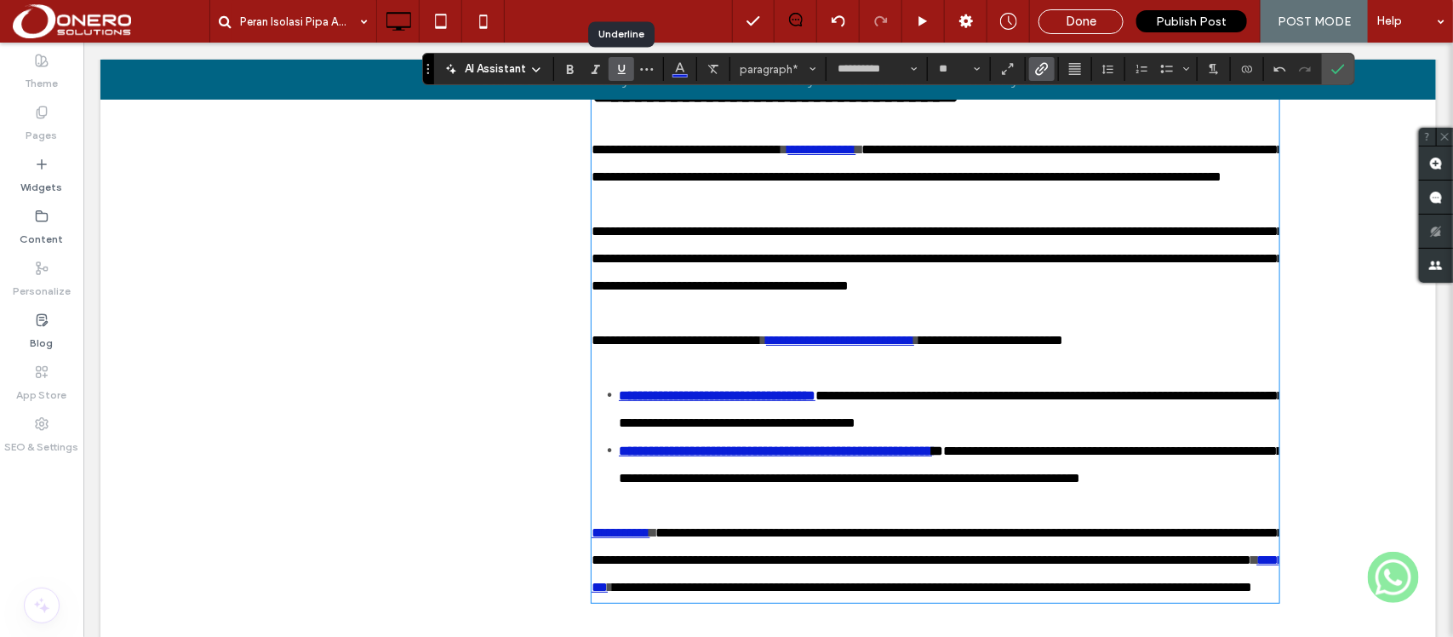
drag, startPoint x: 619, startPoint y: 64, endPoint x: 540, endPoint y: 245, distance: 197.4
click at [619, 64] on icon "Underline" at bounding box center [621, 69] width 14 height 14
drag, startPoint x: 887, startPoint y: 473, endPoint x: 631, endPoint y: 298, distance: 310.4
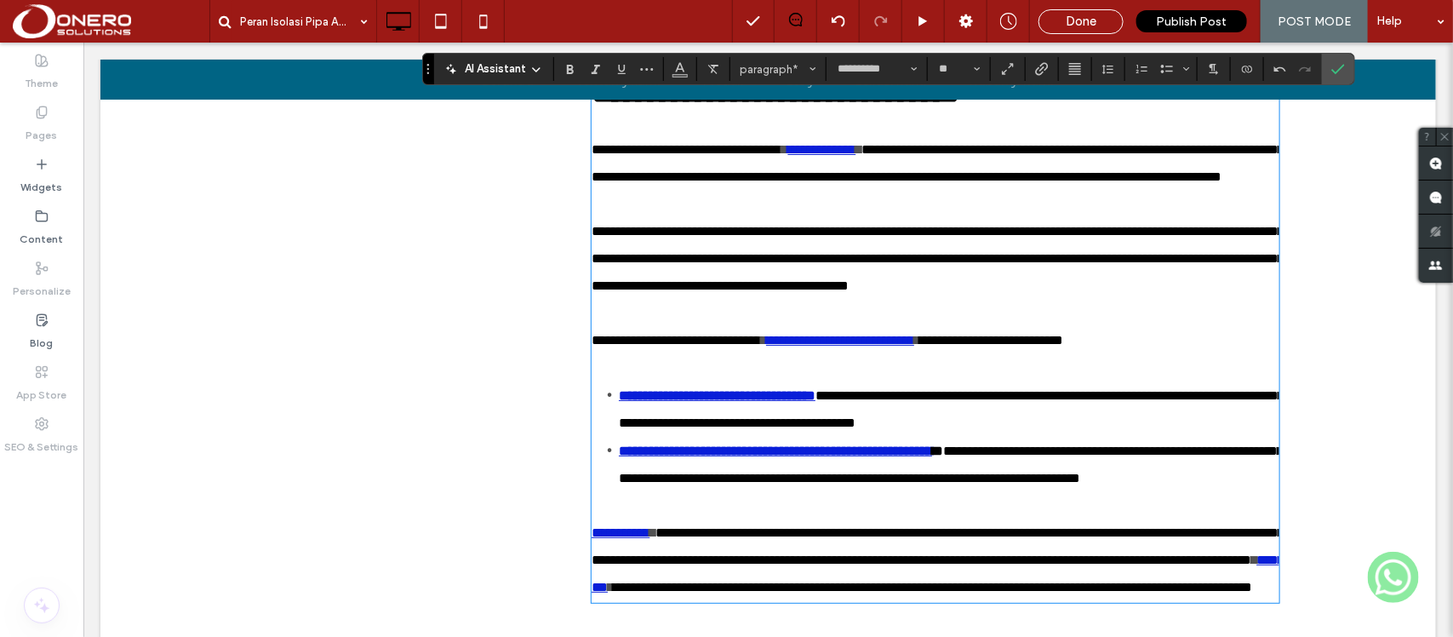
drag, startPoint x: 582, startPoint y: 289, endPoint x: 975, endPoint y: 485, distance: 439.2
click at [678, 65] on icon "Color" at bounding box center [680, 67] width 14 height 14
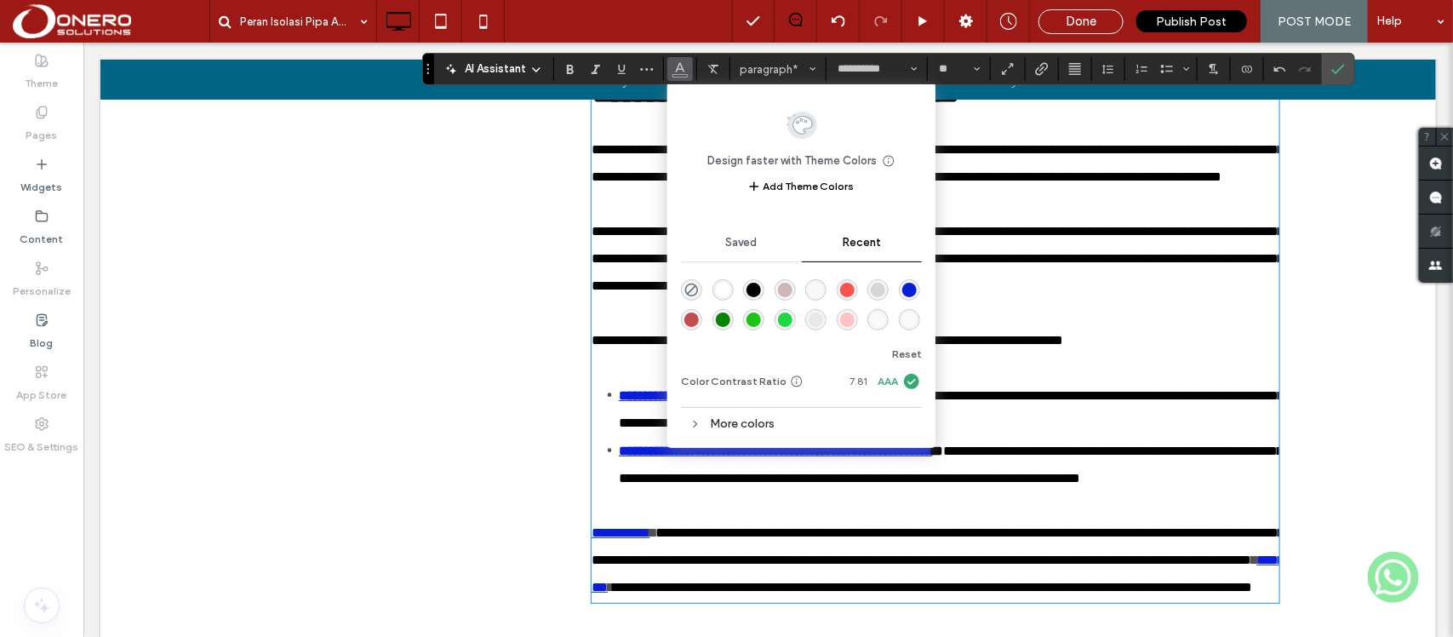
click at [755, 291] on div "rgba(0, 0, 0, 1)" at bounding box center [753, 290] width 14 height 14
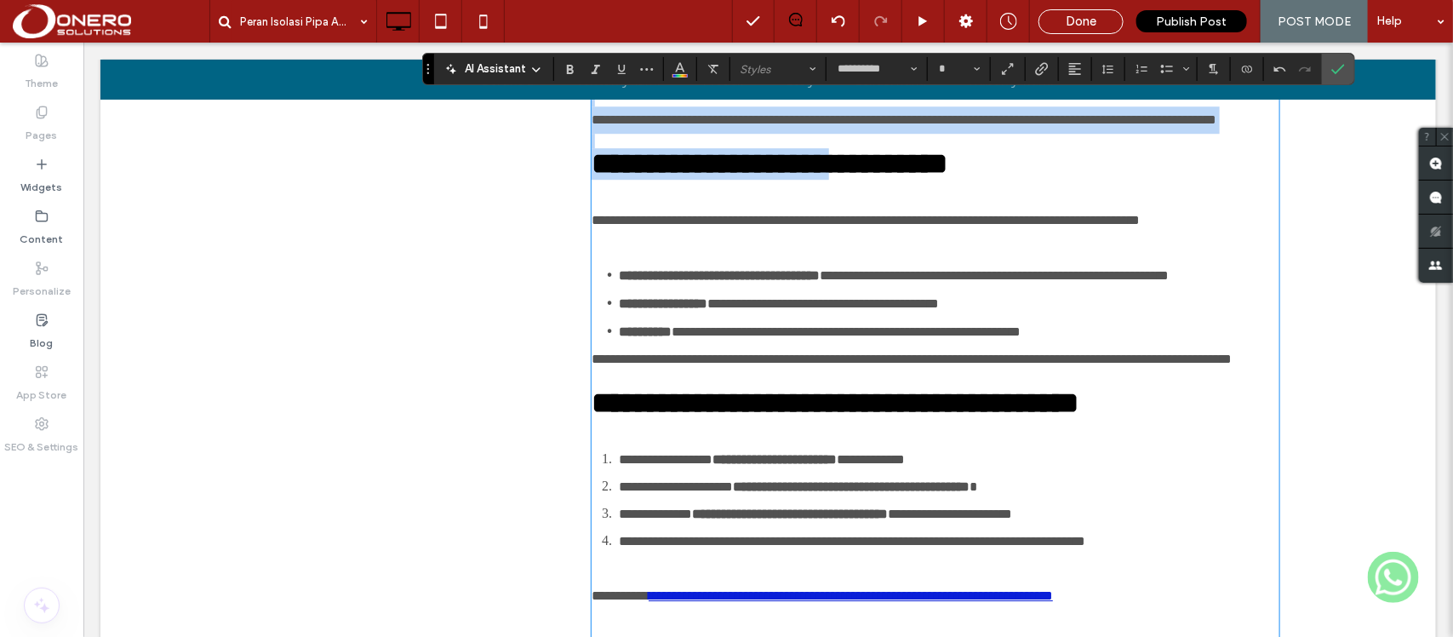
scroll to position [2703, 0]
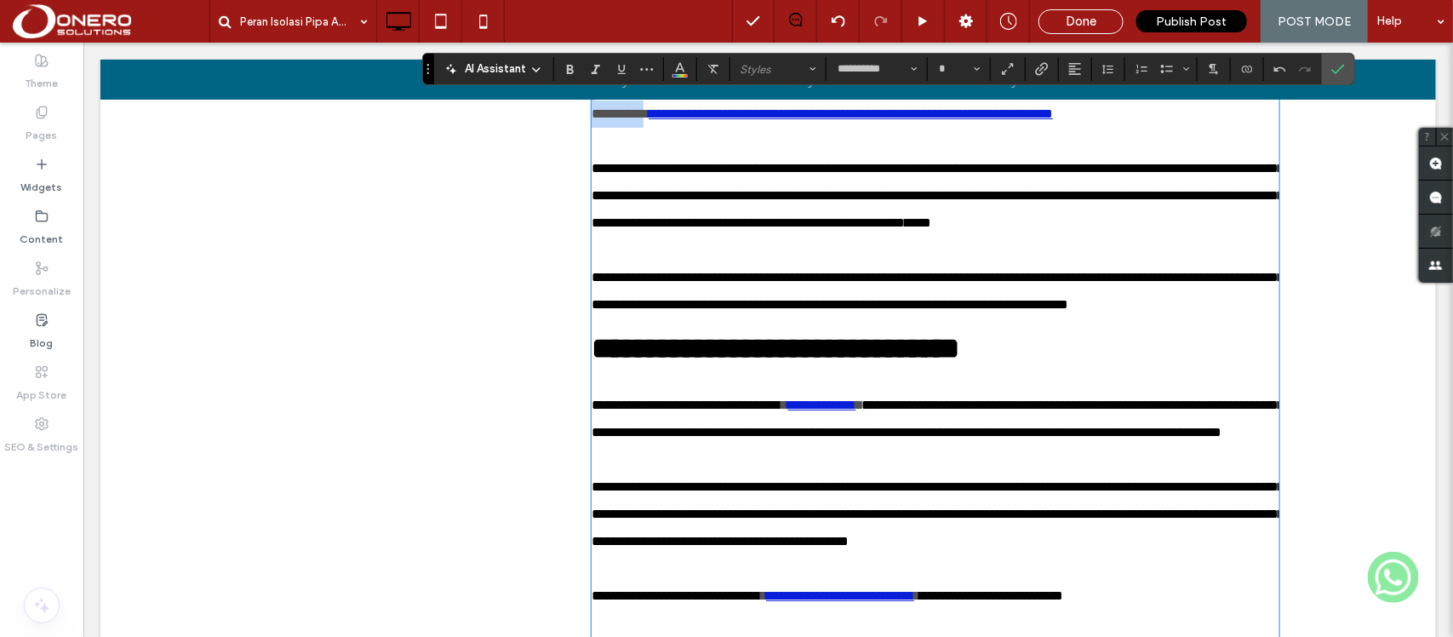
drag, startPoint x: 585, startPoint y: 282, endPoint x: 651, endPoint y: 482, distance: 211.5
click at [678, 61] on icon "Color" at bounding box center [680, 67] width 14 height 14
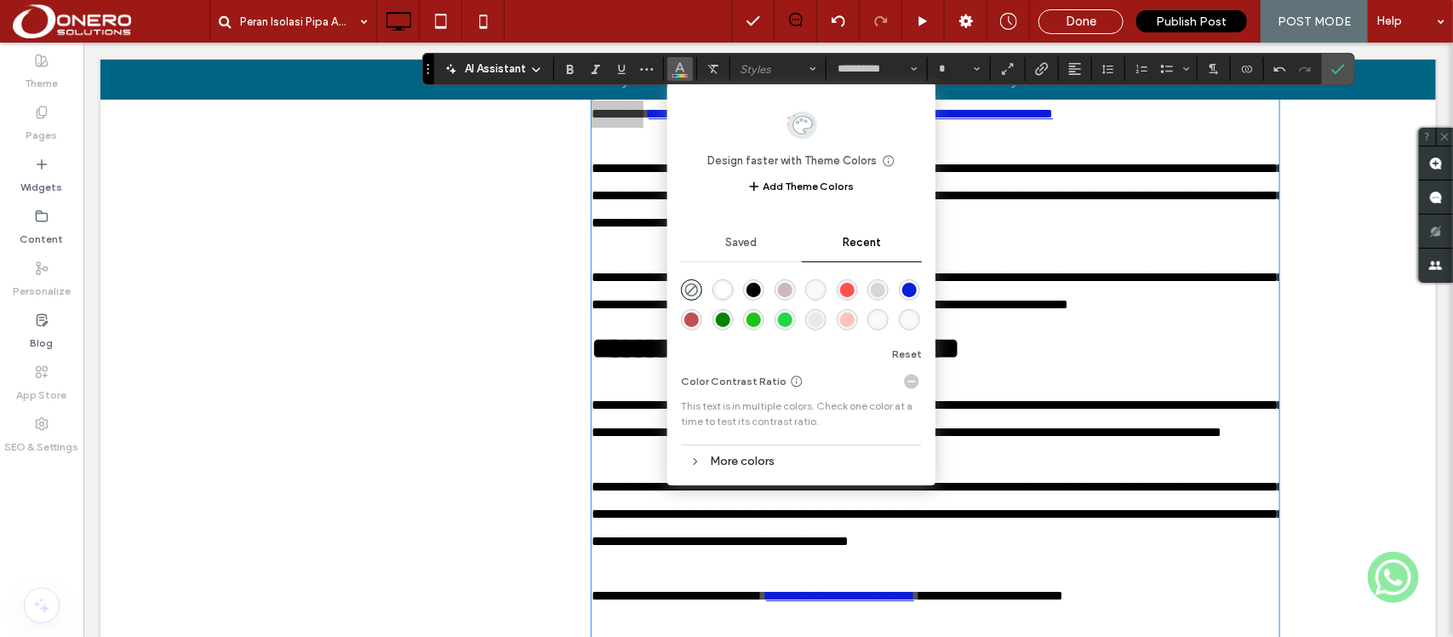
click at [756, 279] on div "rgba(0, 0, 0, 1)" at bounding box center [753, 289] width 21 height 21
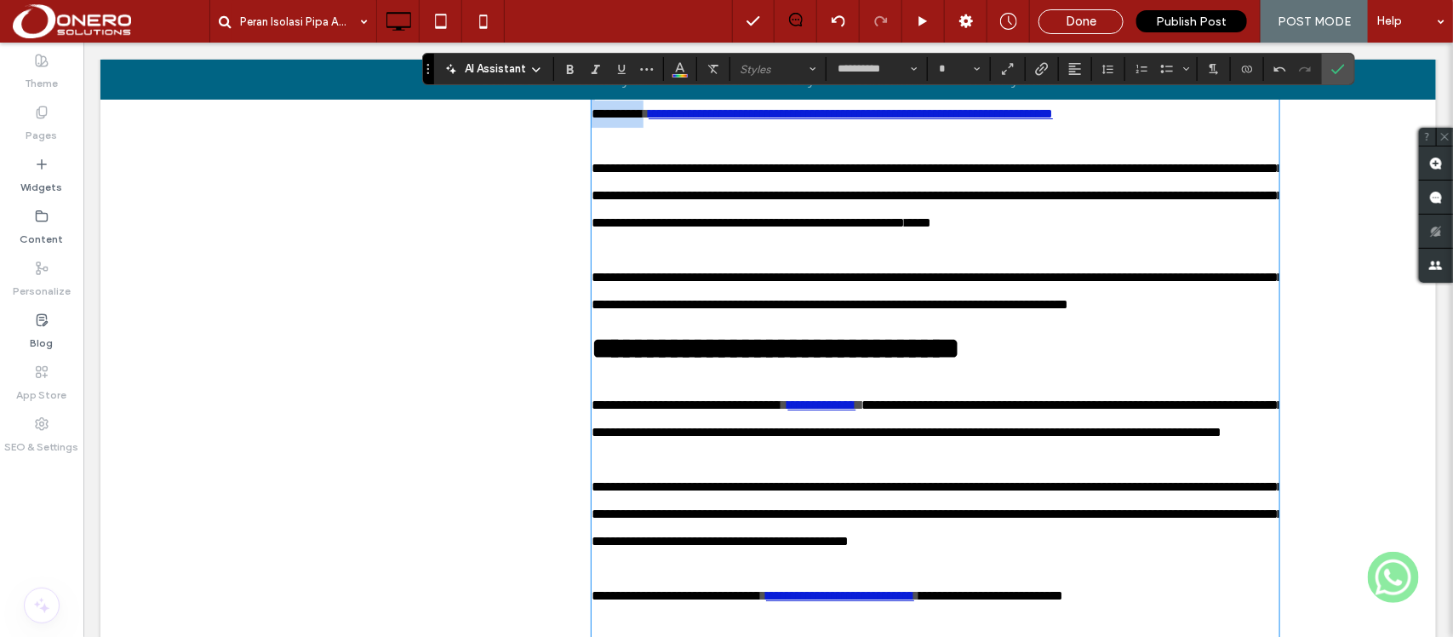
scroll to position [2567, 0]
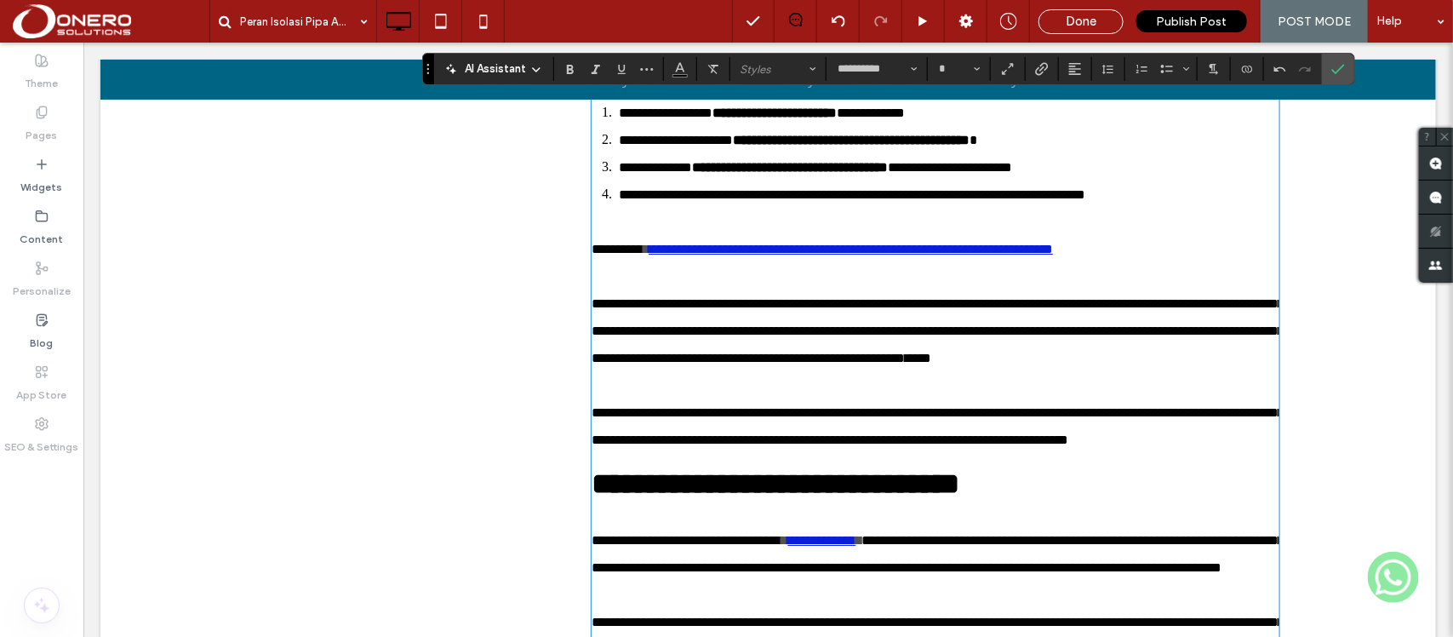
type input "**"
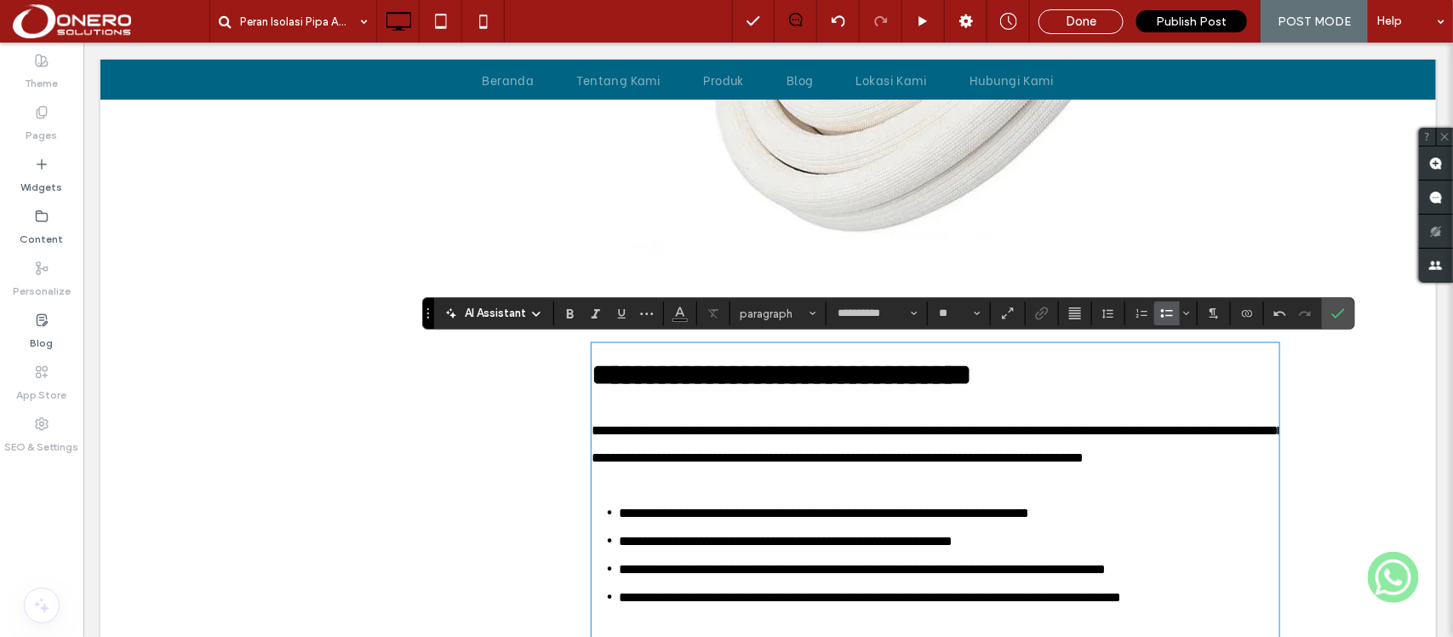
scroll to position [1110, 0]
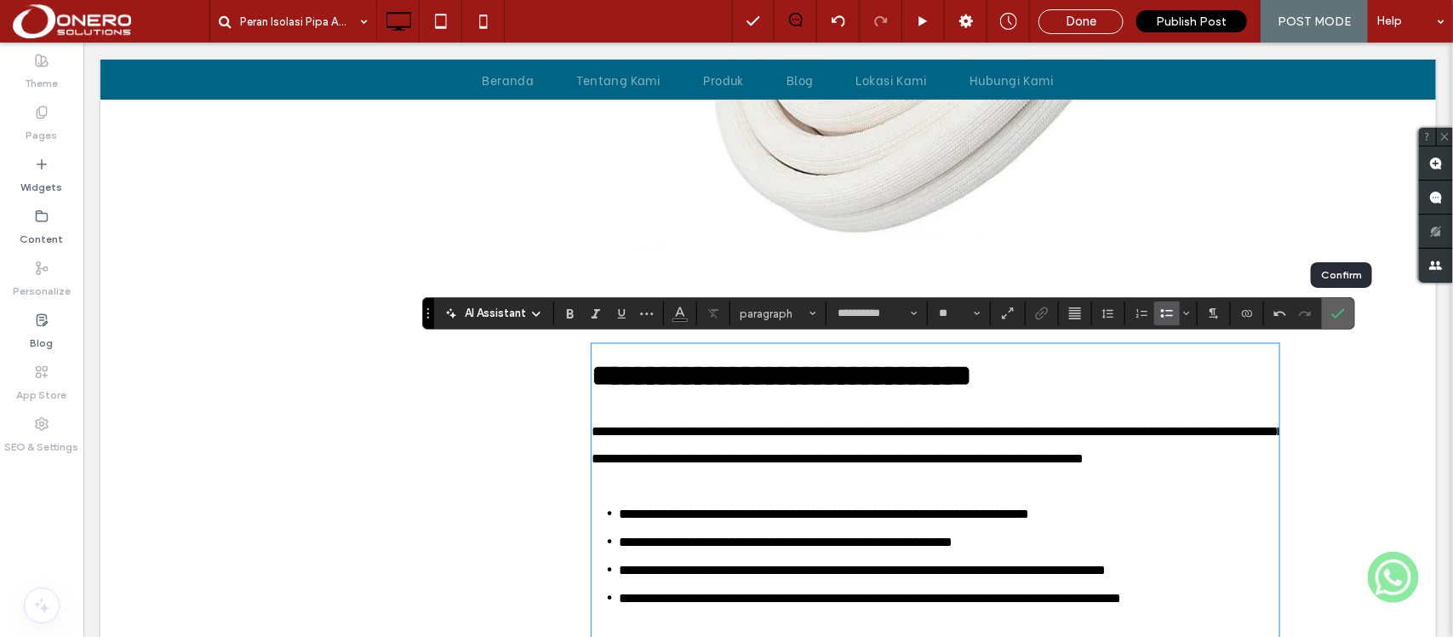
click at [1338, 309] on icon "Confirm" at bounding box center [1338, 313] width 14 height 14
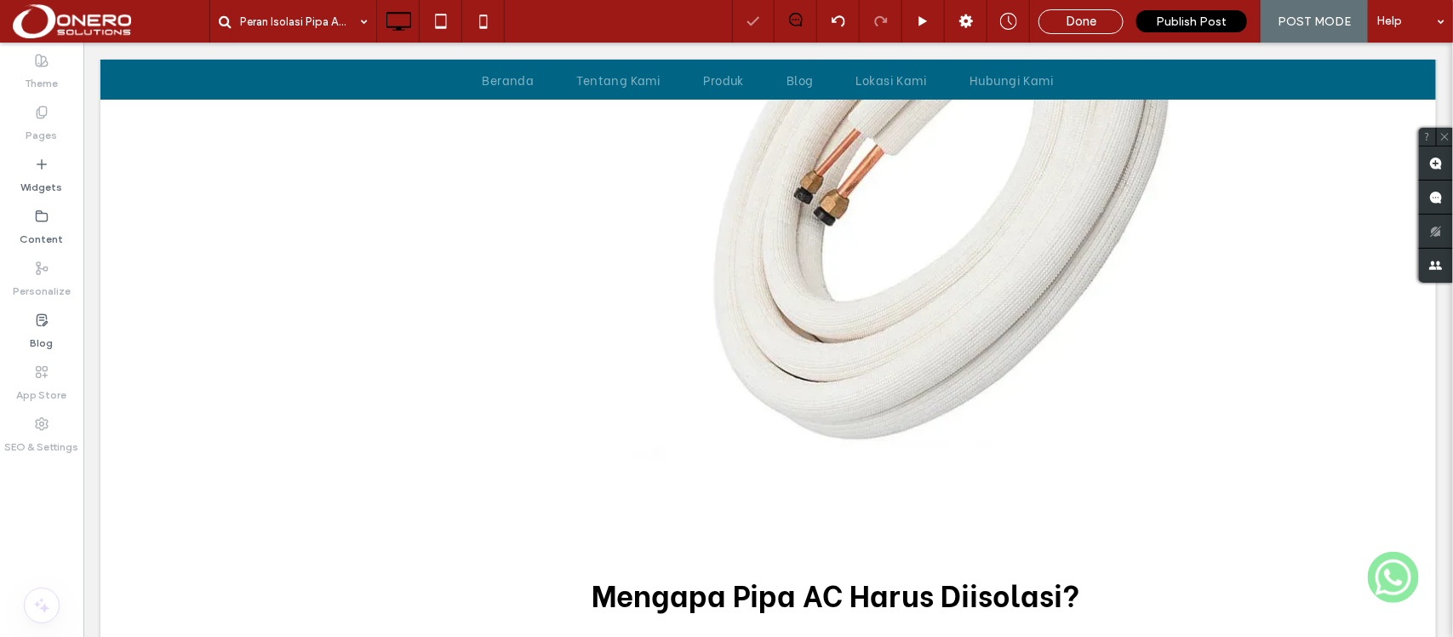
scroll to position [903, 0]
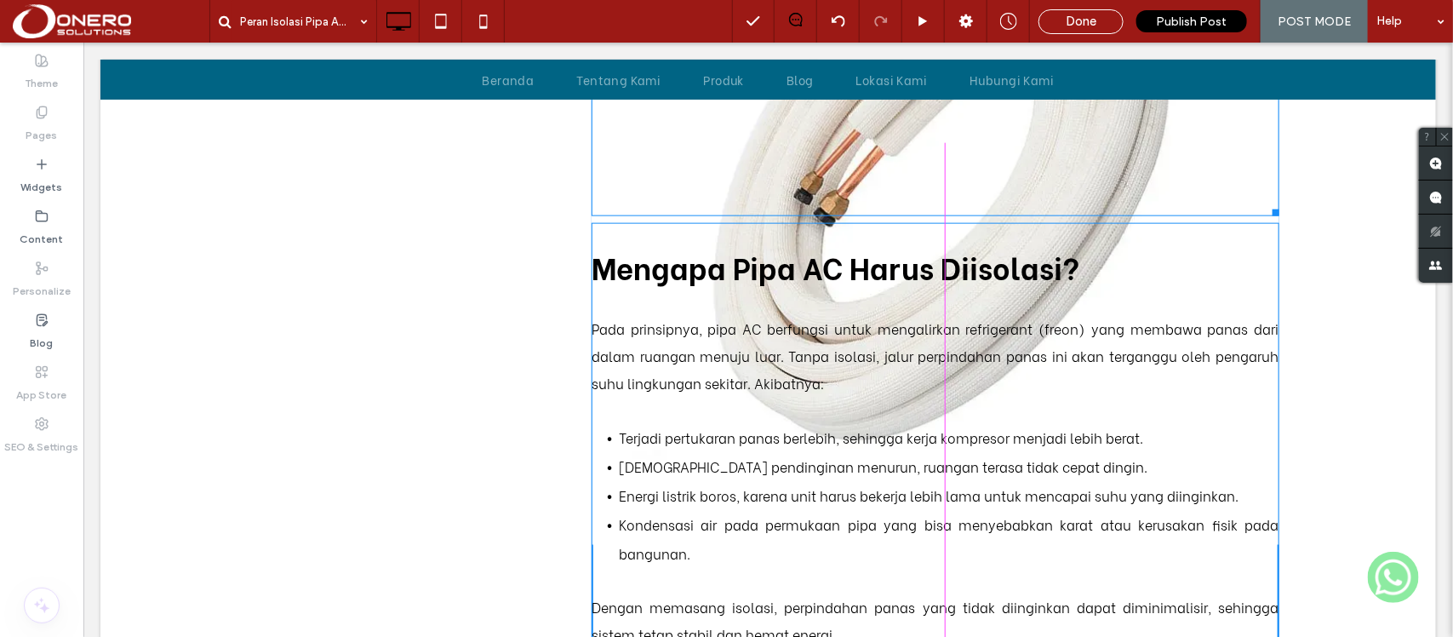
drag, startPoint x: 1264, startPoint y: 536, endPoint x: 1099, endPoint y: 388, distance: 221.1
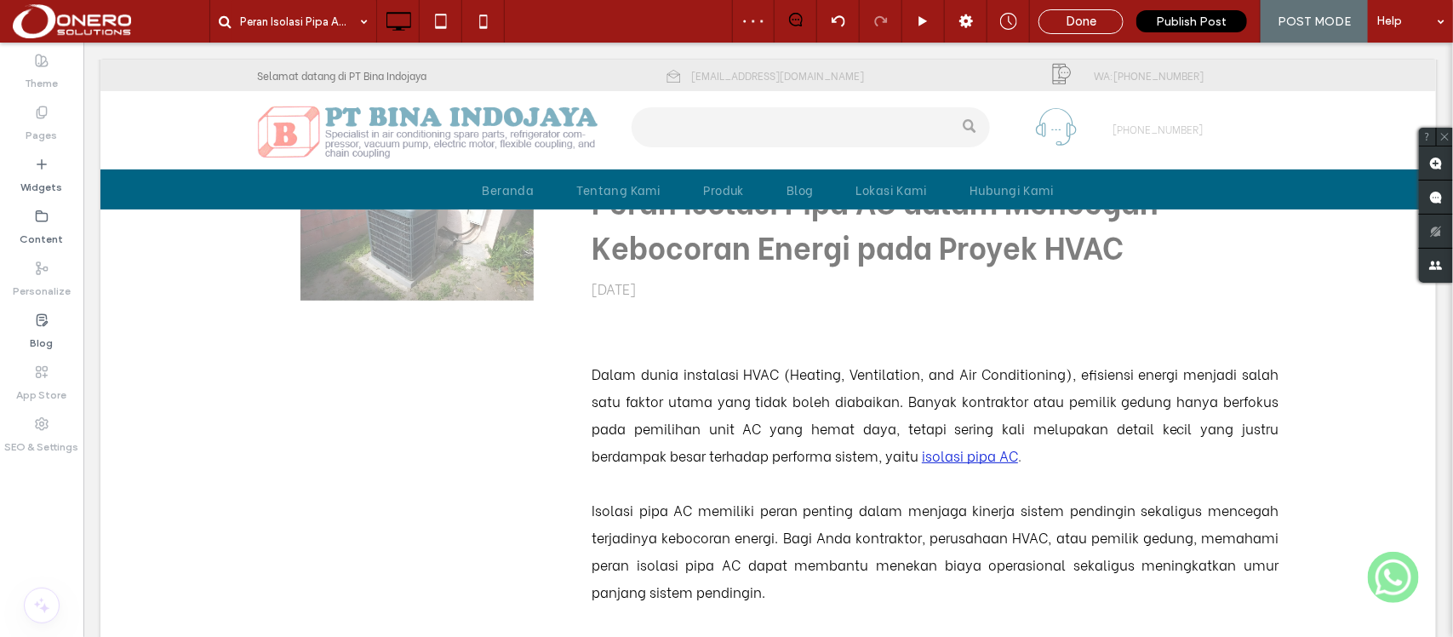
scroll to position [74, 0]
click at [970, 26] on icon at bounding box center [965, 21] width 17 height 17
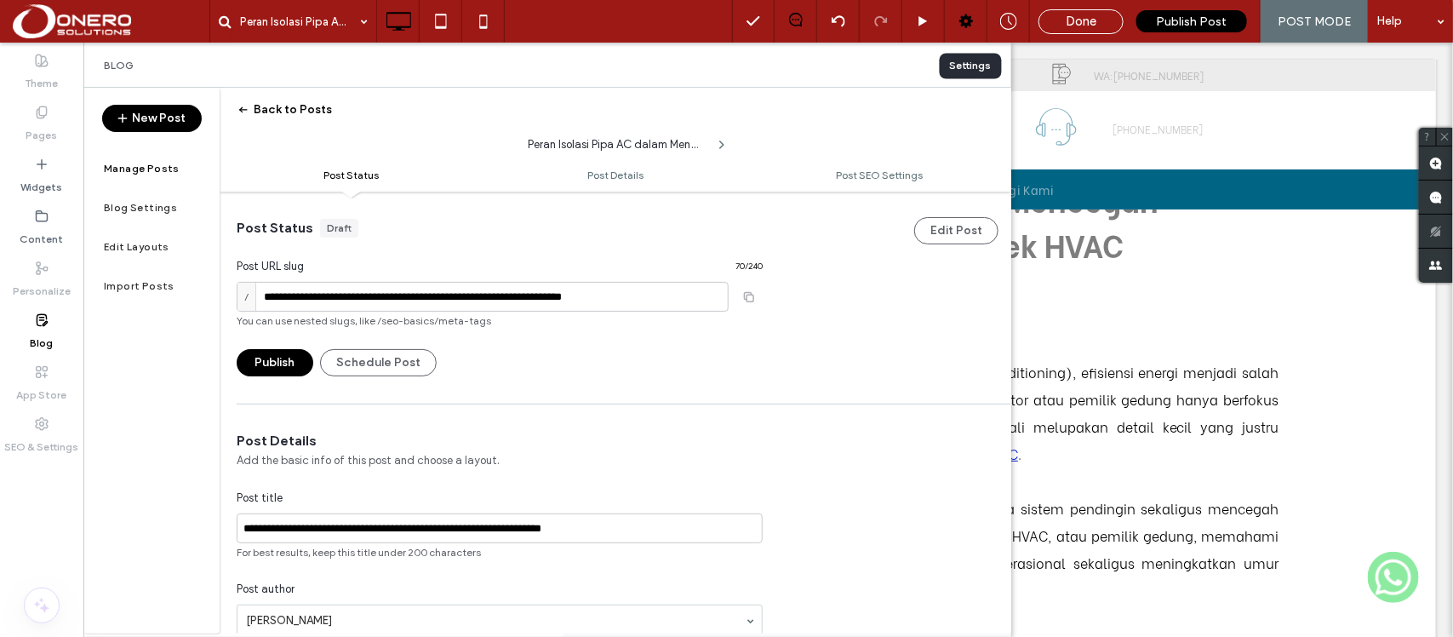
scroll to position [1, 0]
drag, startPoint x: 380, startPoint y: 296, endPoint x: 779, endPoint y: 320, distance: 399.8
click at [779, 320] on div "**********" at bounding box center [615, 283] width 791 height 185
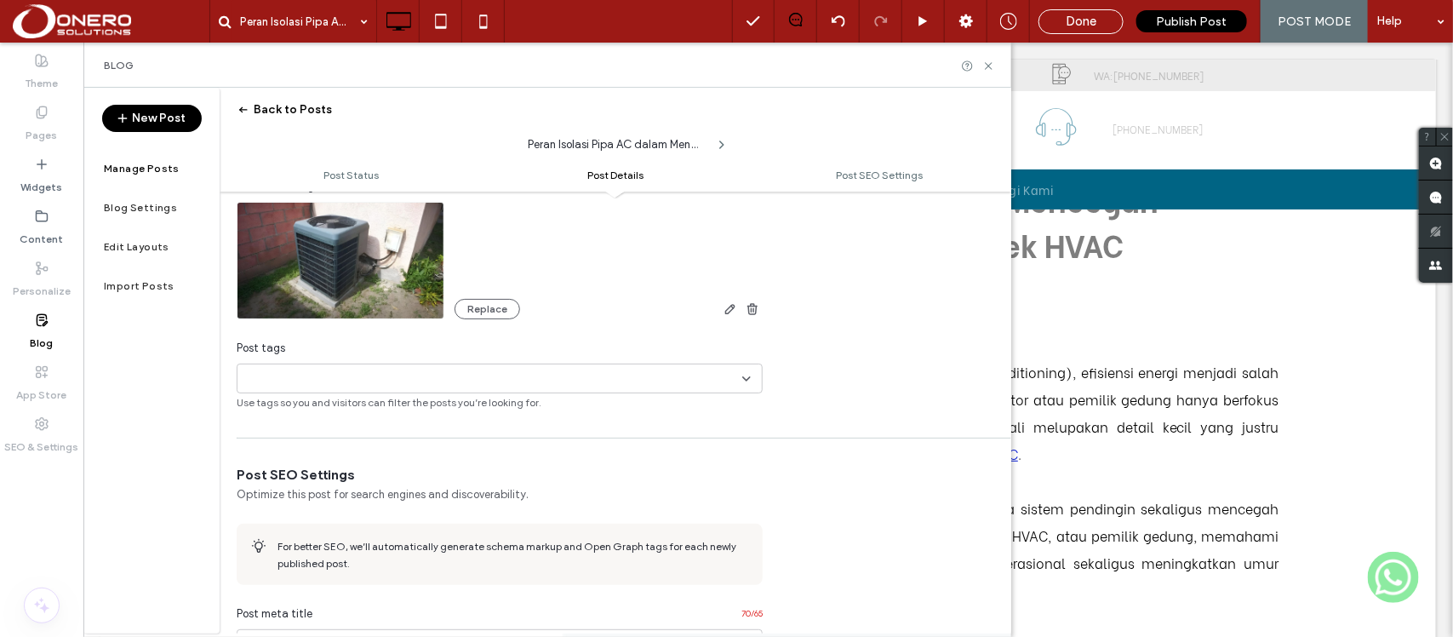
scroll to position [482, 0]
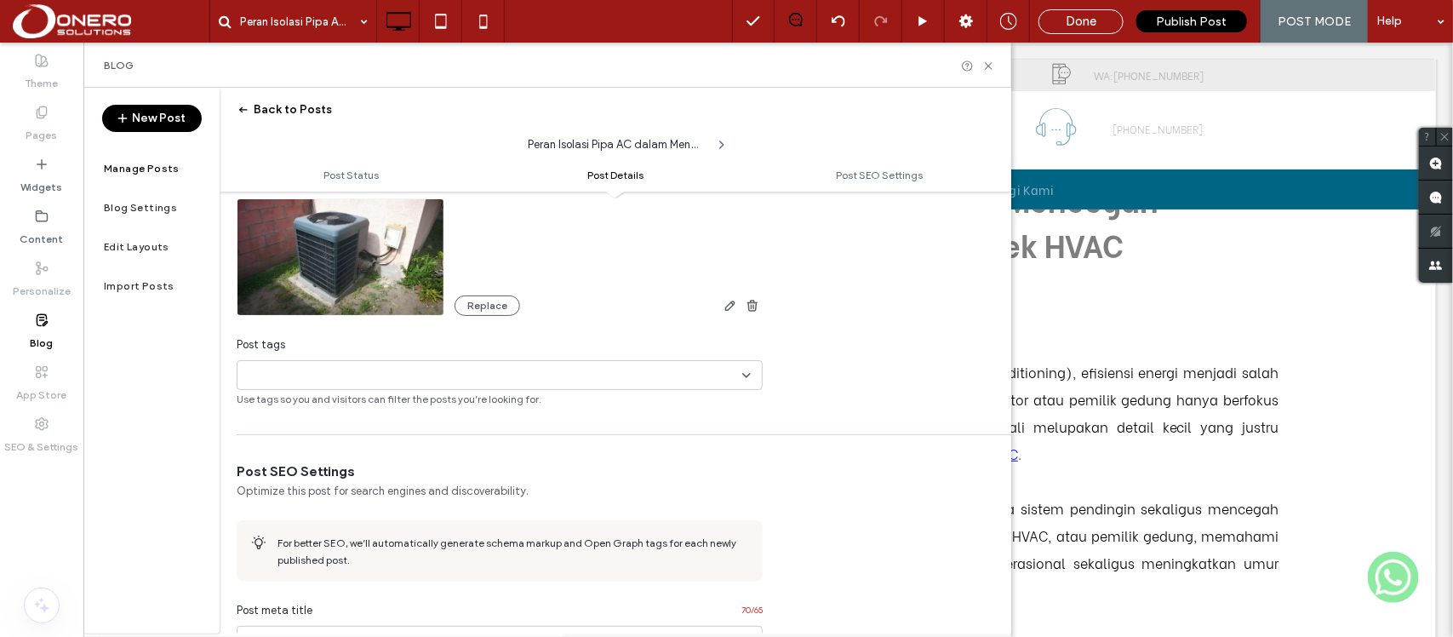
type input "**********"
click at [717, 377] on div "+0 +0" at bounding box center [493, 375] width 498 height 28
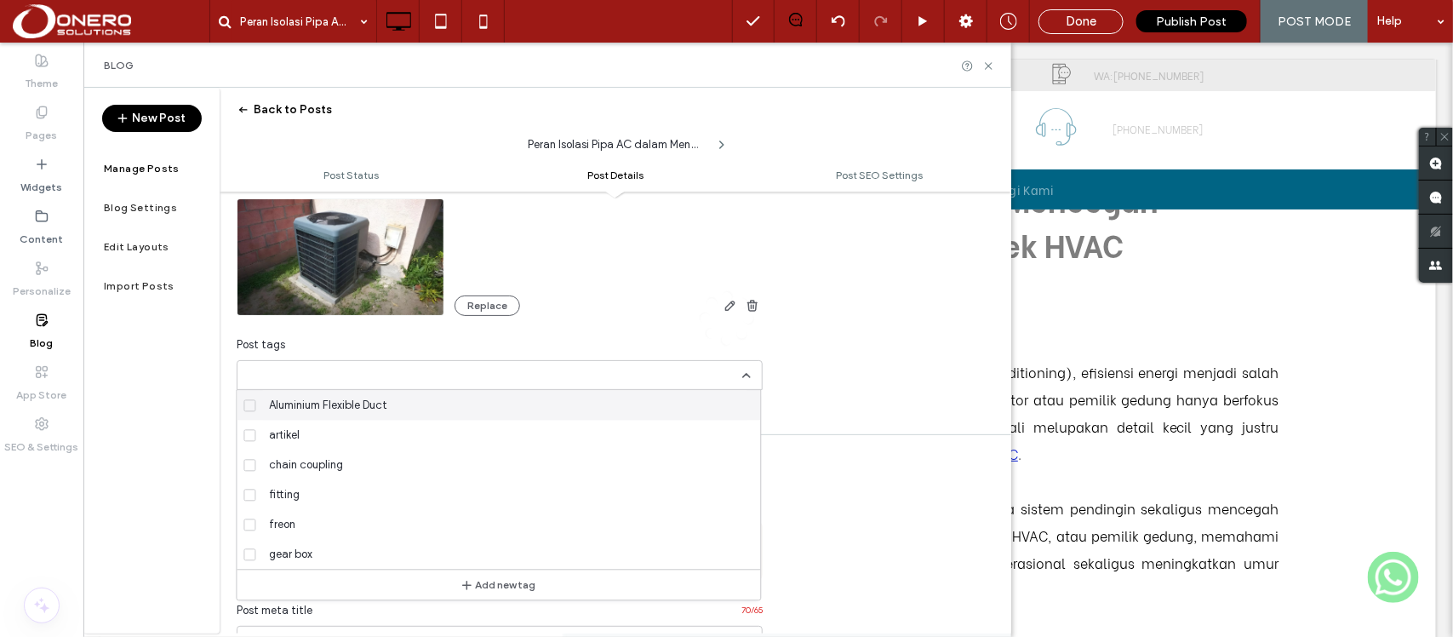
click at [248, 430] on div at bounding box center [726, 318] width 1453 height 637
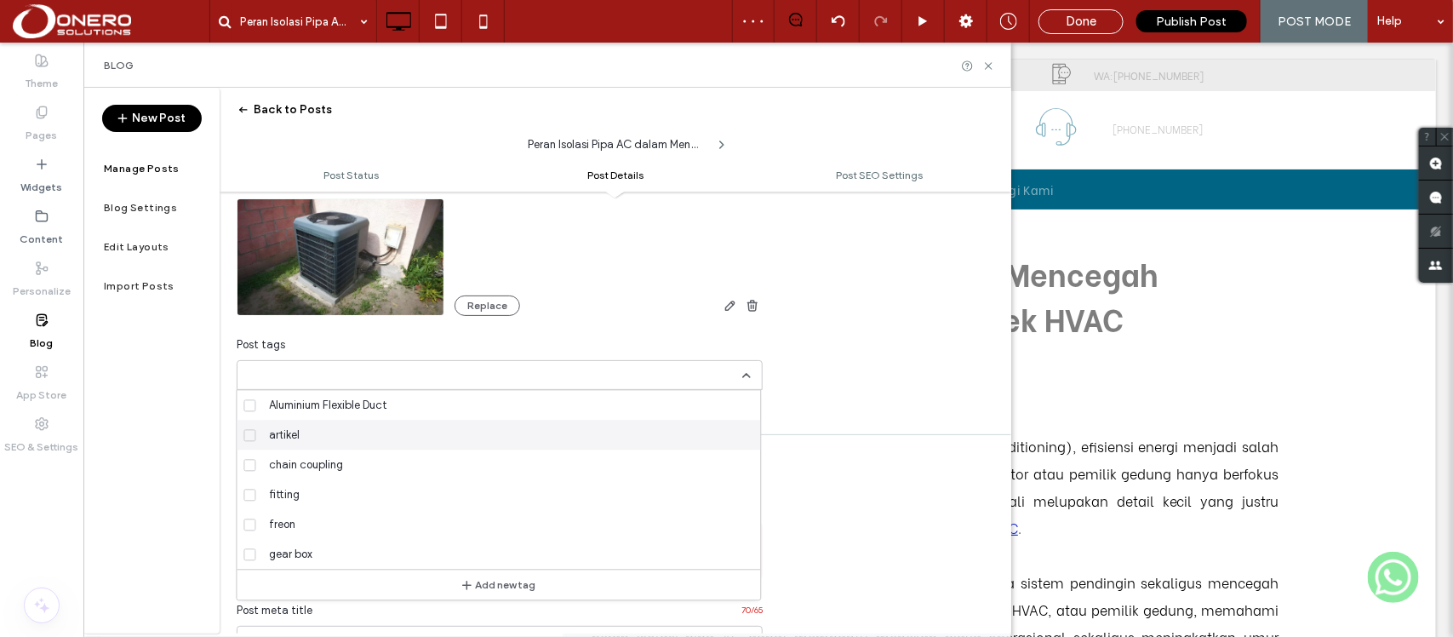
click at [247, 438] on span at bounding box center [250, 435] width 12 height 12
click at [743, 381] on div "**********" at bounding box center [726, 318] width 1453 height 637
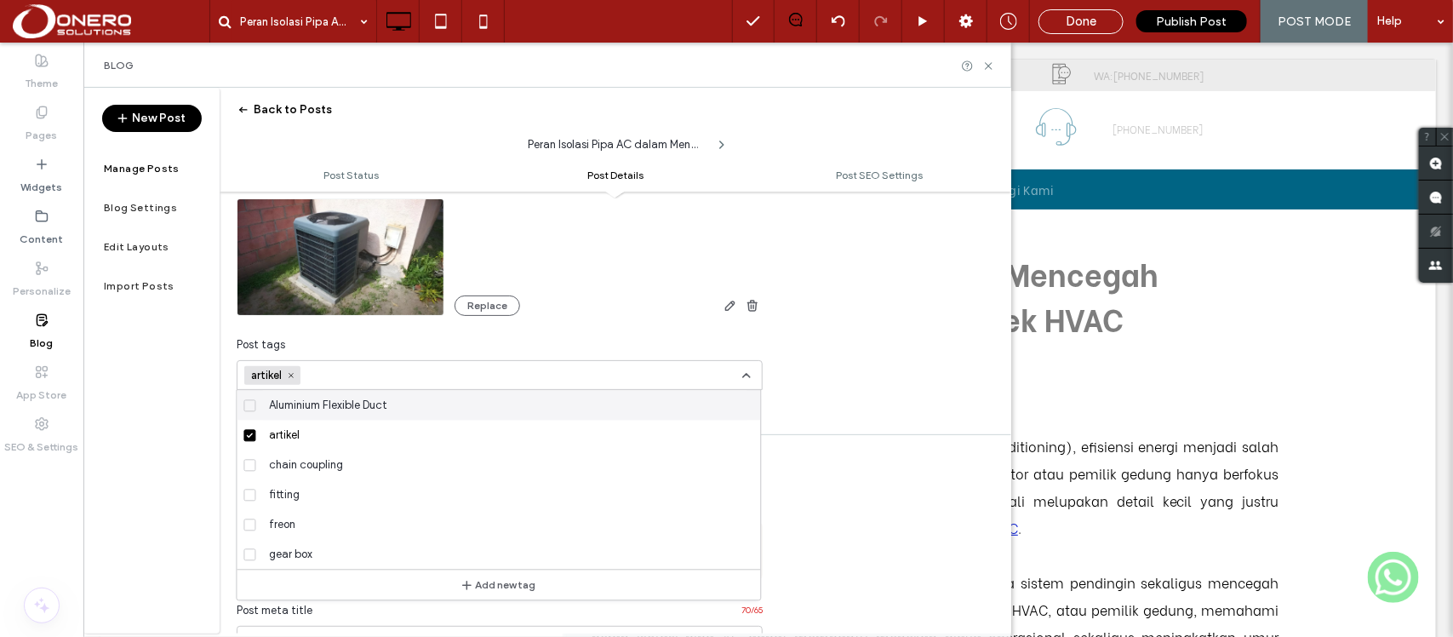
click at [743, 373] on icon at bounding box center [746, 375] width 14 height 14
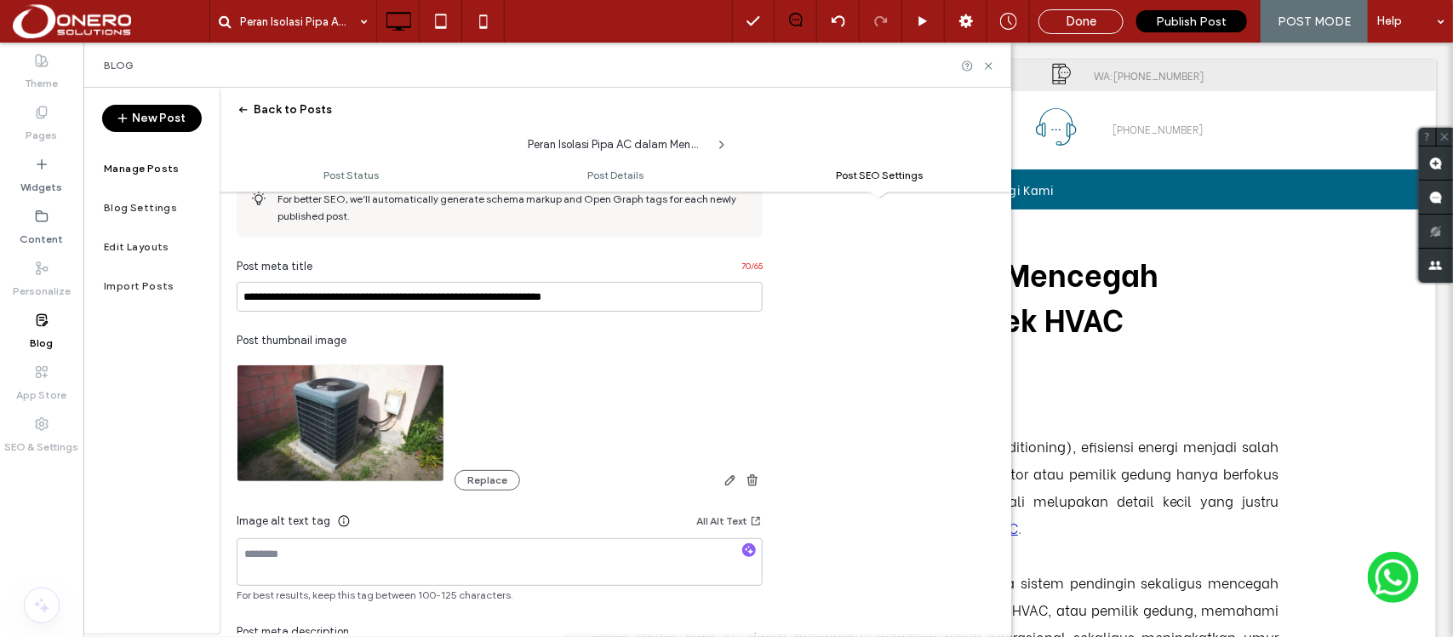
scroll to position [828, 0]
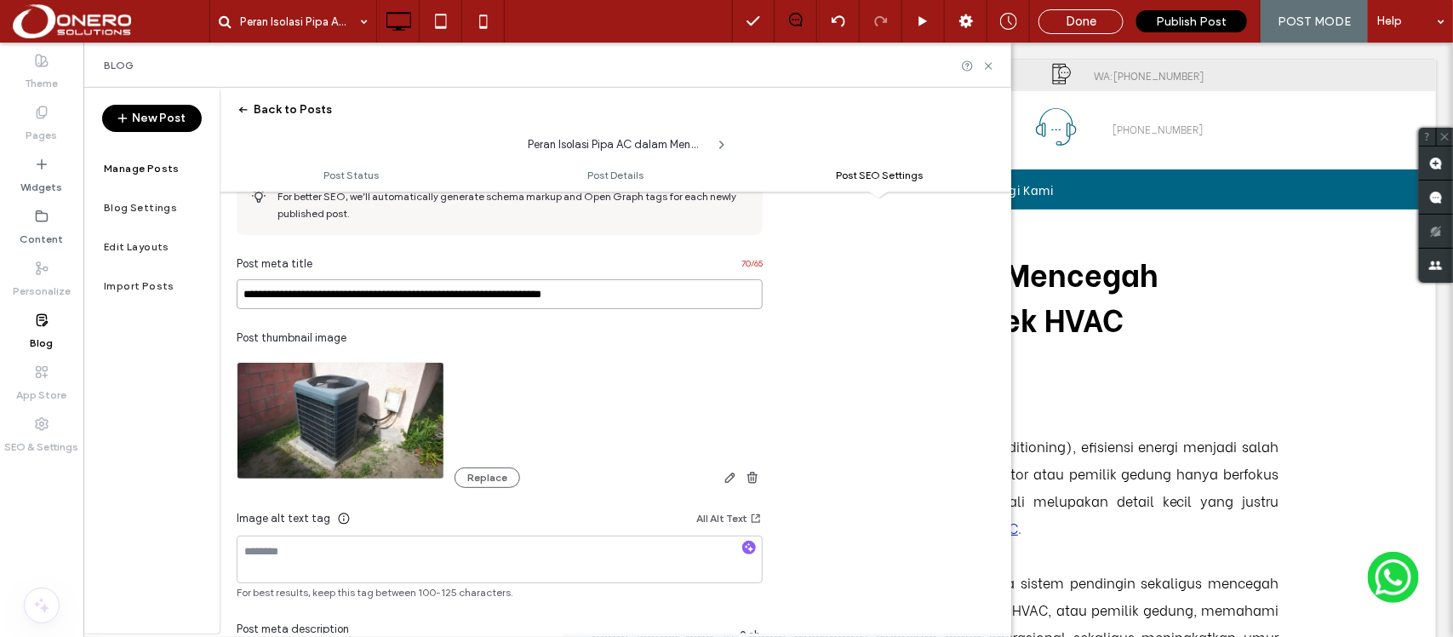
click at [577, 300] on input "**********" at bounding box center [500, 294] width 526 height 30
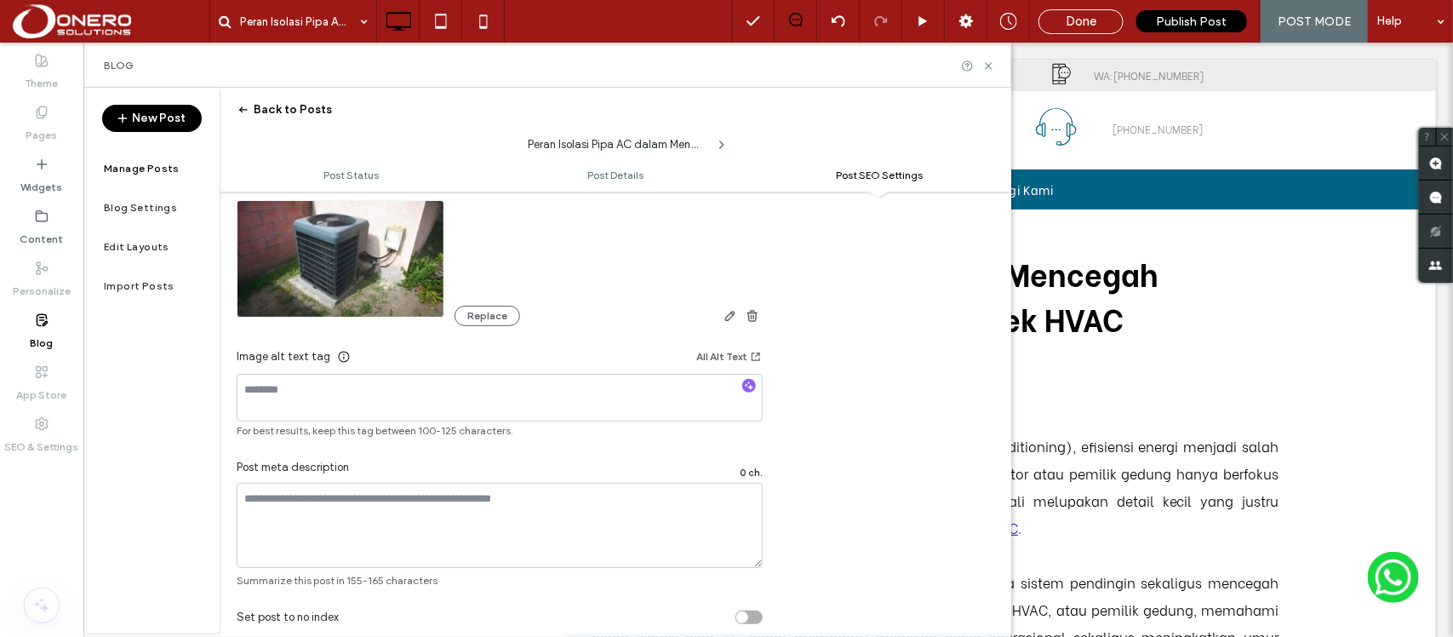
scroll to position [991, 0]
type input "**********"
click at [630, 397] on textarea at bounding box center [500, 396] width 526 height 48
click at [431, 404] on textarea at bounding box center [500, 396] width 526 height 48
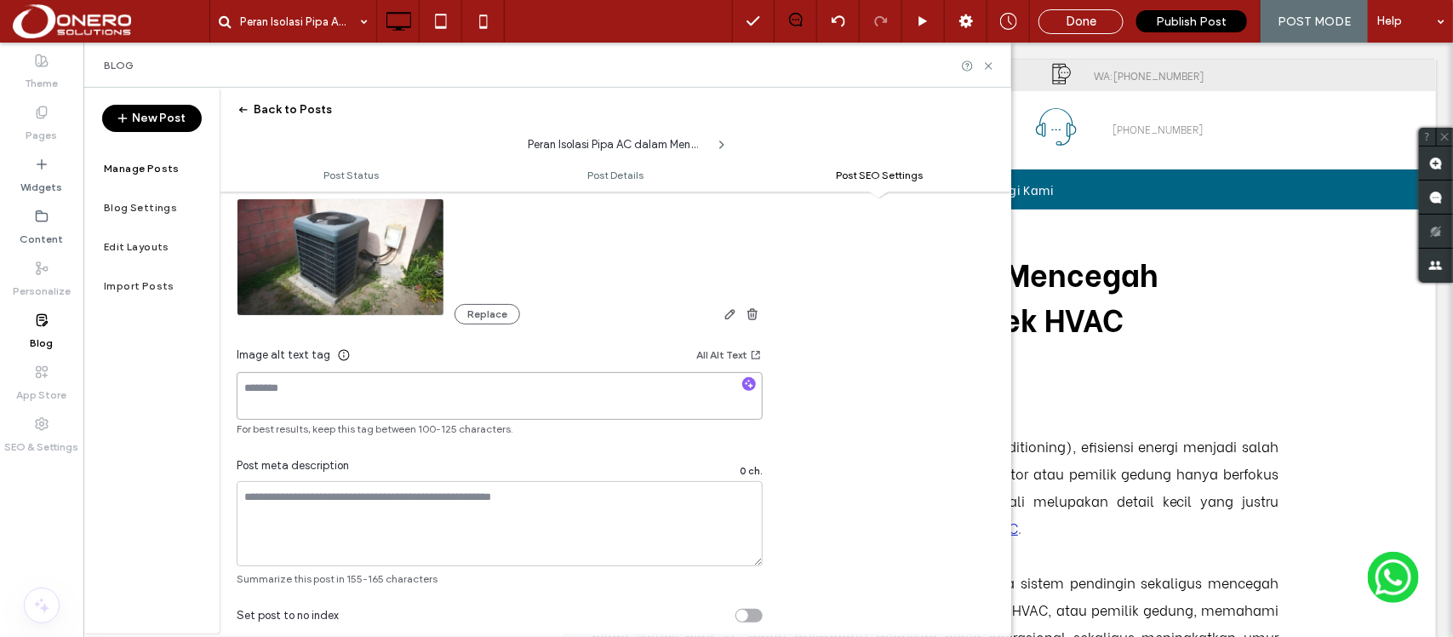
paste textarea "**********"
type textarea "**********"
click at [288, 502] on textarea at bounding box center [500, 523] width 526 height 85
paste textarea "**********"
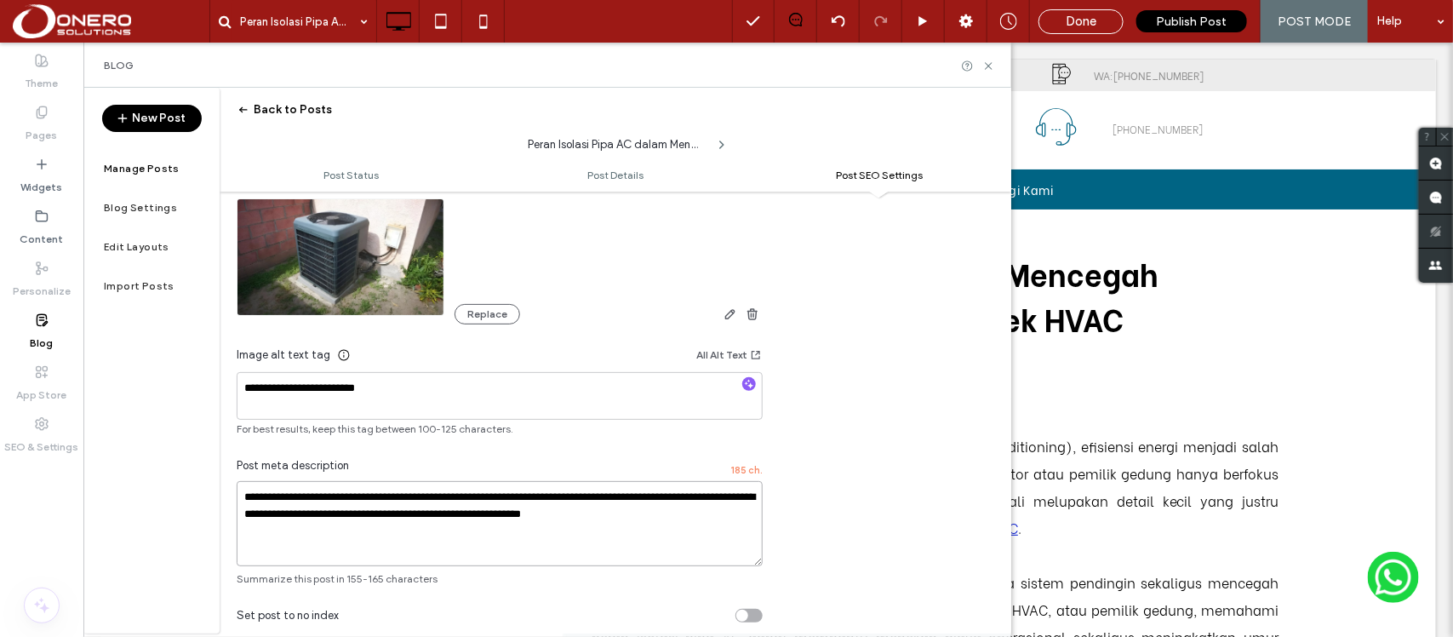
click at [491, 517] on textarea "**********" at bounding box center [500, 523] width 526 height 85
click at [637, 513] on textarea "**********" at bounding box center [500, 523] width 526 height 85
click at [596, 521] on textarea "**********" at bounding box center [500, 523] width 526 height 85
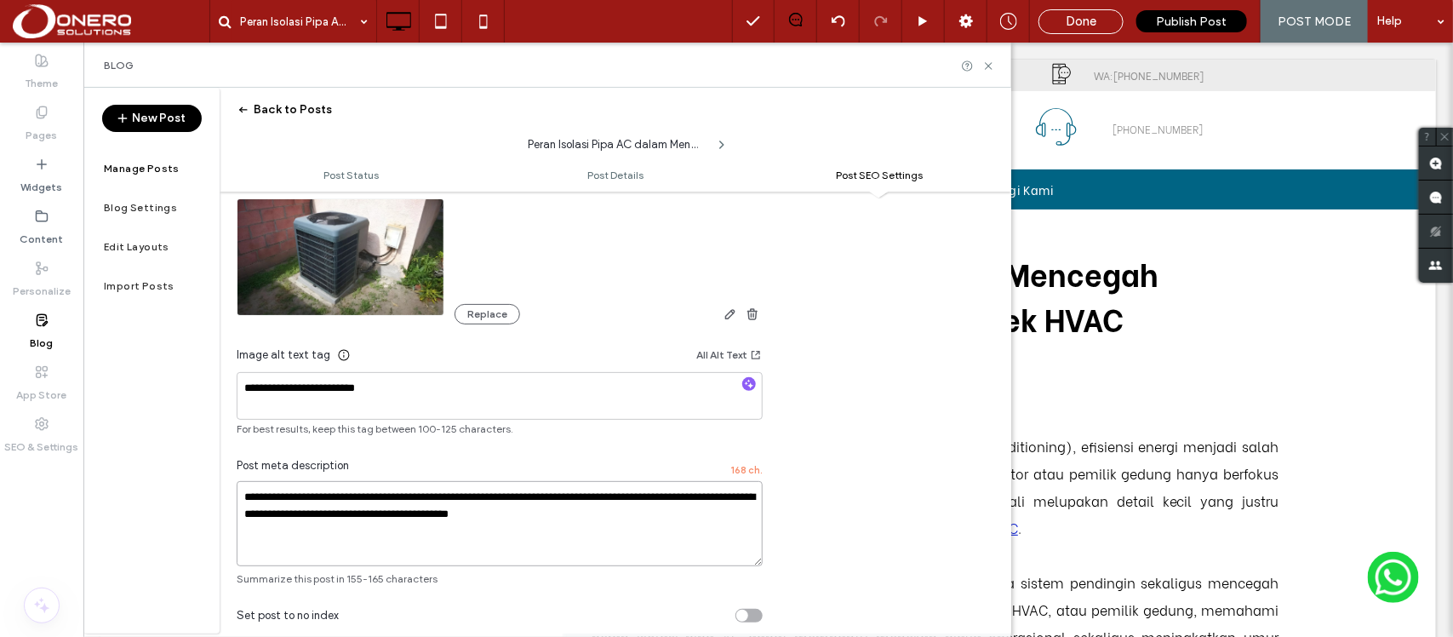
click at [596, 521] on textarea "**********" at bounding box center [500, 523] width 526 height 85
click at [247, 500] on textarea "**********" at bounding box center [500, 523] width 526 height 85
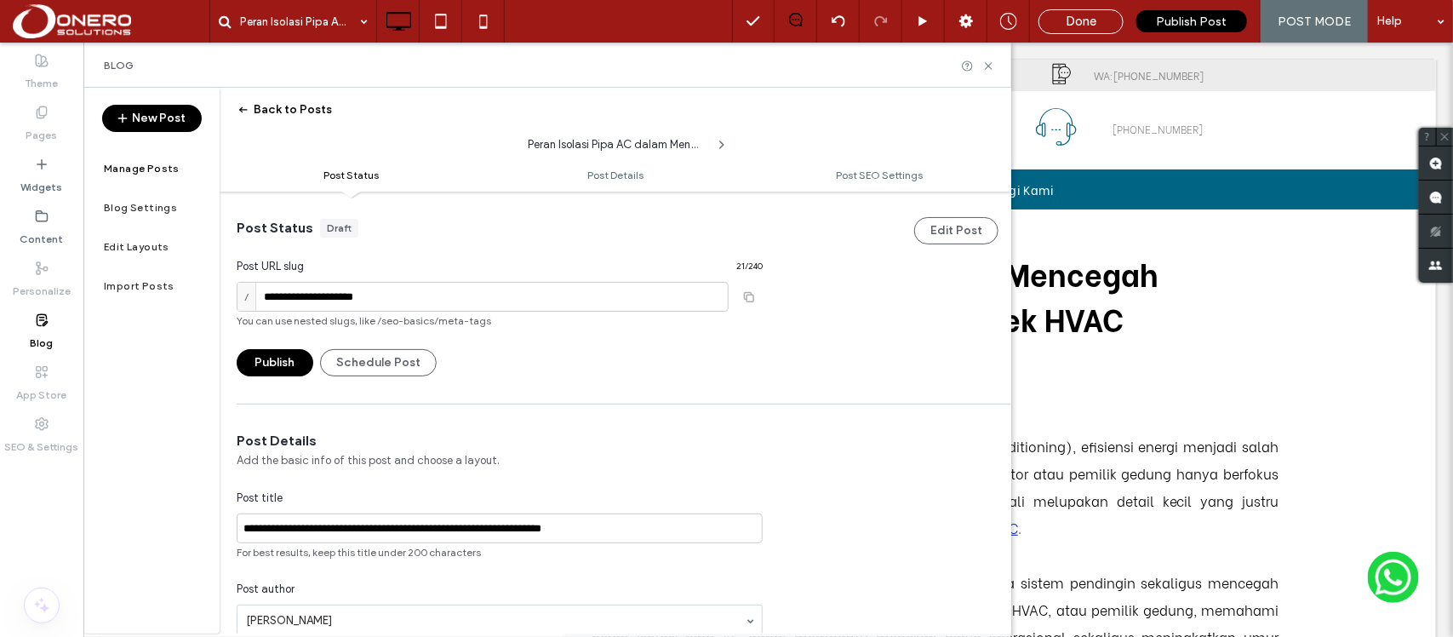
type textarea "**********"
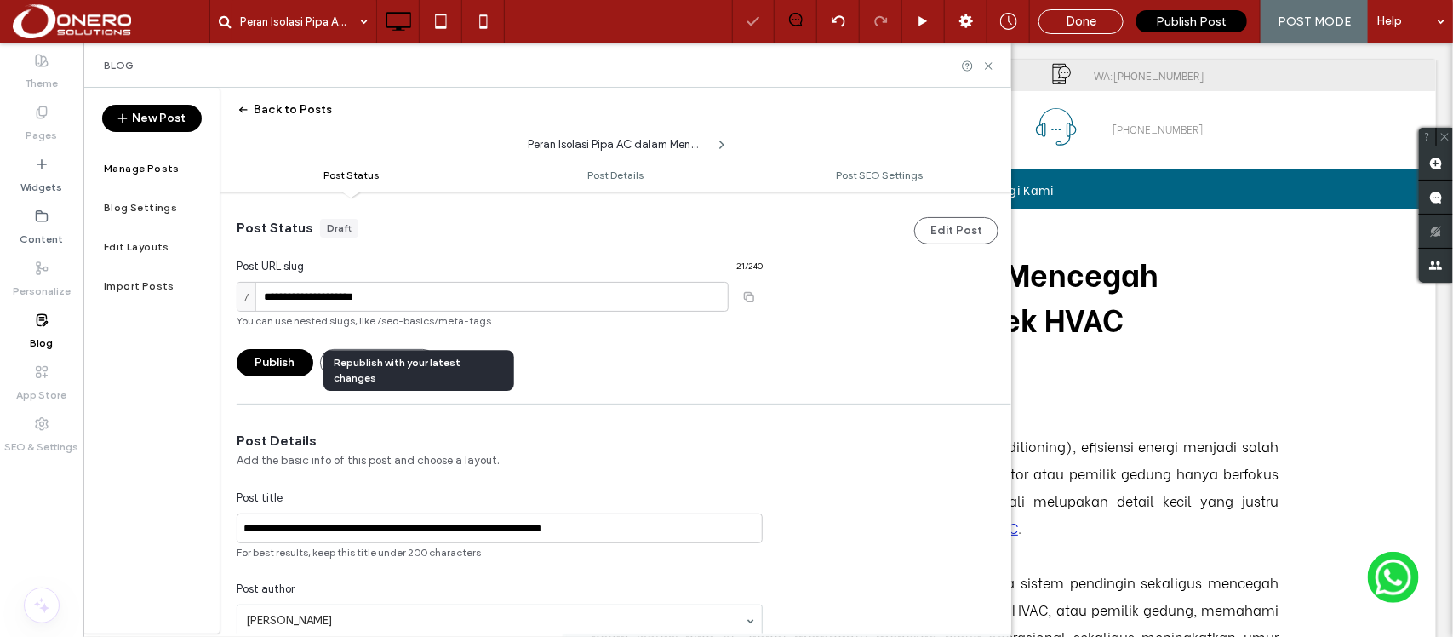
click at [291, 358] on button "Publish" at bounding box center [275, 362] width 77 height 27
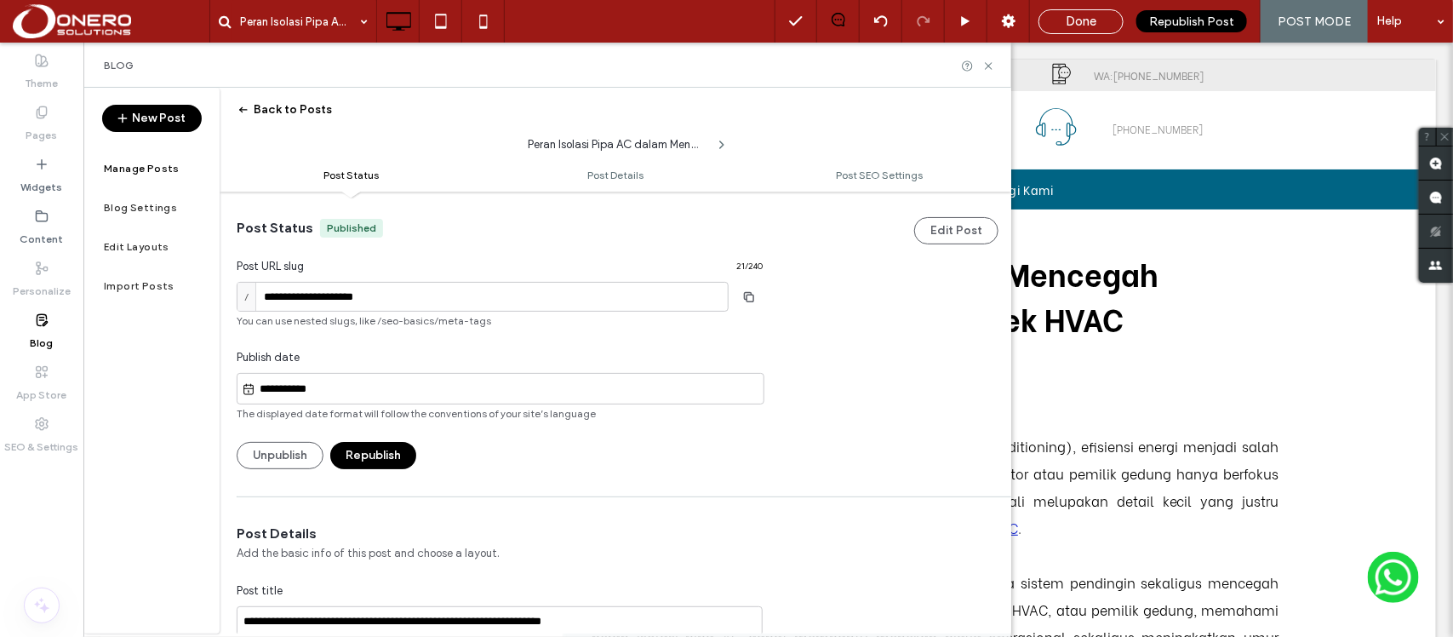
click at [121, 163] on label "Manage Posts" at bounding box center [142, 169] width 76 height 12
